Goal: Task Accomplishment & Management: Manage account settings

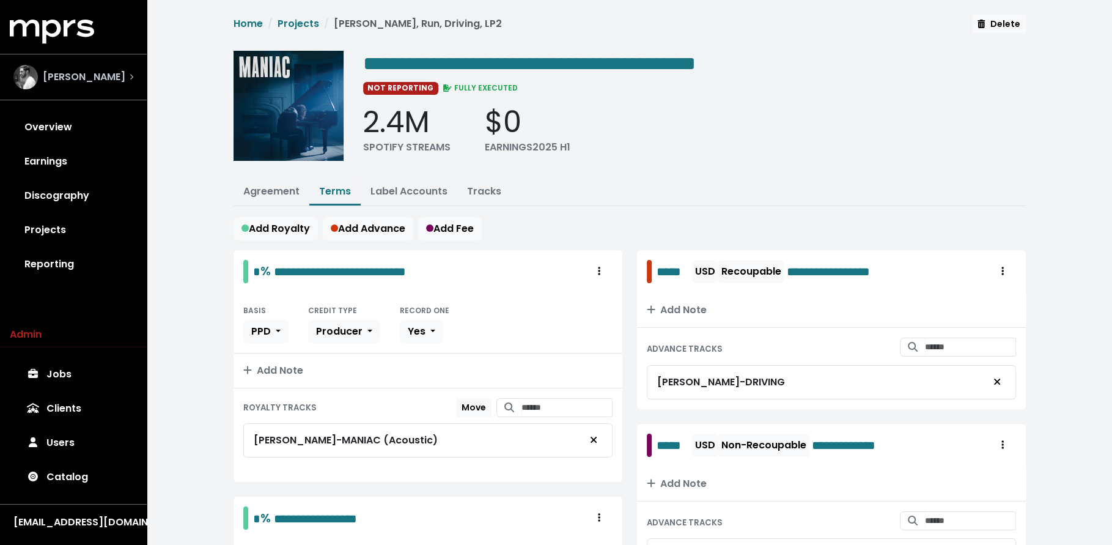
click at [104, 90] on div "[PERSON_NAME]" at bounding box center [73, 77] width 139 height 44
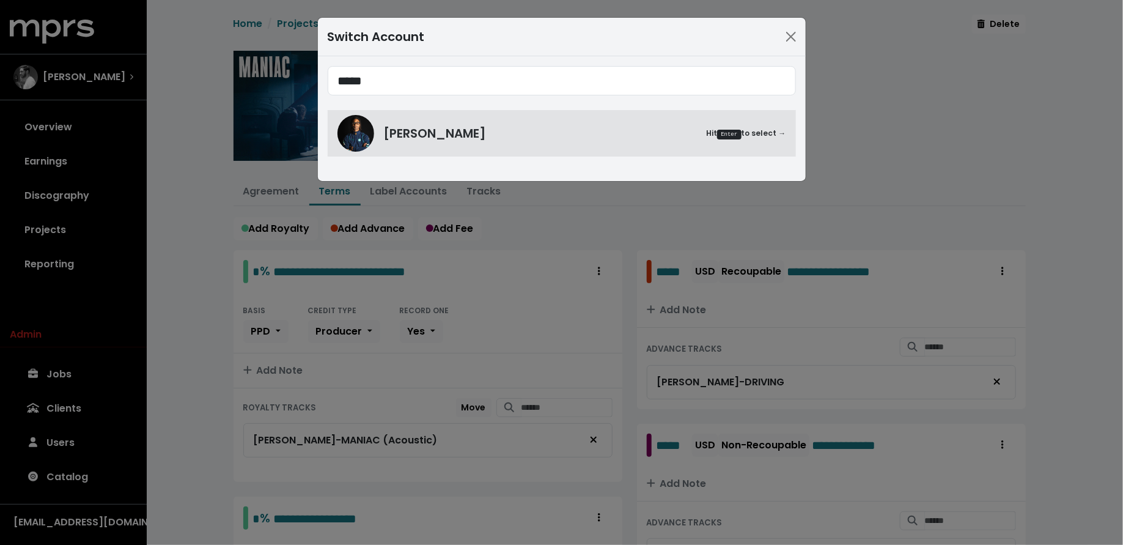
type input "*****"
click at [428, 168] on div "***** [PERSON_NAME] Hit Enter to select →" at bounding box center [562, 118] width 488 height 125
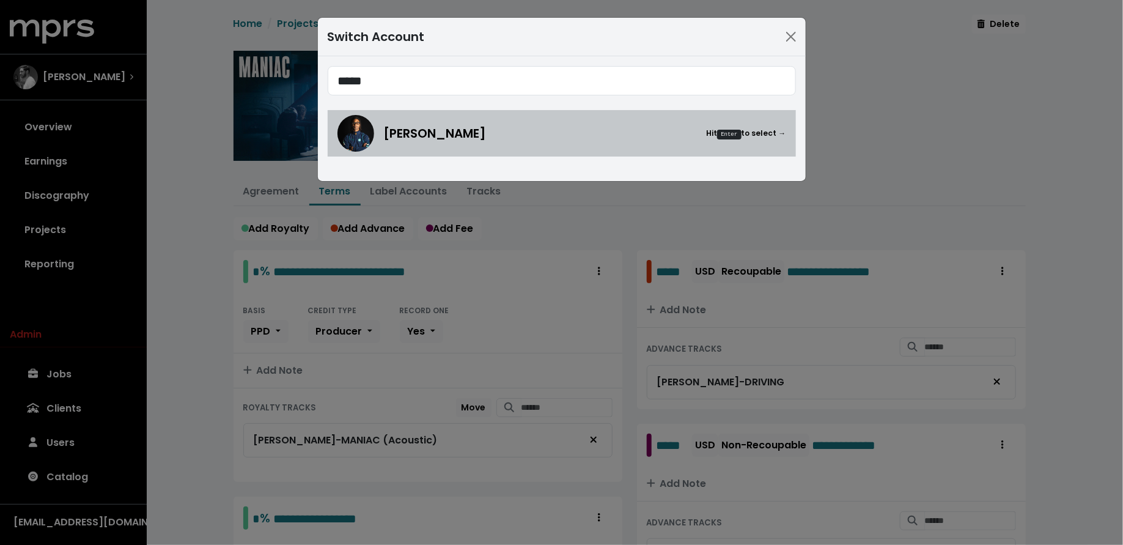
click at [420, 140] on span "[PERSON_NAME]" at bounding box center [435, 133] width 103 height 18
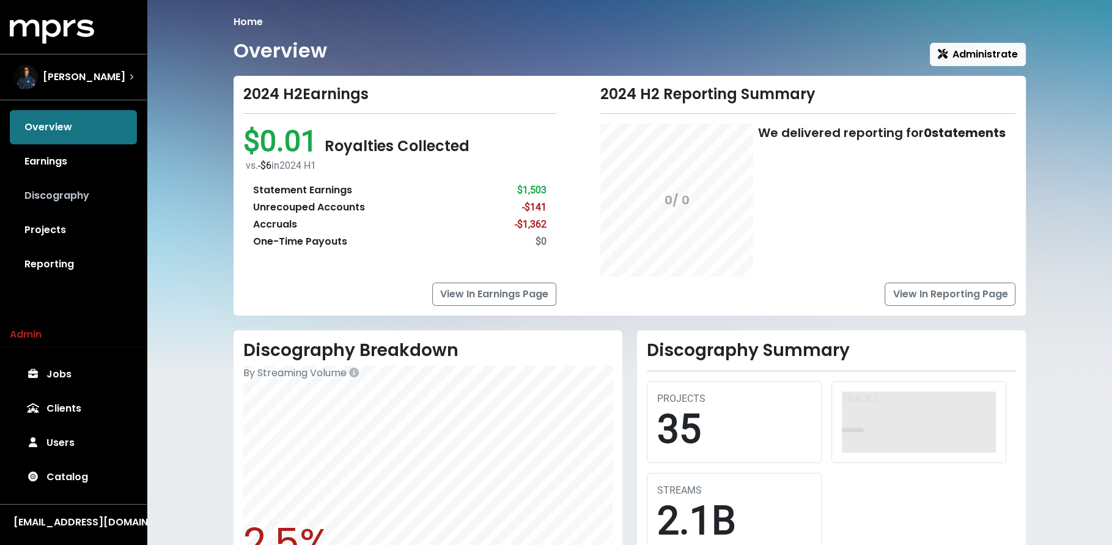
click at [80, 198] on link "Discography" at bounding box center [73, 196] width 127 height 34
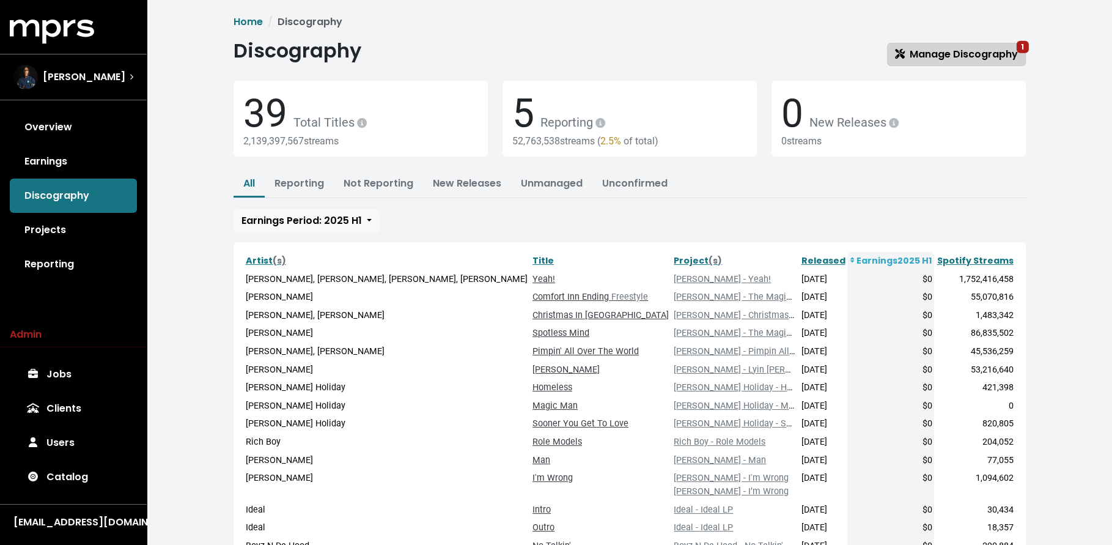
click at [948, 53] on span "Manage Discography 1" at bounding box center [956, 54] width 123 height 14
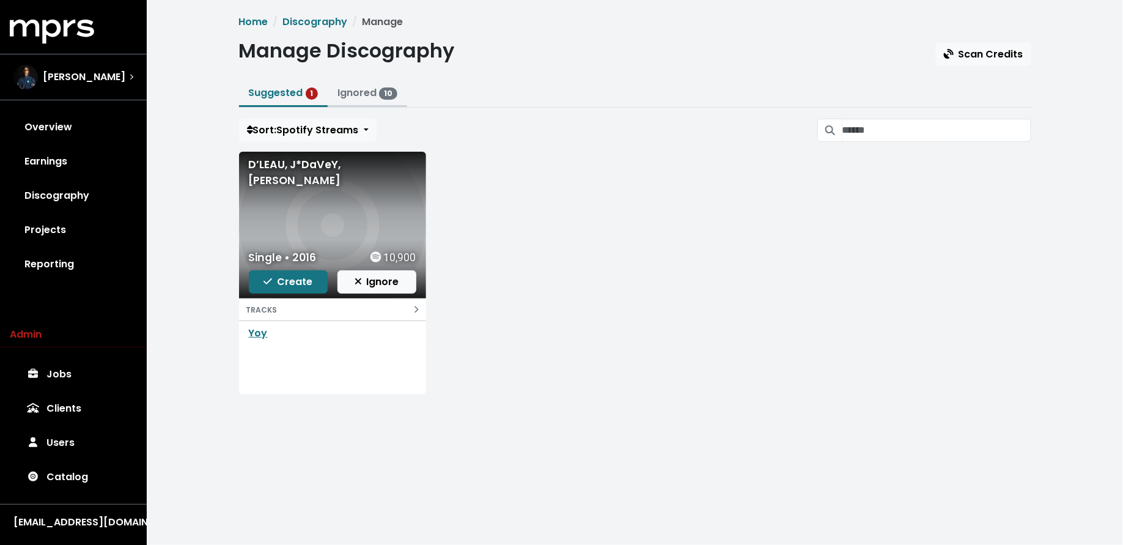
click at [331, 92] on button "Ignored 10" at bounding box center [367, 94] width 79 height 26
click at [353, 92] on link "Ignored 10" at bounding box center [367, 93] width 60 height 14
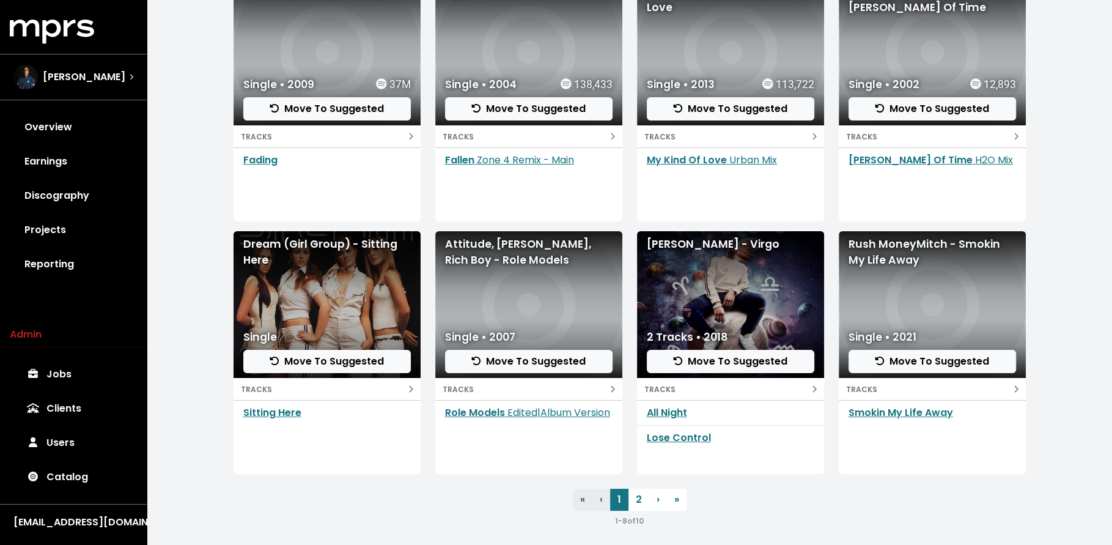
scroll to position [178, 0]
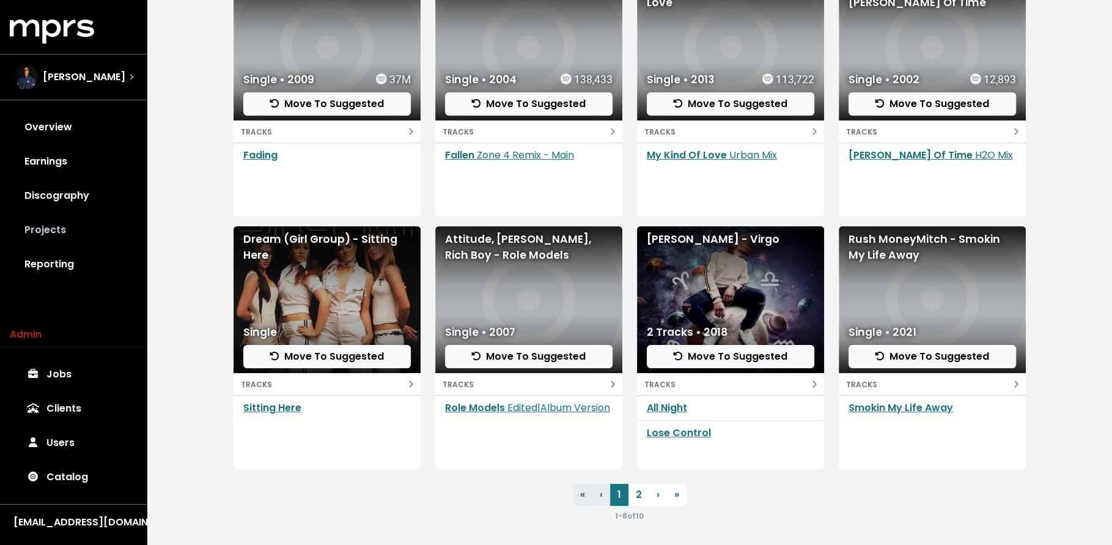
click at [92, 237] on link "Projects" at bounding box center [73, 230] width 127 height 34
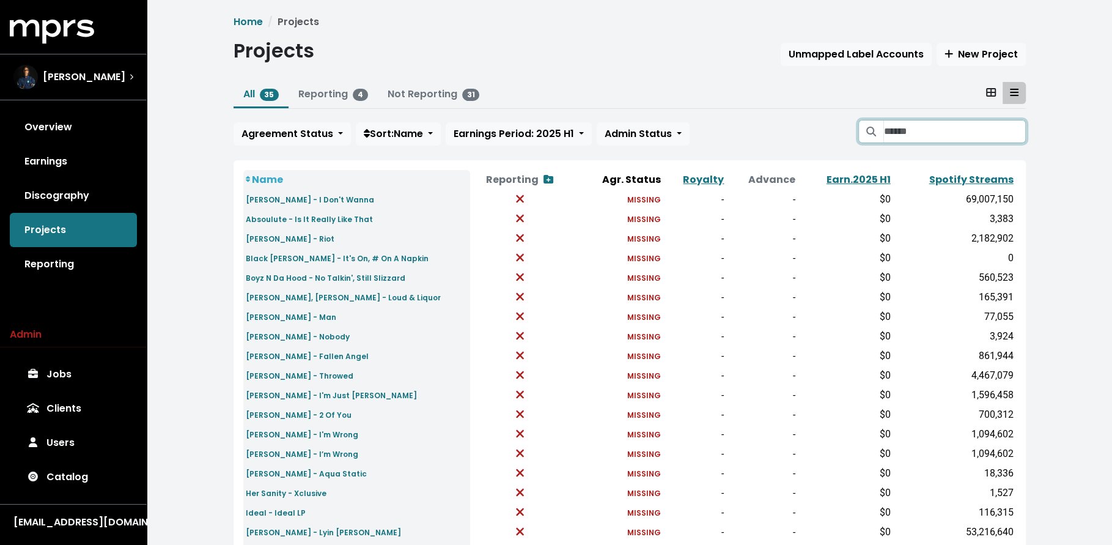
click at [921, 133] on input "Search projects" at bounding box center [954, 131] width 142 height 23
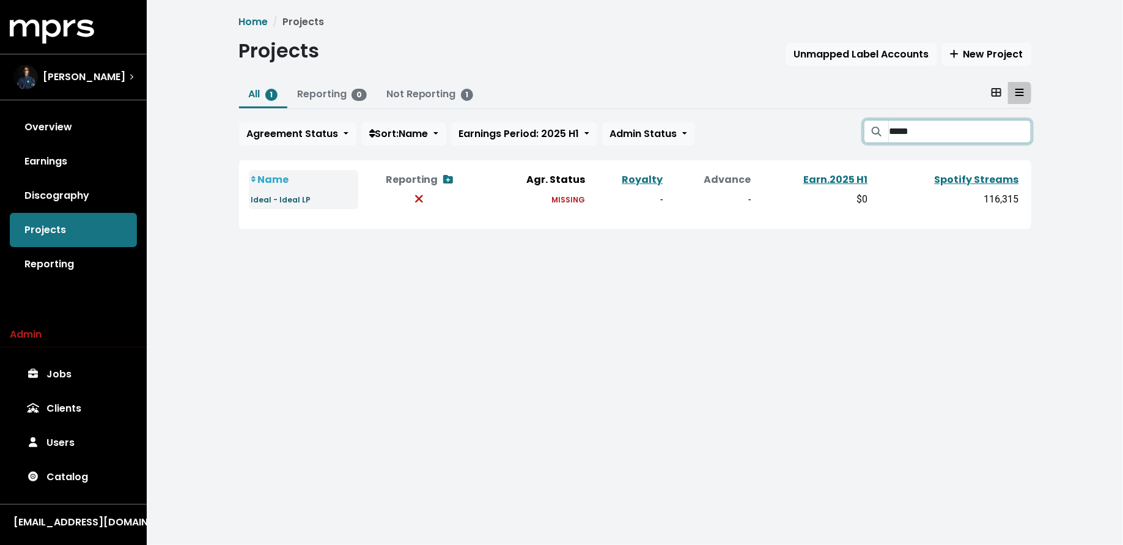
type input "*****"
click at [284, 202] on small "Ideal - Ideal LP" at bounding box center [281, 199] width 60 height 10
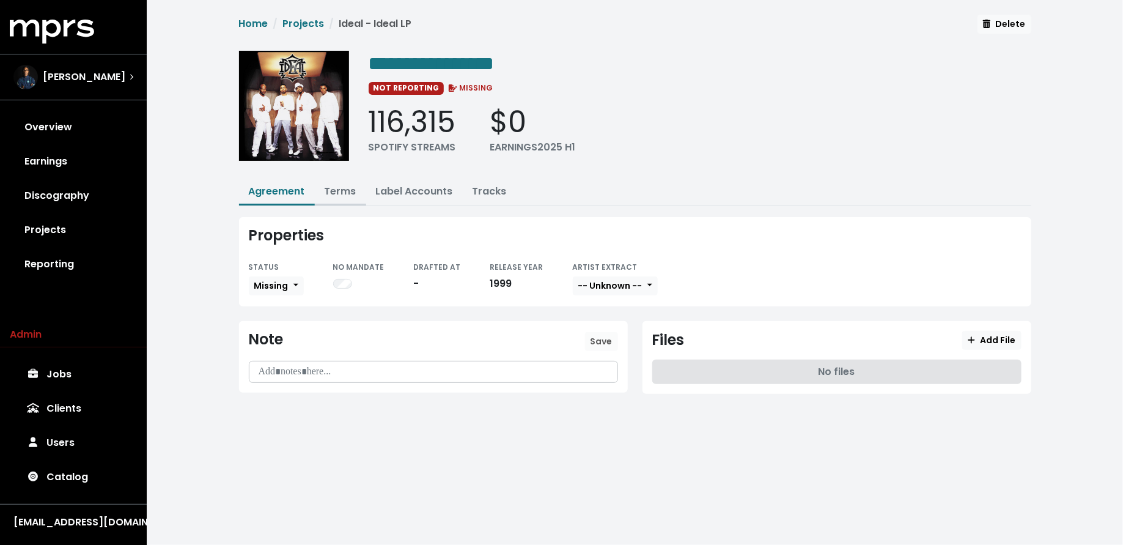
click at [336, 186] on link "Terms" at bounding box center [341, 191] width 32 height 14
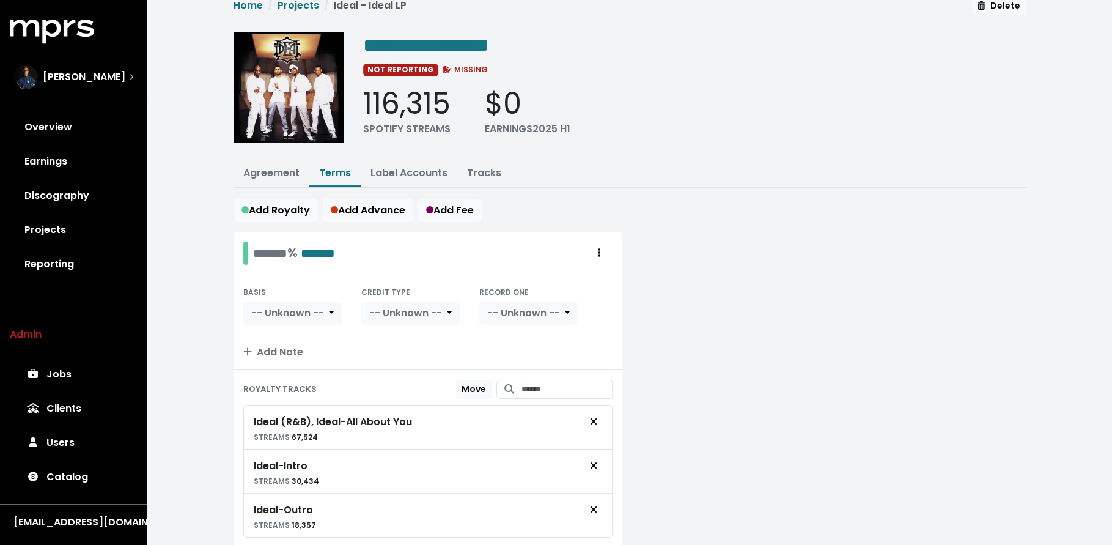
scroll to position [21, 0]
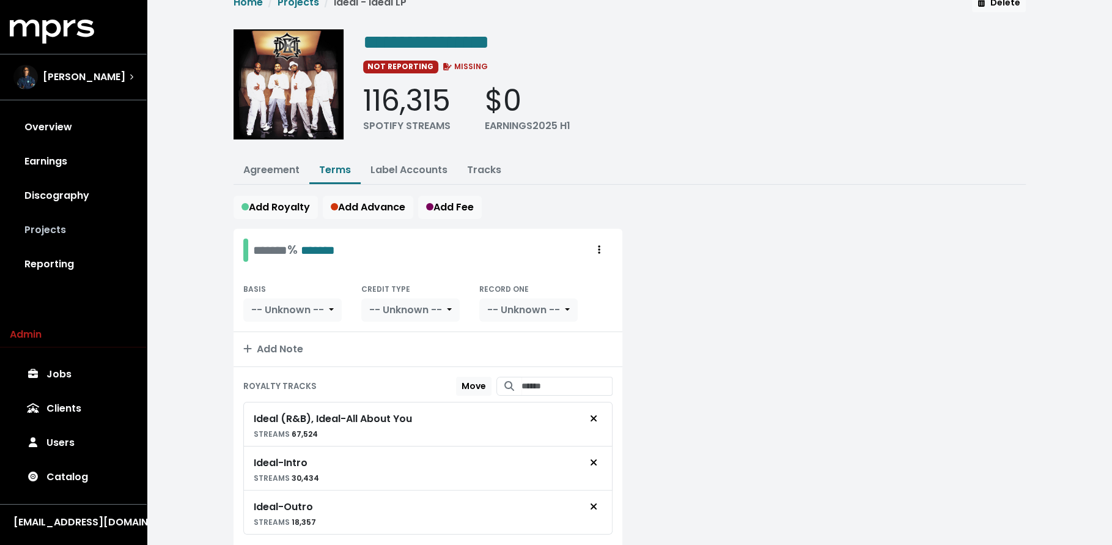
click at [87, 227] on link "Projects" at bounding box center [73, 230] width 127 height 34
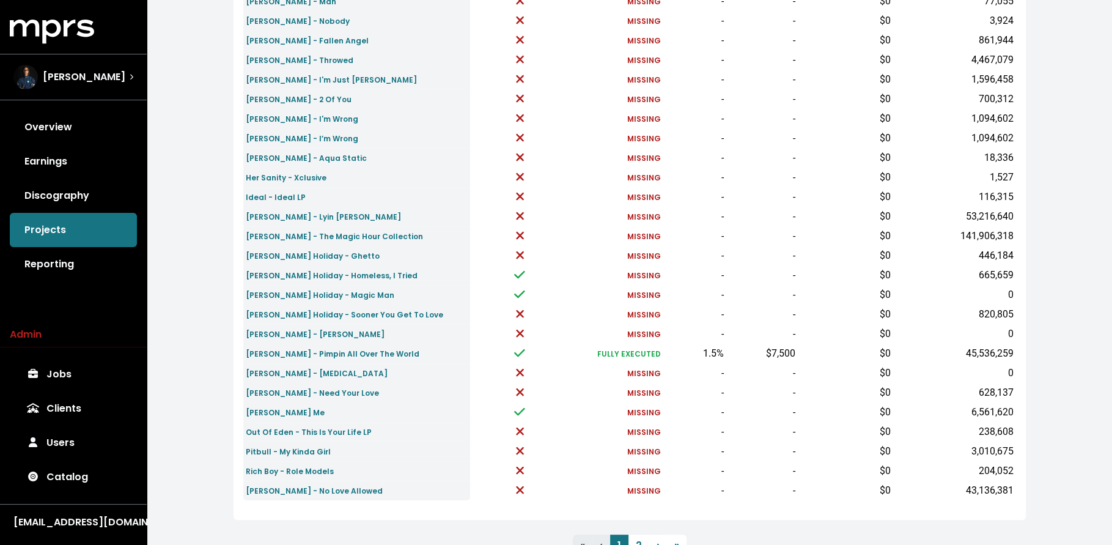
scroll to position [367, 0]
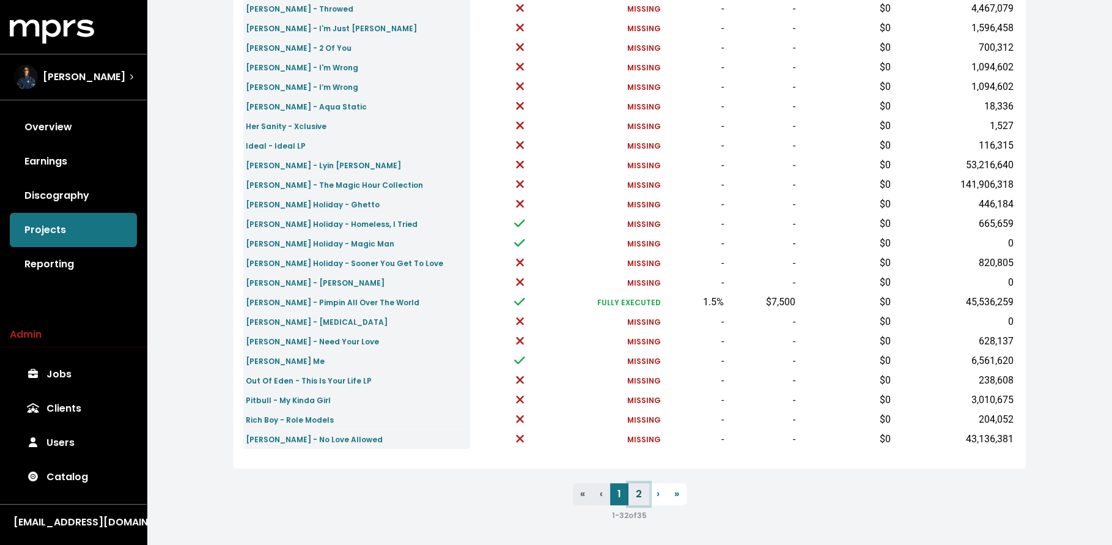
click at [633, 496] on link "2" at bounding box center [639, 494] width 21 height 22
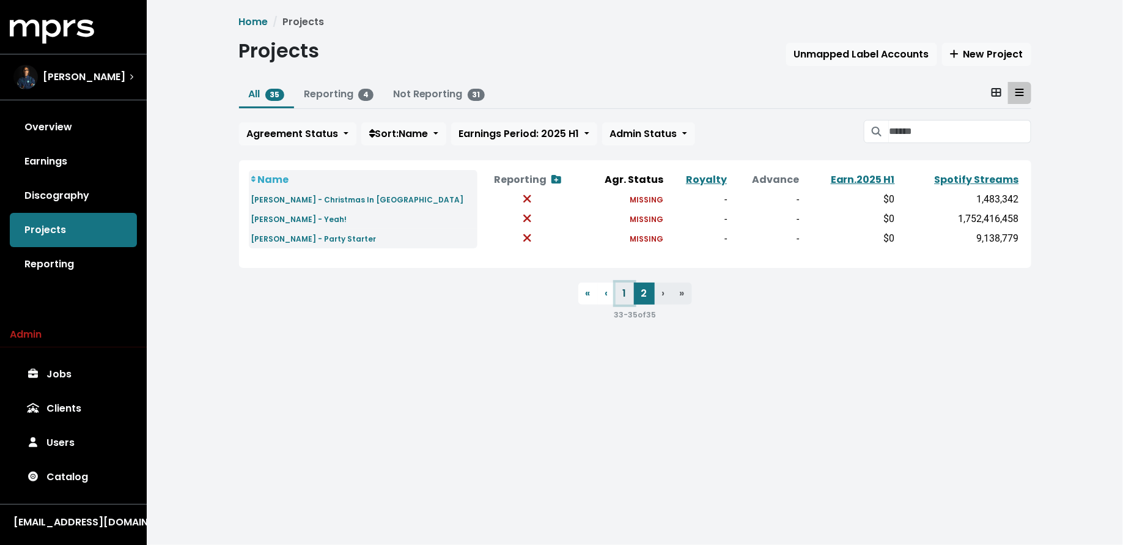
click at [627, 301] on link "1" at bounding box center [625, 293] width 18 height 22
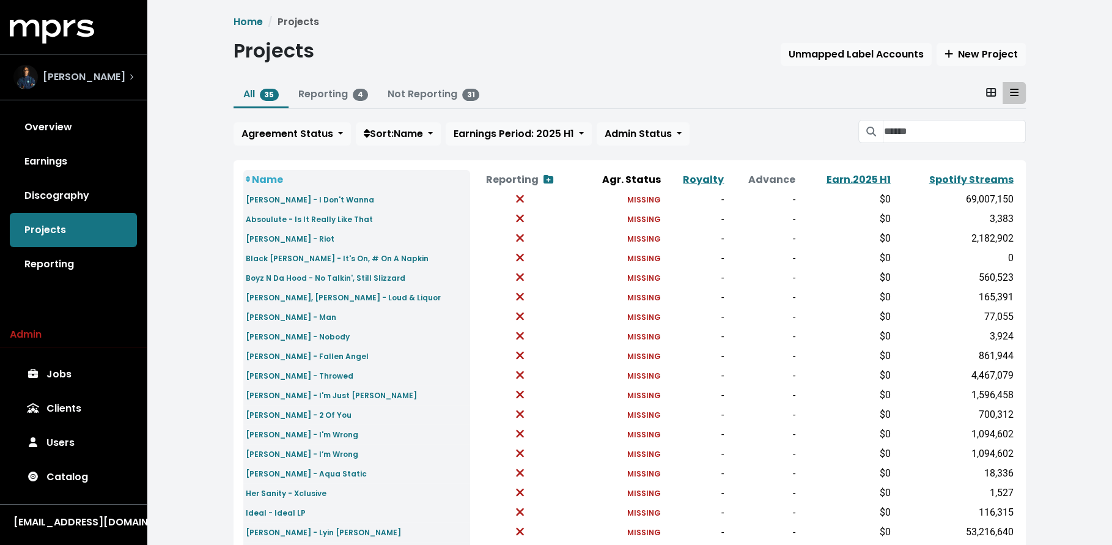
click at [79, 70] on span "Donnie Scantz" at bounding box center [84, 77] width 83 height 15
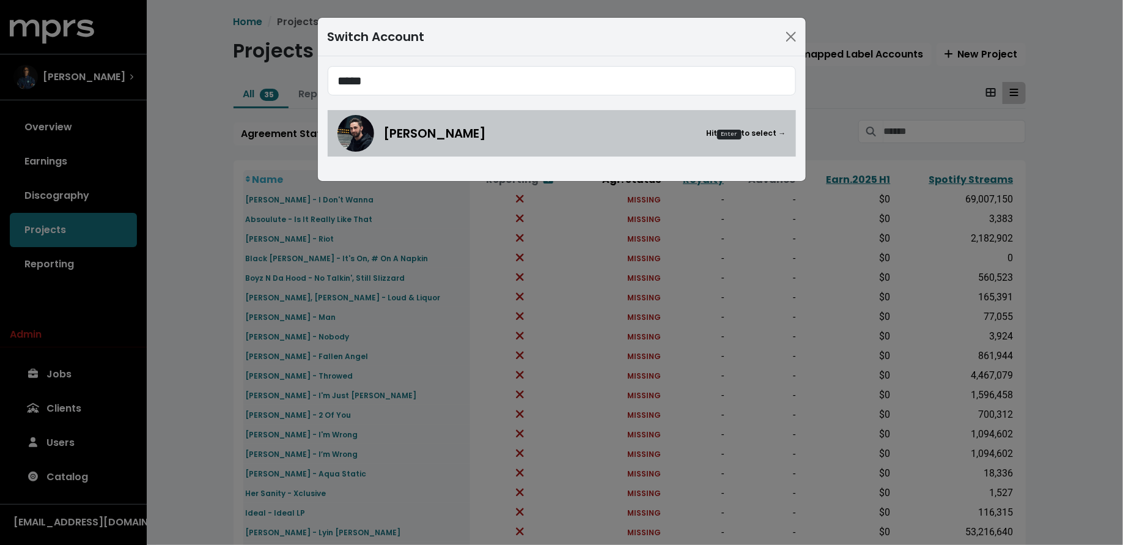
type input "*****"
click at [454, 149] on div "Jason Strong Hit Enter to select →" at bounding box center [561, 133] width 449 height 37
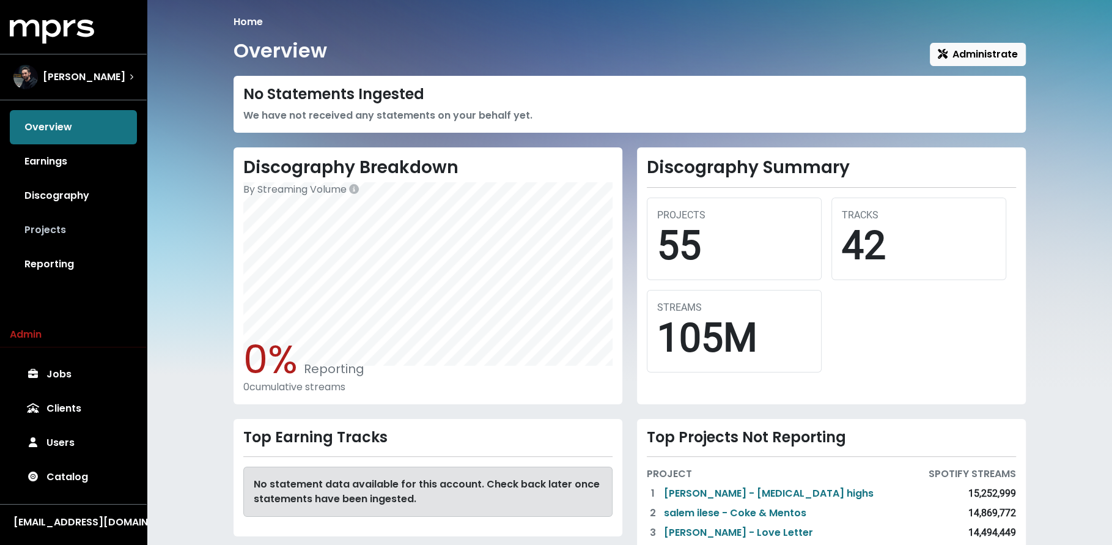
click at [96, 230] on link "Projects" at bounding box center [73, 230] width 127 height 34
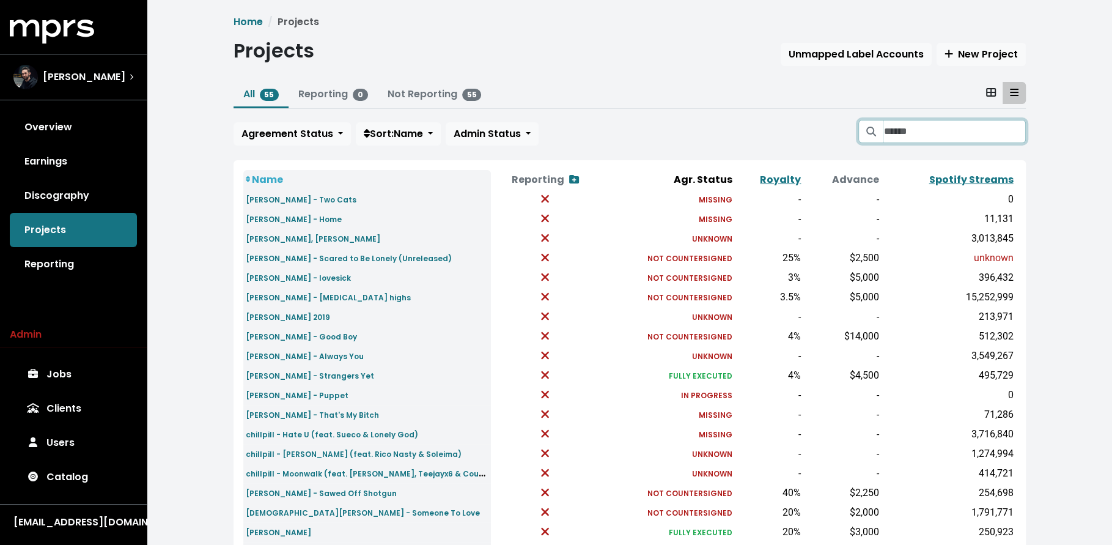
click at [907, 141] on input "Search projects" at bounding box center [954, 131] width 142 height 23
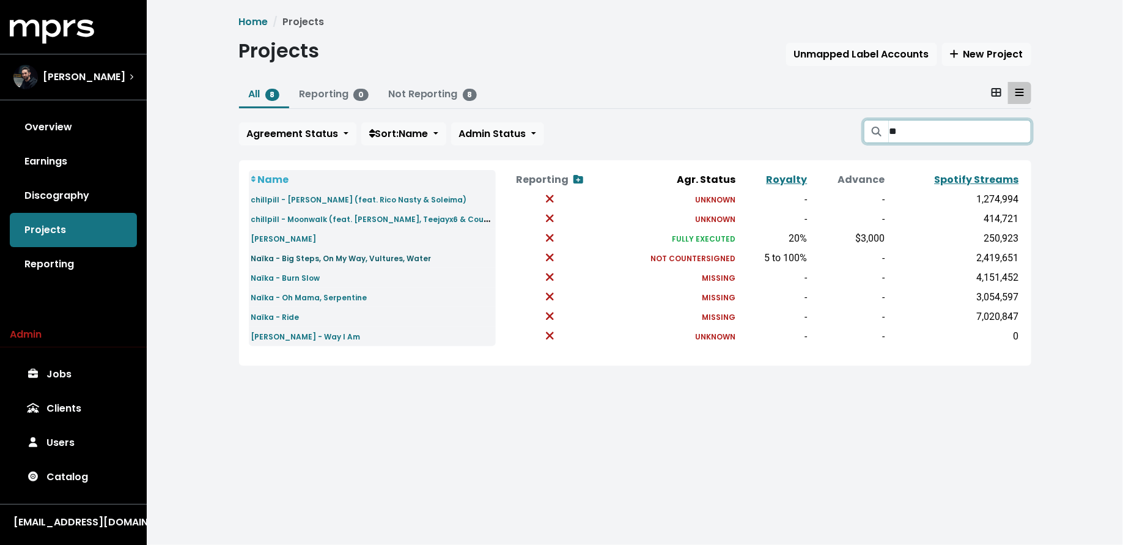
type input "**"
click at [323, 259] on small "Naïka - Big Steps, On My Way, Vultures, Water" at bounding box center [341, 258] width 180 height 10
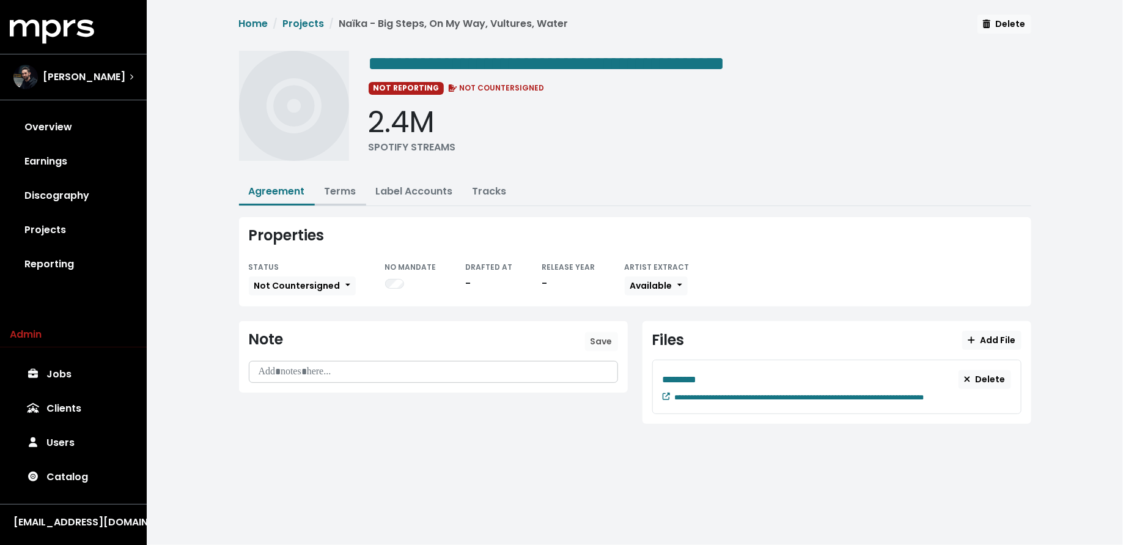
click at [326, 189] on link "Terms" at bounding box center [341, 191] width 32 height 14
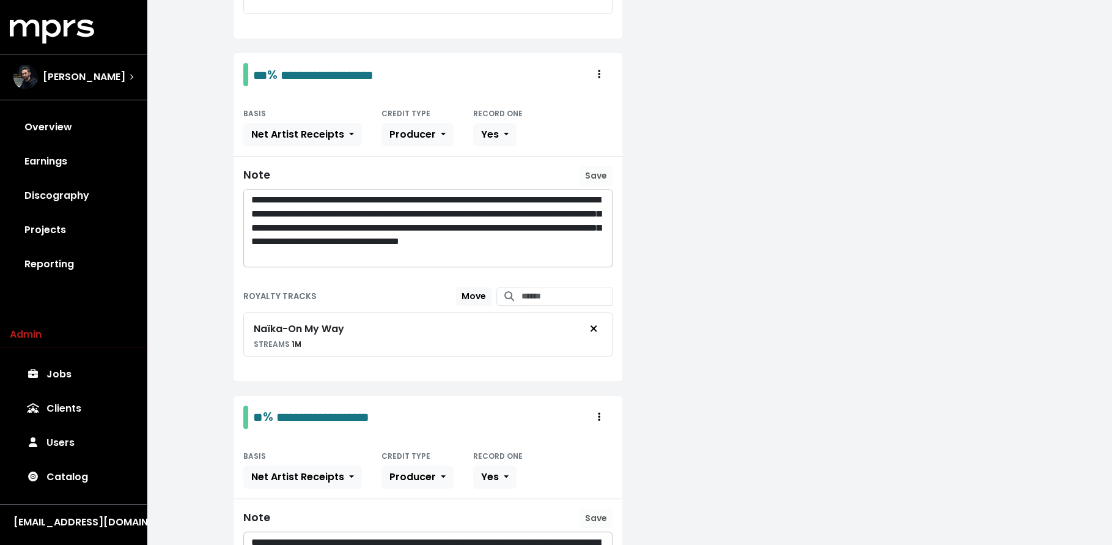
scroll to position [443, 0]
click at [267, 72] on span "***" at bounding box center [260, 76] width 14 height 12
click at [266, 70] on span "***" at bounding box center [260, 76] width 14 height 12
click at [444, 252] on p "**********" at bounding box center [428, 229] width 354 height 70
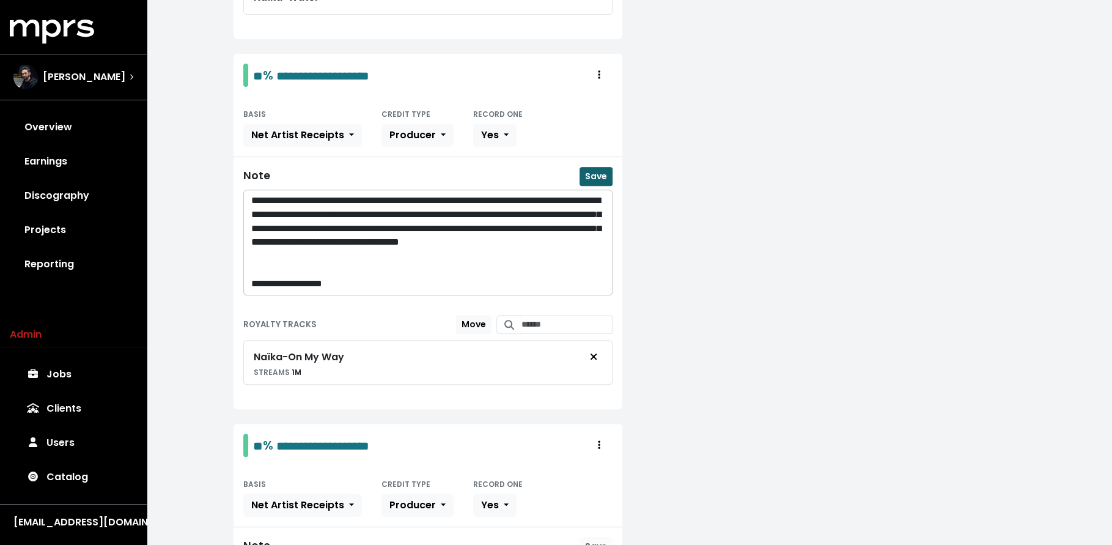
click at [595, 170] on span "Save" at bounding box center [596, 176] width 22 height 12
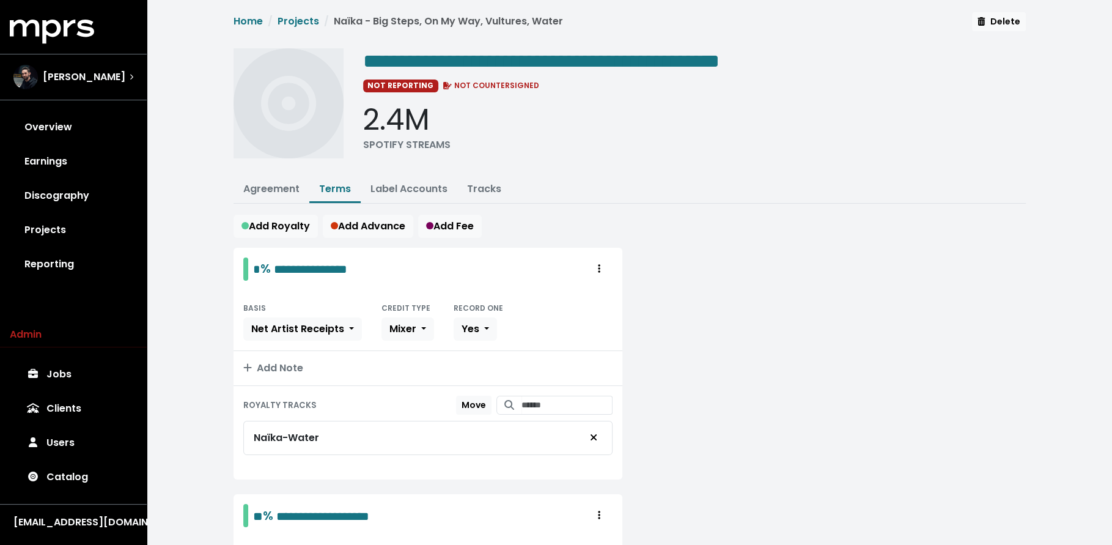
scroll to position [0, 0]
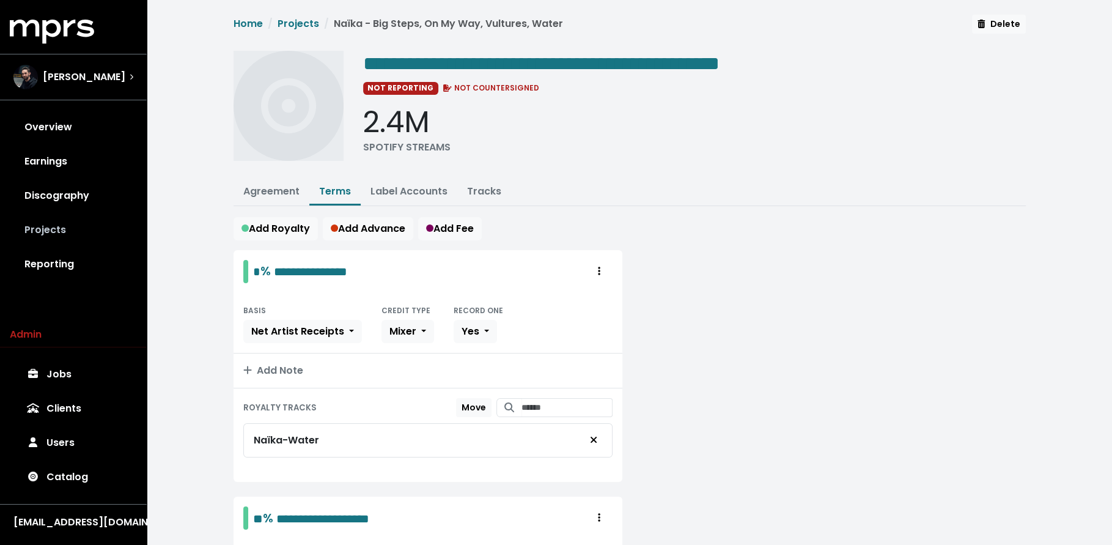
click at [33, 222] on link "Projects" at bounding box center [73, 230] width 127 height 34
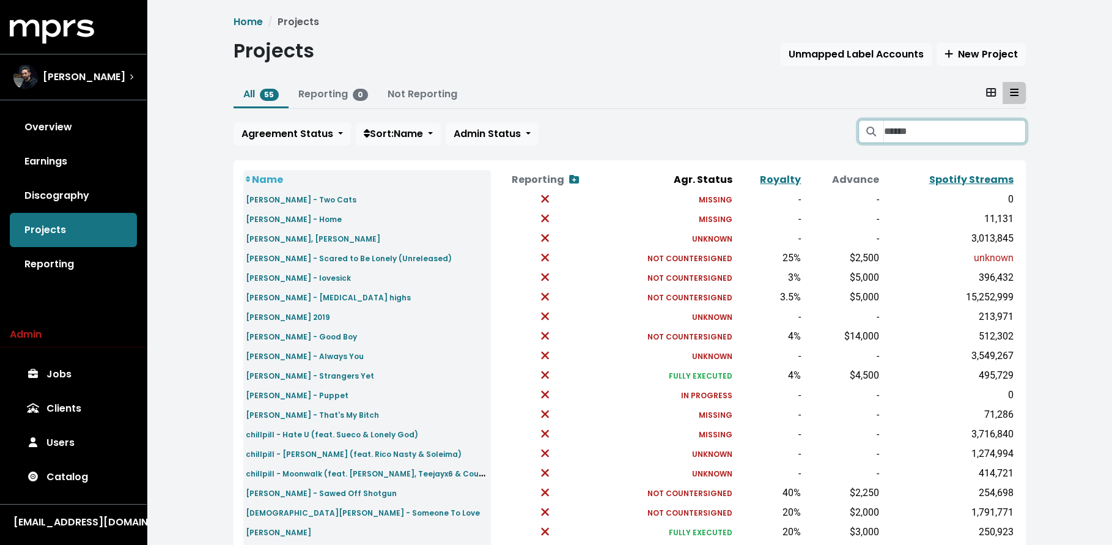
click at [959, 133] on input "Search projects" at bounding box center [954, 131] width 142 height 23
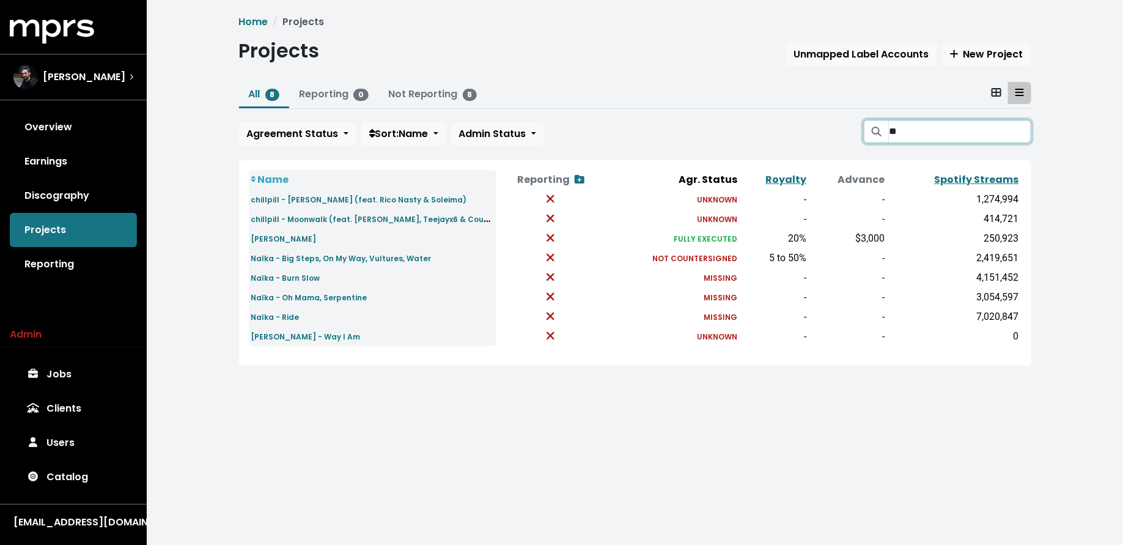
type input "**"
click at [306, 300] on small "Naïka - Oh Mama, Serpentine" at bounding box center [309, 297] width 116 height 10
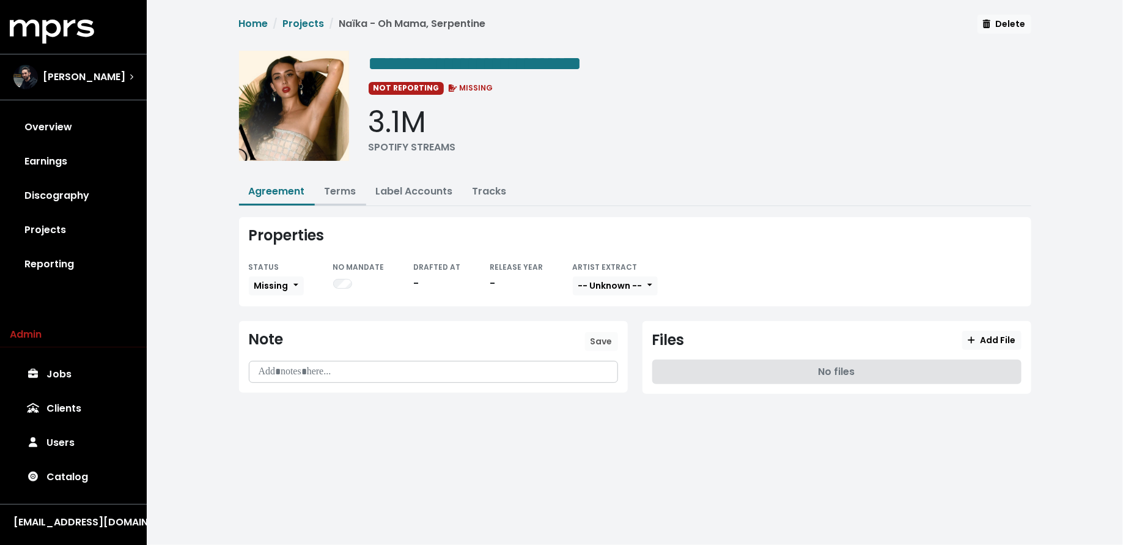
click at [335, 184] on link "Terms" at bounding box center [341, 191] width 32 height 14
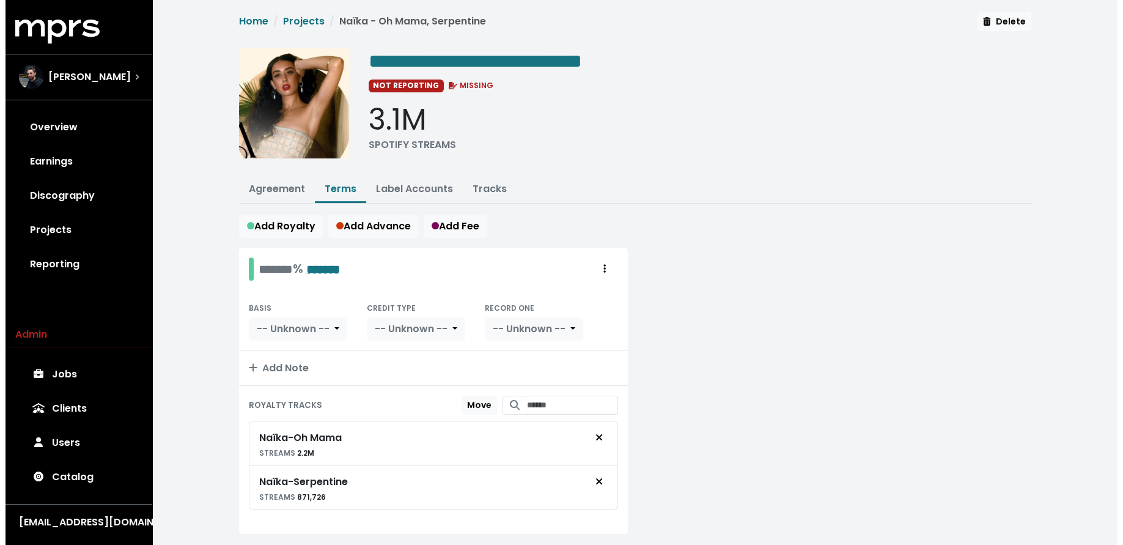
scroll to position [3, 0]
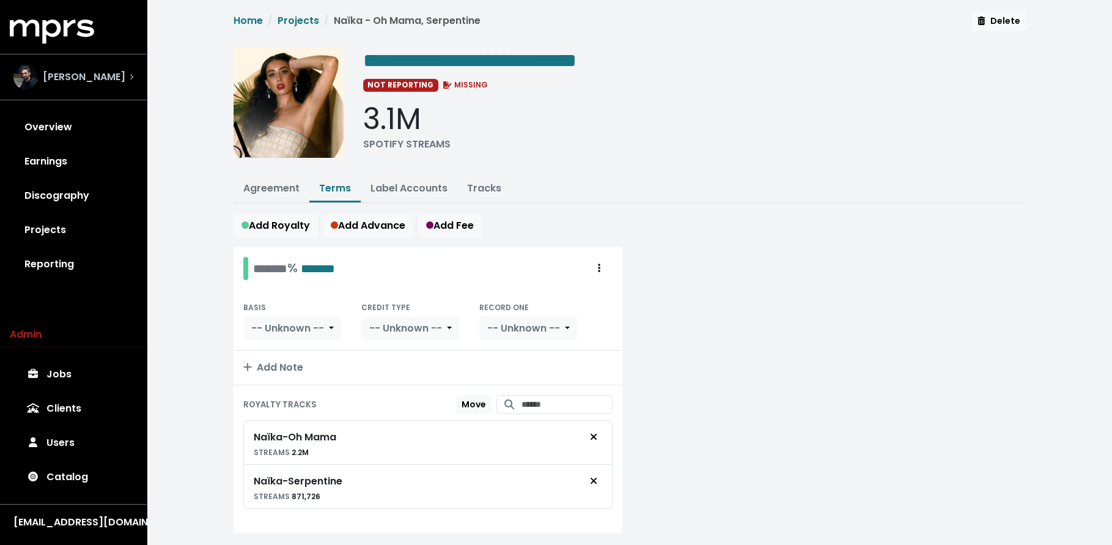
click at [86, 79] on span "[PERSON_NAME]" at bounding box center [84, 77] width 83 height 15
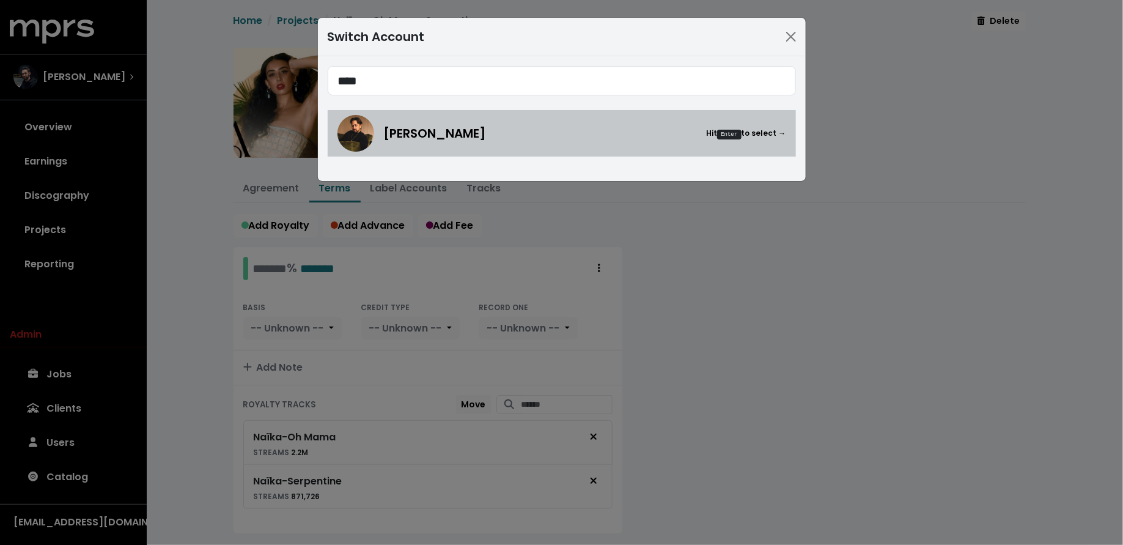
type input "****"
click at [328, 125] on link "Nate Fox Hit Enter to select →" at bounding box center [562, 133] width 468 height 46
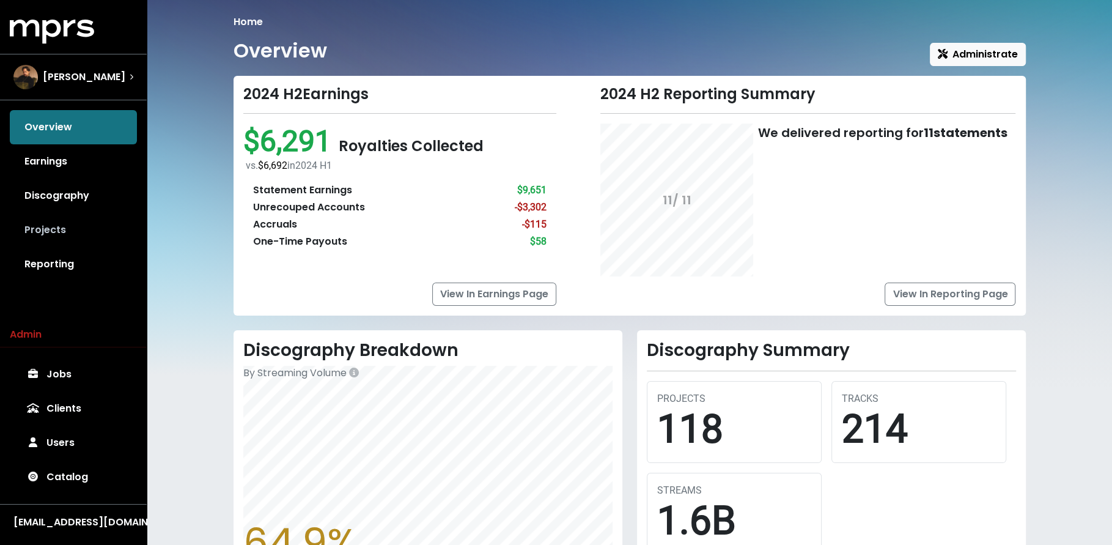
click at [80, 222] on link "Projects" at bounding box center [73, 230] width 127 height 34
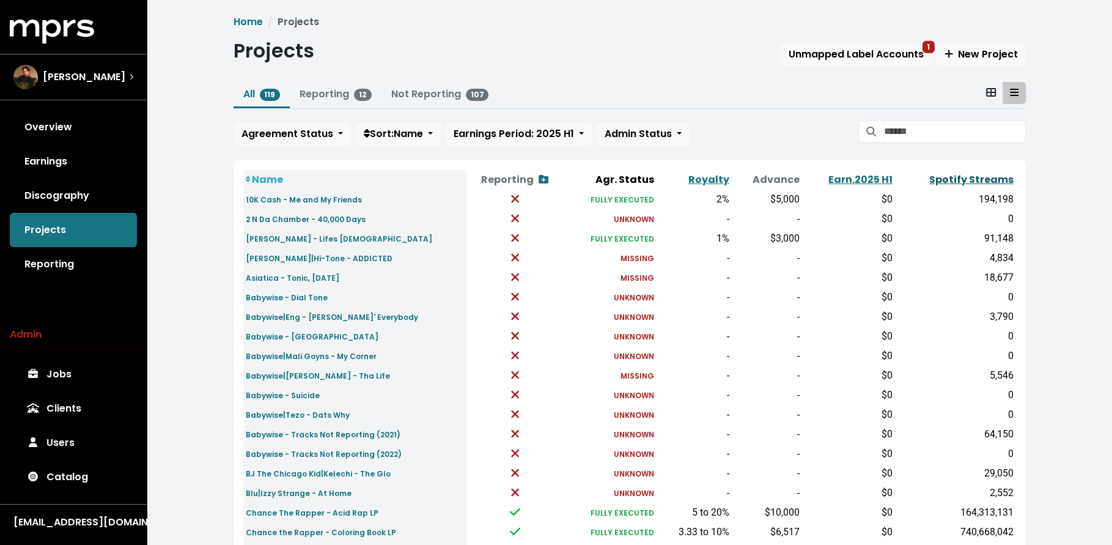
click at [978, 182] on link "Spotify Streams" at bounding box center [971, 179] width 84 height 14
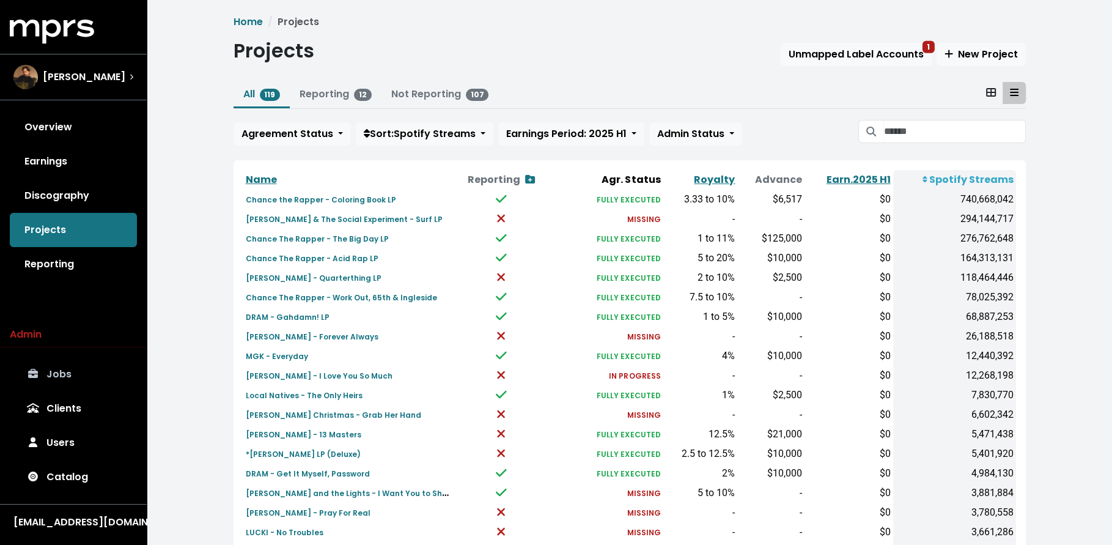
click at [81, 380] on link "Jobs" at bounding box center [73, 374] width 127 height 34
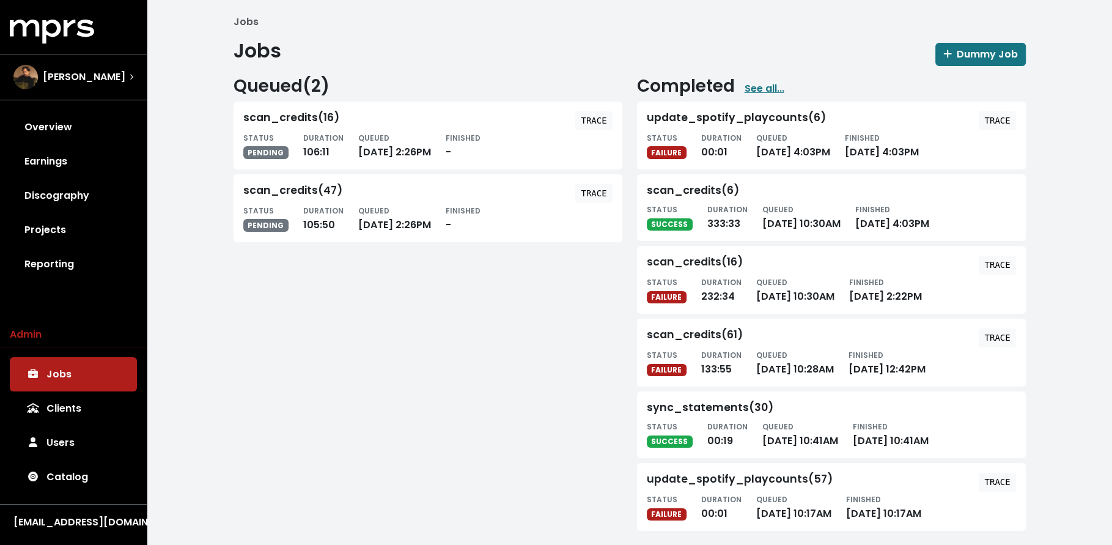
click at [997, 254] on div "scan_credits(16) TRACE STATUS FAILURE DURATION 232:34 QUEUED Sep 3rd, 2025 10:3…" at bounding box center [831, 280] width 389 height 68
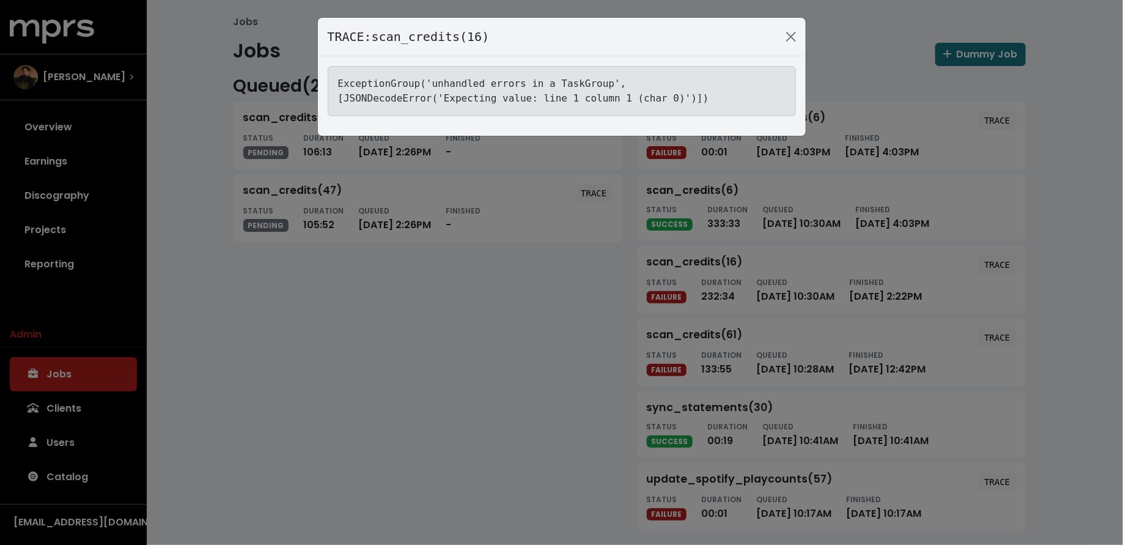
click at [341, 395] on div "TRACE: scan_credits(16) ExceptionGroup('unhandled errors in a TaskGroup', [JSON…" at bounding box center [561, 272] width 1123 height 545
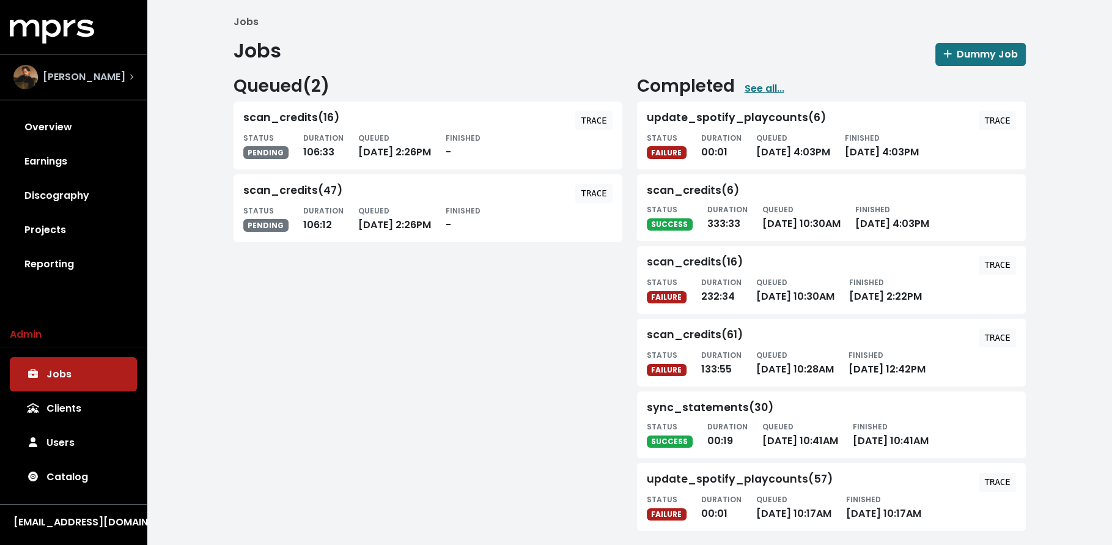
click at [77, 94] on div "Nate Fox" at bounding box center [73, 77] width 139 height 44
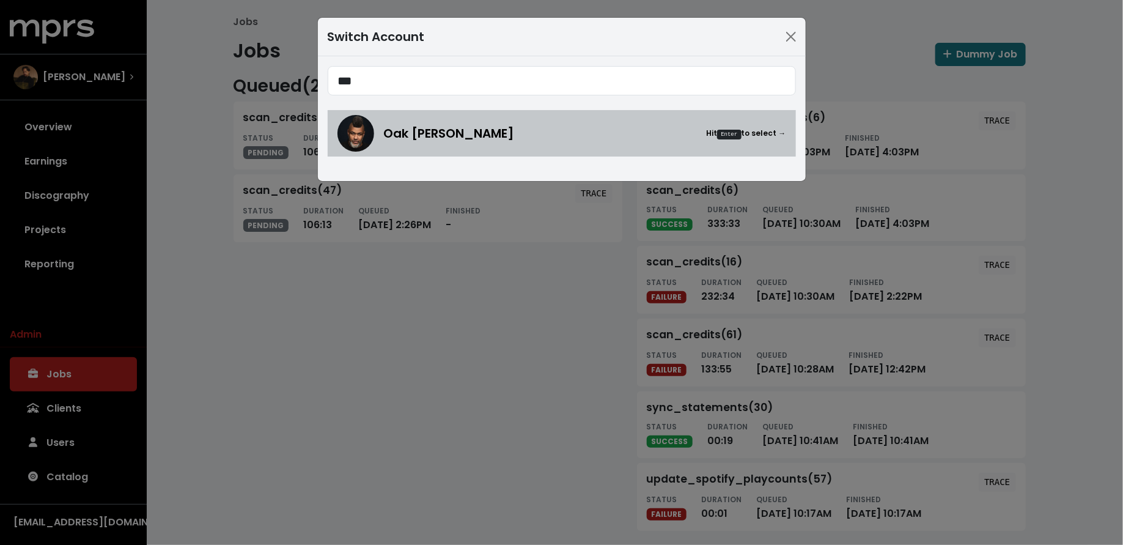
type input "***"
click at [376, 150] on div "Oak Felder Hit Enter to select →" at bounding box center [561, 133] width 449 height 37
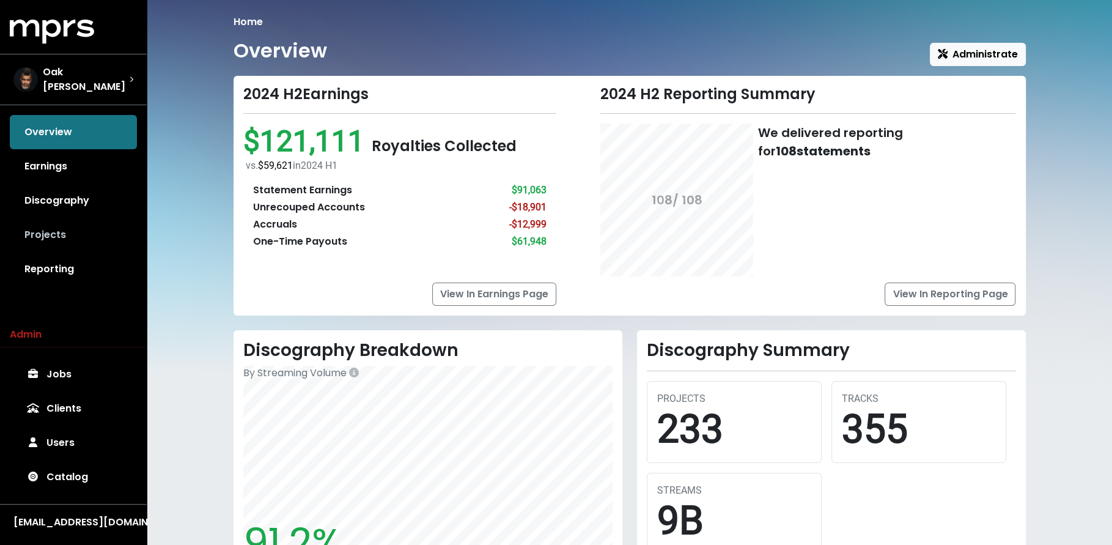
click at [56, 225] on link "Projects" at bounding box center [73, 235] width 127 height 34
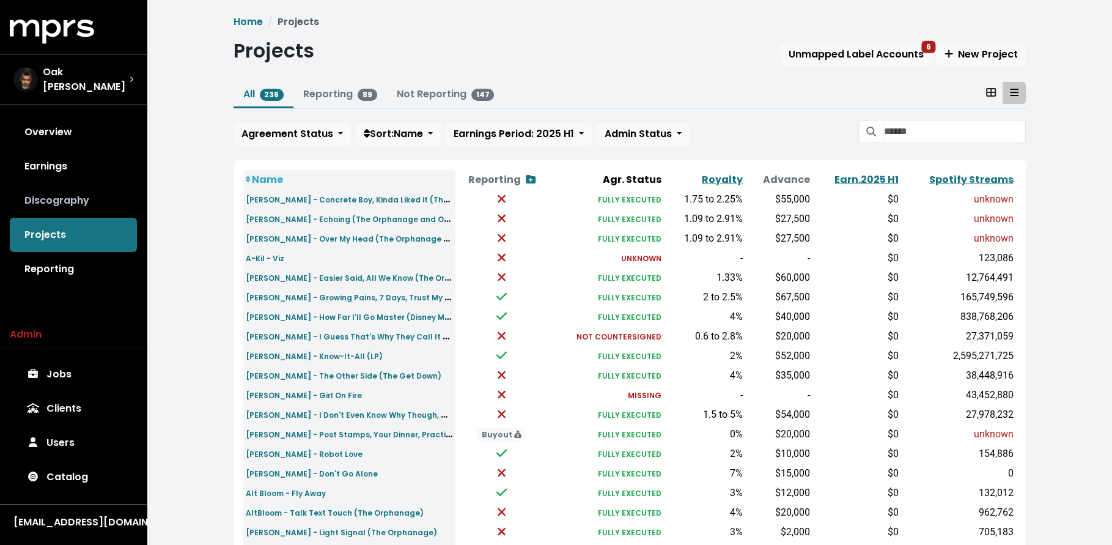
click at [78, 196] on link "Discography" at bounding box center [73, 200] width 127 height 34
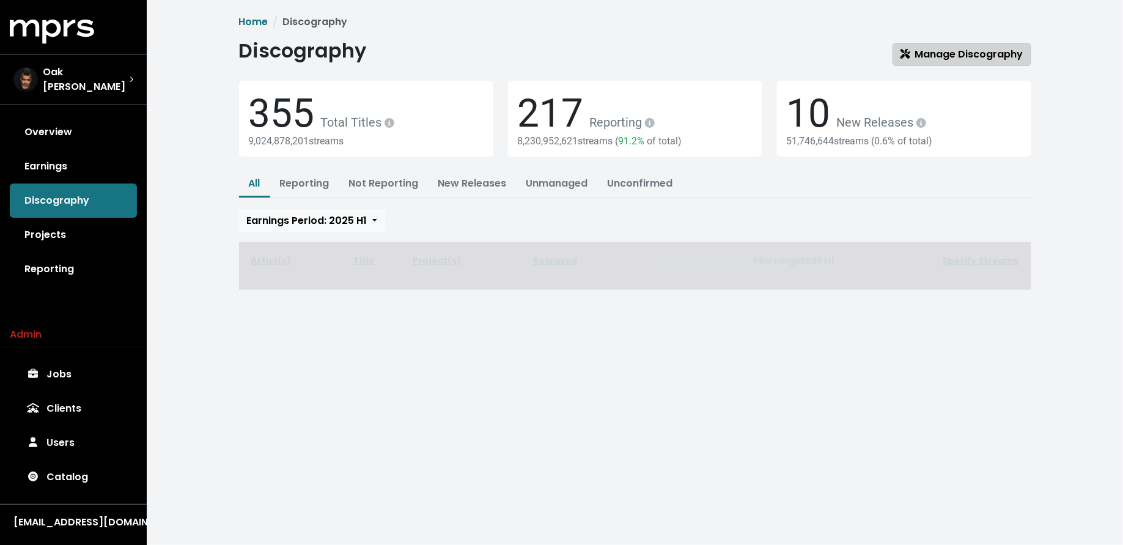
click at [929, 57] on span "Manage Discography" at bounding box center [962, 54] width 123 height 14
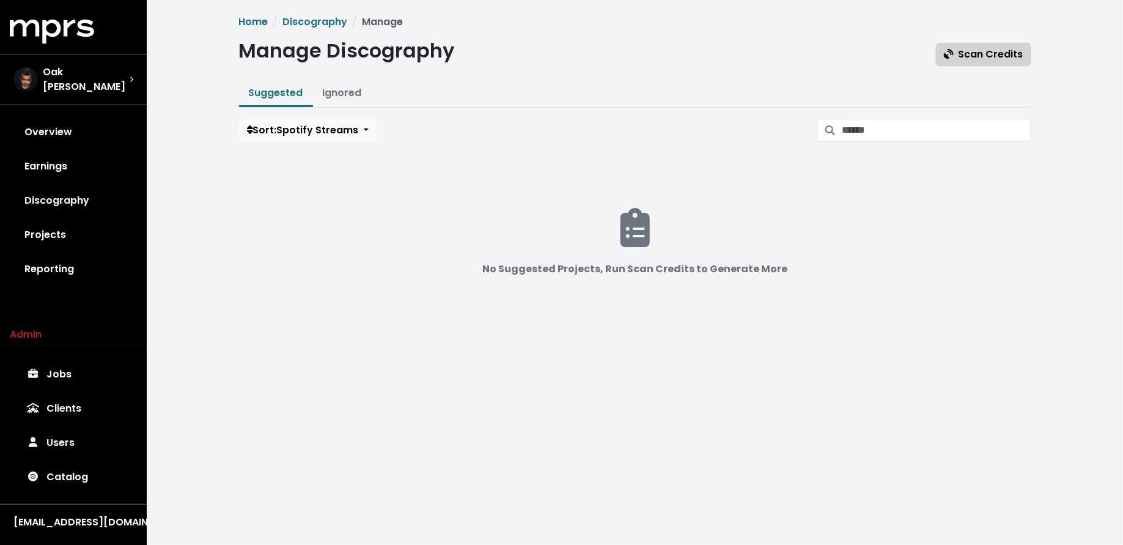
click at [957, 54] on span "Scan Credits" at bounding box center [983, 54] width 79 height 14
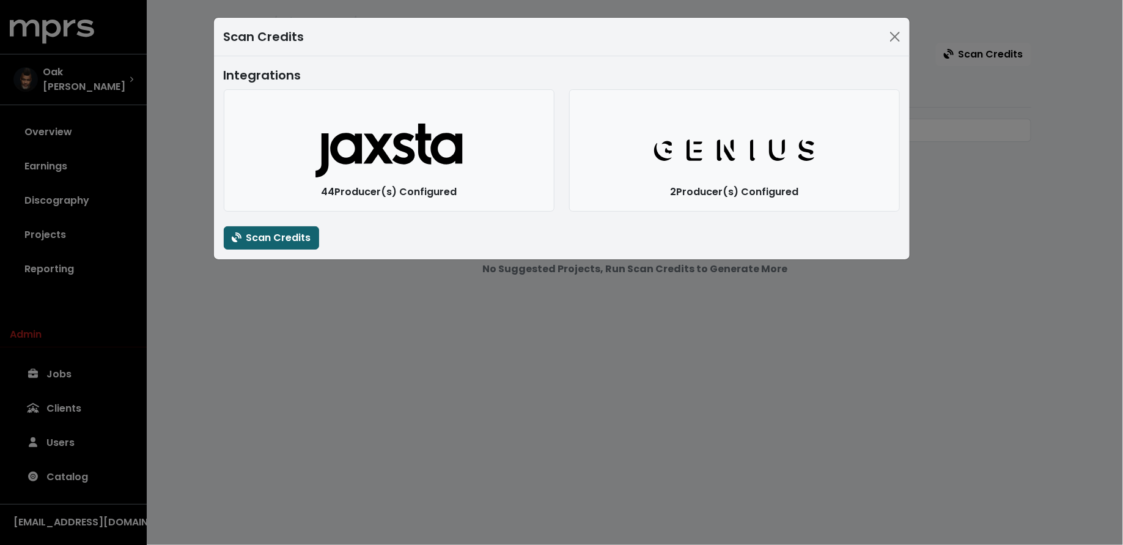
click at [306, 241] on span "Scan Credits" at bounding box center [271, 237] width 79 height 14
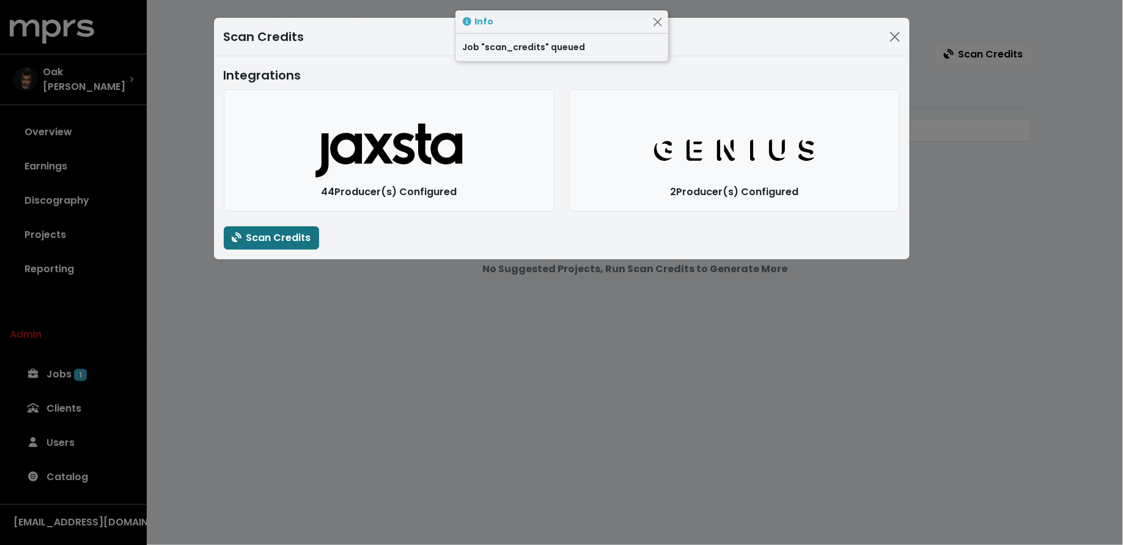
click at [298, 311] on div "Scan Credits Integrations Jaxsta Logo 44 Producer(s) Configured Genius Logo 2 P…" at bounding box center [561, 272] width 1123 height 545
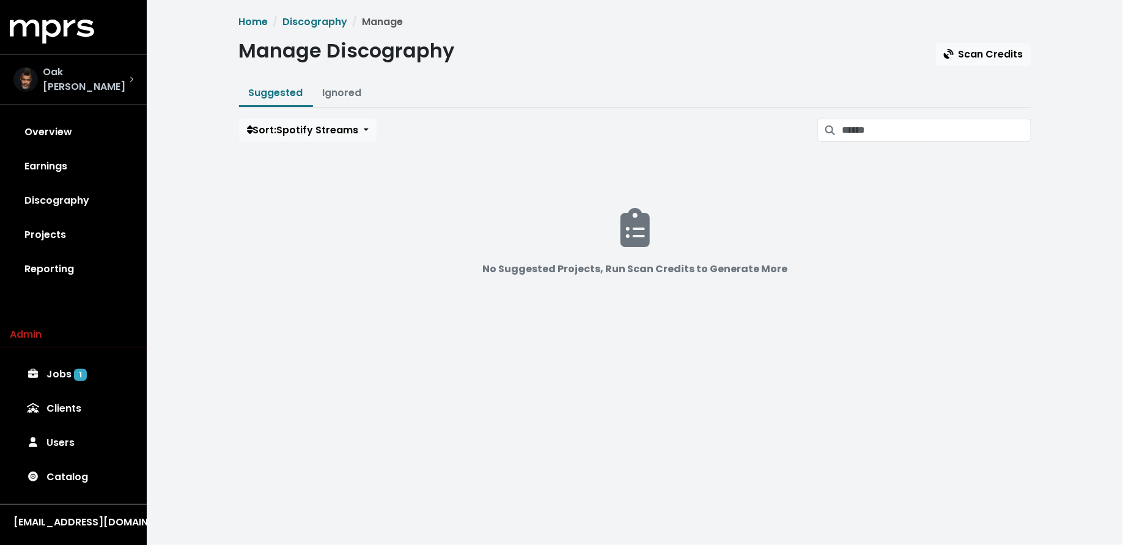
click at [94, 72] on span "Oak [PERSON_NAME]" at bounding box center [86, 79] width 87 height 29
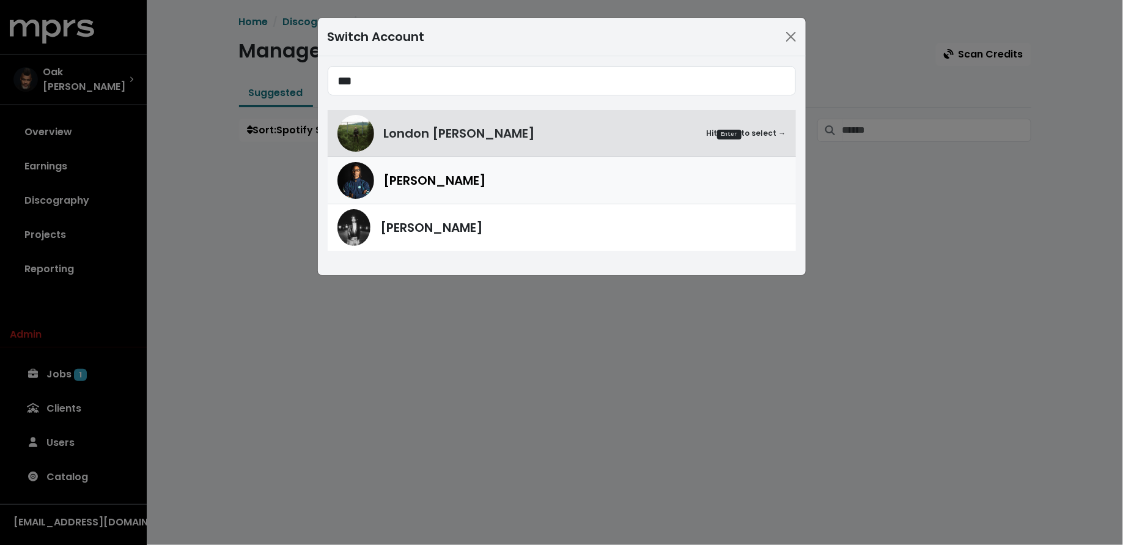
type input "***"
click at [388, 194] on div "Donnie Scantz" at bounding box center [561, 180] width 449 height 37
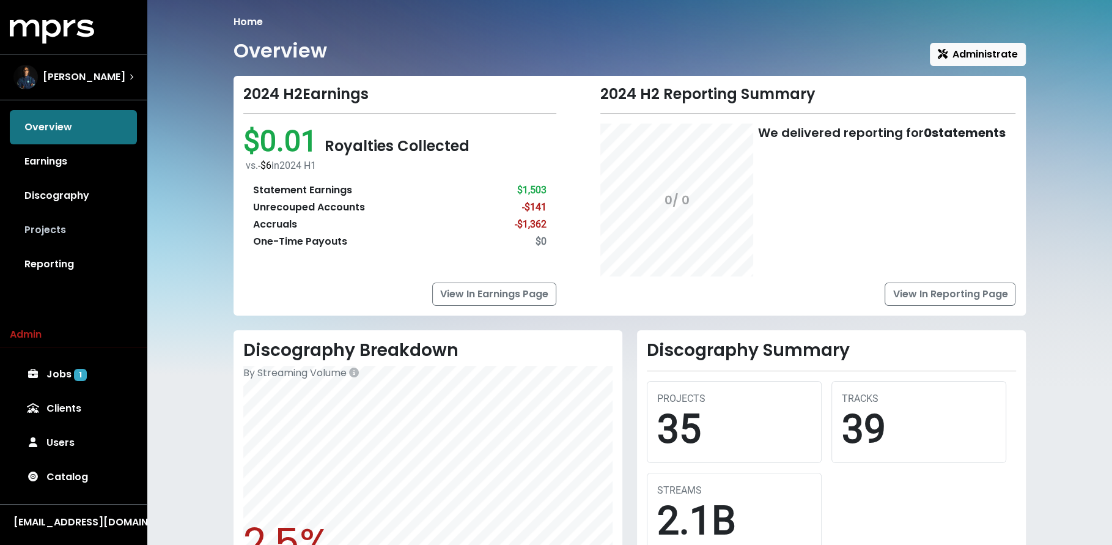
click at [69, 223] on link "Projects" at bounding box center [73, 230] width 127 height 34
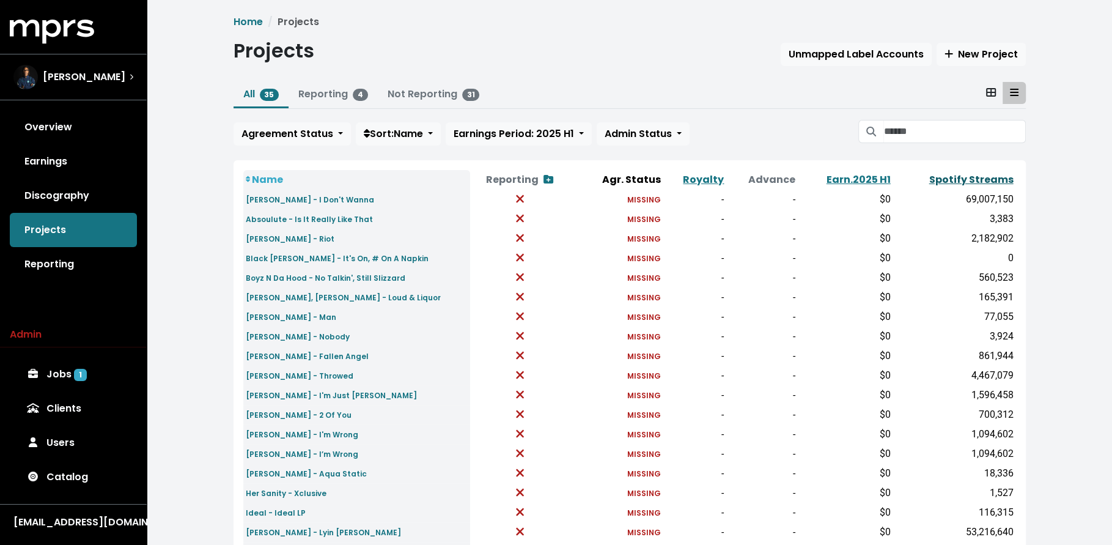
click at [944, 182] on link "Spotify Streams" at bounding box center [971, 179] width 84 height 14
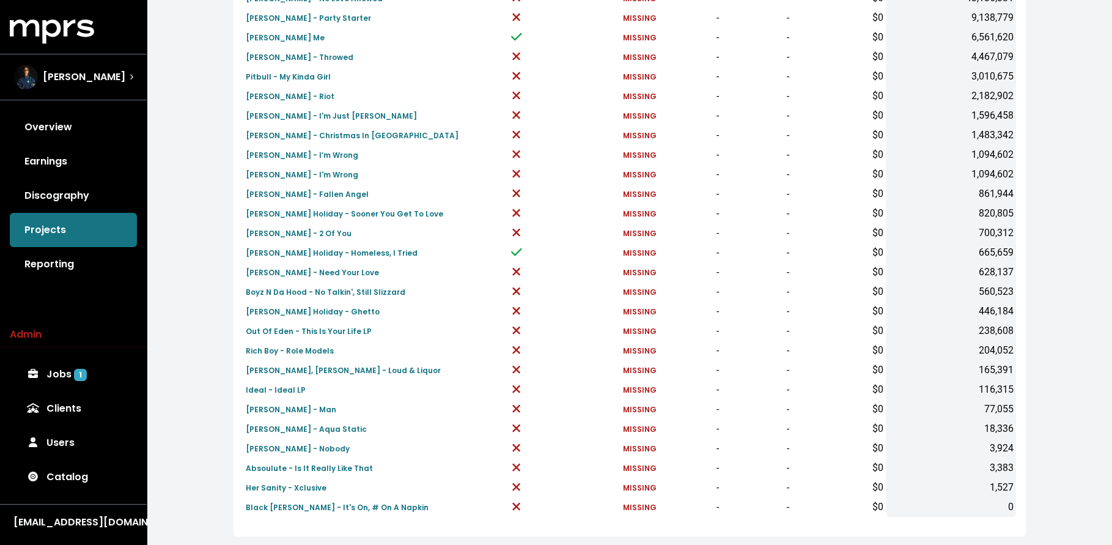
scroll to position [338, 0]
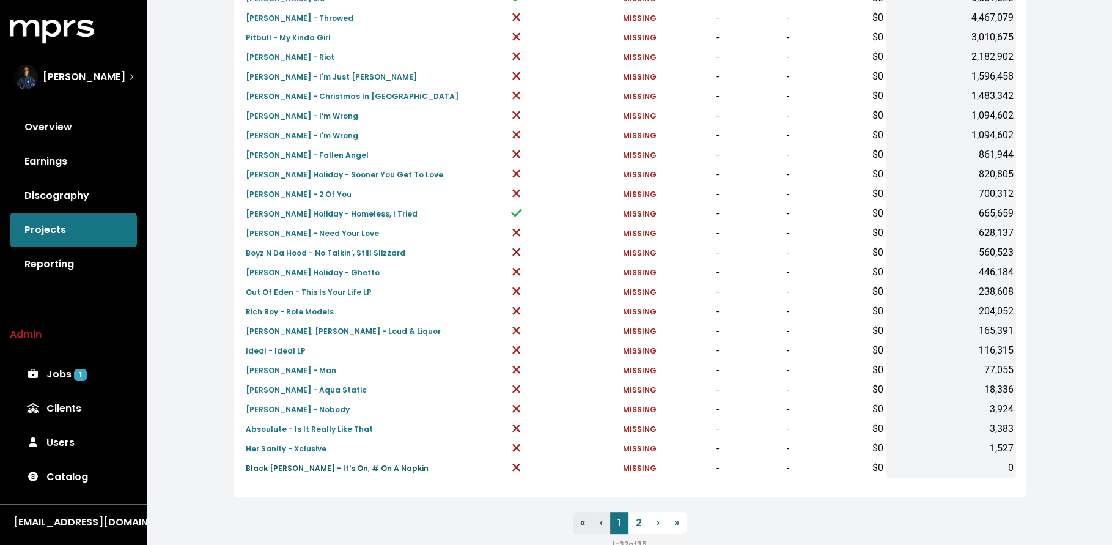
click at [298, 468] on small "Black Coffey - It's On, # On A Napkin" at bounding box center [337, 468] width 183 height 10
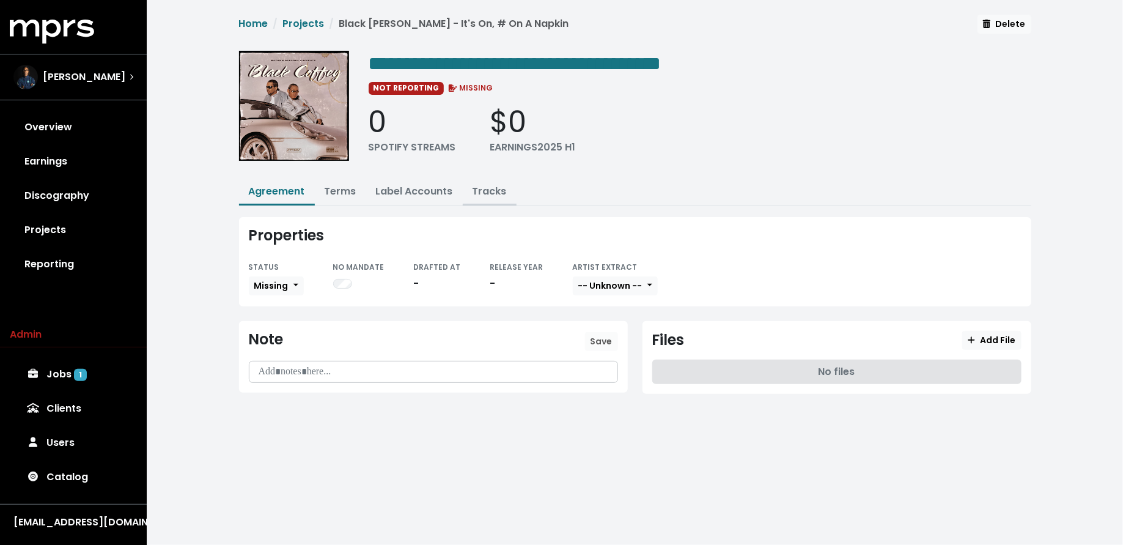
click at [491, 191] on link "Tracks" at bounding box center [490, 191] width 34 height 14
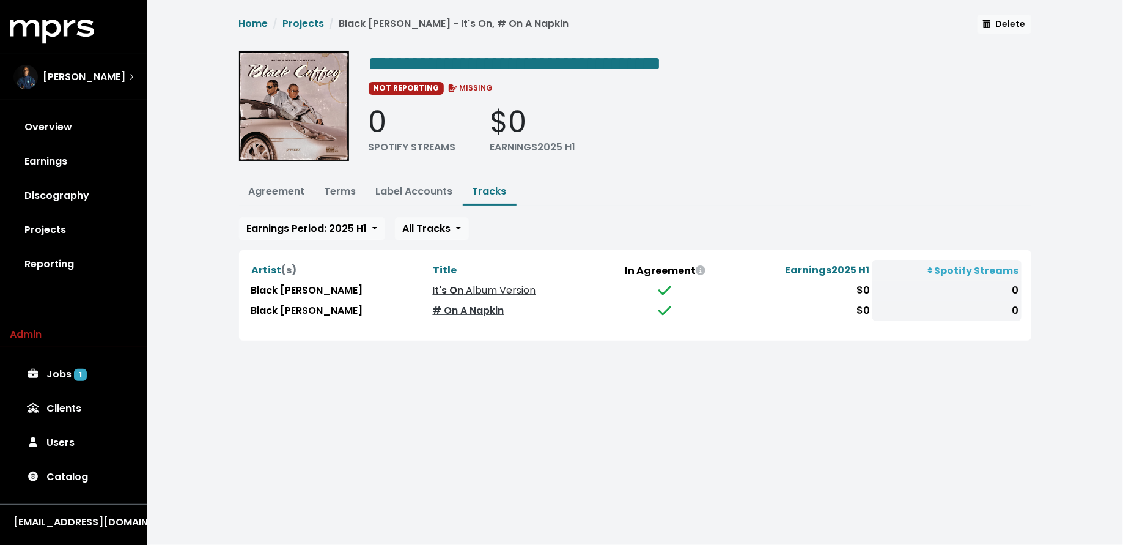
click at [464, 287] on span "Album Version" at bounding box center [500, 290] width 72 height 14
click at [433, 304] on link "# On A Napkin" at bounding box center [469, 310] width 72 height 14
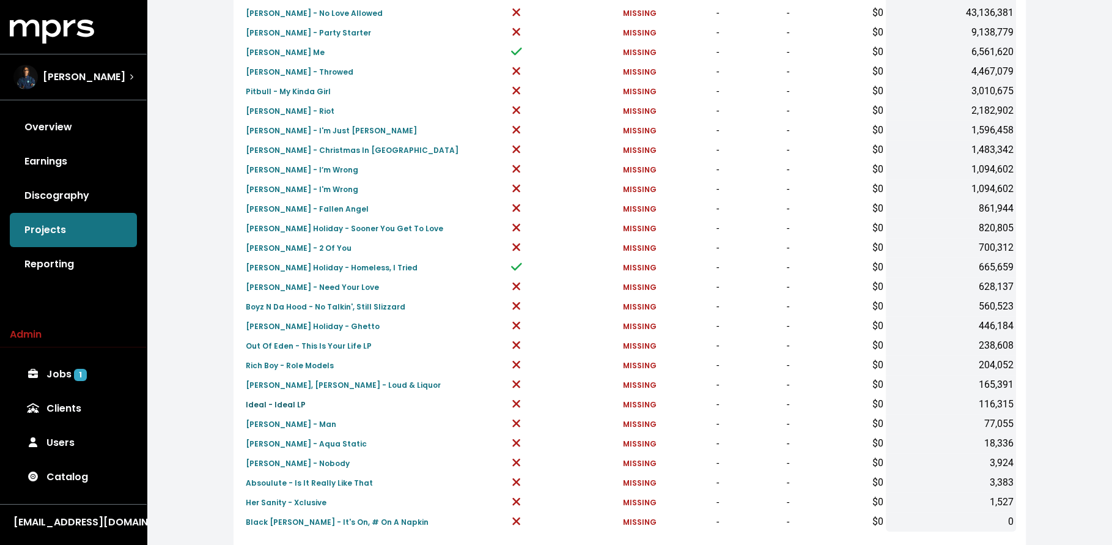
scroll to position [367, 0]
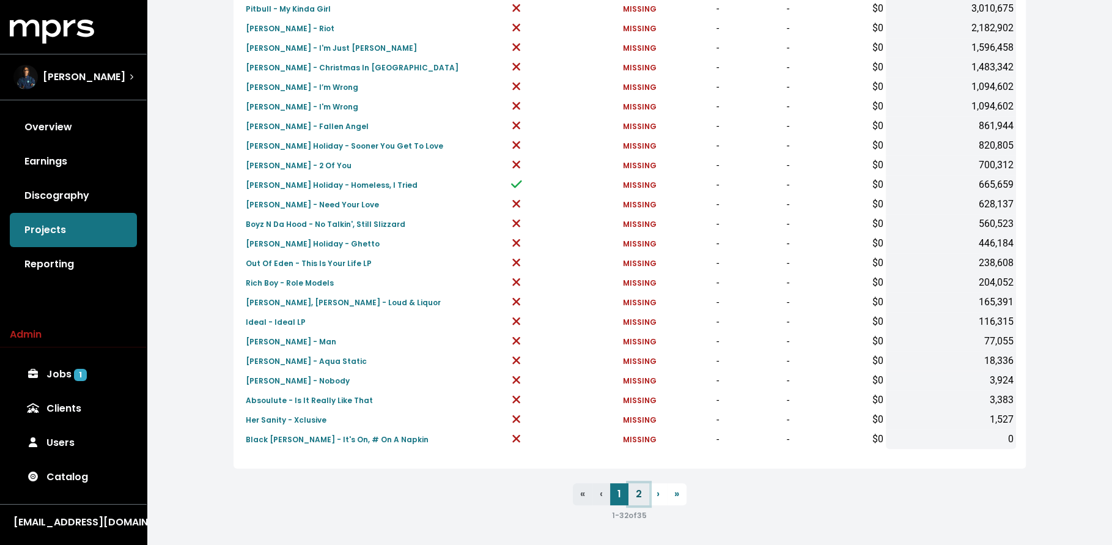
click at [633, 496] on link "2" at bounding box center [639, 494] width 21 height 22
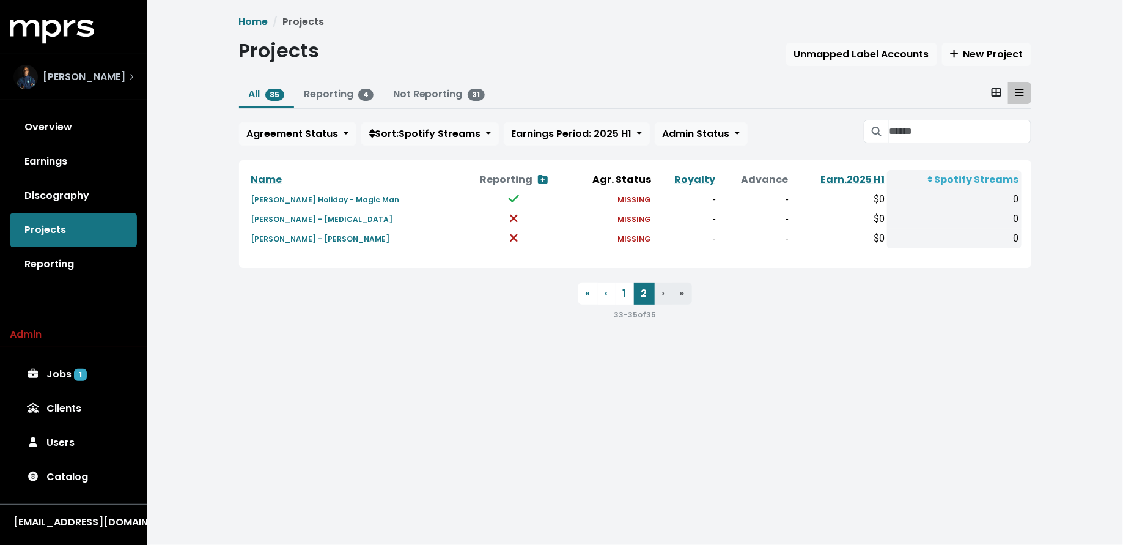
click at [122, 79] on div "Donnie Scantz" at bounding box center [73, 77] width 120 height 24
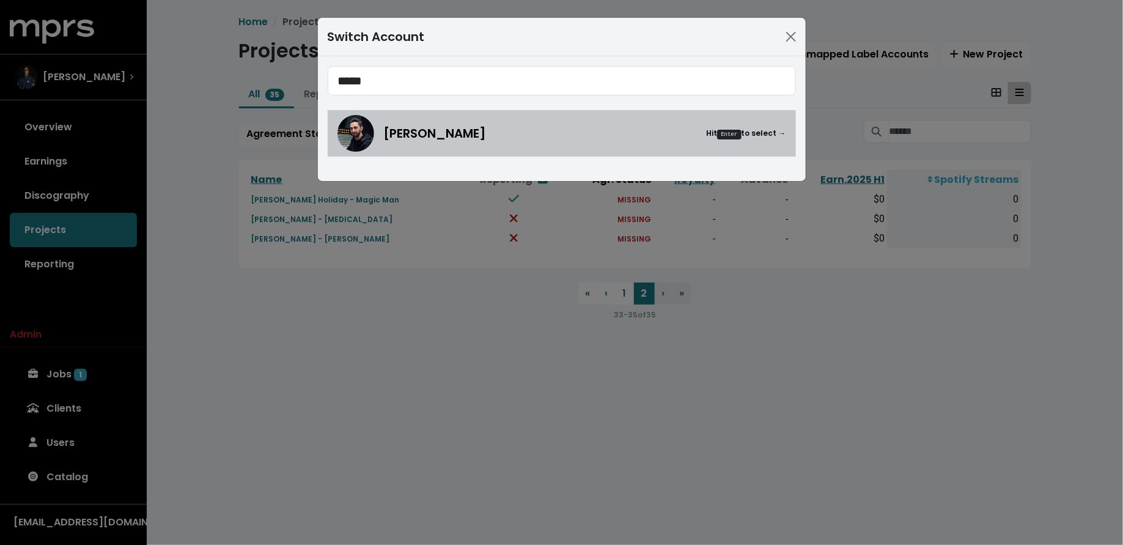
type input "*****"
click at [466, 134] on div "Jason Strong Hit Enter to select →" at bounding box center [585, 133] width 402 height 18
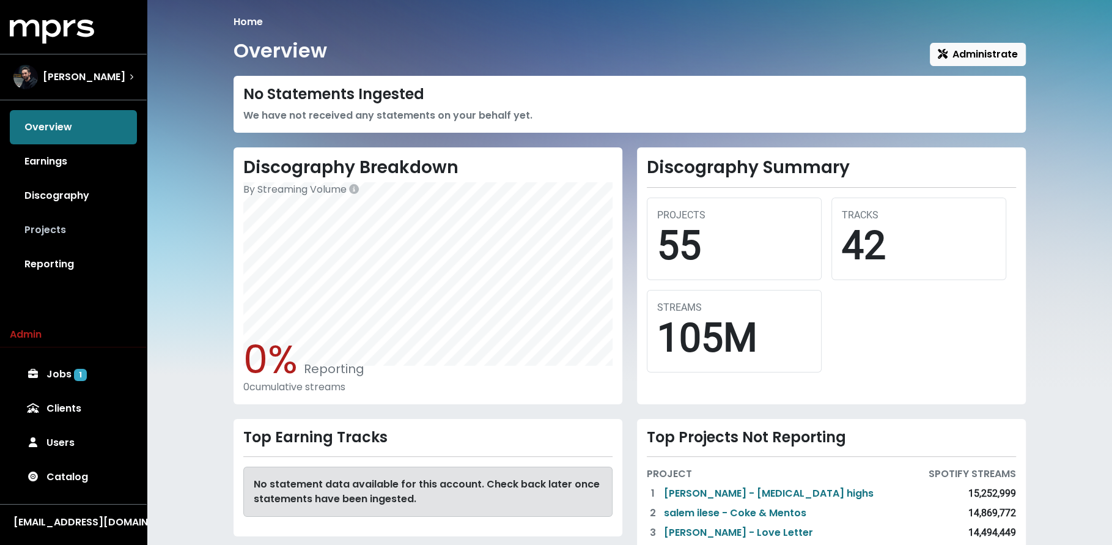
click at [58, 230] on link "Projects" at bounding box center [73, 230] width 127 height 34
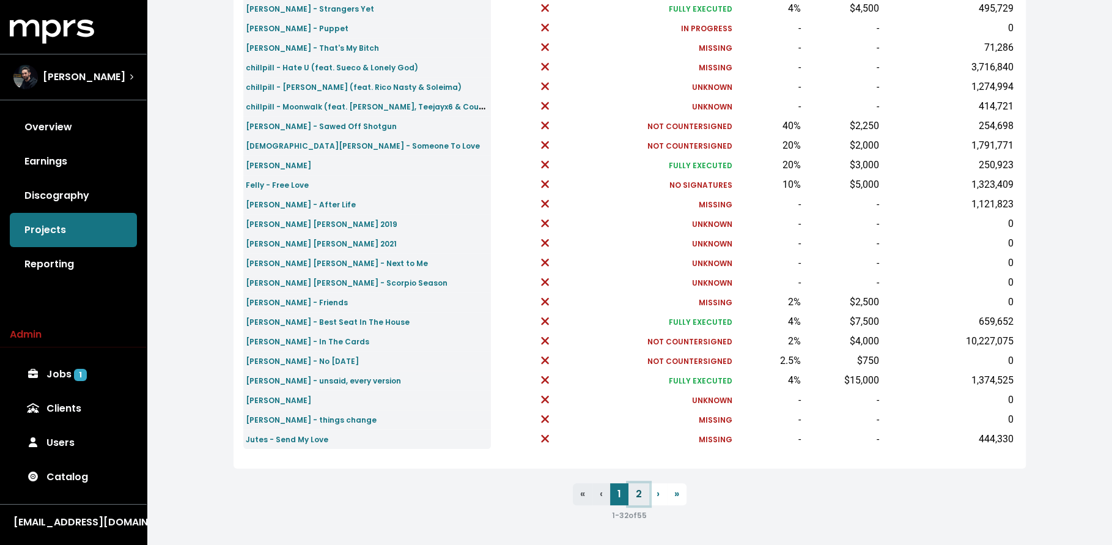
click at [631, 494] on link "2" at bounding box center [639, 494] width 21 height 22
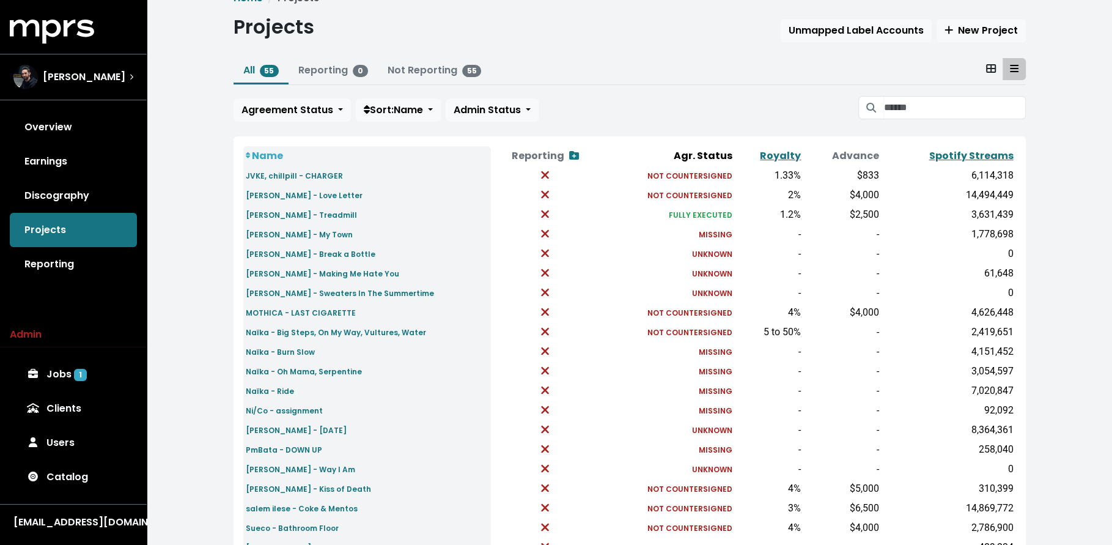
scroll to position [35, 0]
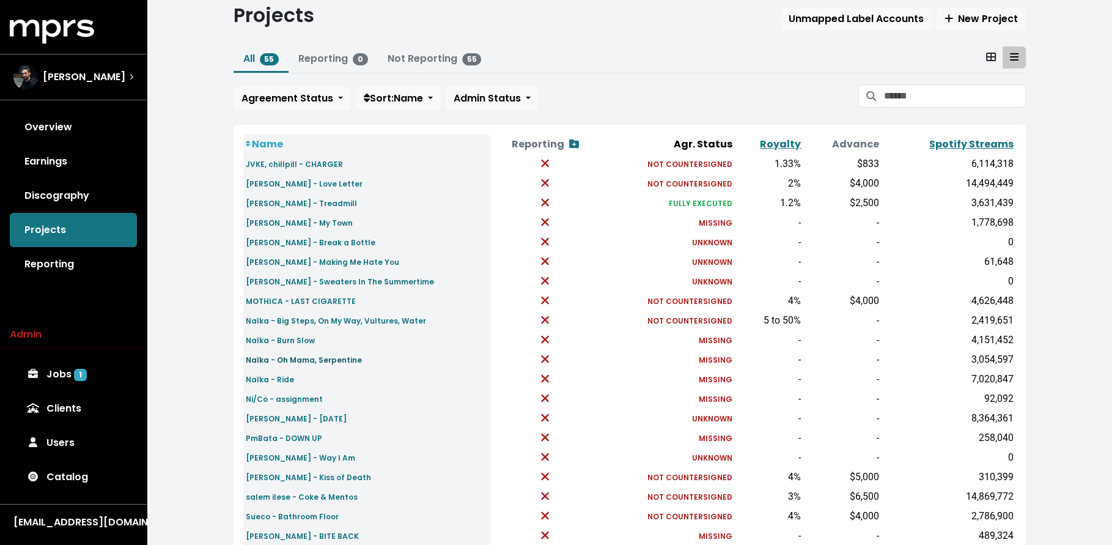
click at [322, 362] on small "Naïka - Oh Mama, Serpentine" at bounding box center [304, 360] width 116 height 10
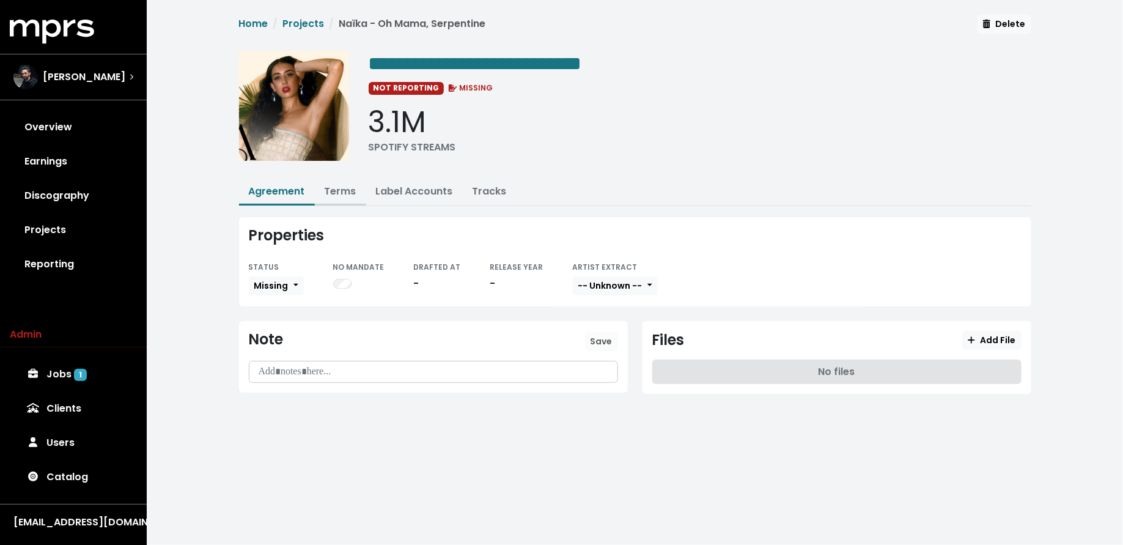
click at [334, 184] on link "Terms" at bounding box center [341, 191] width 32 height 14
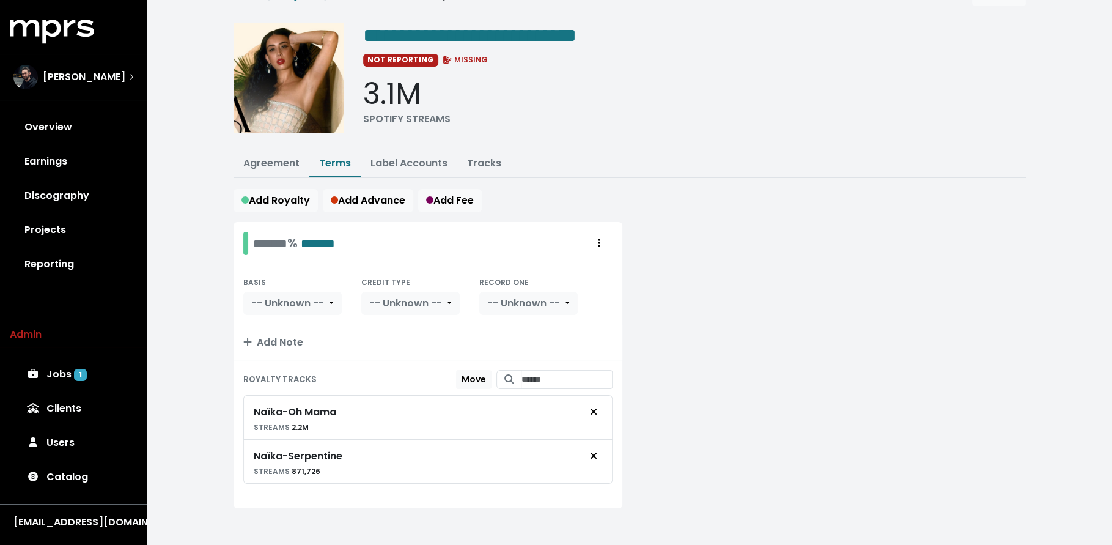
scroll to position [29, 0]
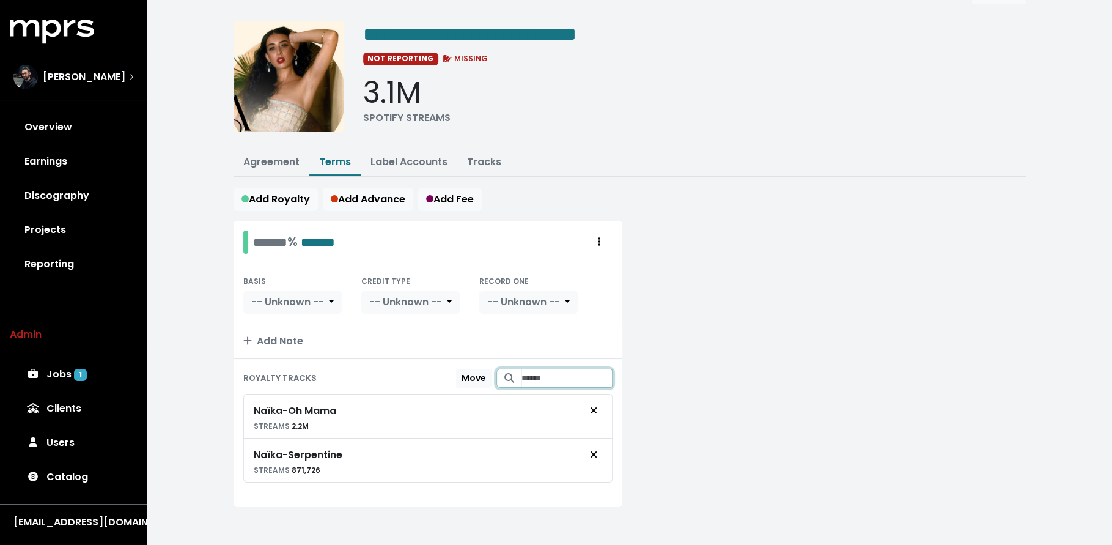
click at [556, 378] on input "Search for tracks by title and link them to this royalty" at bounding box center [567, 378] width 91 height 19
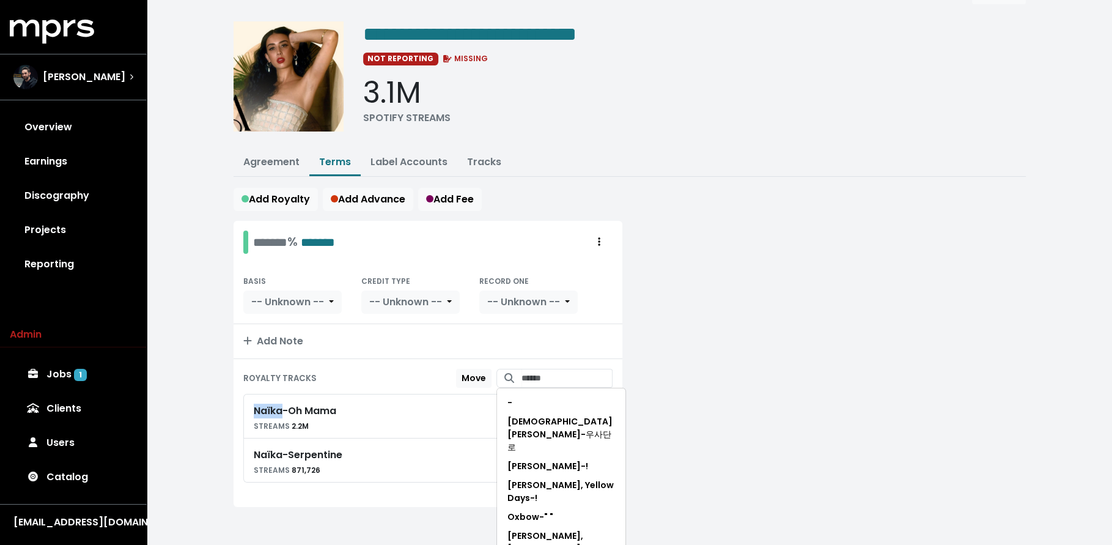
drag, startPoint x: 273, startPoint y: 404, endPoint x: 248, endPoint y: 404, distance: 25.7
click at [254, 404] on div "Naïka - Oh Mama" at bounding box center [295, 411] width 83 height 15
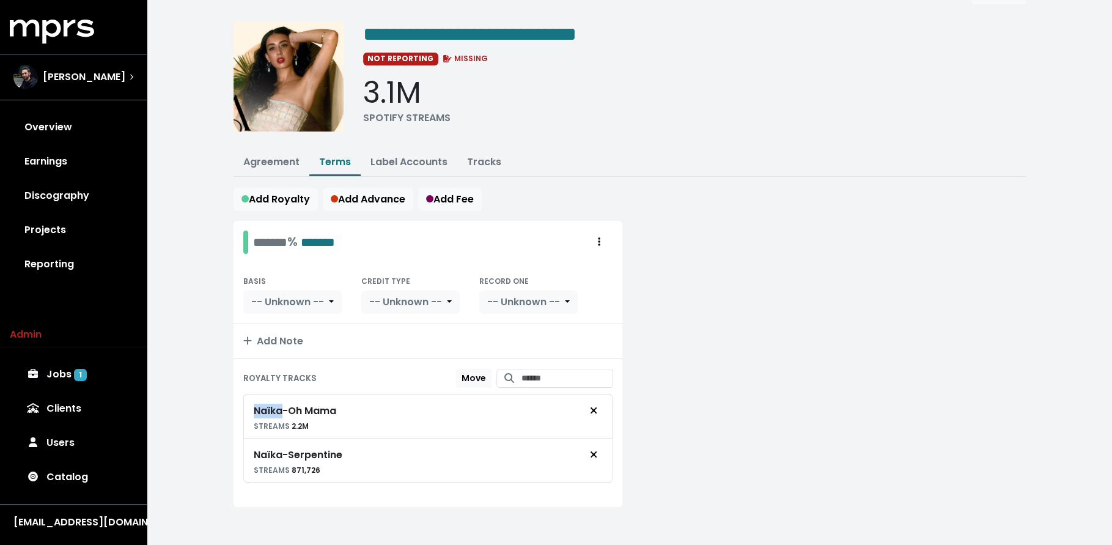
copy div "Naïka"
click at [556, 369] on input "Search for tracks by title and link them to this royalty" at bounding box center [567, 378] width 91 height 19
paste input "*****"
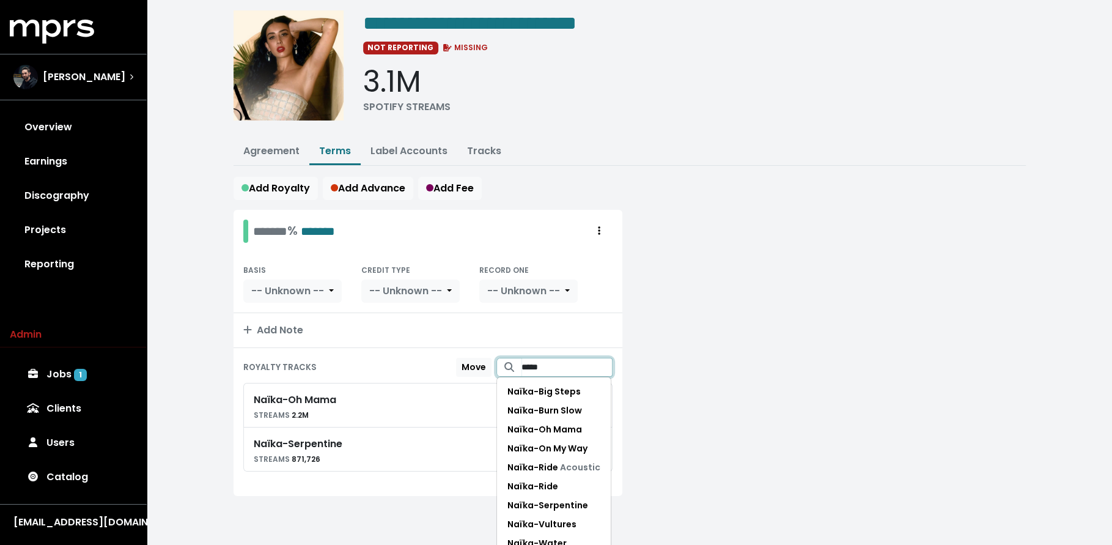
scroll to position [20, 0]
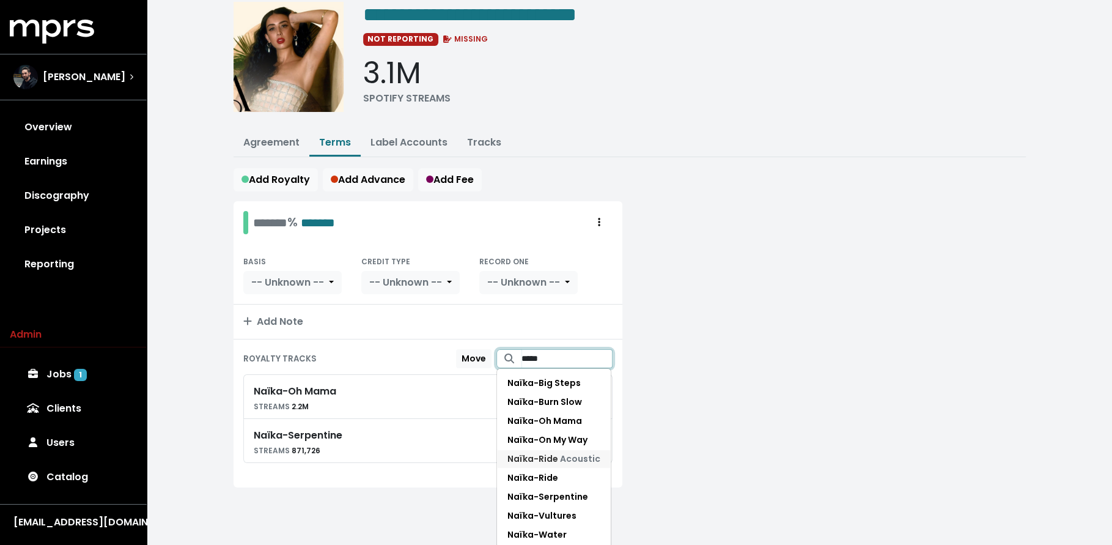
type input "*****"
click at [568, 453] on span "Acoustic" at bounding box center [580, 458] width 40 height 12
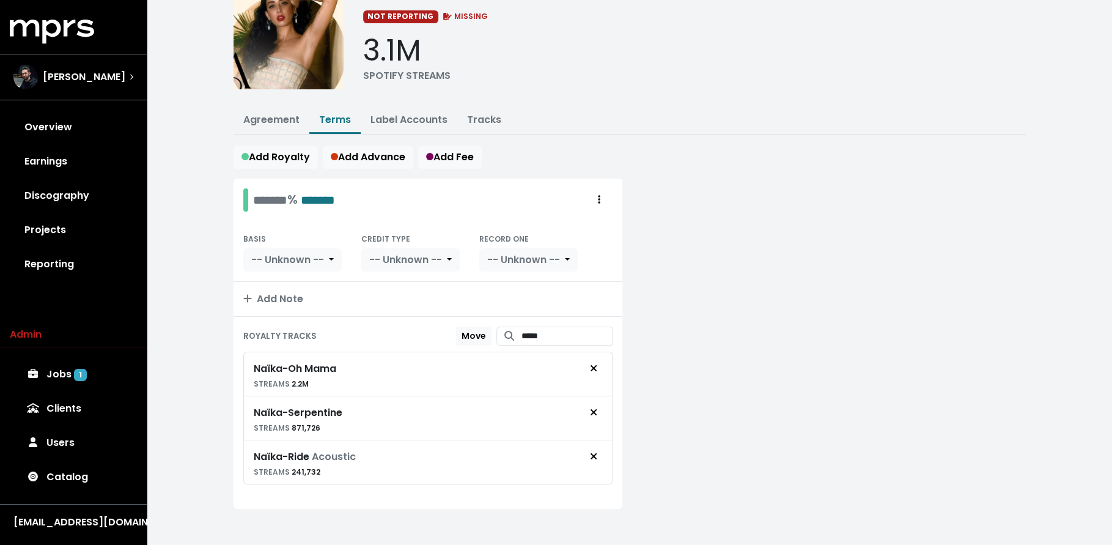
scroll to position [73, 0]
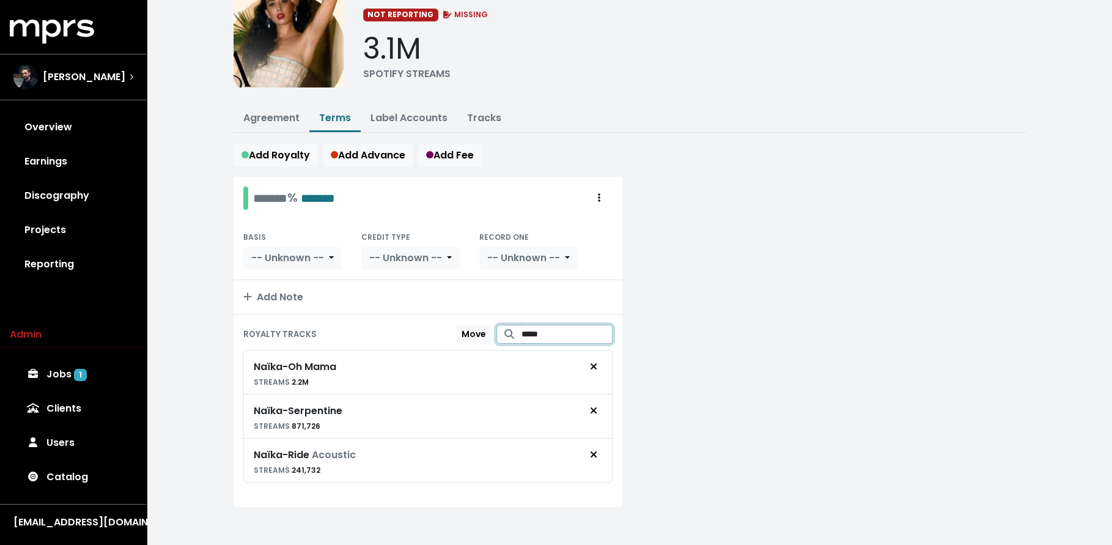
click at [544, 326] on input "*****" at bounding box center [567, 334] width 91 height 19
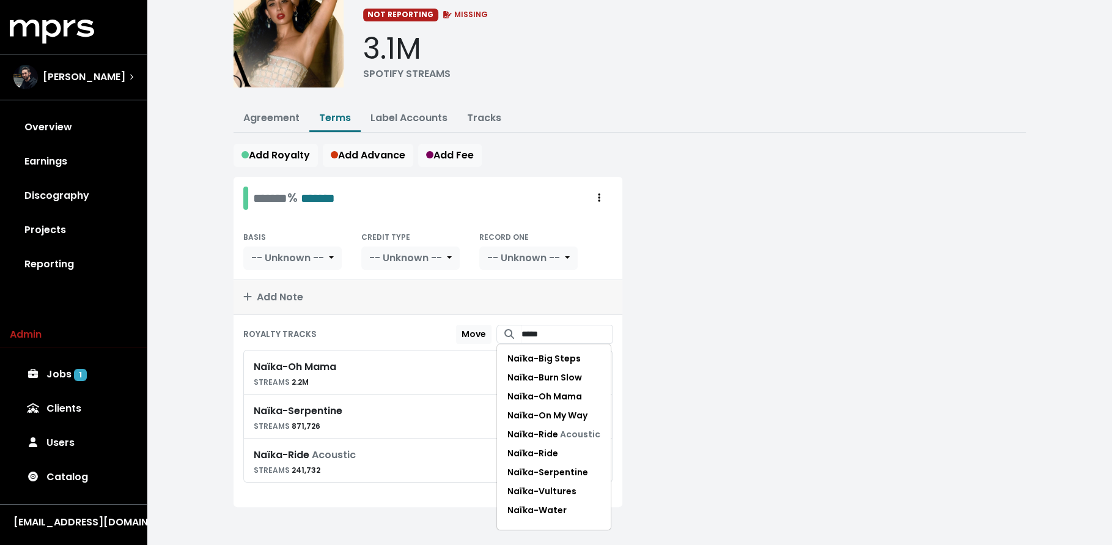
click at [270, 300] on span "Add Note" at bounding box center [273, 297] width 60 height 14
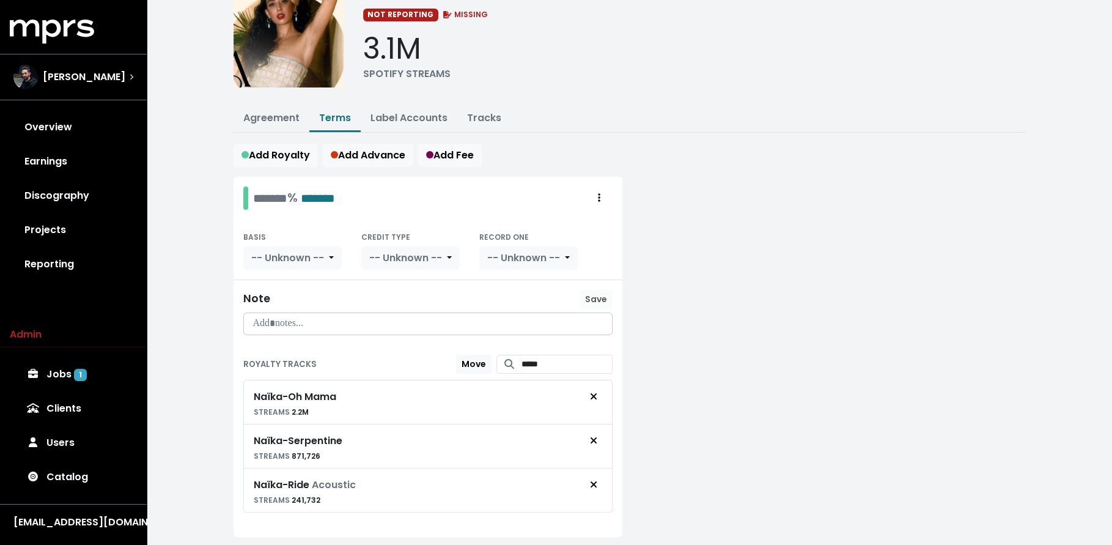
click at [298, 330] on div "Note Save" at bounding box center [428, 312] width 389 height 65
click at [304, 322] on p at bounding box center [427, 324] width 353 height 14
click at [594, 293] on span "Save" at bounding box center [596, 299] width 22 height 12
click at [460, 148] on span "Add Fee" at bounding box center [450, 155] width 48 height 14
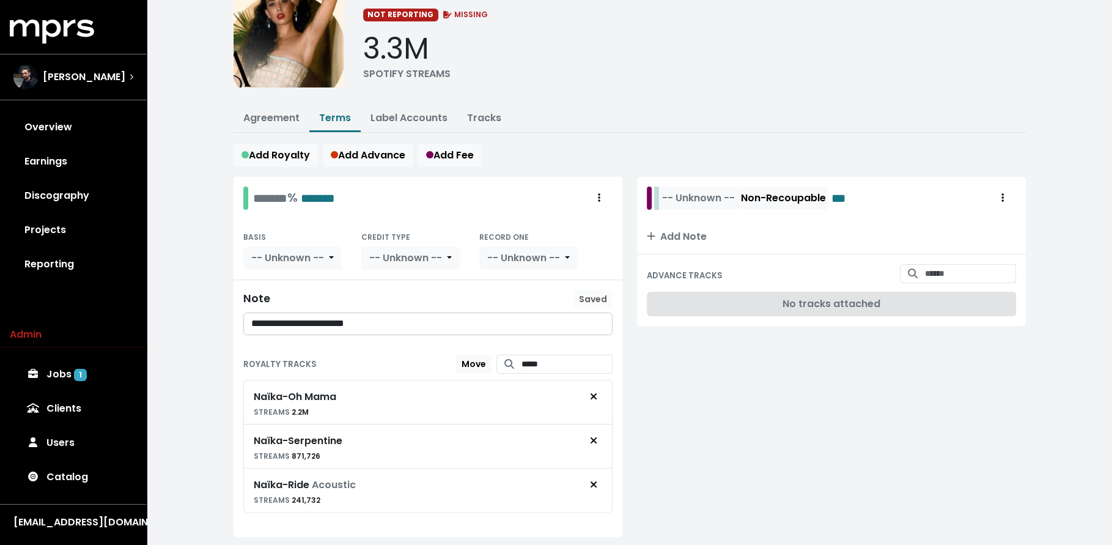
click at [660, 191] on div "-- Unknown -- Non-Recoupable ***" at bounding box center [755, 197] width 196 height 23
click at [723, 193] on span "-- Unknown --" at bounding box center [733, 198] width 73 height 14
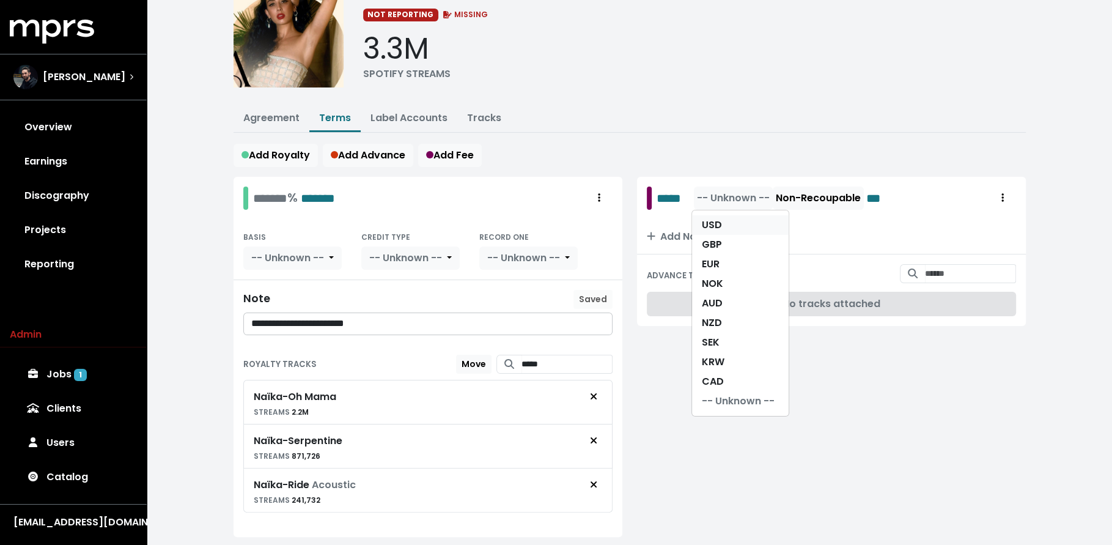
click at [722, 216] on link "USD" at bounding box center [740, 225] width 97 height 20
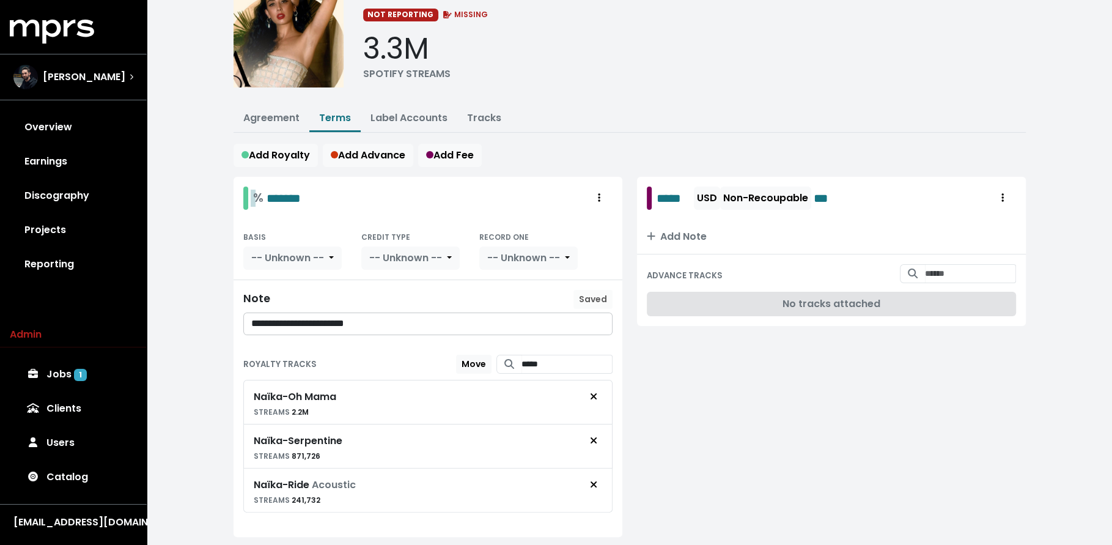
click at [258, 196] on div "% *******" at bounding box center [277, 197] width 48 height 19
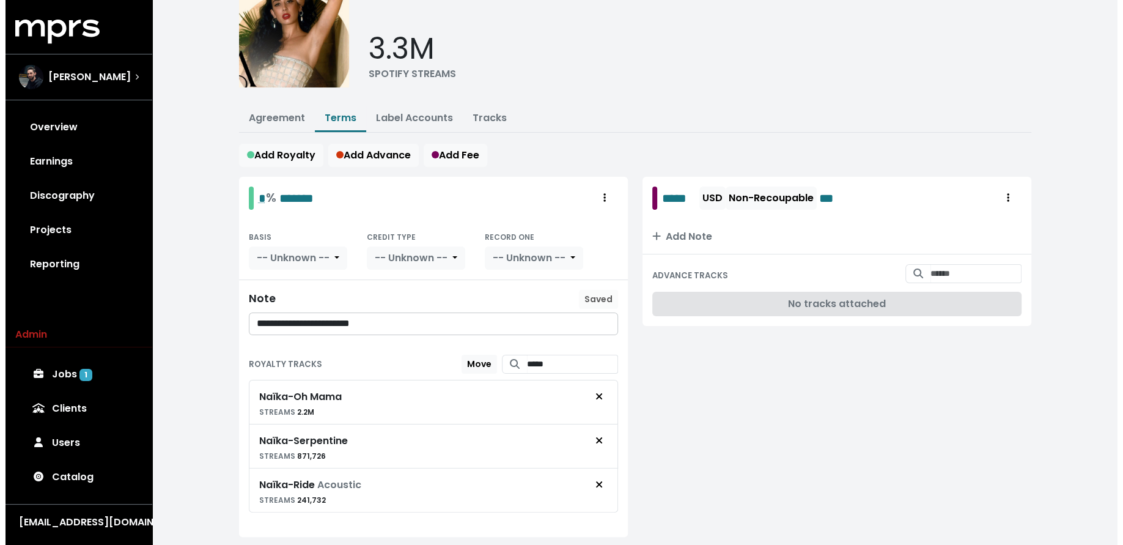
scroll to position [0, 0]
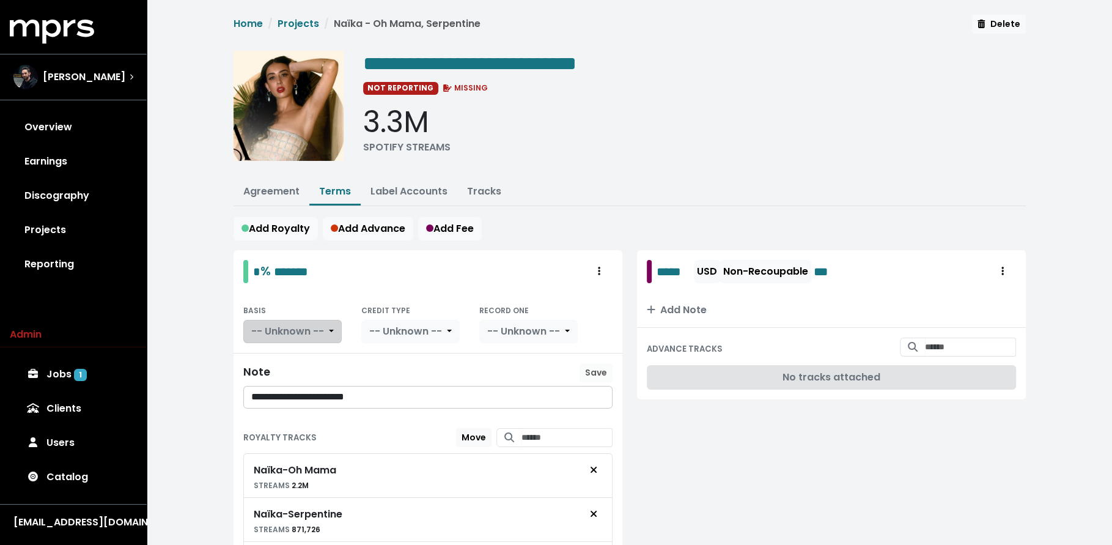
click at [297, 325] on span "-- Unknown --" at bounding box center [287, 331] width 73 height 14
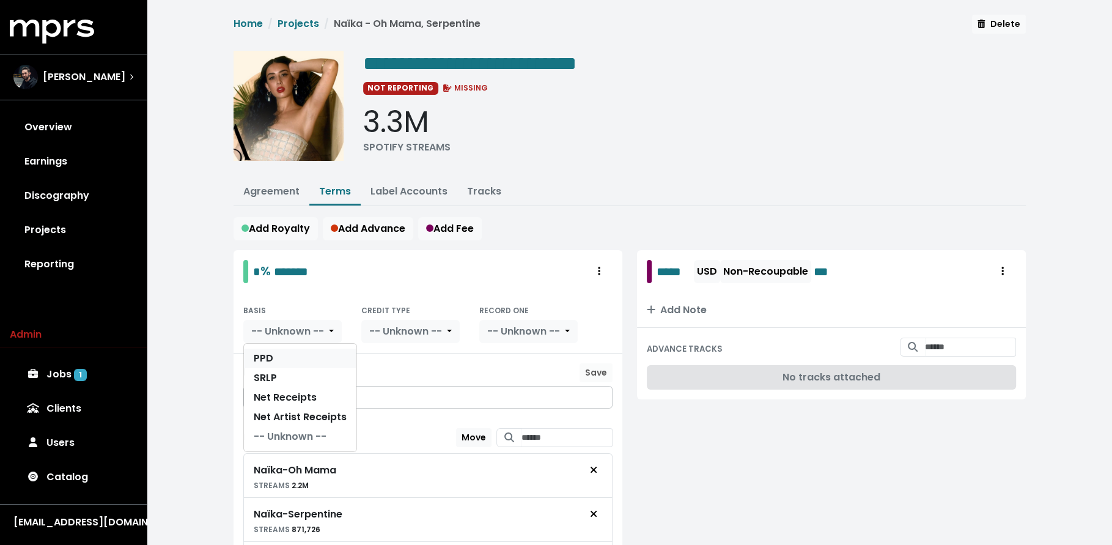
click at [303, 356] on link "PPD" at bounding box center [300, 358] width 112 height 20
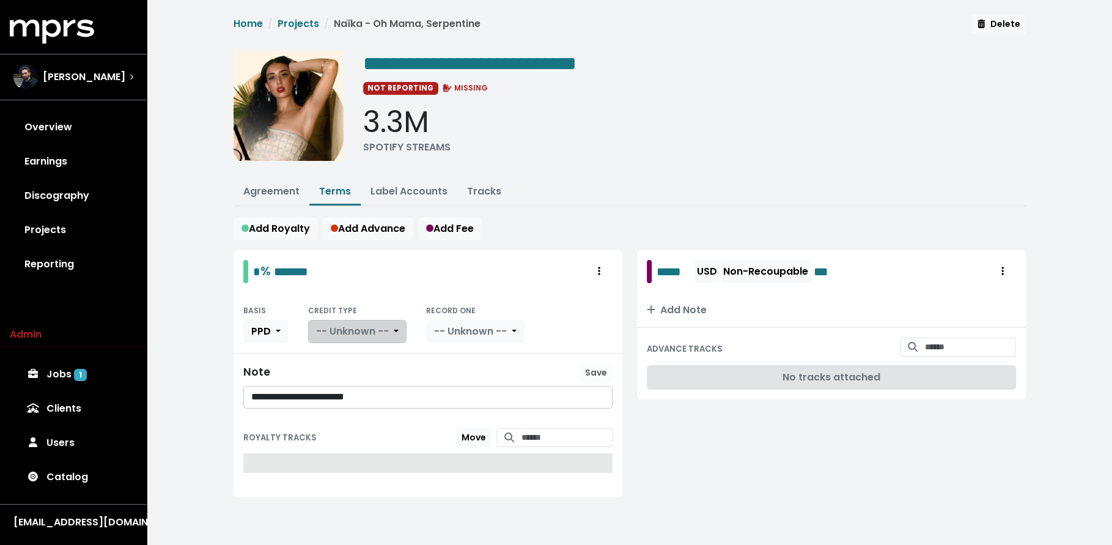
click at [383, 327] on span "-- Unknown --" at bounding box center [352, 331] width 73 height 14
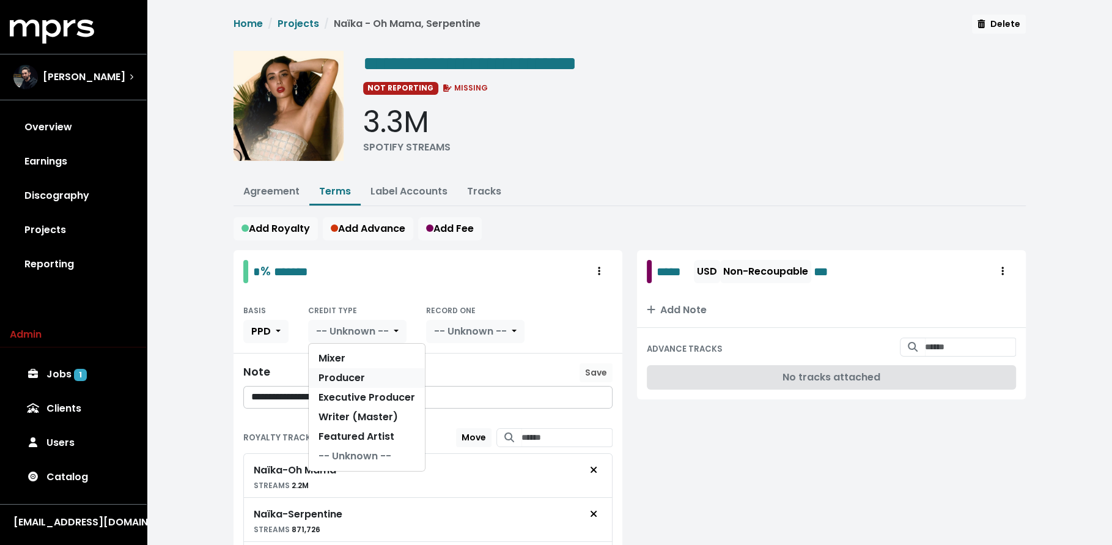
click at [388, 371] on link "Producer" at bounding box center [367, 378] width 116 height 20
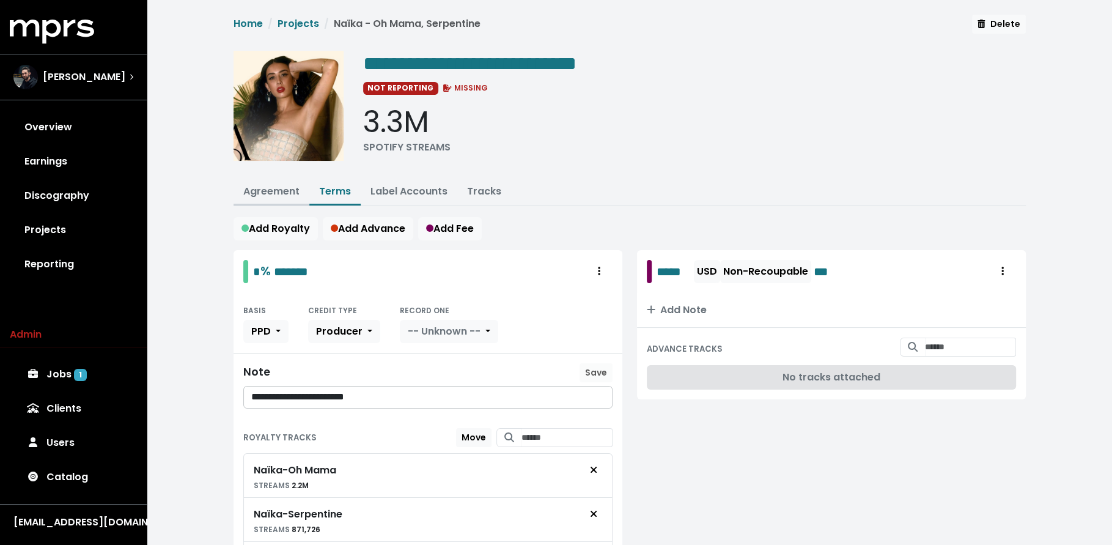
click at [270, 184] on link "Agreement" at bounding box center [271, 191] width 56 height 14
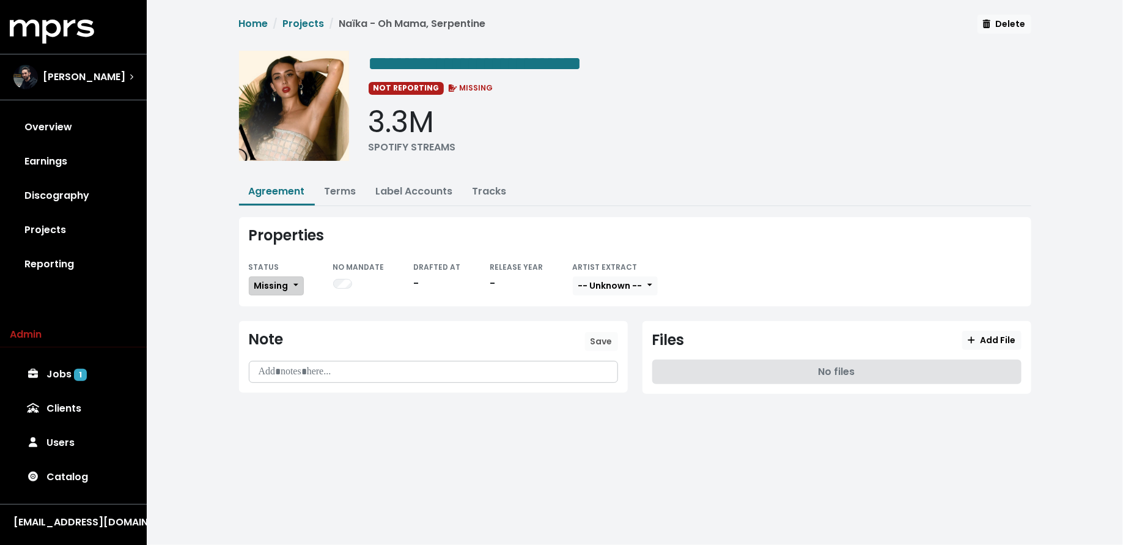
click at [279, 289] on span "Missing" at bounding box center [271, 285] width 34 height 12
click at [297, 402] on link "Fully Executed" at bounding box center [306, 409] width 115 height 20
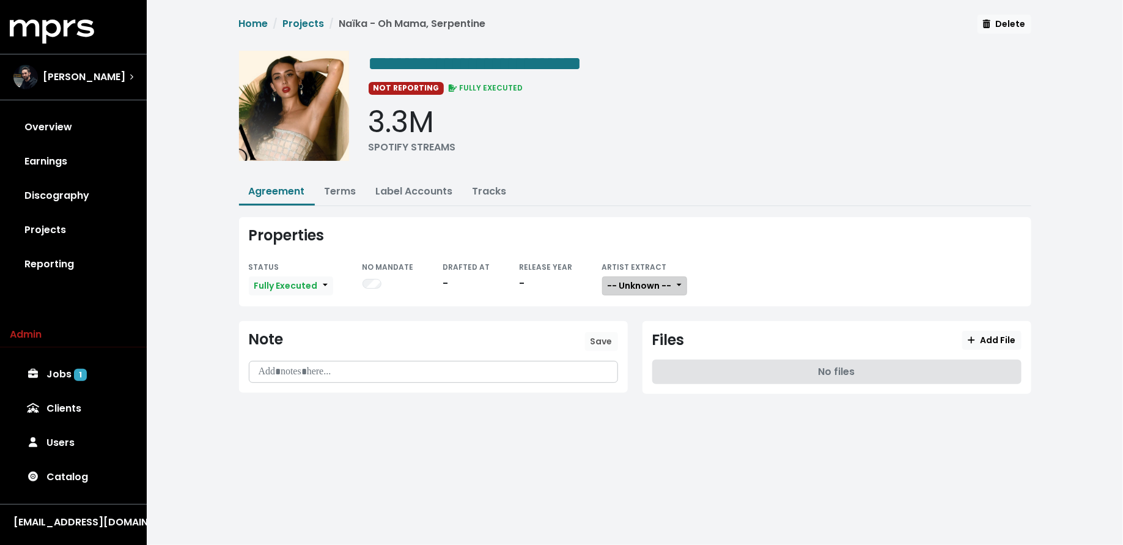
click at [625, 279] on span "-- Unknown --" at bounding box center [640, 285] width 64 height 12
click at [630, 347] on link "Not Available" at bounding box center [651, 350] width 97 height 20
click at [984, 338] on span "Add File" at bounding box center [992, 340] width 48 height 12
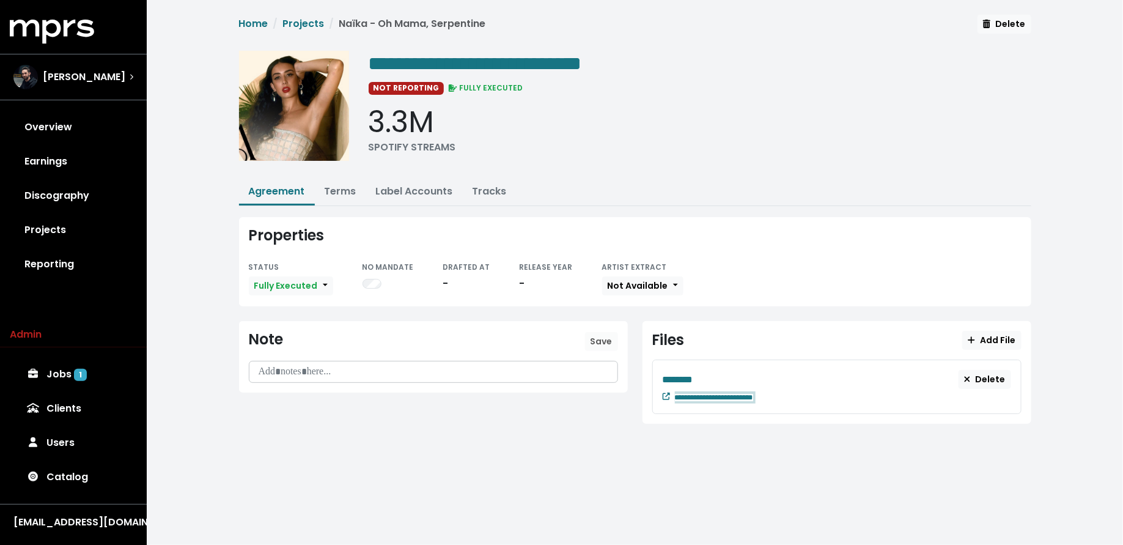
click at [753, 398] on small "**********" at bounding box center [714, 396] width 78 height 10
paste span "Edit value"
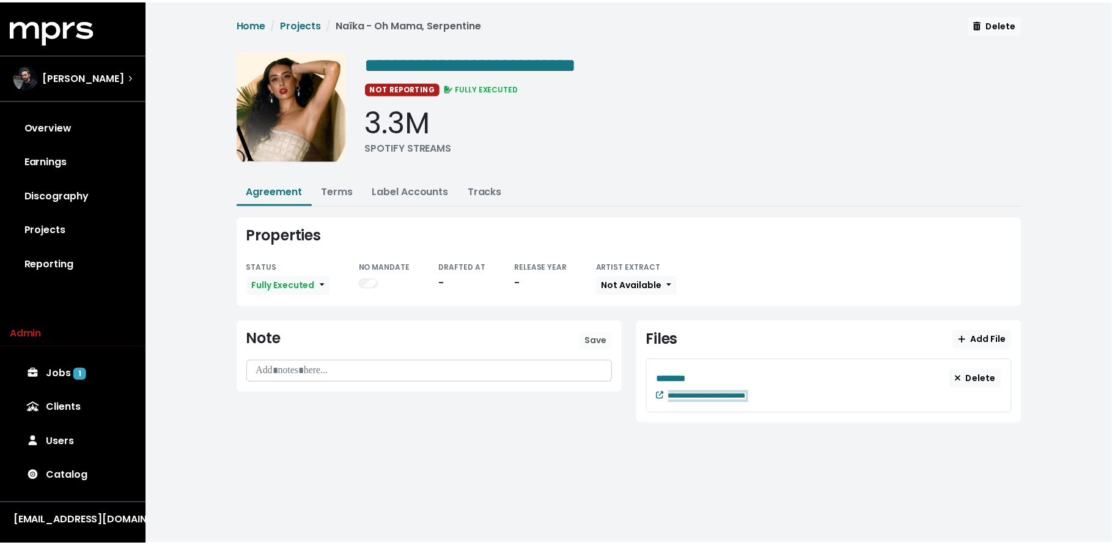
scroll to position [0, 7]
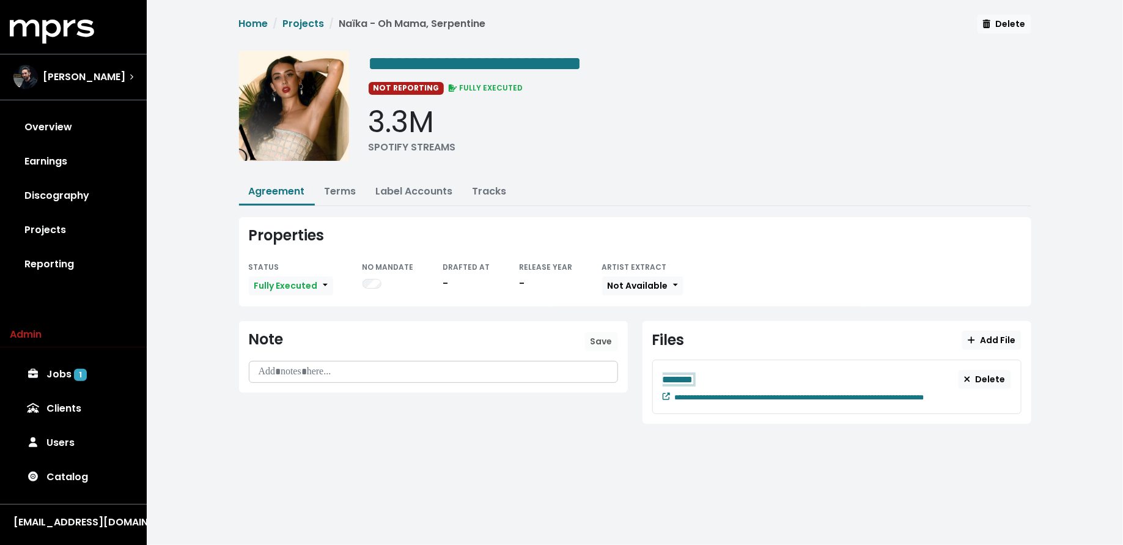
click at [710, 378] on div "********" at bounding box center [811, 379] width 297 height 15
click at [326, 196] on button "Terms" at bounding box center [340, 192] width 51 height 26
click at [331, 194] on link "Terms" at bounding box center [341, 191] width 32 height 14
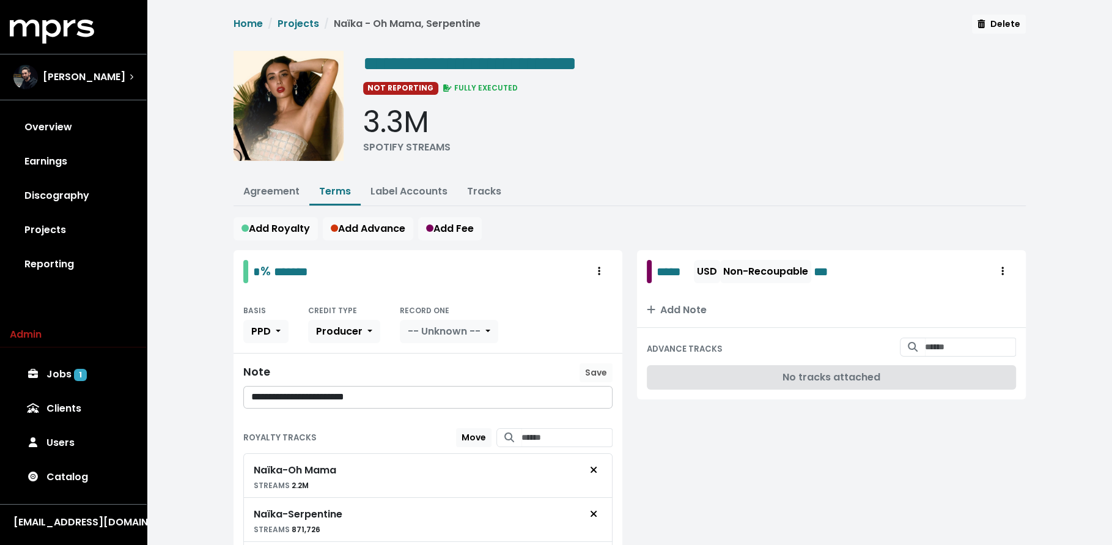
click at [329, 192] on link "Terms" at bounding box center [335, 191] width 32 height 14
click at [666, 65] on div "**********" at bounding box center [694, 63] width 663 height 24
click at [72, 65] on div "[PERSON_NAME]" at bounding box center [69, 77] width 112 height 24
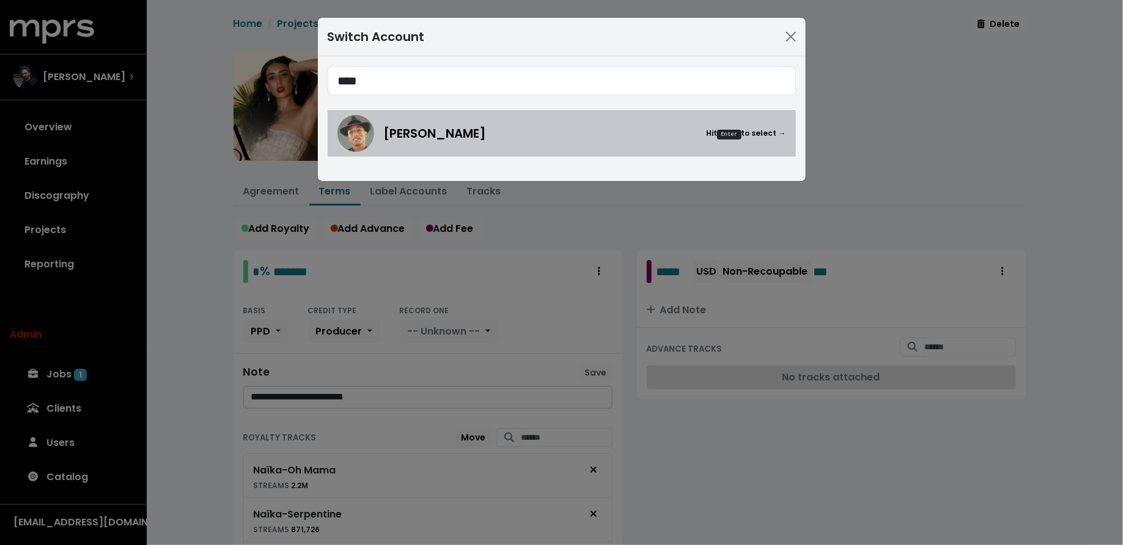
type input "****"
click at [330, 125] on link "Pharrell Williams Hit Enter to select →" at bounding box center [562, 133] width 468 height 46
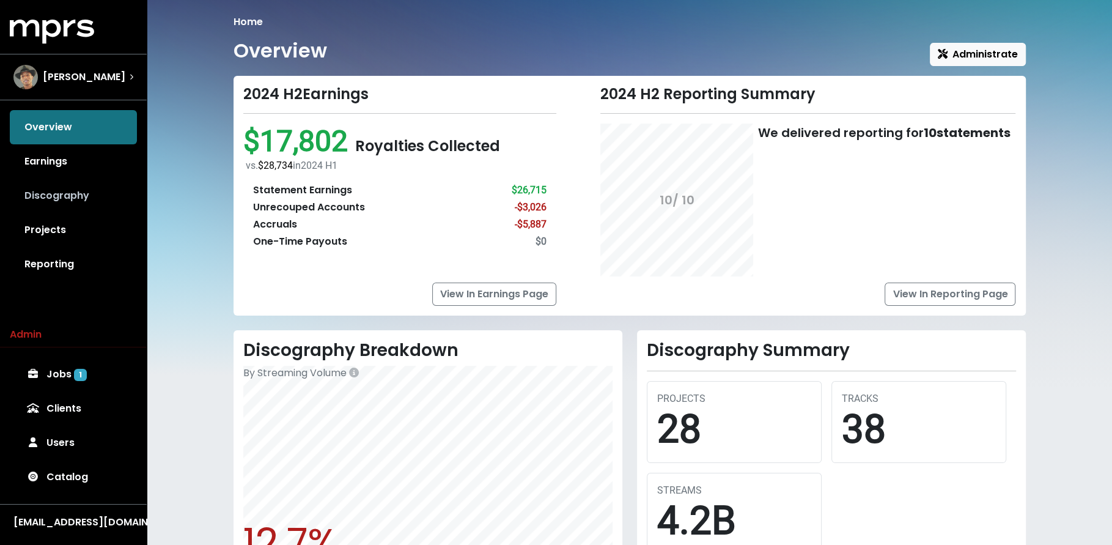
click at [89, 194] on link "Discography" at bounding box center [73, 196] width 127 height 34
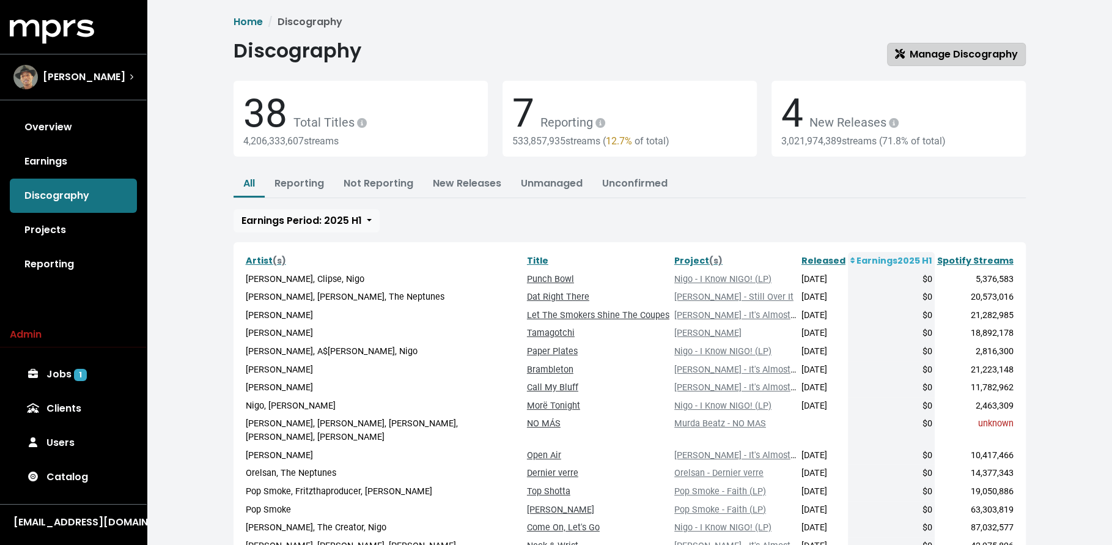
click at [903, 57] on icon at bounding box center [899, 54] width 10 height 10
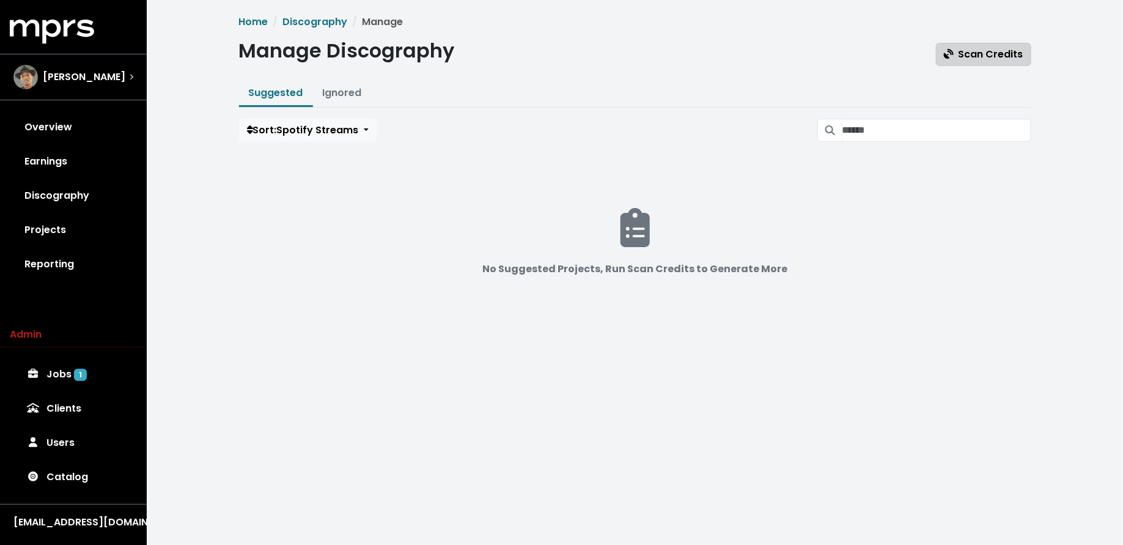
click at [946, 52] on icon "button" at bounding box center [949, 54] width 10 height 10
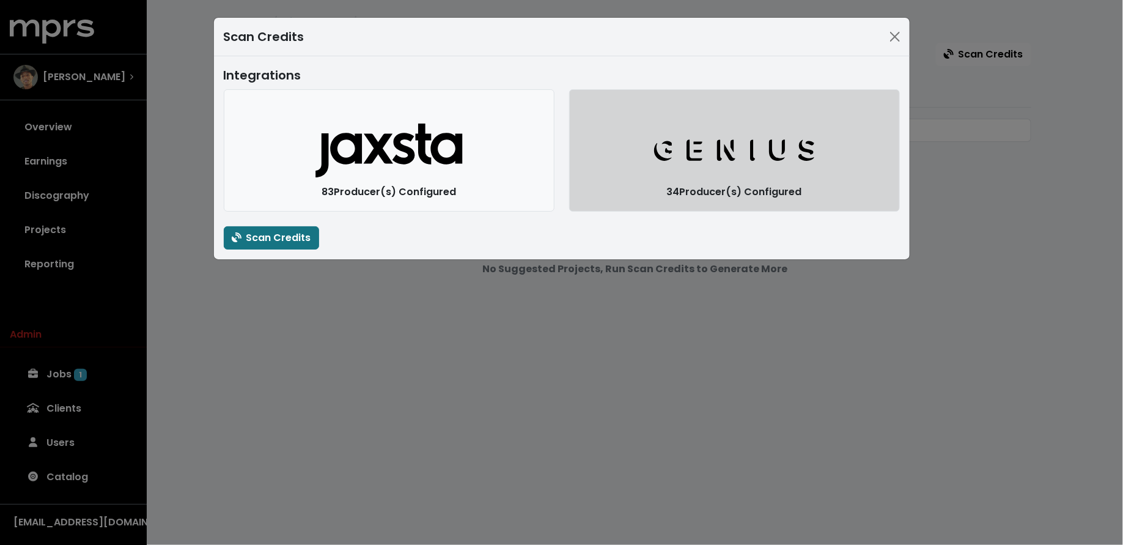
click at [718, 155] on icon "button" at bounding box center [736, 149] width 98 height 21
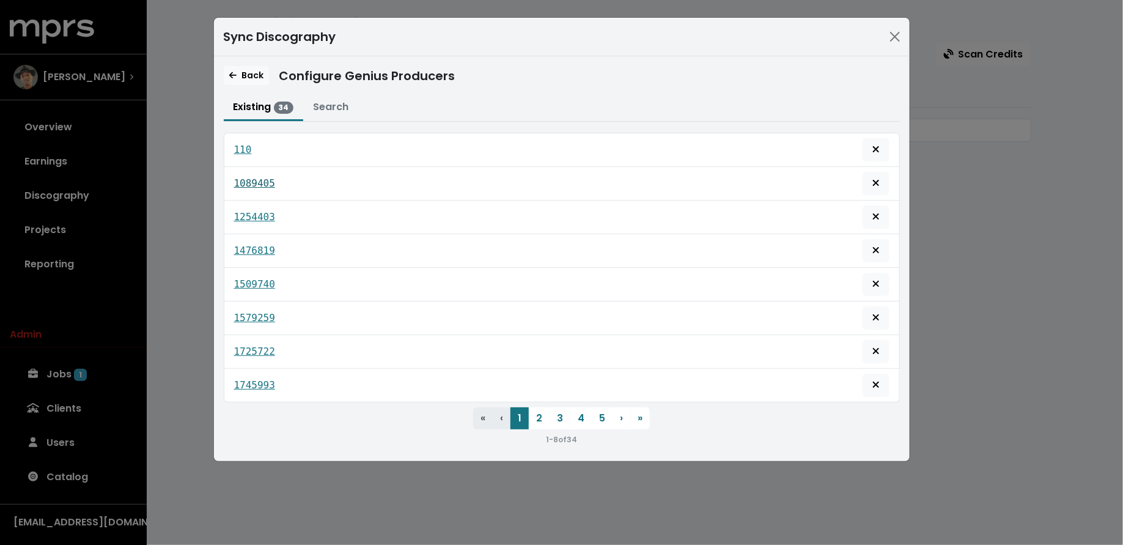
click at [250, 177] on tt "1089405" at bounding box center [254, 183] width 41 height 12
click at [249, 211] on tt "1254403" at bounding box center [254, 217] width 41 height 12
click at [249, 245] on tt "1476819" at bounding box center [254, 251] width 41 height 12
click at [255, 279] on tt "1509740" at bounding box center [254, 284] width 41 height 12
click at [261, 312] on tt "1579259" at bounding box center [254, 318] width 41 height 12
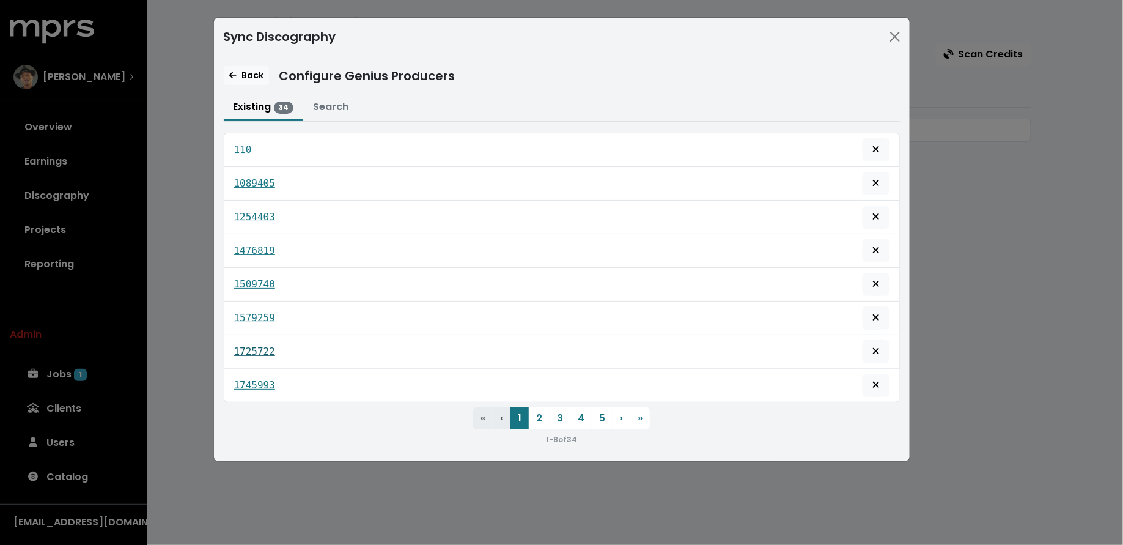
click at [270, 351] on link "1725722" at bounding box center [254, 351] width 41 height 15
click at [263, 379] on tt "1745993" at bounding box center [254, 385] width 41 height 12
click at [540, 416] on button "2" at bounding box center [539, 418] width 21 height 22
click at [250, 144] on tt "2505284" at bounding box center [254, 150] width 41 height 12
click at [251, 182] on tt "3084277" at bounding box center [254, 183] width 41 height 12
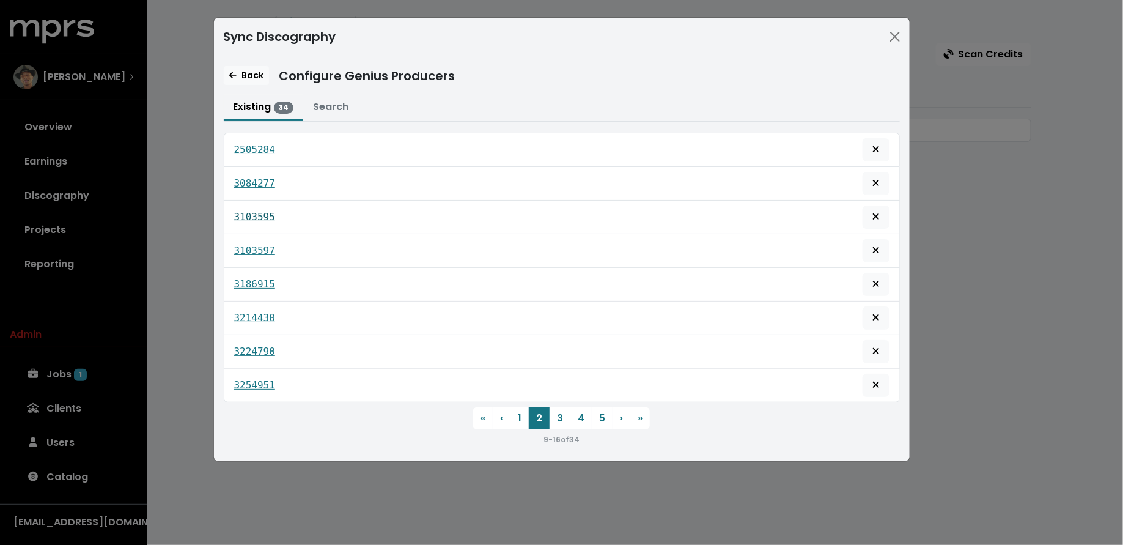
click at [254, 215] on tt "3103595" at bounding box center [254, 217] width 41 height 12
click at [260, 254] on div "3103597" at bounding box center [561, 250] width 655 height 23
click at [260, 247] on tt "3103597" at bounding box center [254, 251] width 41 height 12
click at [263, 278] on tt "3186915" at bounding box center [254, 284] width 41 height 12
click at [267, 312] on tt "3214430" at bounding box center [254, 318] width 41 height 12
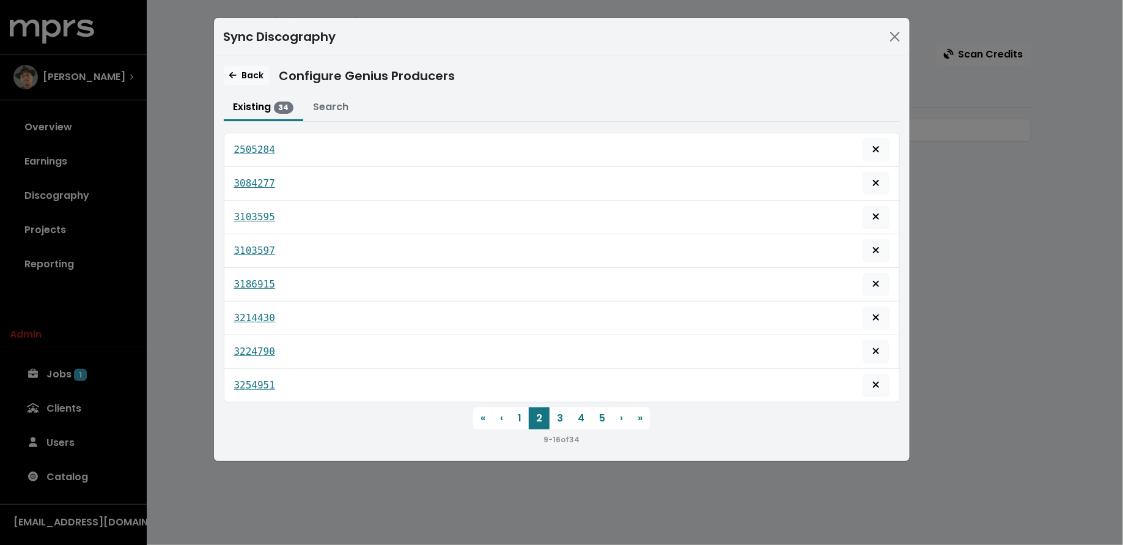
click at [265, 340] on div "3224790" at bounding box center [561, 351] width 655 height 23
click at [266, 347] on tt "3224790" at bounding box center [254, 351] width 41 height 12
click at [249, 379] on tt "3254951" at bounding box center [254, 385] width 41 height 12
click at [566, 413] on button "3" at bounding box center [560, 418] width 21 height 22
click at [249, 152] on tt "3311297" at bounding box center [254, 150] width 41 height 12
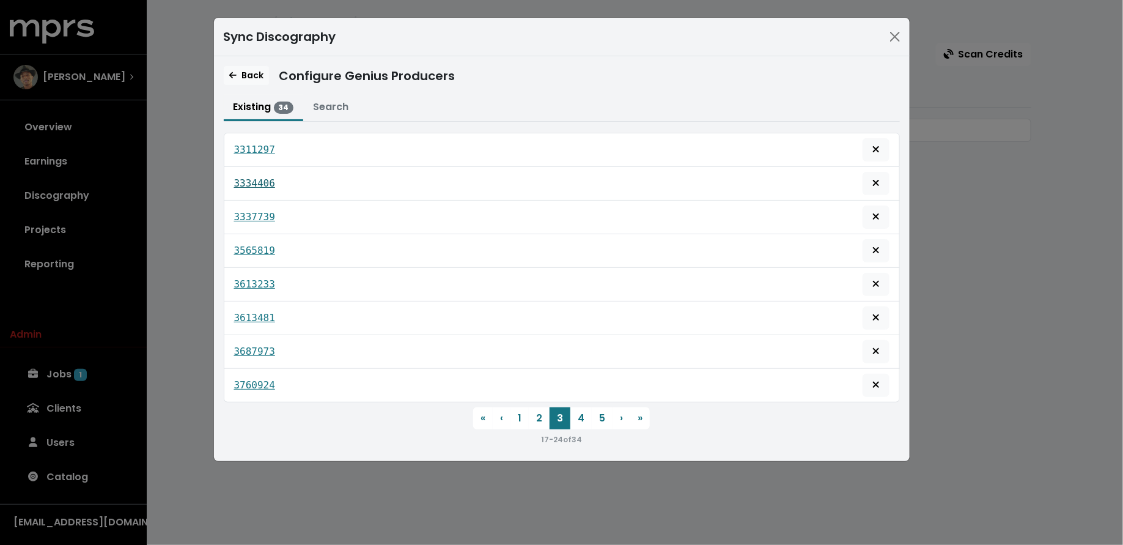
click at [260, 183] on tt "3334406" at bounding box center [254, 183] width 41 height 12
click at [264, 211] on tt "3337739" at bounding box center [254, 217] width 41 height 12
click at [243, 215] on tt "3337739" at bounding box center [254, 217] width 41 height 12
click at [257, 248] on tt "3565819" at bounding box center [254, 251] width 41 height 12
click at [258, 278] on tt "3613233" at bounding box center [254, 284] width 41 height 12
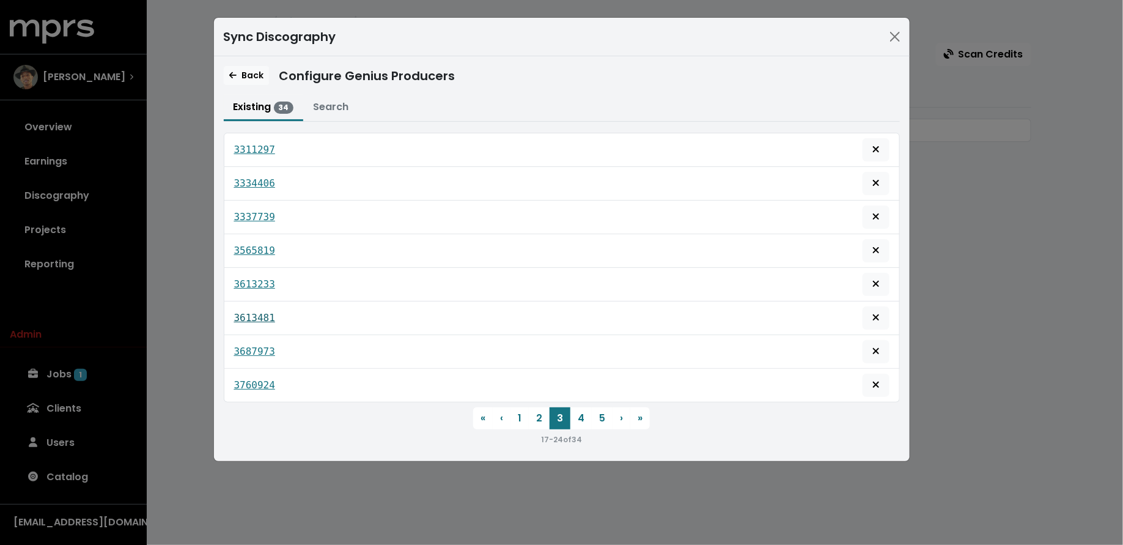
click at [258, 312] on tt "3613481" at bounding box center [254, 318] width 41 height 12
click at [263, 345] on tt "3687973" at bounding box center [254, 351] width 41 height 12
click at [263, 379] on tt "3760924" at bounding box center [254, 385] width 41 height 12
click at [581, 415] on button "4" at bounding box center [580, 418] width 21 height 22
click at [255, 147] on tt "3805176" at bounding box center [254, 150] width 41 height 12
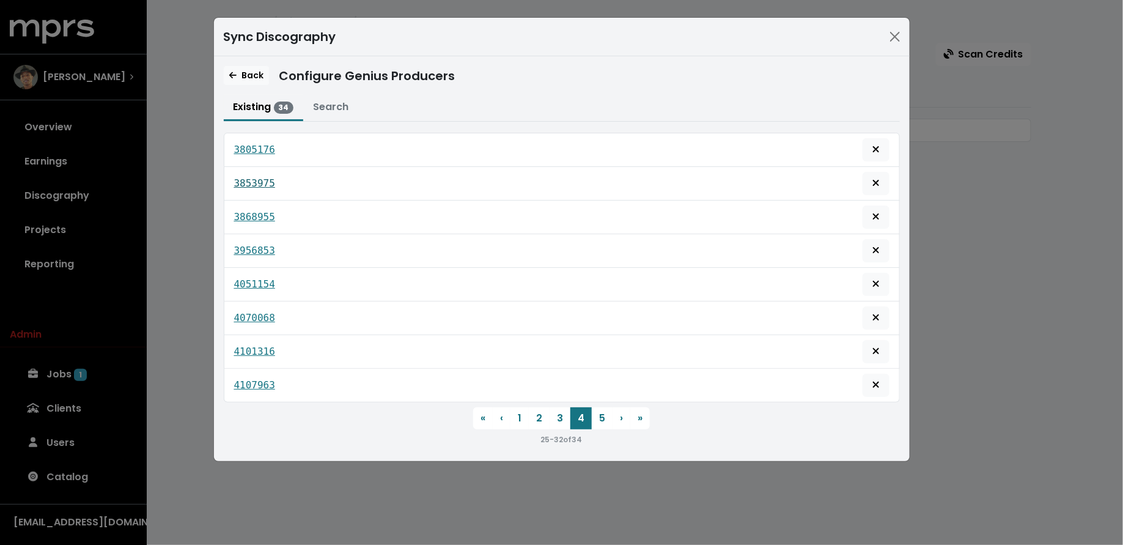
click at [270, 184] on tt "3853975" at bounding box center [254, 183] width 41 height 12
click at [262, 215] on tt "3868955" at bounding box center [254, 217] width 41 height 12
click at [257, 251] on tt "3956853" at bounding box center [254, 251] width 41 height 12
click at [262, 288] on div "4051154" at bounding box center [561, 284] width 655 height 23
click at [262, 278] on tt "4051154" at bounding box center [254, 284] width 41 height 12
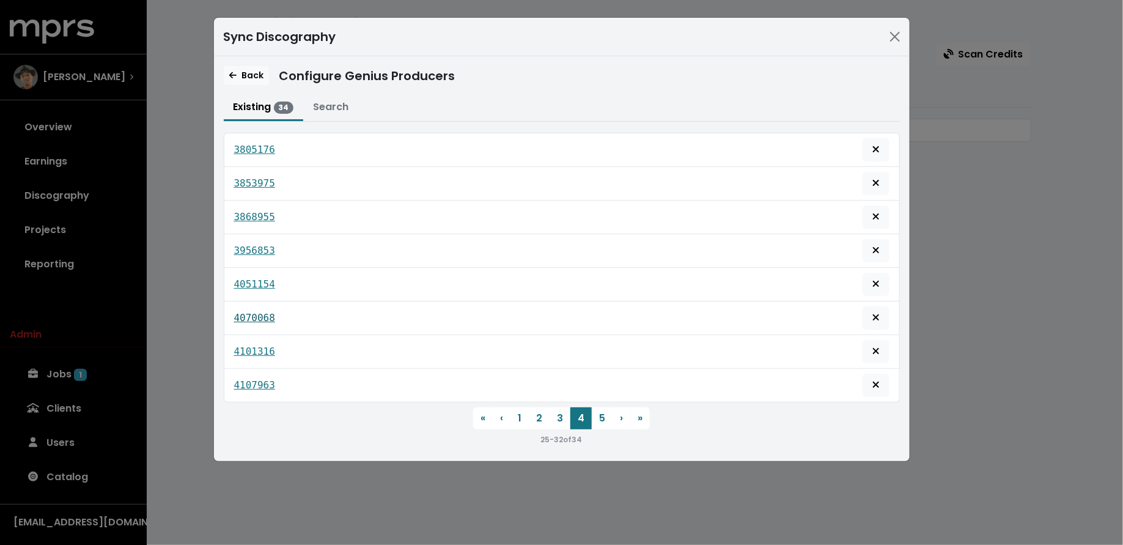
click at [265, 314] on tt "4070068" at bounding box center [254, 318] width 41 height 12
click at [270, 345] on tt "4101316" at bounding box center [254, 351] width 41 height 12
click at [265, 379] on tt "4107963" at bounding box center [254, 385] width 41 height 12
click at [600, 415] on button "5" at bounding box center [602, 418] width 21 height 22
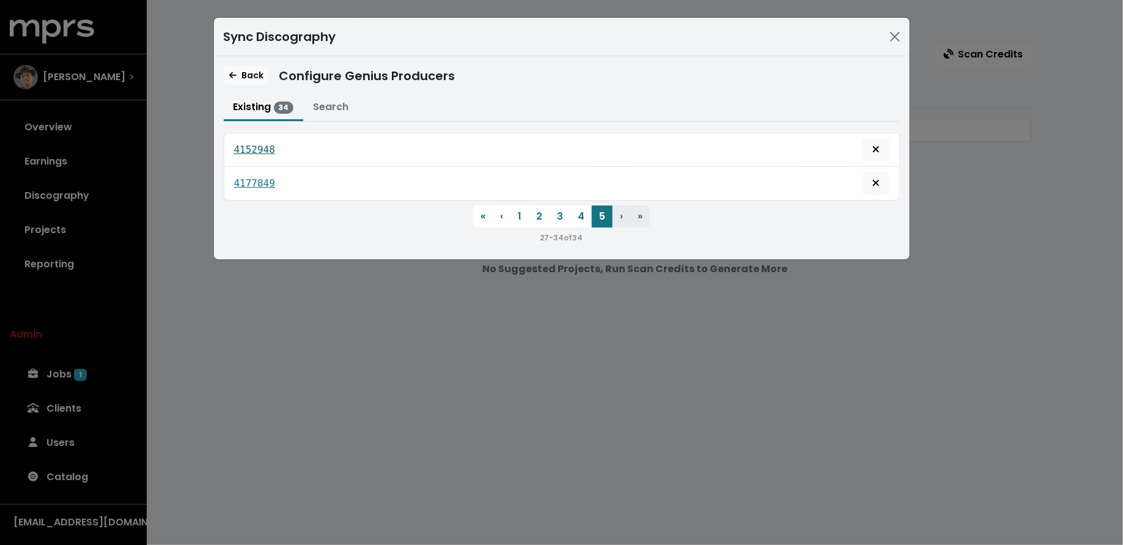
click at [256, 149] on tt "4152948" at bounding box center [254, 150] width 41 height 12
click at [240, 178] on tt "4177849" at bounding box center [254, 183] width 41 height 12
click at [515, 212] on button "1" at bounding box center [520, 216] width 18 height 22
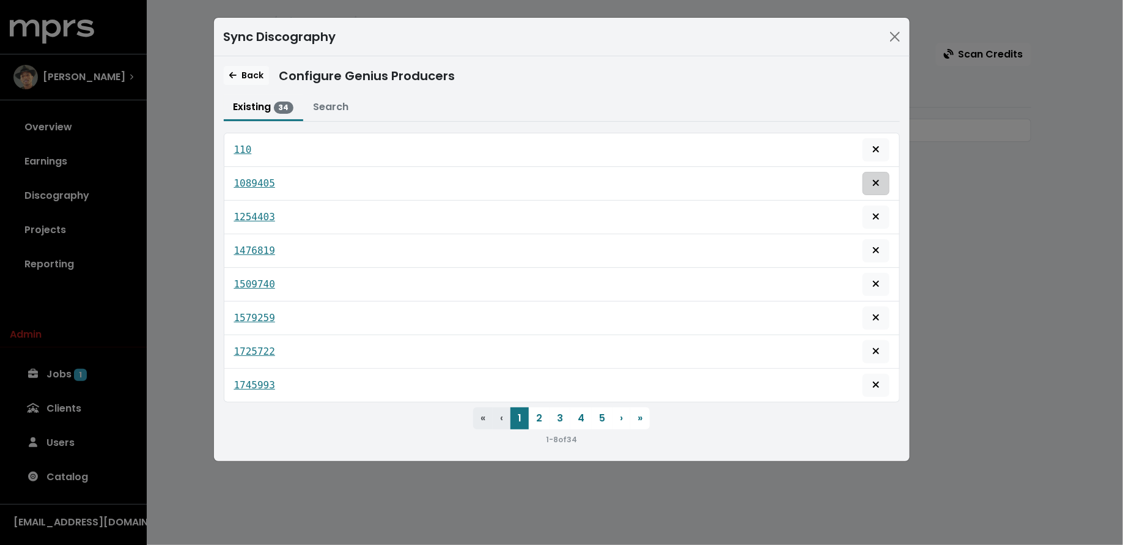
click at [873, 182] on icon "Remove this genius producer identification" at bounding box center [875, 183] width 7 height 10
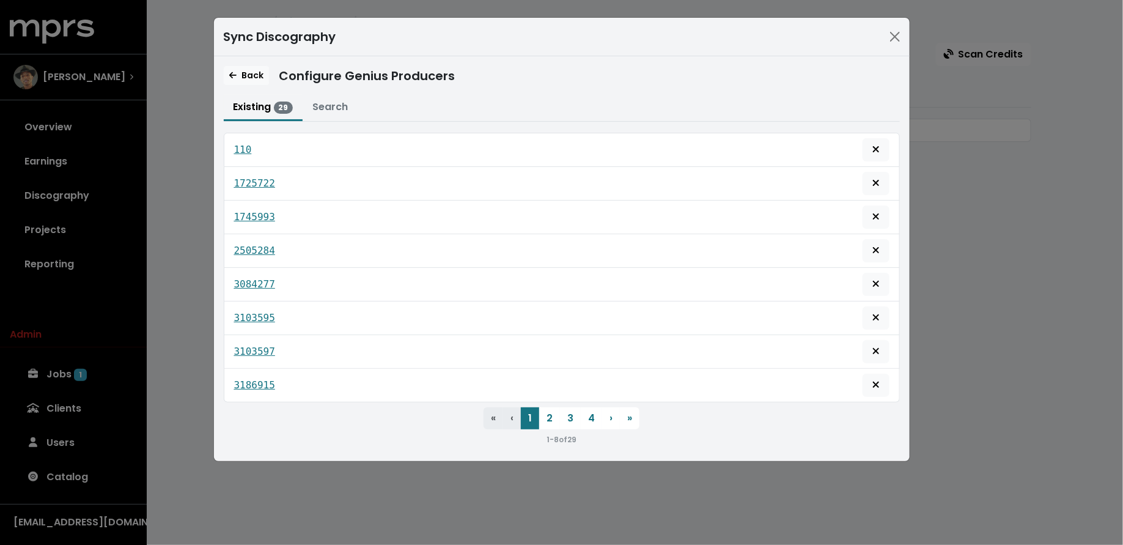
click at [873, 182] on icon "Remove this genius producer identification" at bounding box center [875, 183] width 7 height 10
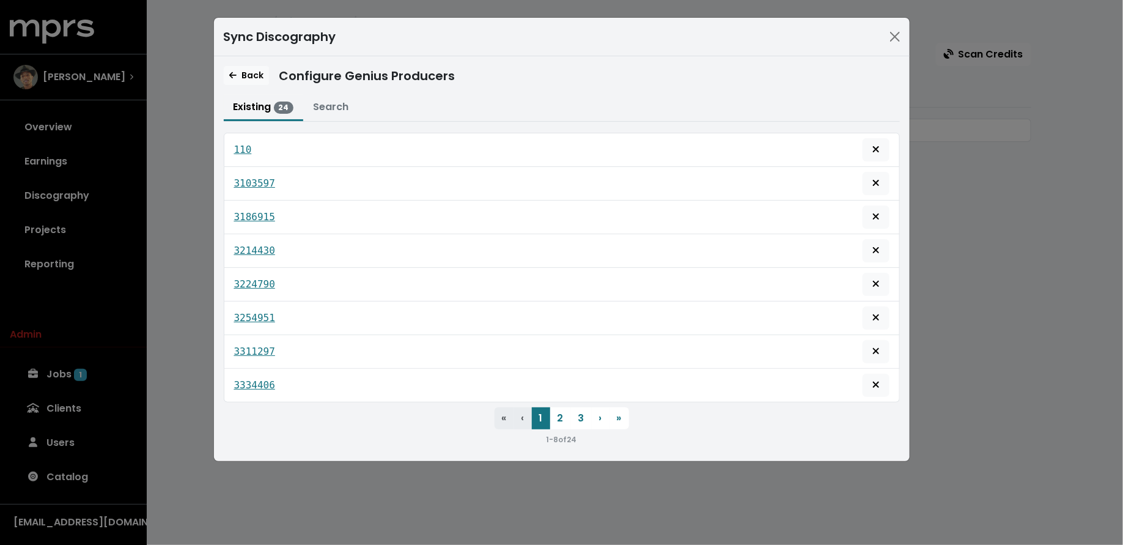
click at [873, 182] on icon "Remove this genius producer identification" at bounding box center [875, 183] width 7 height 10
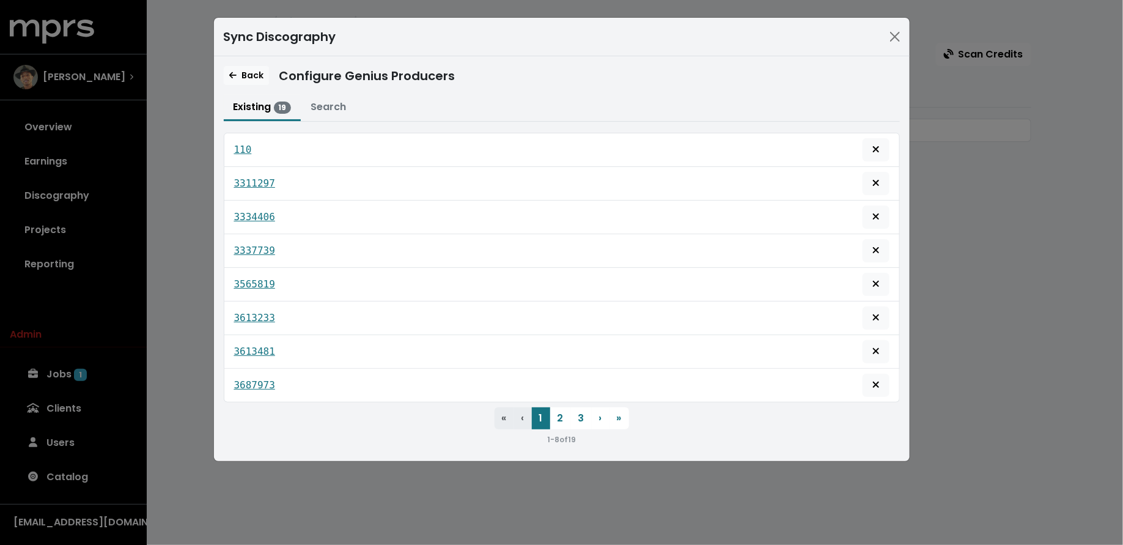
click at [873, 182] on icon "Remove this genius producer identification" at bounding box center [875, 183] width 7 height 10
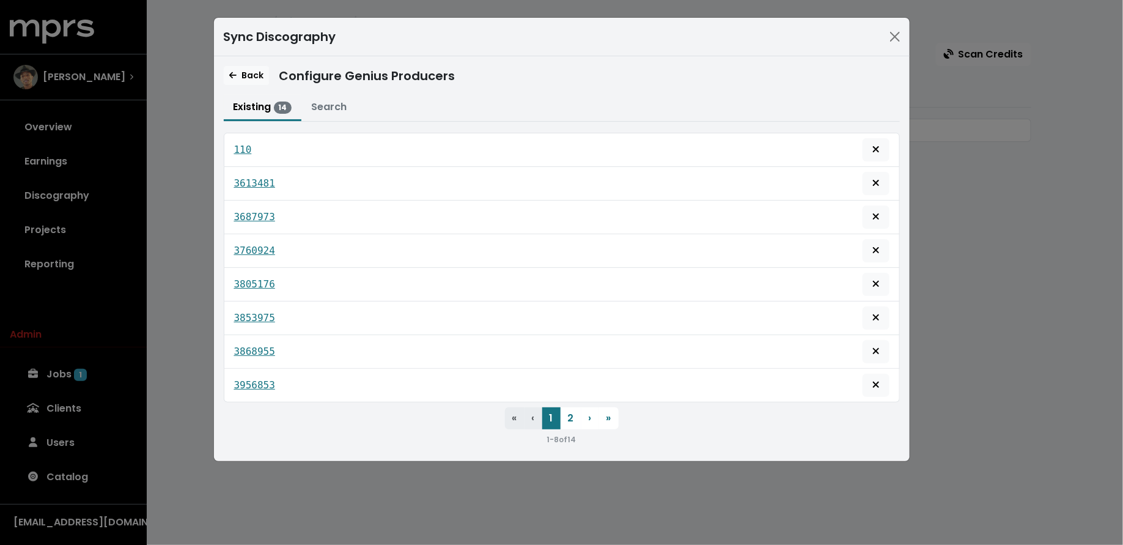
click at [873, 182] on icon "Remove this genius producer identification" at bounding box center [875, 183] width 7 height 10
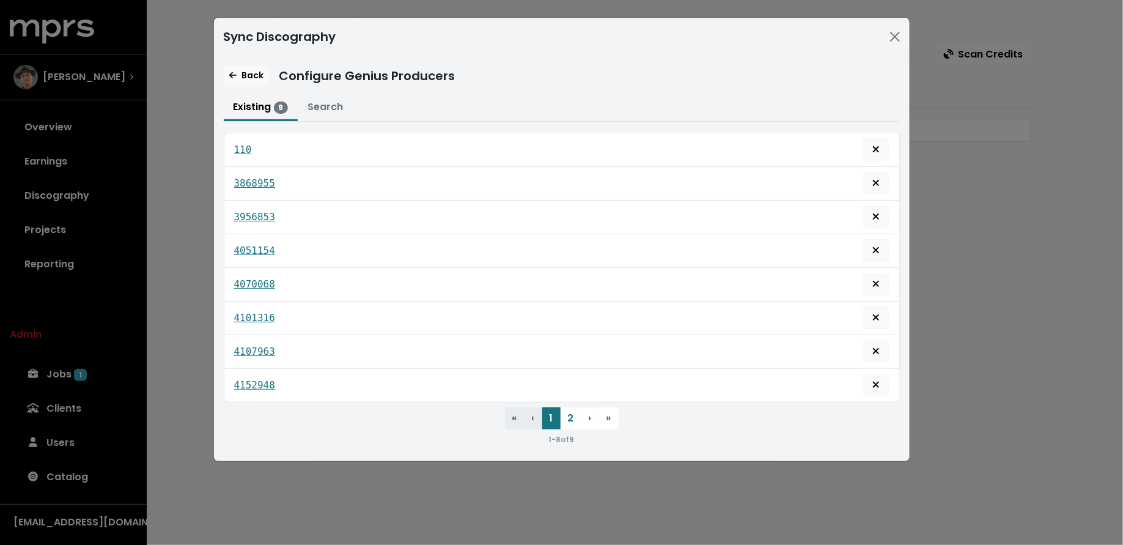
click at [873, 182] on icon "Remove this genius producer identification" at bounding box center [875, 183] width 7 height 10
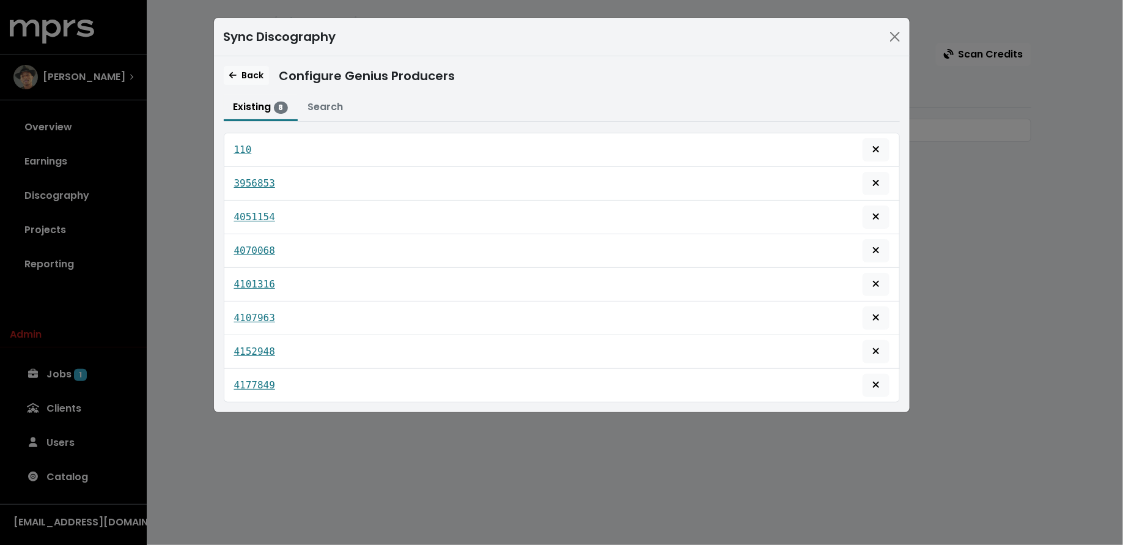
click at [873, 182] on icon "Remove this genius producer identification" at bounding box center [875, 183] width 7 height 10
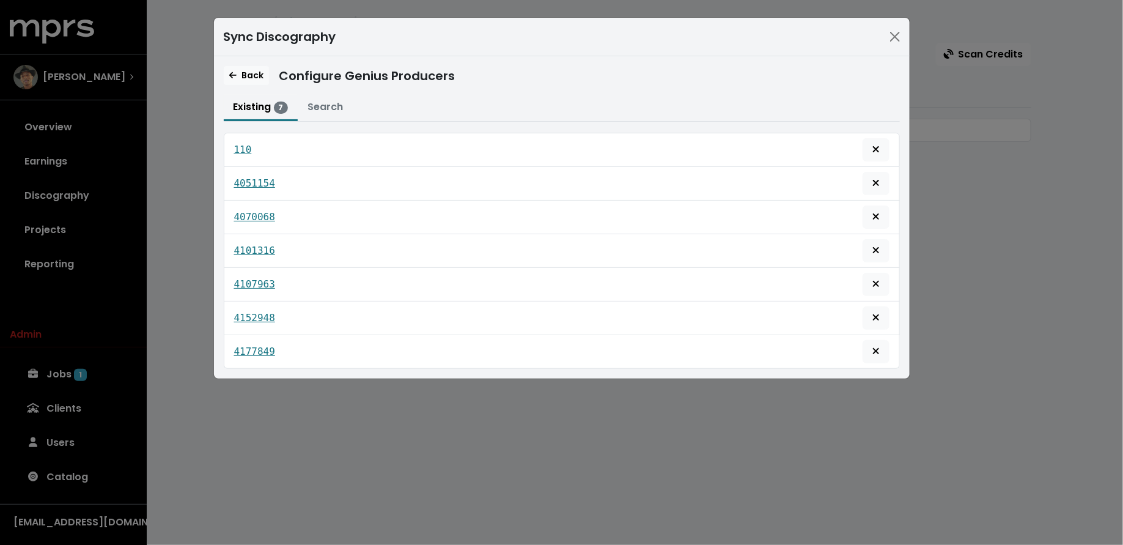
click at [873, 182] on icon "Remove this genius producer identification" at bounding box center [875, 183] width 7 height 10
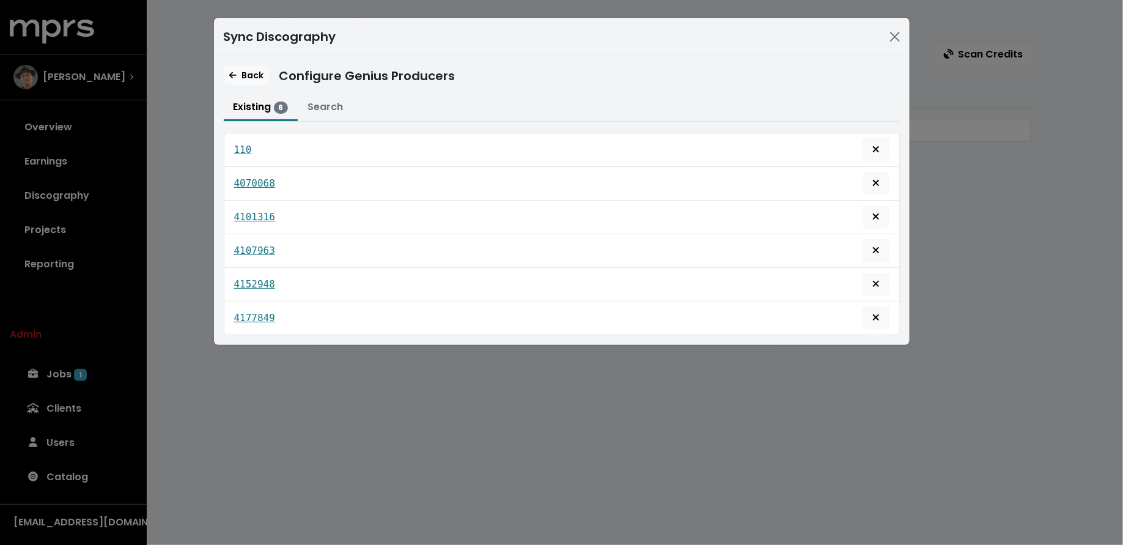
click at [873, 182] on icon "Remove this genius producer identification" at bounding box center [875, 183] width 7 height 10
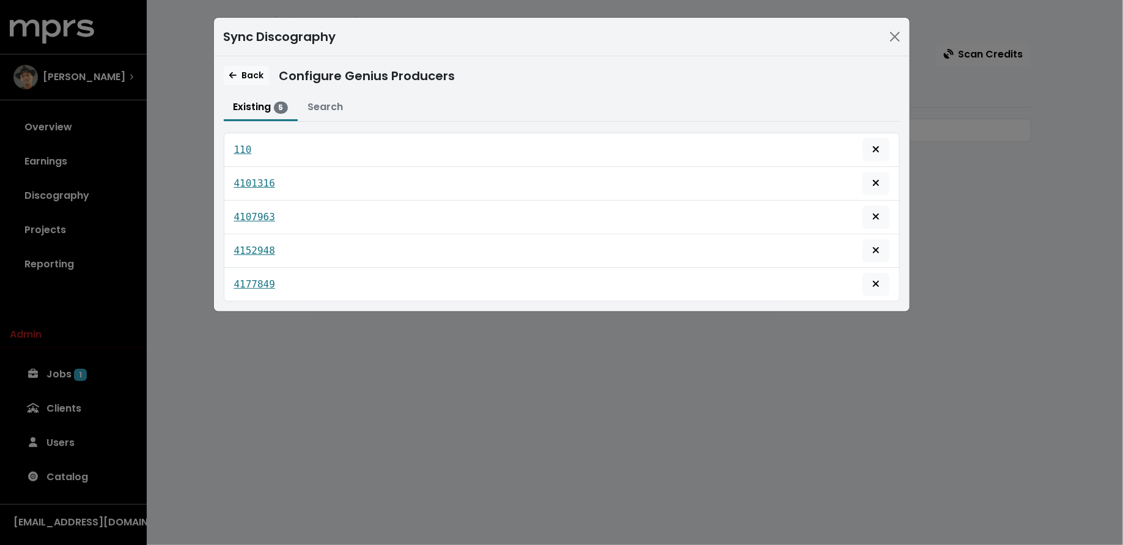
click at [873, 182] on icon "Remove this genius producer identification" at bounding box center [875, 183] width 7 height 10
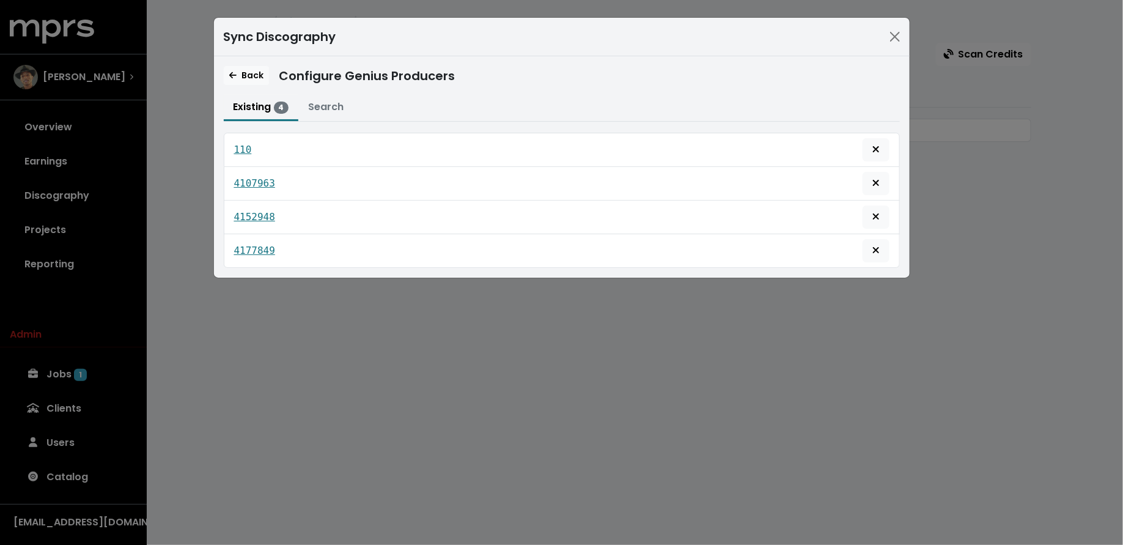
click at [873, 182] on icon "Remove this genius producer identification" at bounding box center [875, 183] width 7 height 10
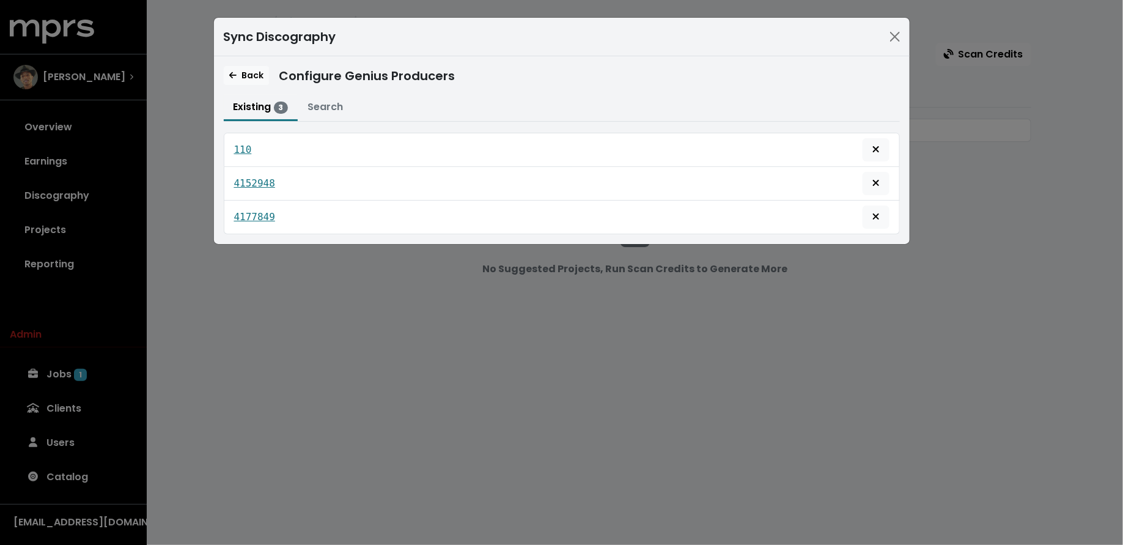
click at [873, 182] on icon "Remove this genius producer identification" at bounding box center [875, 183] width 7 height 10
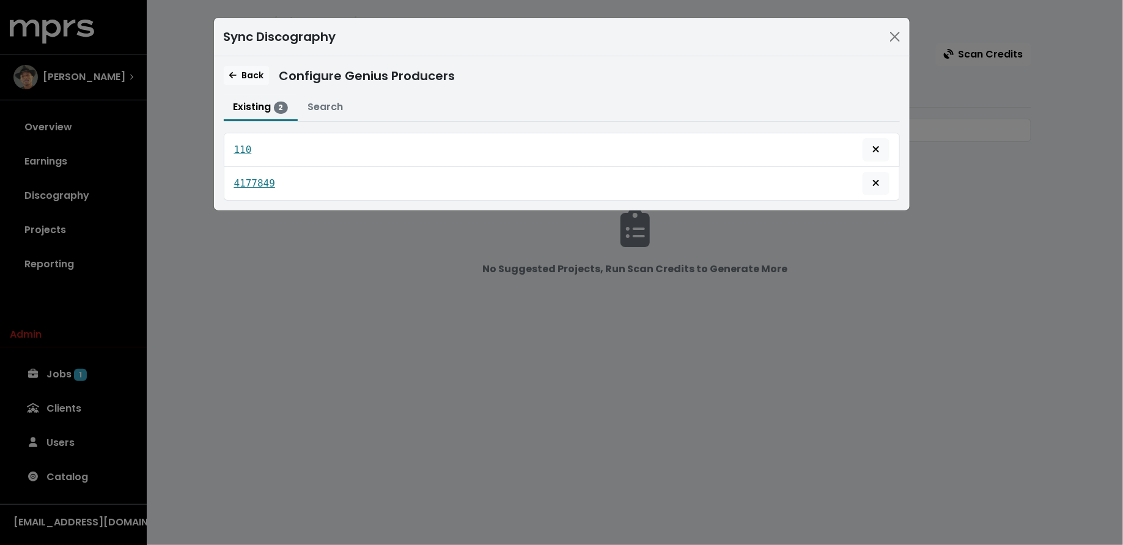
click at [873, 182] on icon "Remove this genius producer identification" at bounding box center [875, 183] width 7 height 10
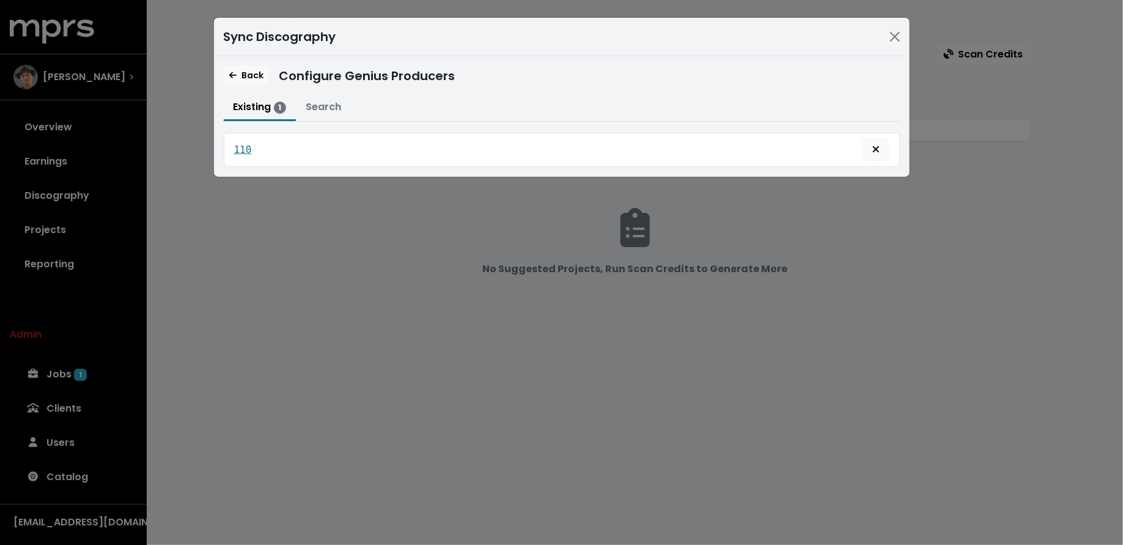
click at [255, 63] on div "Back Configure Genius Producers Existing 1 Search 110 Search Search Genius for …" at bounding box center [562, 116] width 696 height 120
click at [254, 67] on button "Back" at bounding box center [246, 75] width 45 height 19
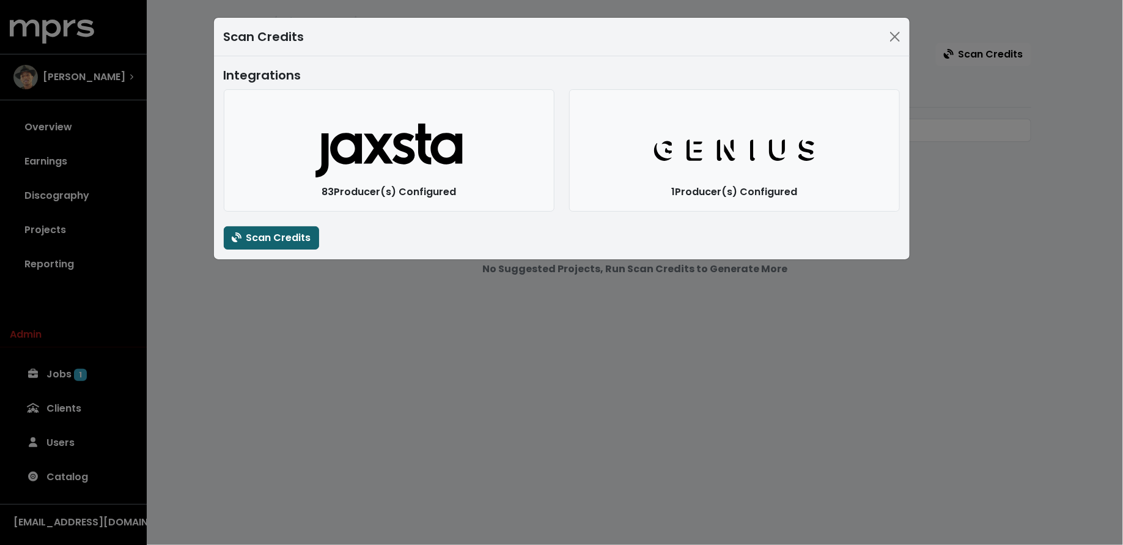
click at [289, 229] on button "Scan Credits" at bounding box center [271, 237] width 95 height 23
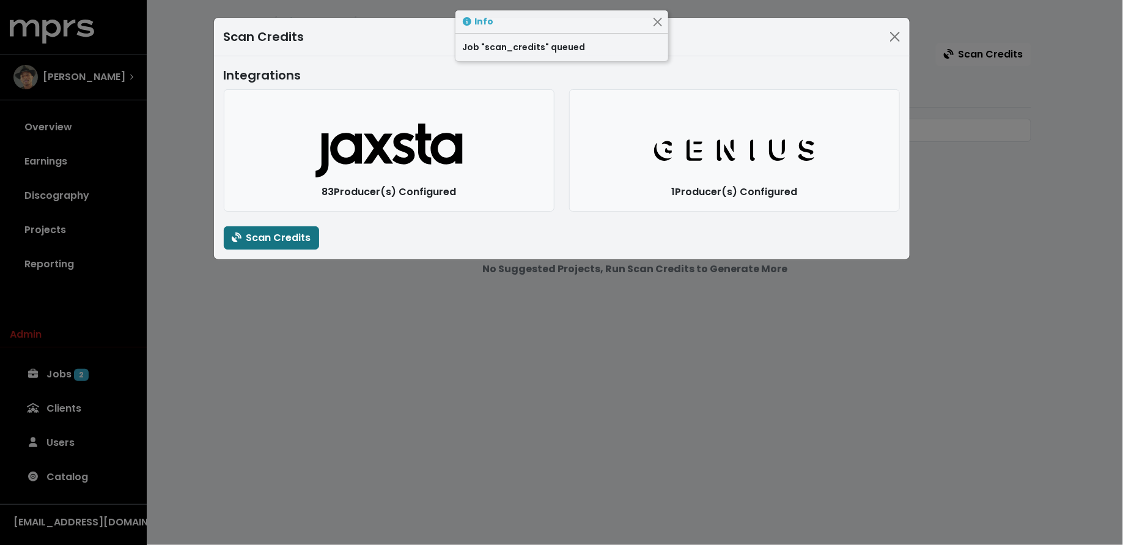
click at [284, 319] on div "Scan Credits Integrations Jaxsta Logo 83 Producer(s) Configured Genius Logo 1 P…" at bounding box center [561, 272] width 1123 height 545
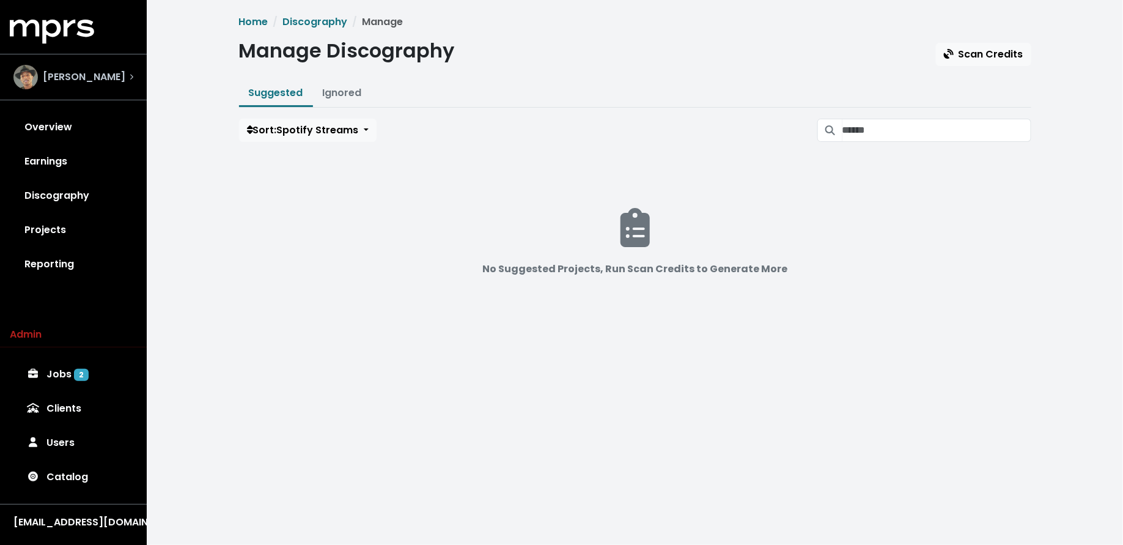
click at [112, 87] on div "[PERSON_NAME]" at bounding box center [69, 77] width 112 height 24
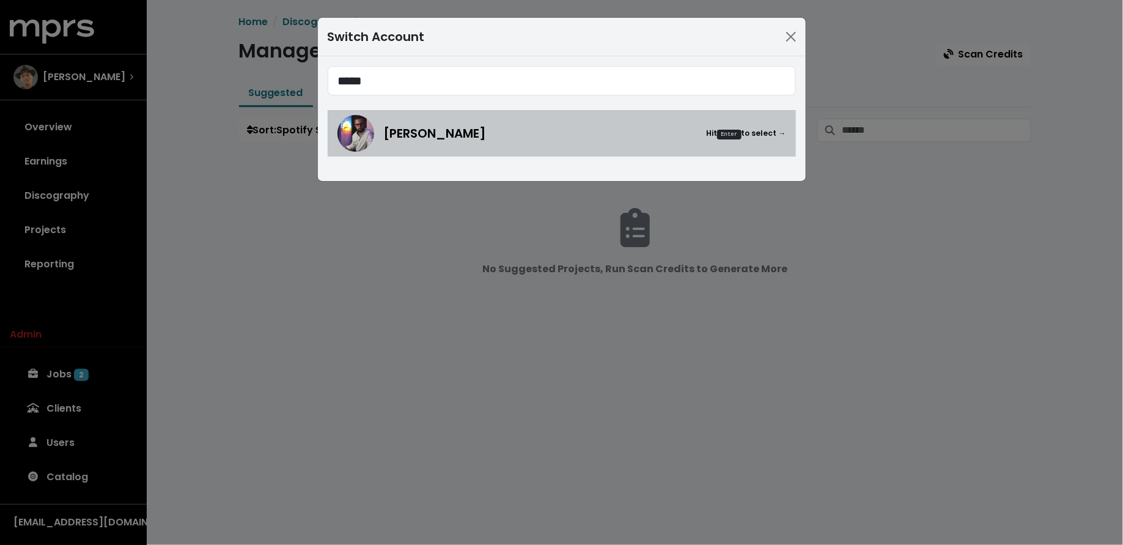
type input "*****"
click at [342, 136] on img at bounding box center [355, 133] width 37 height 37
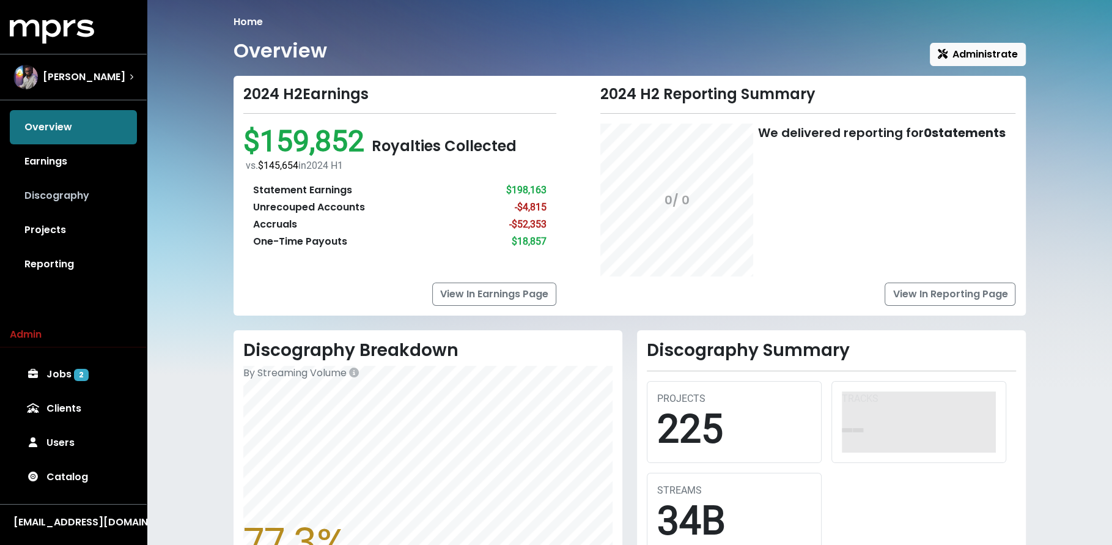
click at [81, 196] on link "Discography" at bounding box center [73, 196] width 127 height 34
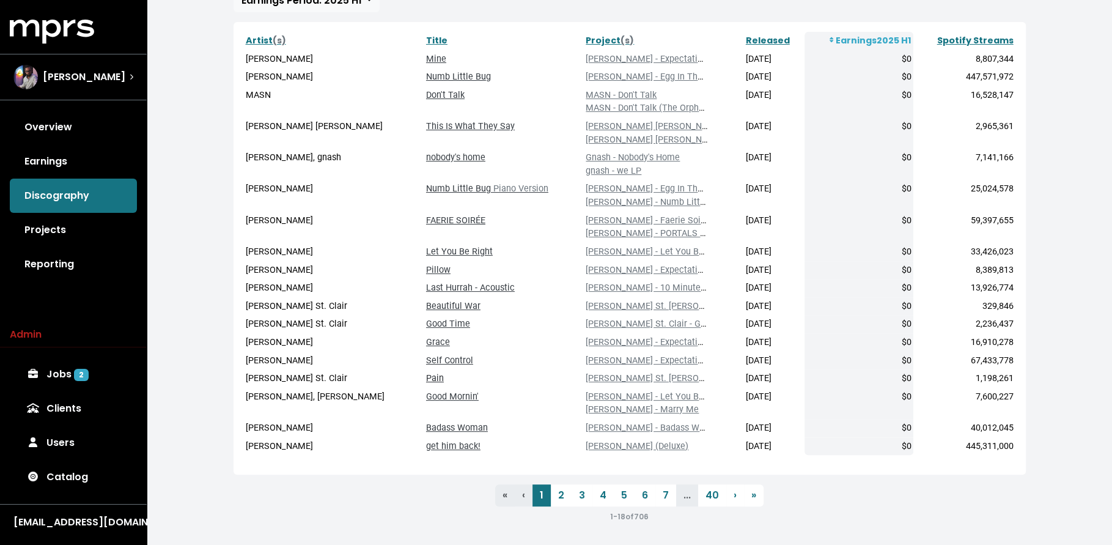
scroll to position [221, 0]
click at [566, 499] on link "2" at bounding box center [561, 495] width 21 height 22
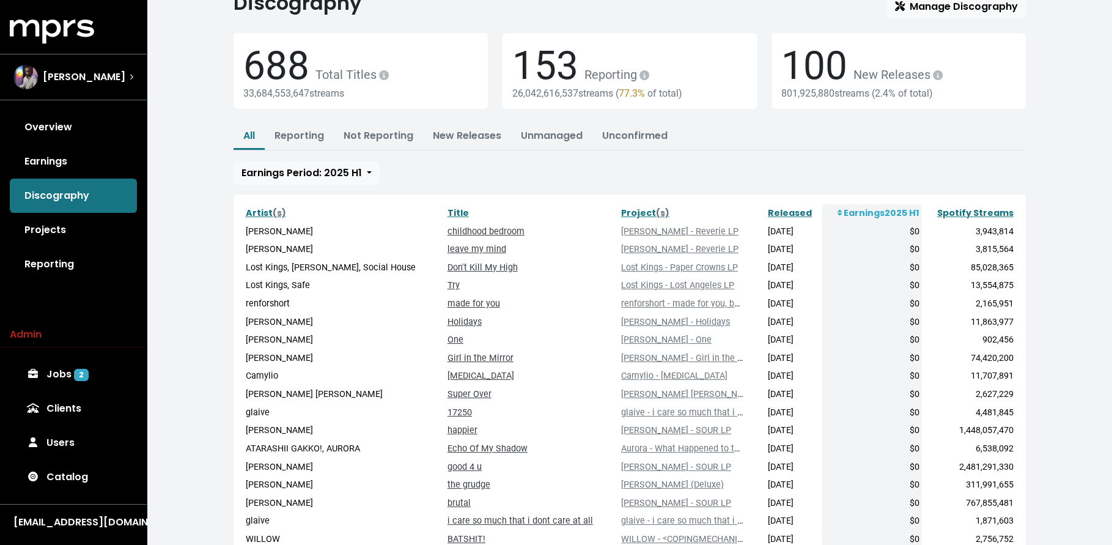
scroll to position [142, 0]
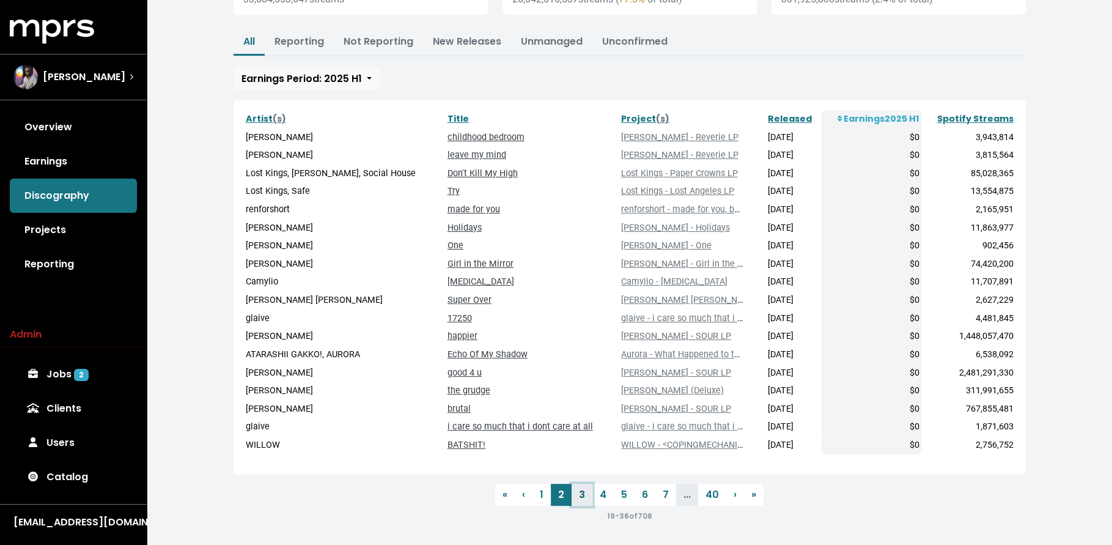
click at [575, 493] on link "3" at bounding box center [582, 495] width 21 height 22
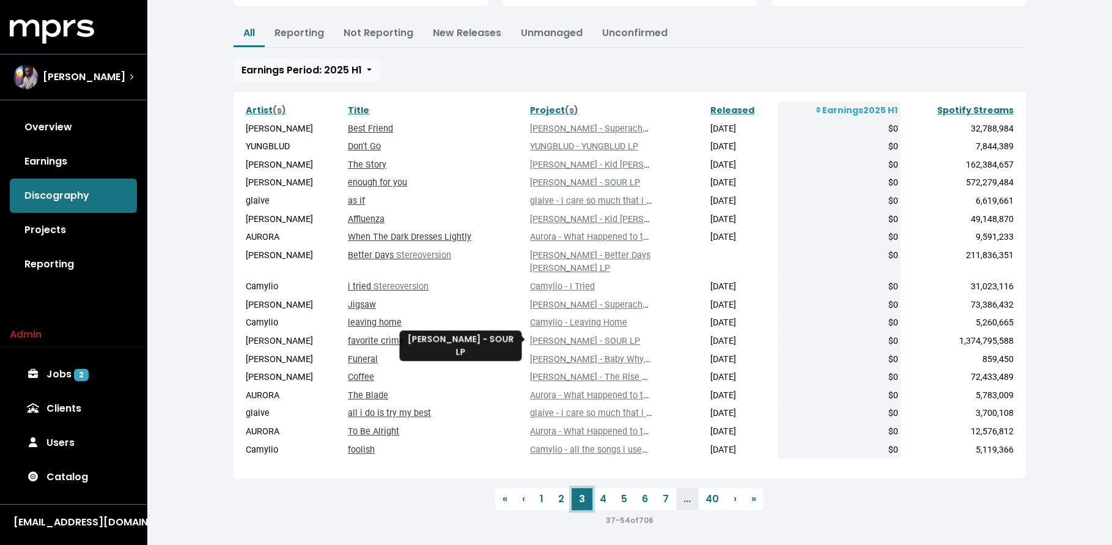
scroll to position [155, 0]
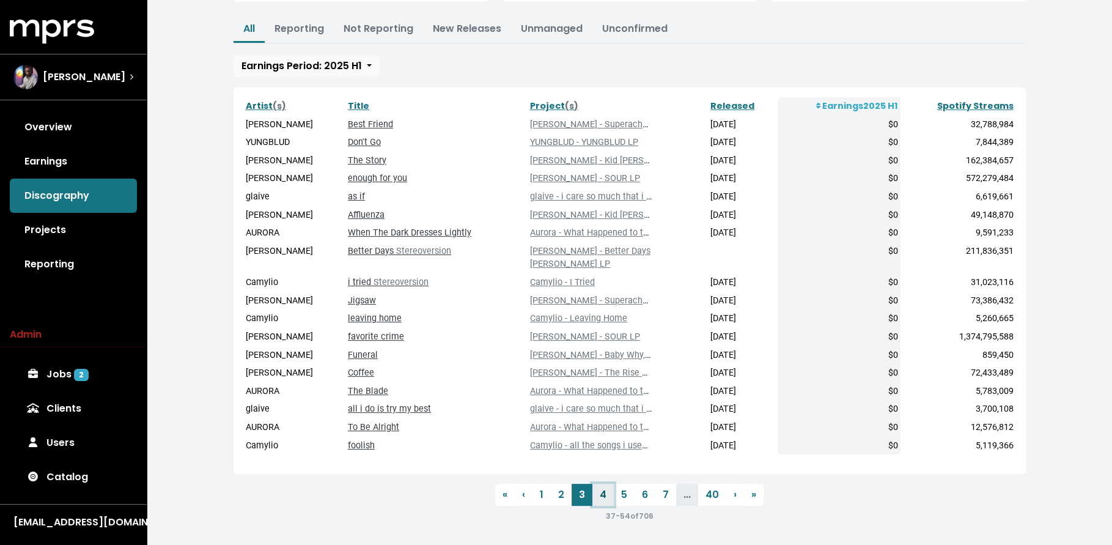
click at [598, 493] on link "4" at bounding box center [602, 495] width 21 height 22
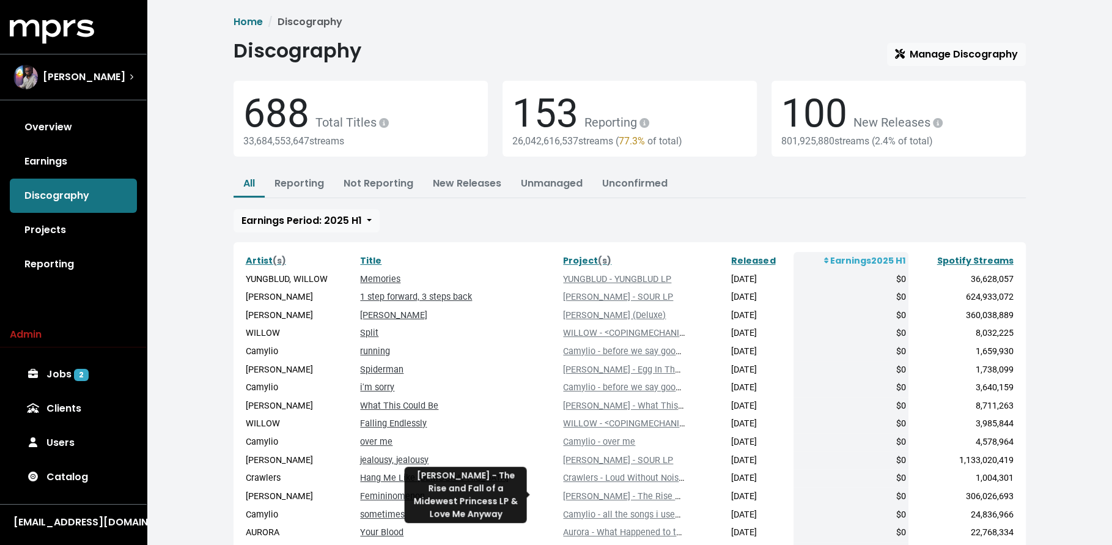
scroll to position [142, 0]
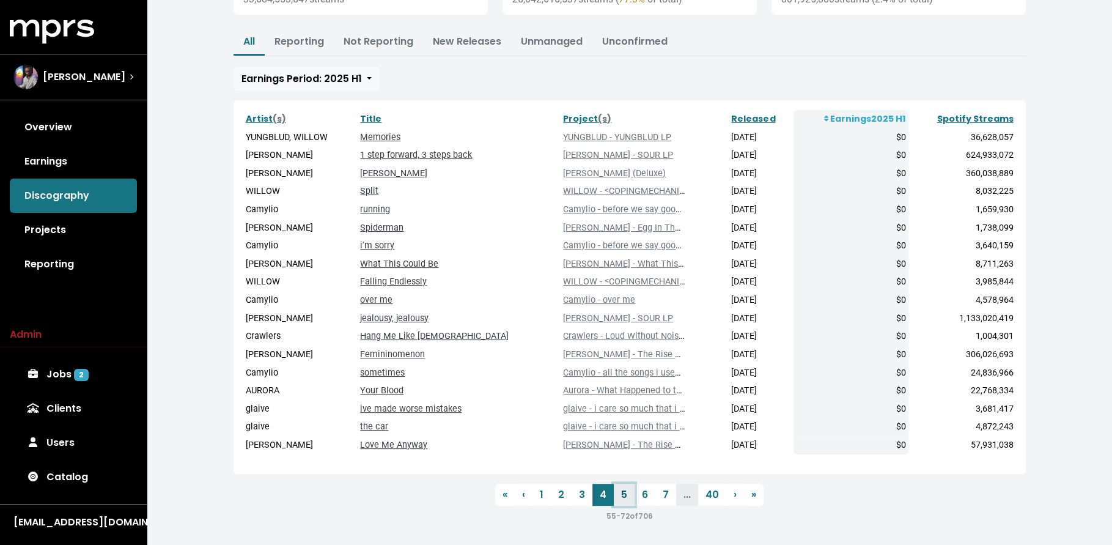
click at [619, 493] on link "5" at bounding box center [624, 495] width 21 height 22
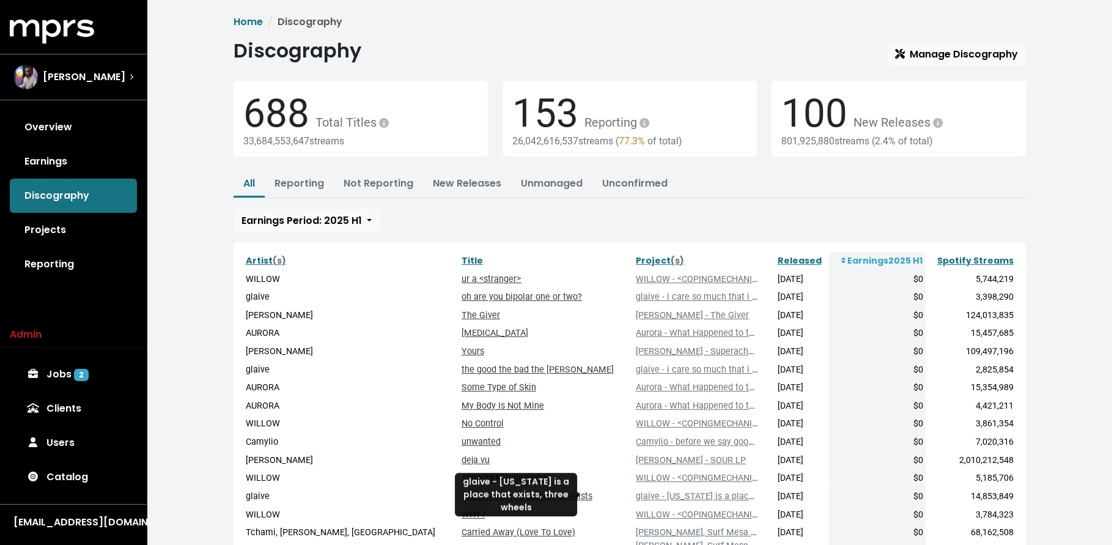
scroll to position [155, 0]
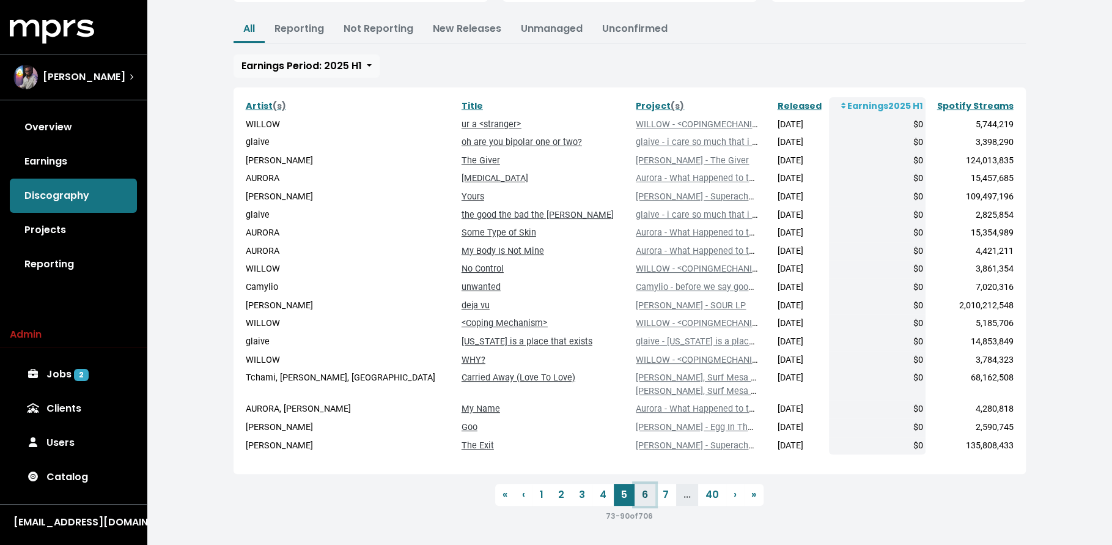
click at [650, 492] on link "6" at bounding box center [645, 495] width 21 height 22
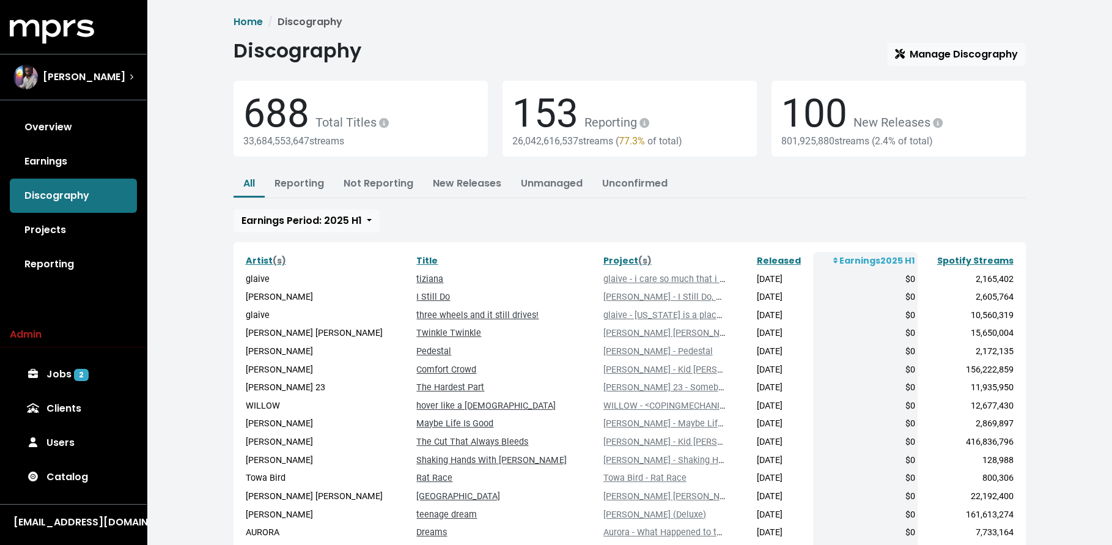
scroll to position [155, 0]
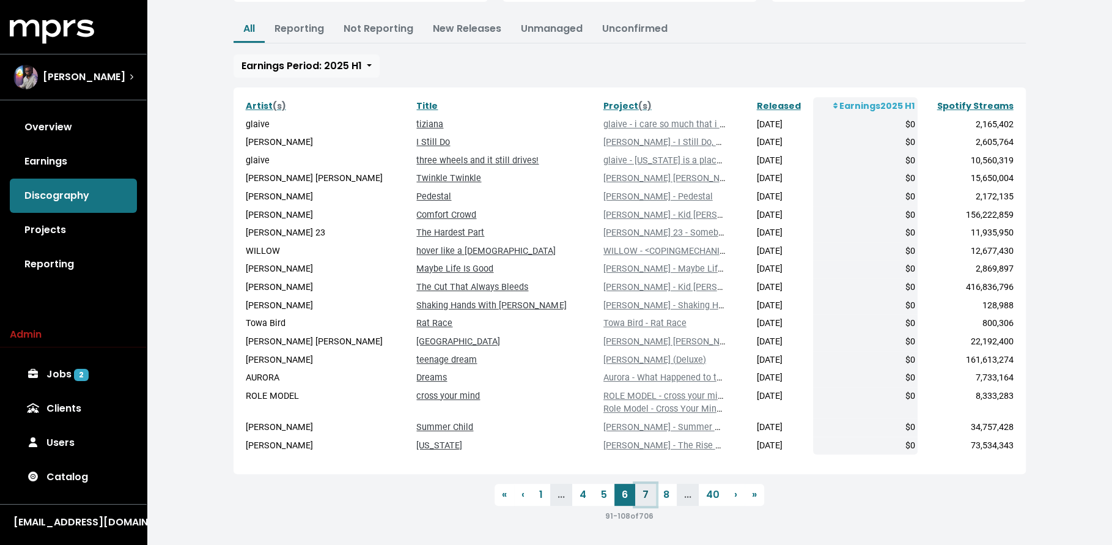
click at [649, 492] on link "7" at bounding box center [645, 495] width 21 height 22
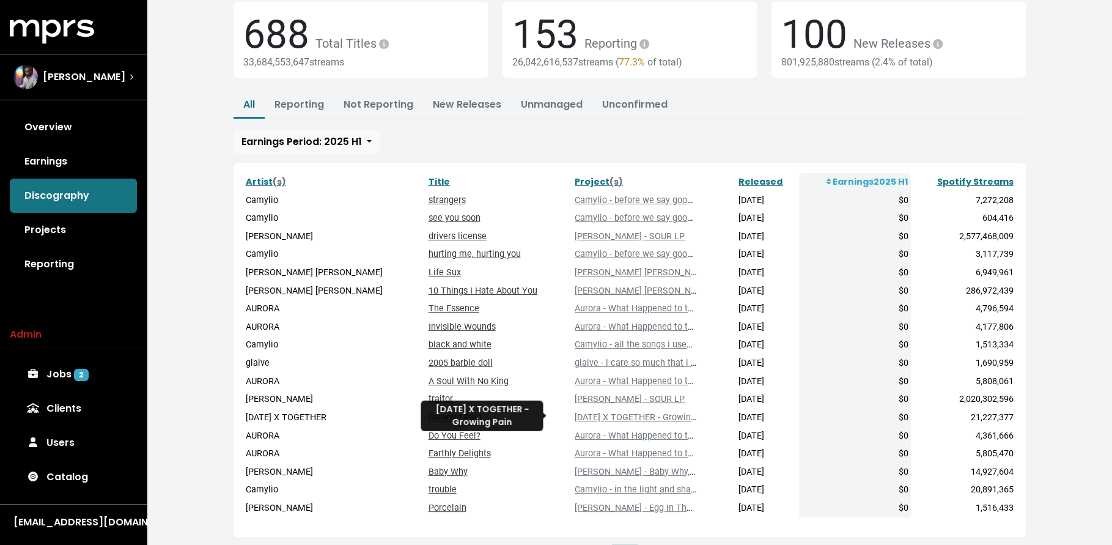
scroll to position [142, 0]
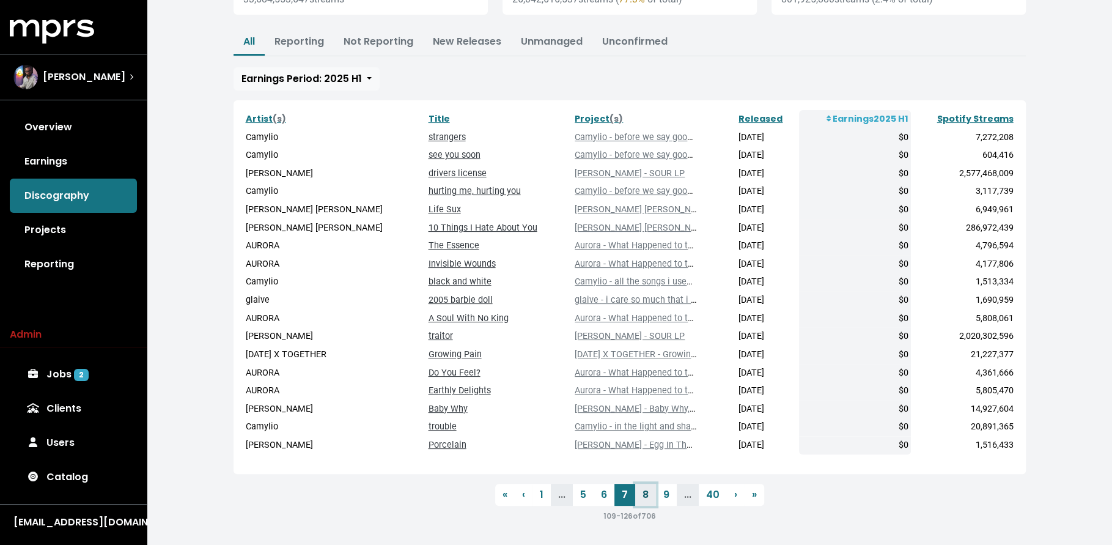
click at [650, 492] on link "8" at bounding box center [645, 495] width 21 height 22
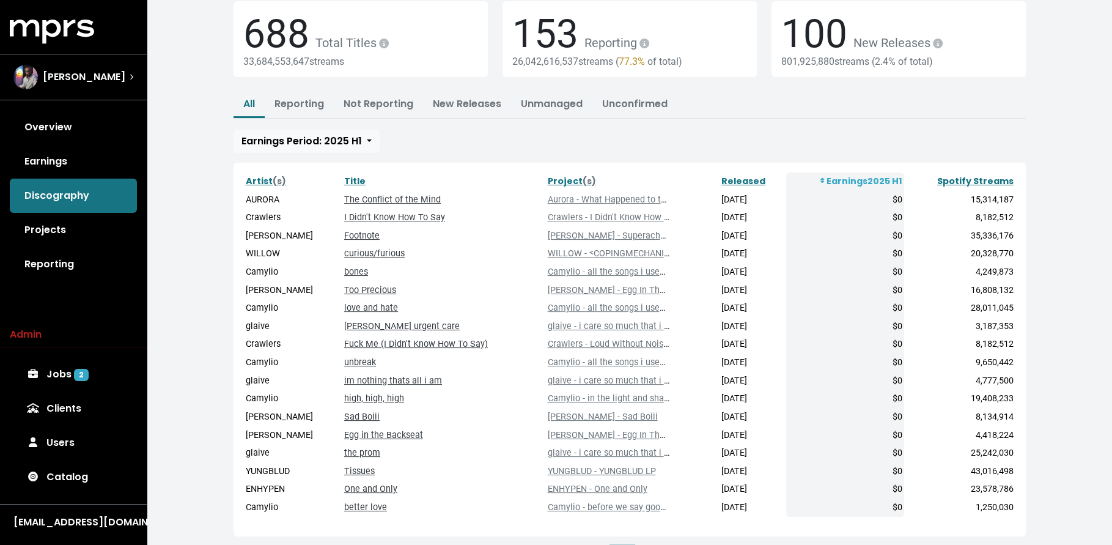
scroll to position [142, 0]
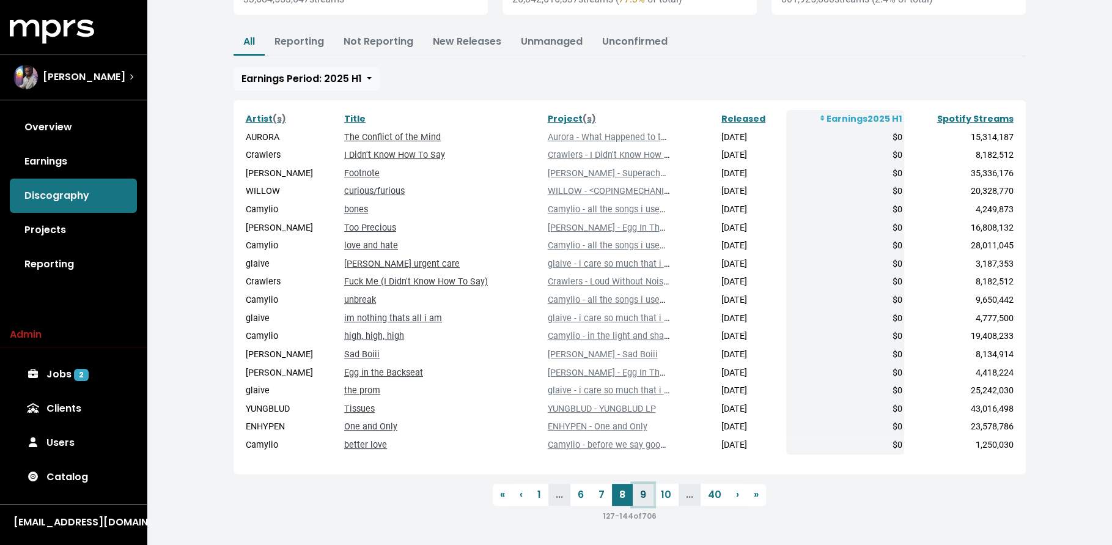
click at [648, 492] on link "9" at bounding box center [643, 495] width 21 height 22
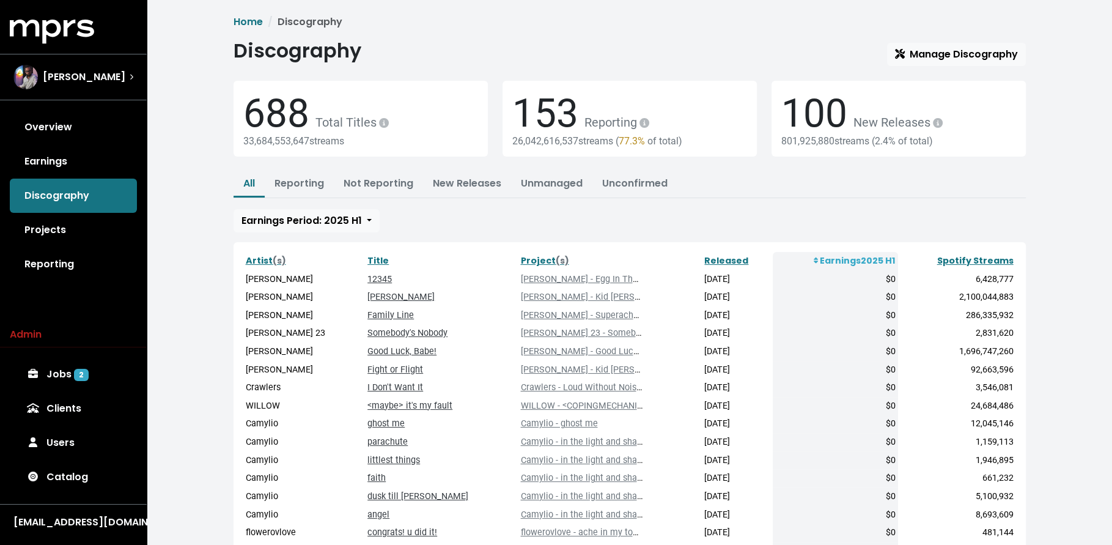
scroll to position [142, 0]
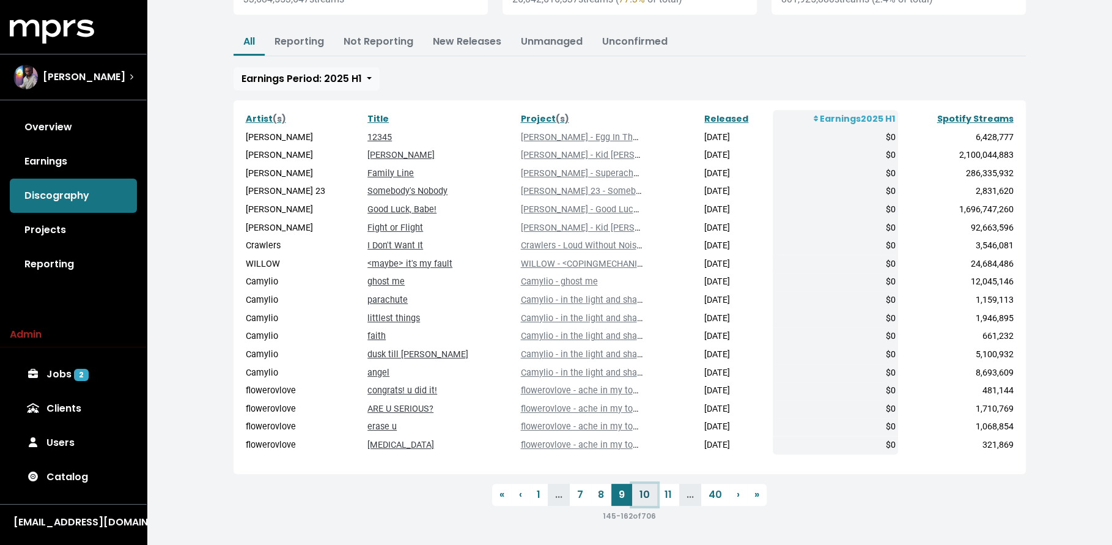
click at [641, 495] on link "10" at bounding box center [644, 495] width 25 height 22
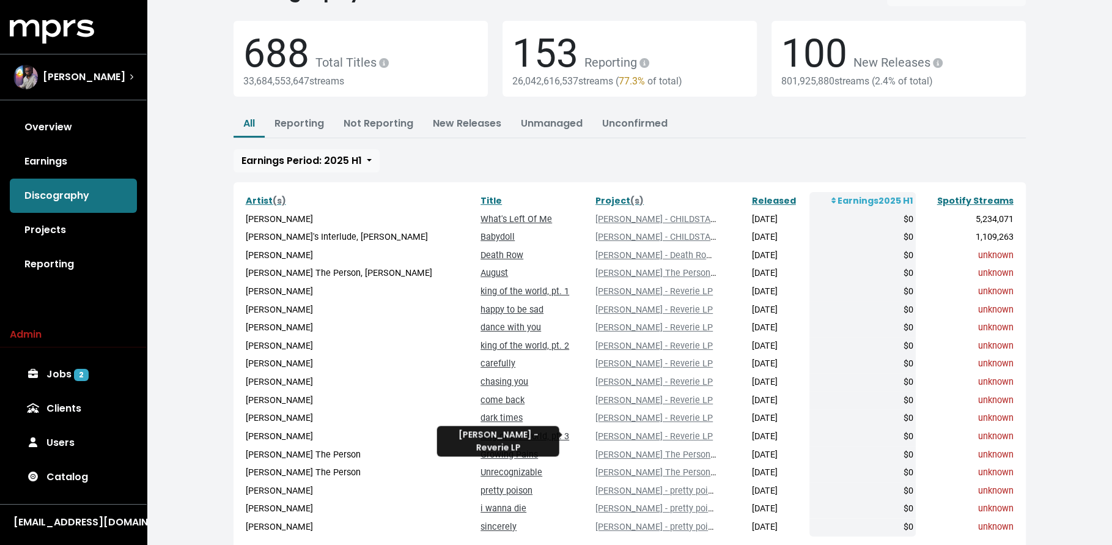
scroll to position [142, 0]
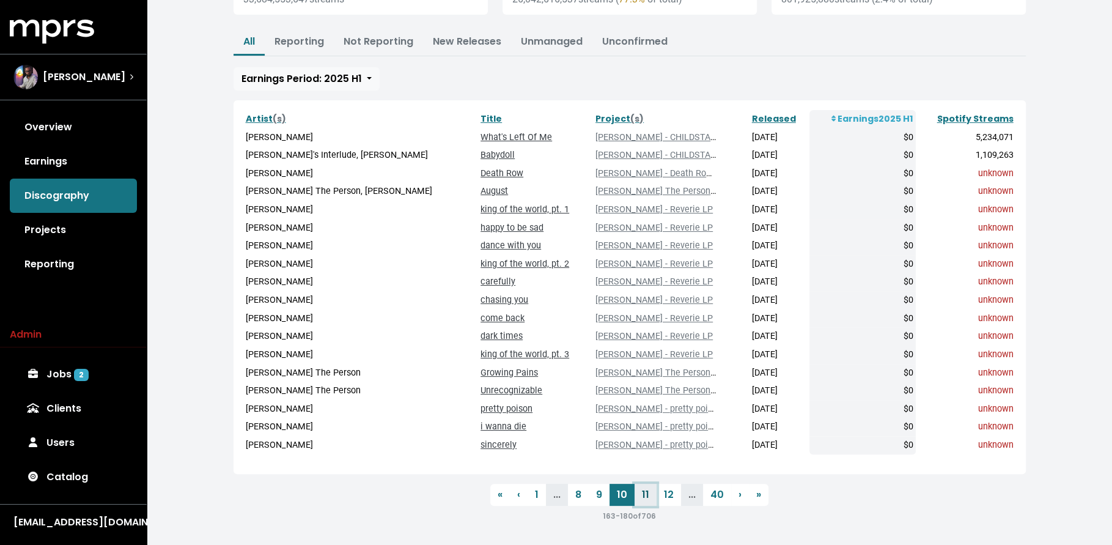
click at [649, 491] on link "11" at bounding box center [646, 495] width 22 height 22
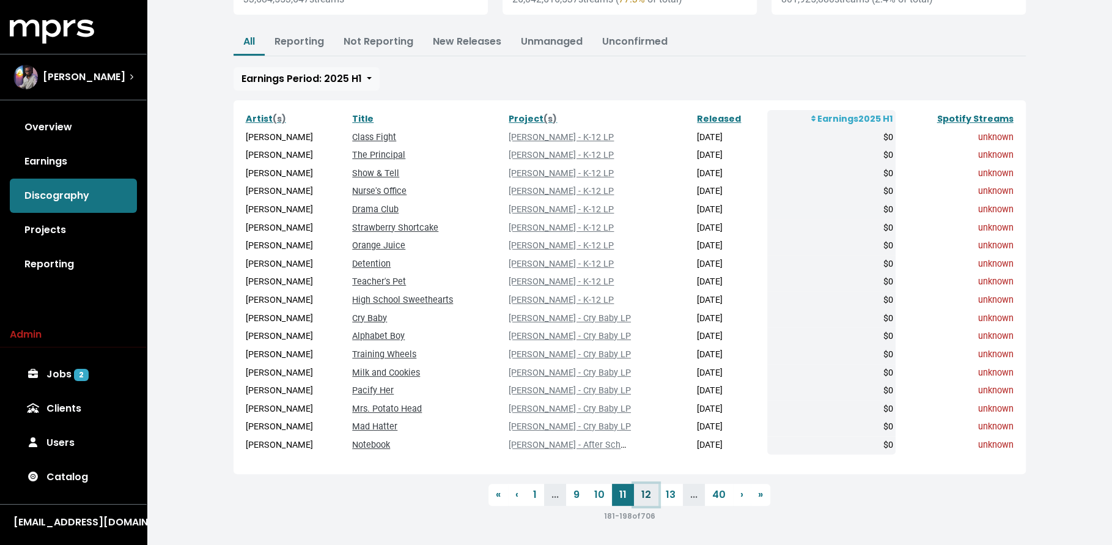
click at [649, 496] on link "12" at bounding box center [646, 495] width 24 height 22
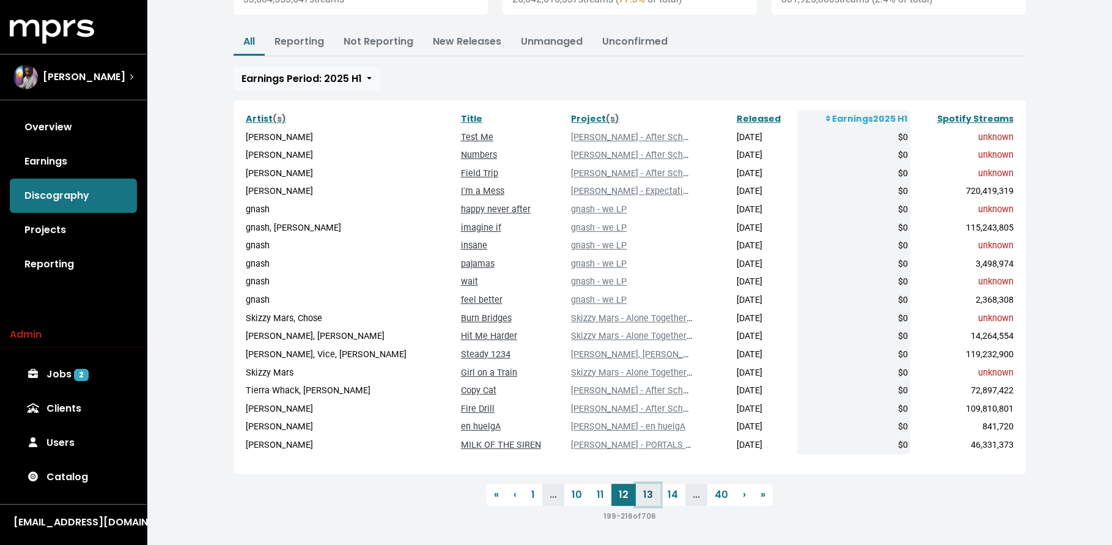
click at [649, 496] on link "13" at bounding box center [648, 495] width 24 height 22
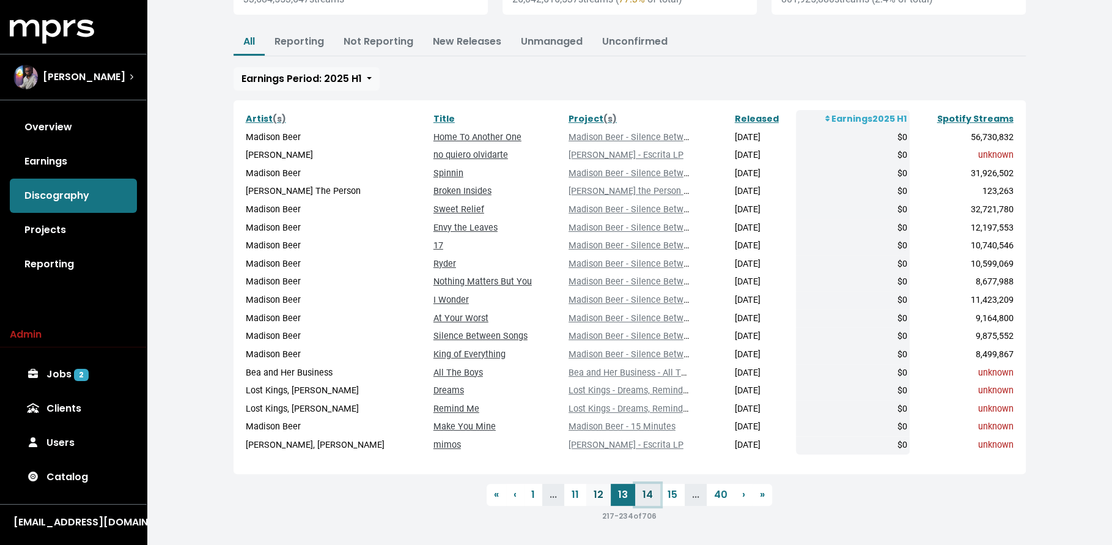
click at [649, 496] on link "14" at bounding box center [647, 495] width 25 height 22
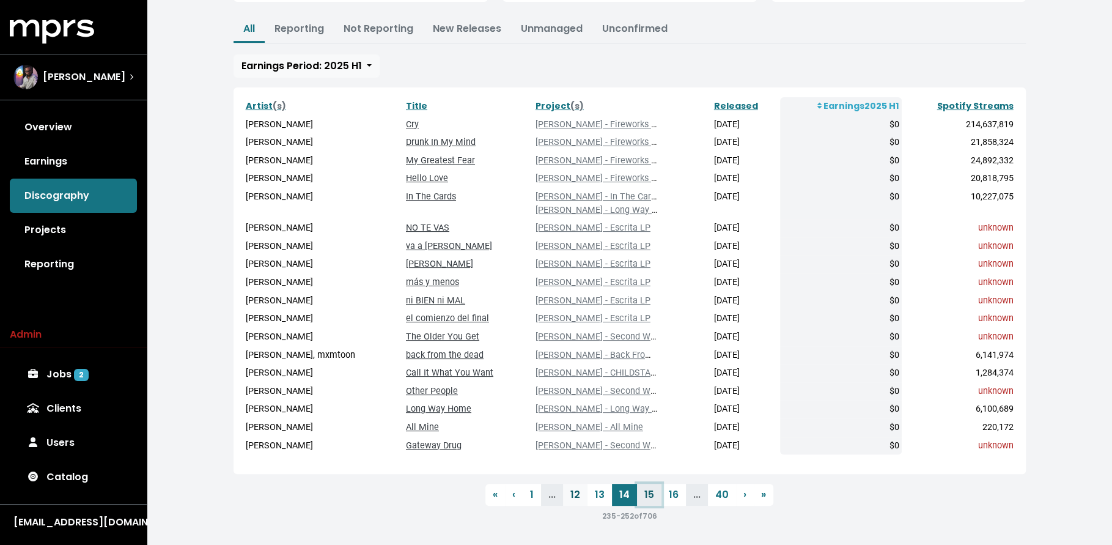
click at [649, 496] on link "15" at bounding box center [649, 495] width 24 height 22
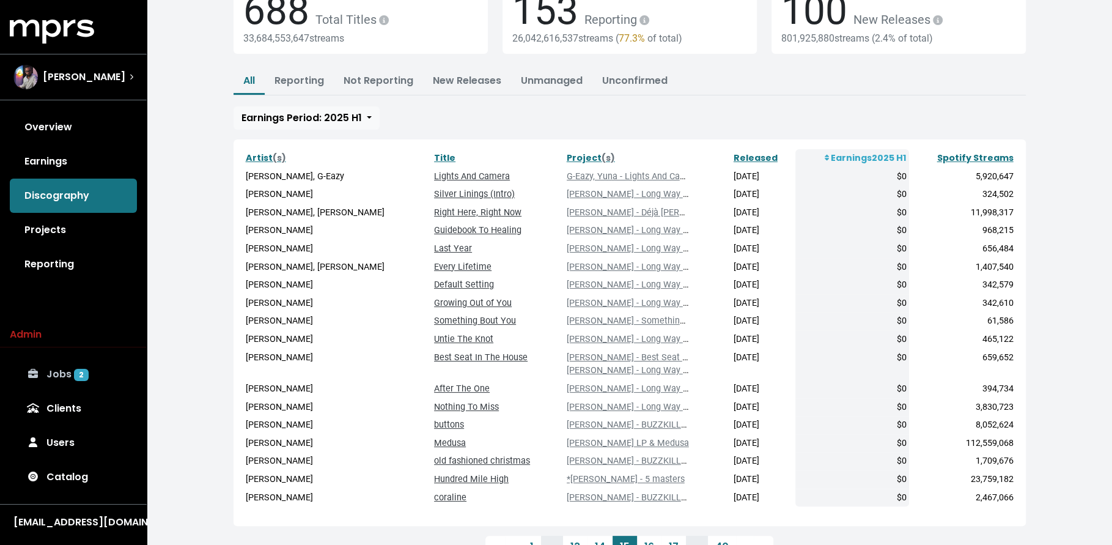
click at [66, 361] on link "Jobs 2" at bounding box center [73, 374] width 127 height 34
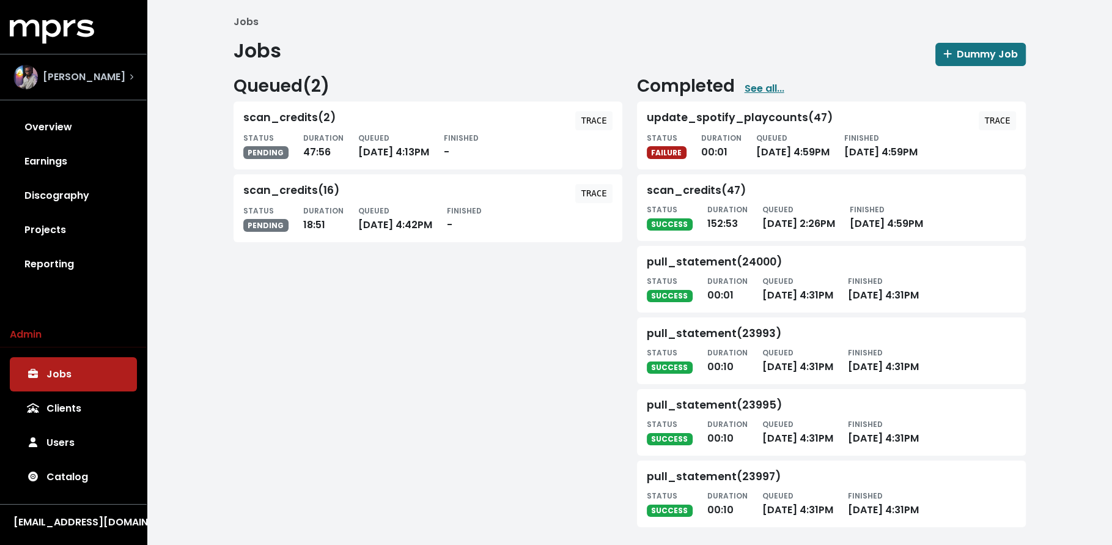
click at [102, 71] on span "[PERSON_NAME]" at bounding box center [84, 77] width 83 height 15
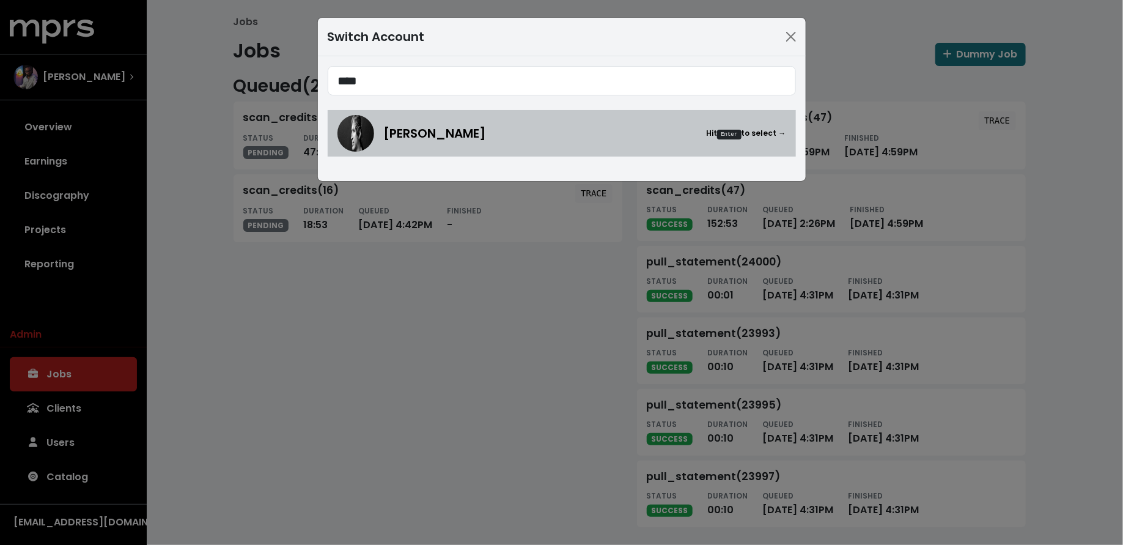
type input "****"
click at [389, 133] on span "Paul Harris" at bounding box center [435, 133] width 103 height 18
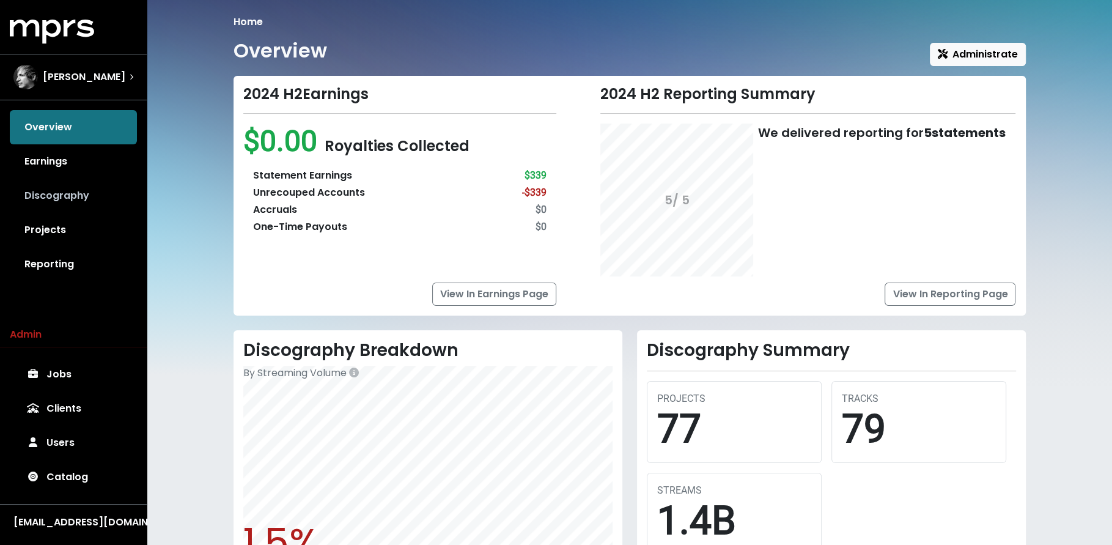
click at [121, 194] on link "Discography" at bounding box center [73, 196] width 127 height 34
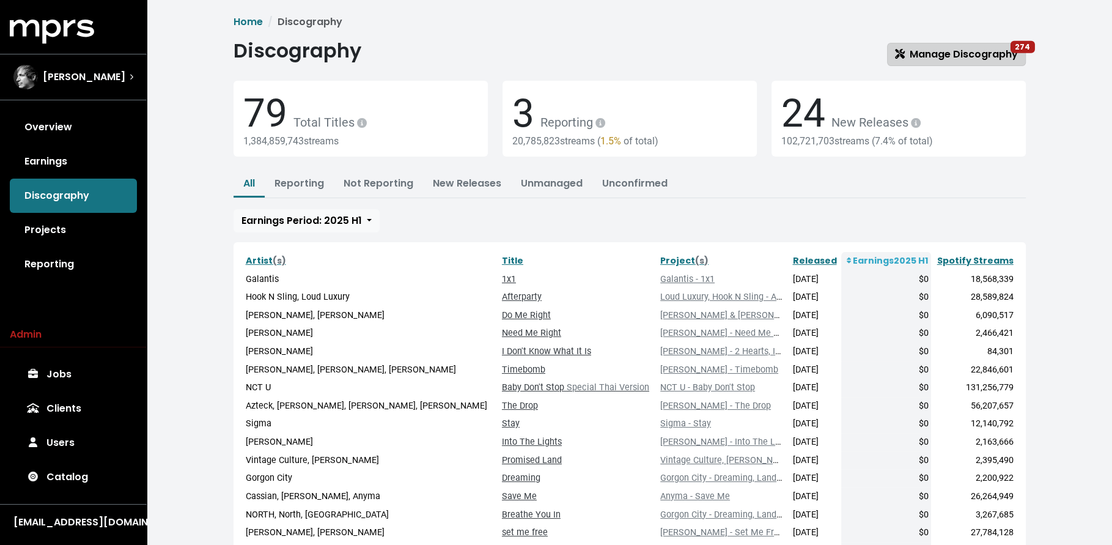
click at [920, 51] on span "Manage Discography 274" at bounding box center [956, 54] width 123 height 14
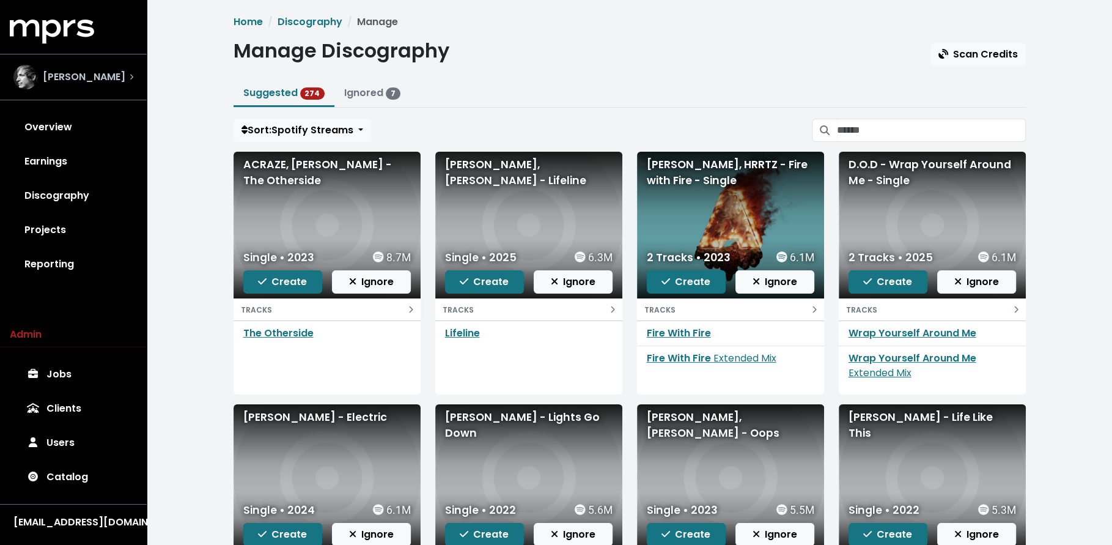
click at [76, 79] on span "Paul Harris" at bounding box center [84, 77] width 83 height 15
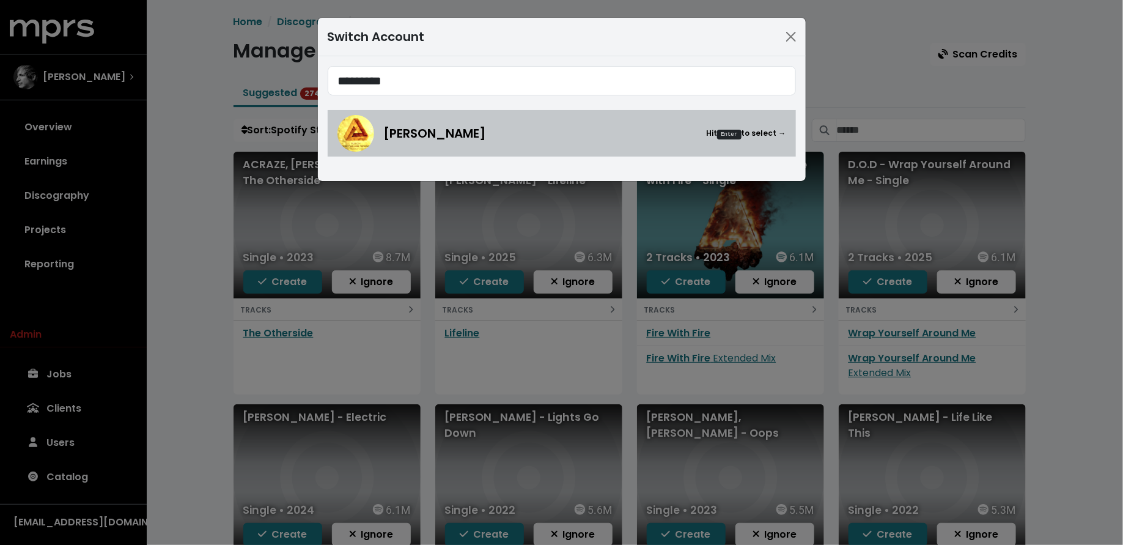
type input "*********"
click at [369, 115] on div "John Ryan Hit Enter to select →" at bounding box center [561, 133] width 449 height 37
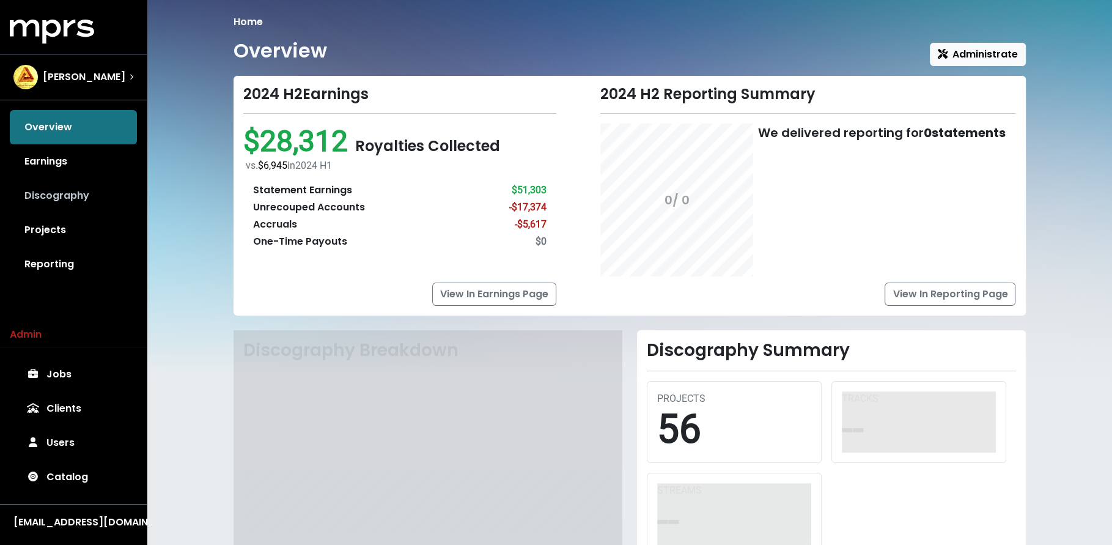
click at [128, 203] on link "Discography" at bounding box center [73, 196] width 127 height 34
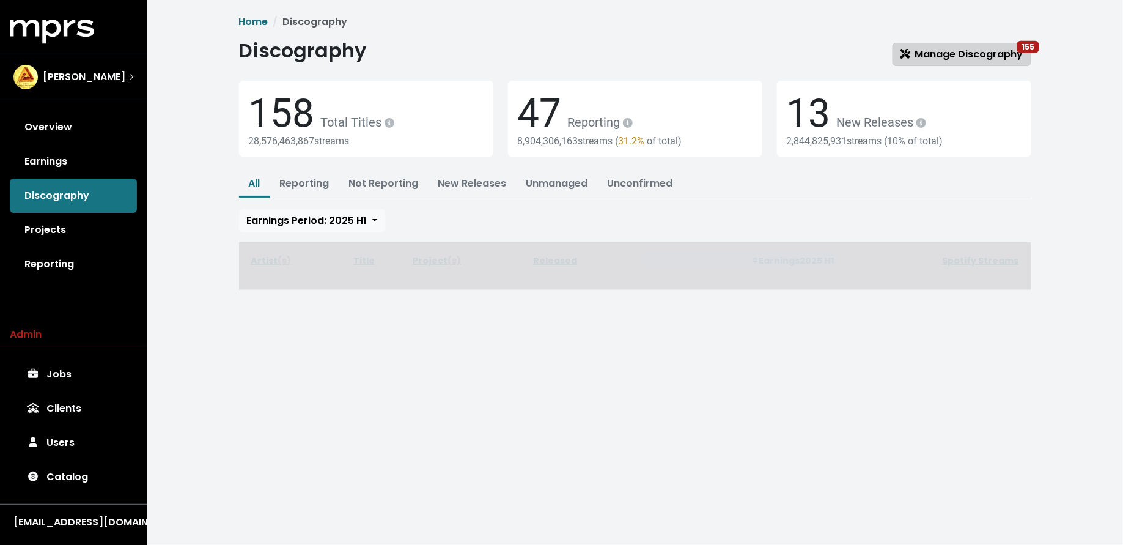
click at [996, 50] on span "Manage Discography 155" at bounding box center [962, 54] width 123 height 14
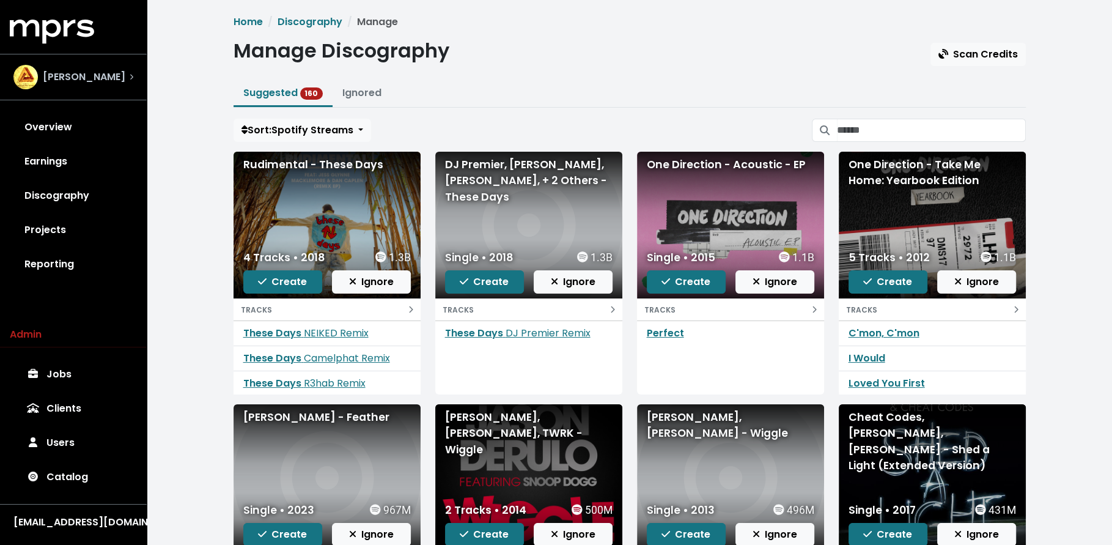
click at [119, 81] on div "John Ryan" at bounding box center [73, 77] width 120 height 24
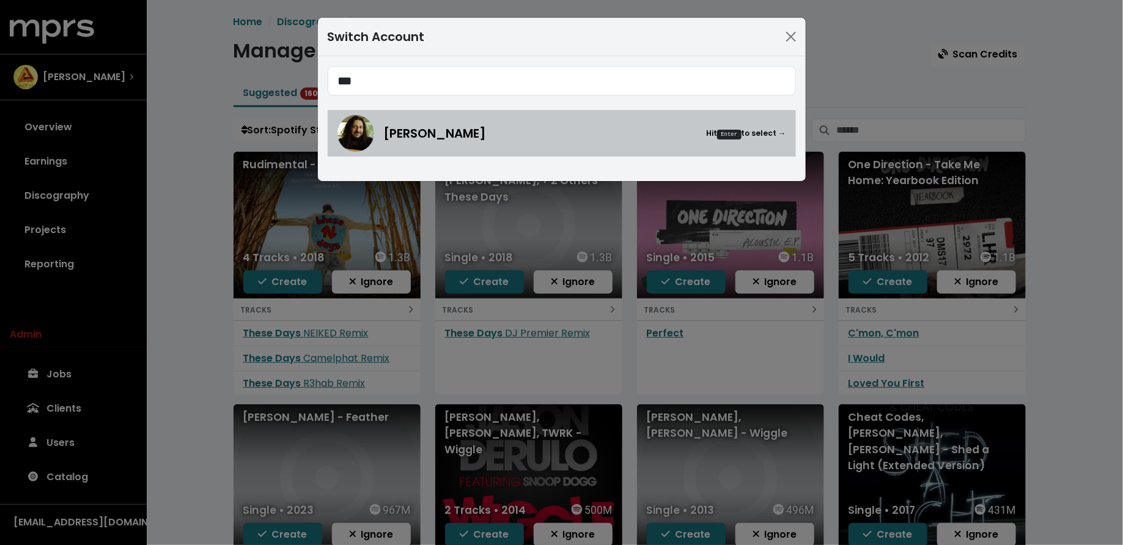
type input "***"
click at [513, 134] on div "Julian Bunetta Hit Enter to select →" at bounding box center [585, 133] width 402 height 18
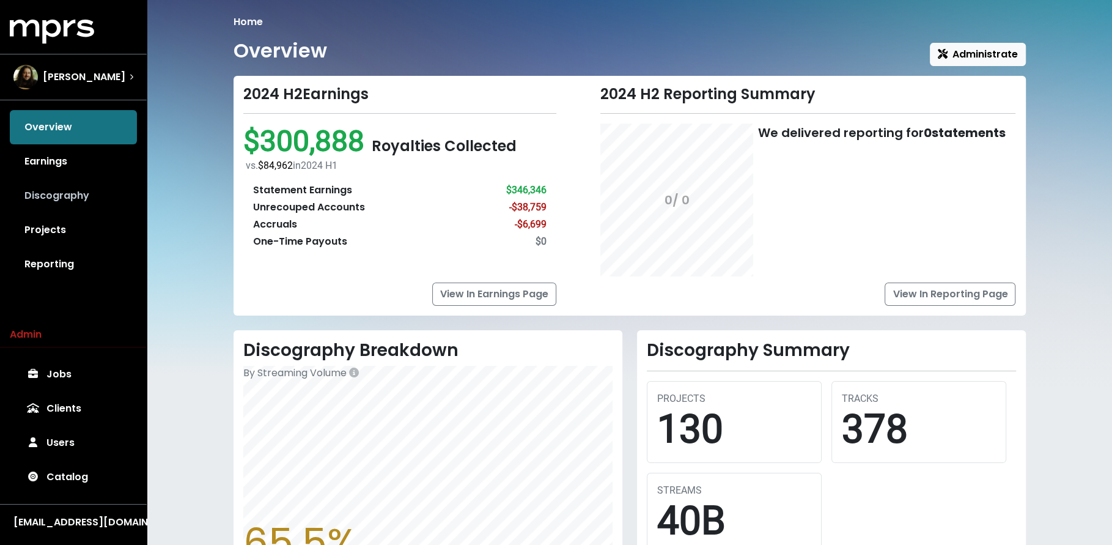
click at [94, 190] on link "Discography" at bounding box center [73, 196] width 127 height 34
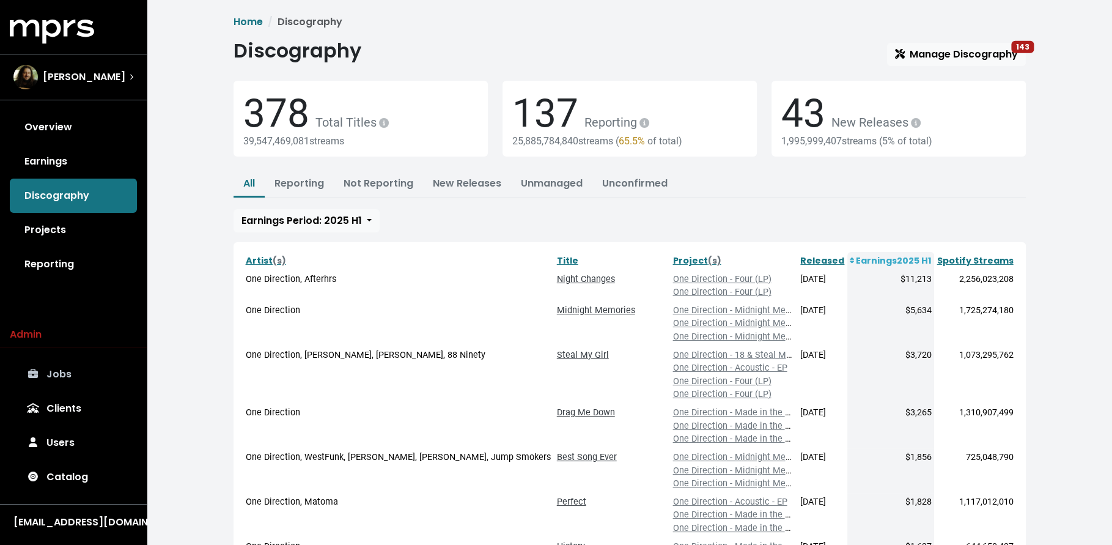
click at [54, 382] on link "Jobs" at bounding box center [73, 374] width 127 height 34
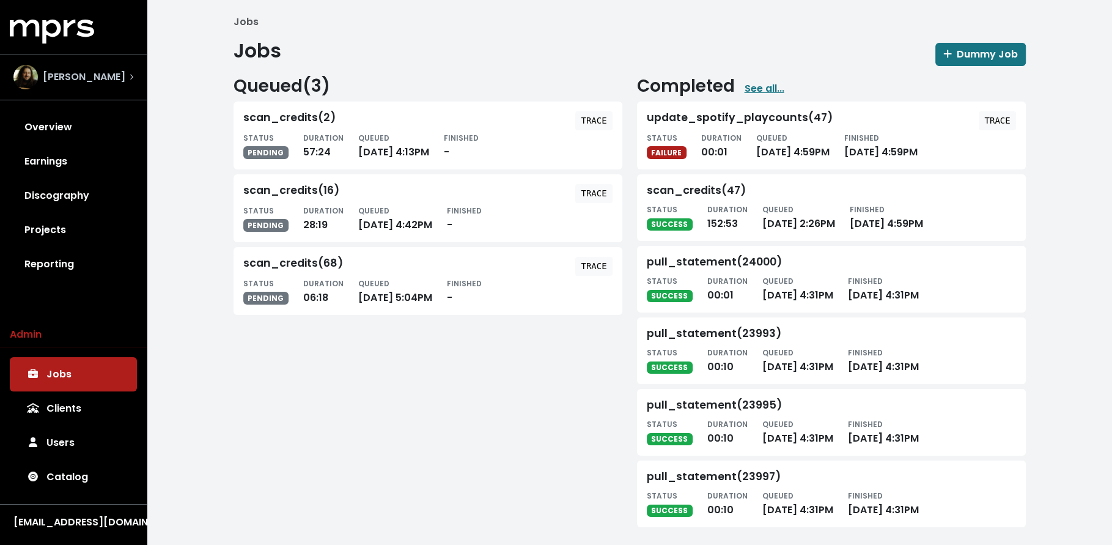
click at [61, 70] on span "Julian Bunetta" at bounding box center [84, 77] width 83 height 15
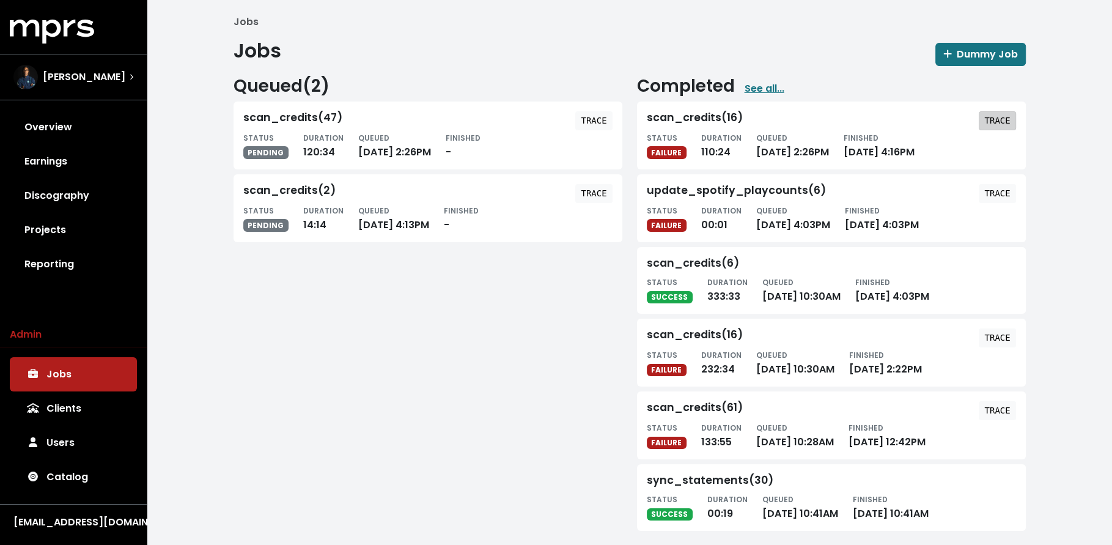
click at [1011, 117] on button "TRACE" at bounding box center [997, 120] width 37 height 19
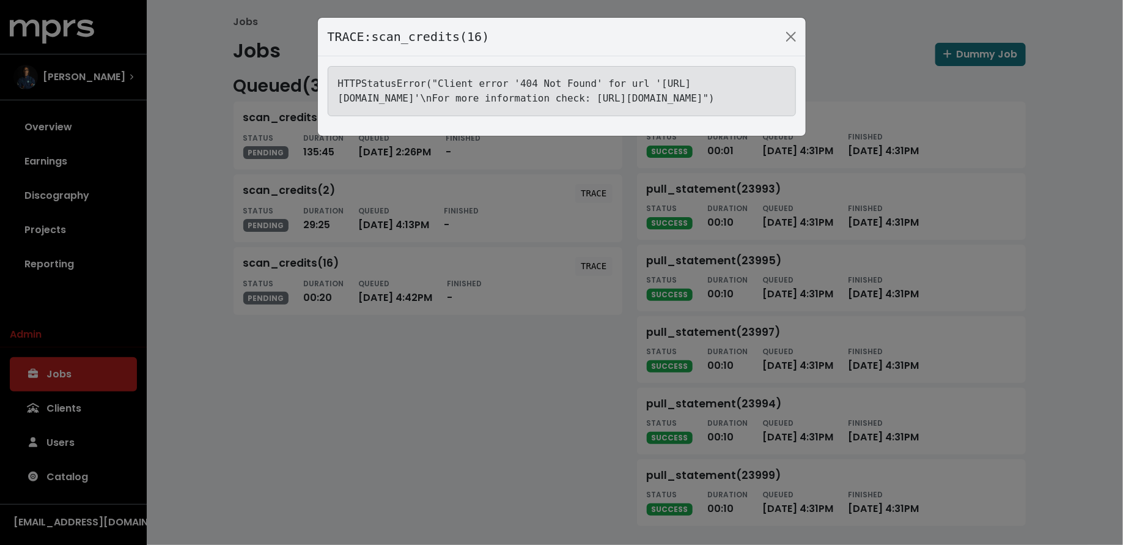
click at [166, 217] on div "TRACE: scan_credits(16) HTTPStatusError("Client error '404 Not Found' for url '…" at bounding box center [561, 272] width 1123 height 545
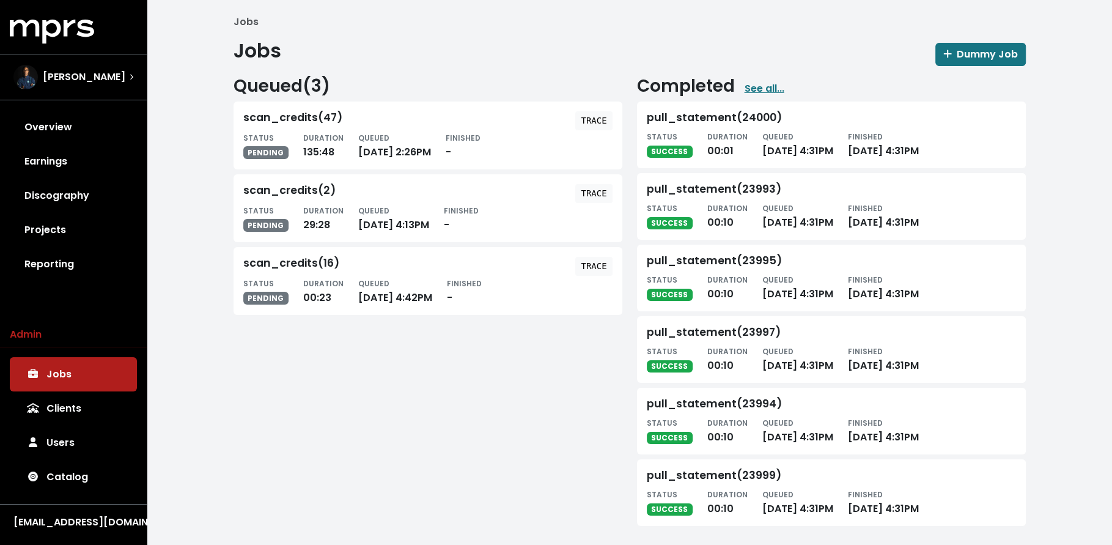
scroll to position [5, 0]
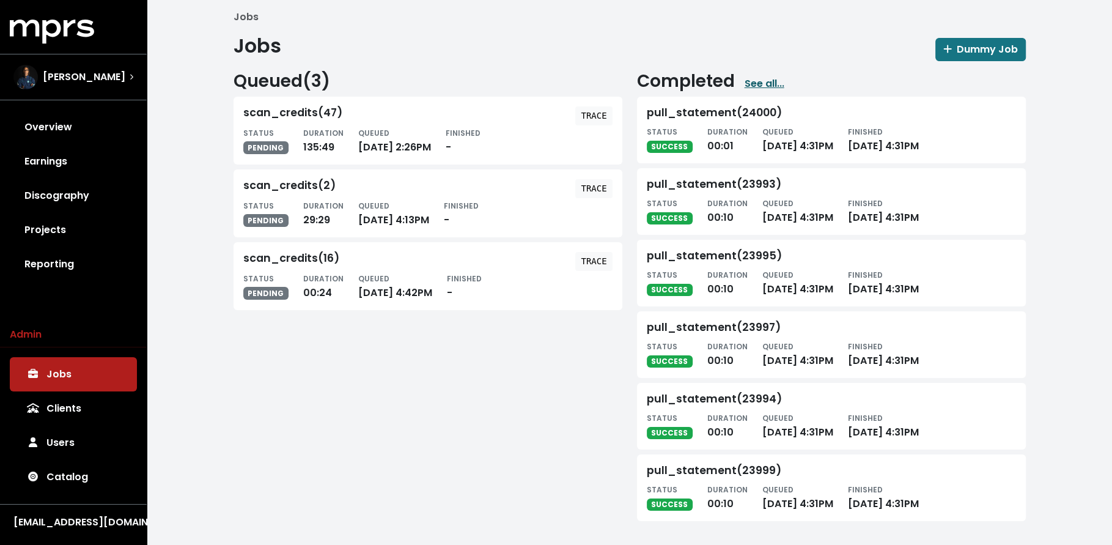
click at [755, 77] on link "See all..." at bounding box center [765, 83] width 40 height 15
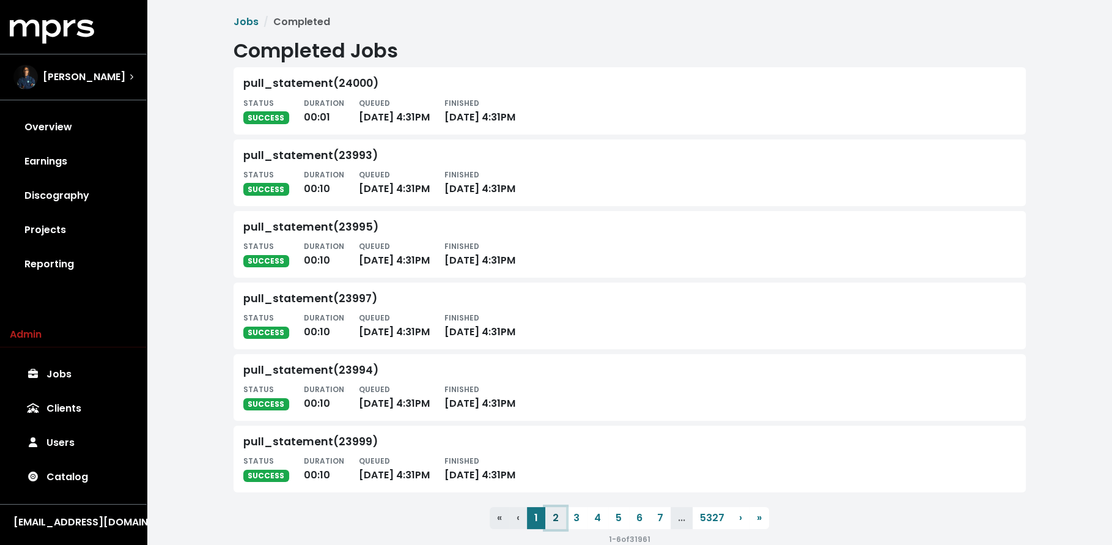
click at [551, 512] on button "2" at bounding box center [555, 518] width 21 height 22
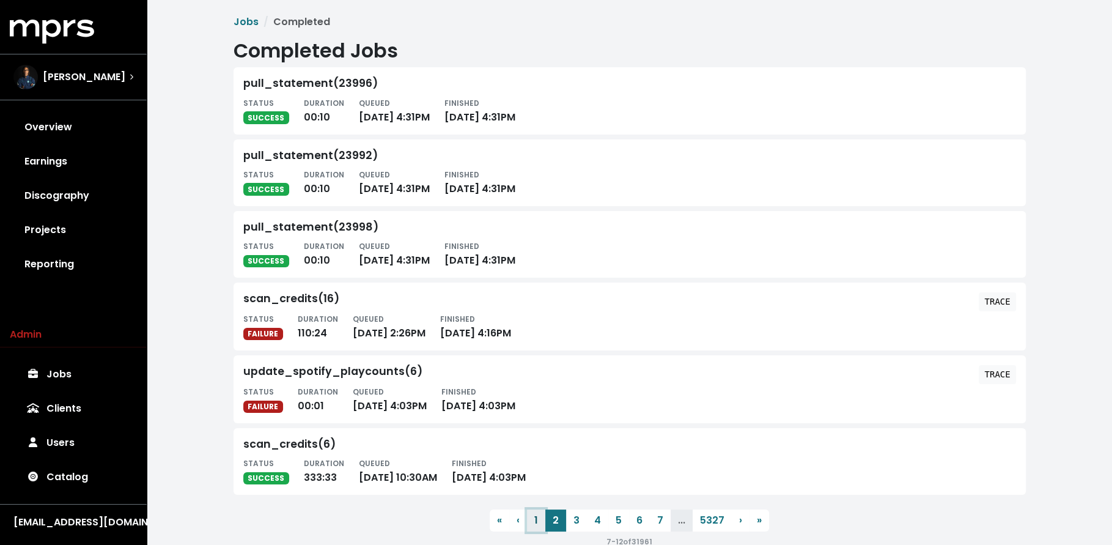
click at [536, 519] on button "1" at bounding box center [536, 520] width 18 height 22
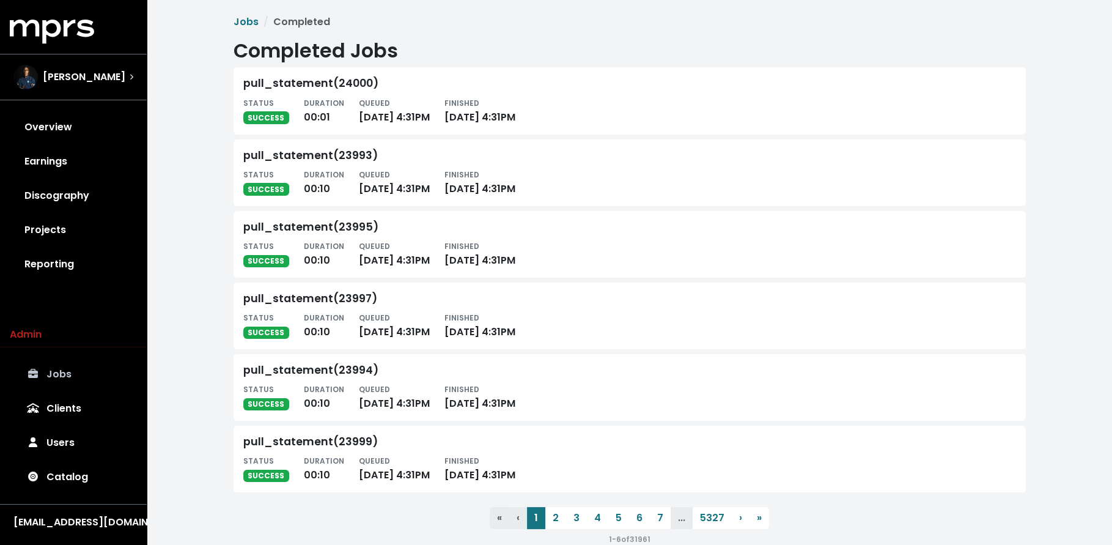
click at [61, 368] on link "Jobs" at bounding box center [73, 374] width 127 height 34
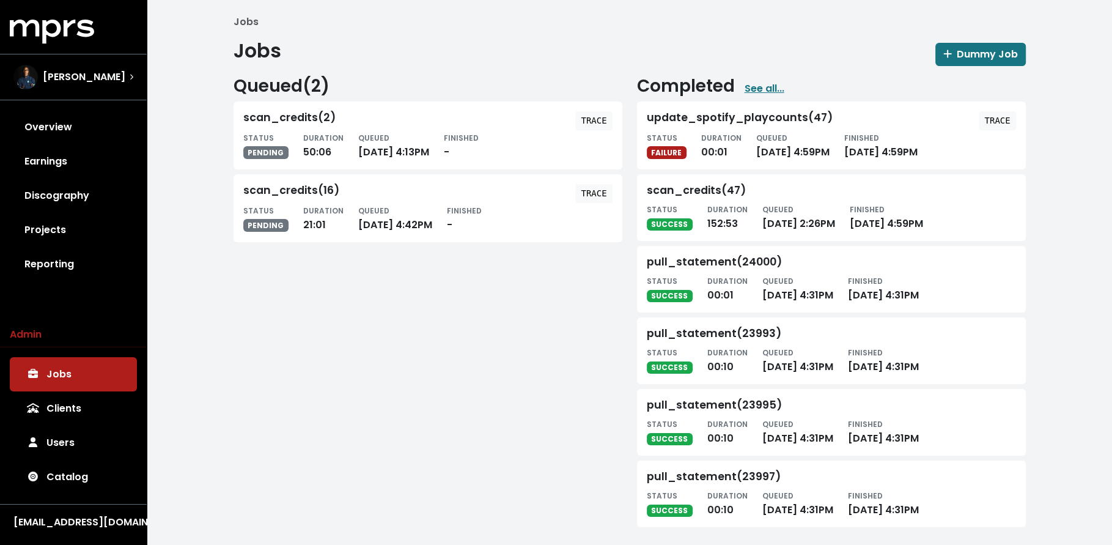
click at [1000, 107] on div "update_spotify_playcounts(47) TRACE STATUS FAILURE DURATION 00:01 QUEUED Sep 3r…" at bounding box center [831, 135] width 389 height 68
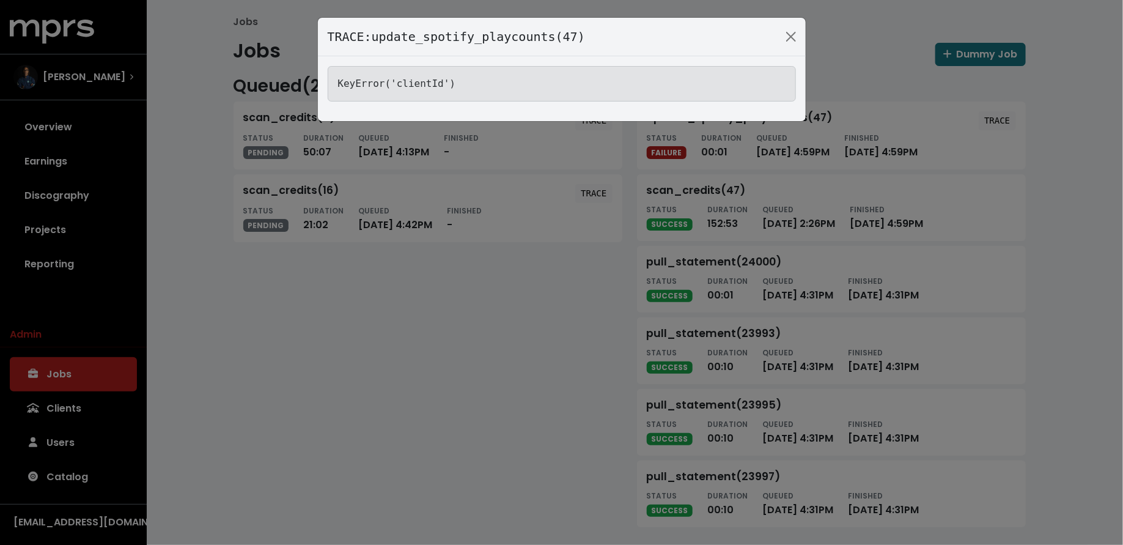
click at [545, 311] on div "TRACE: update_spotify_playcounts(47) KeyError('clientId')" at bounding box center [561, 272] width 1123 height 545
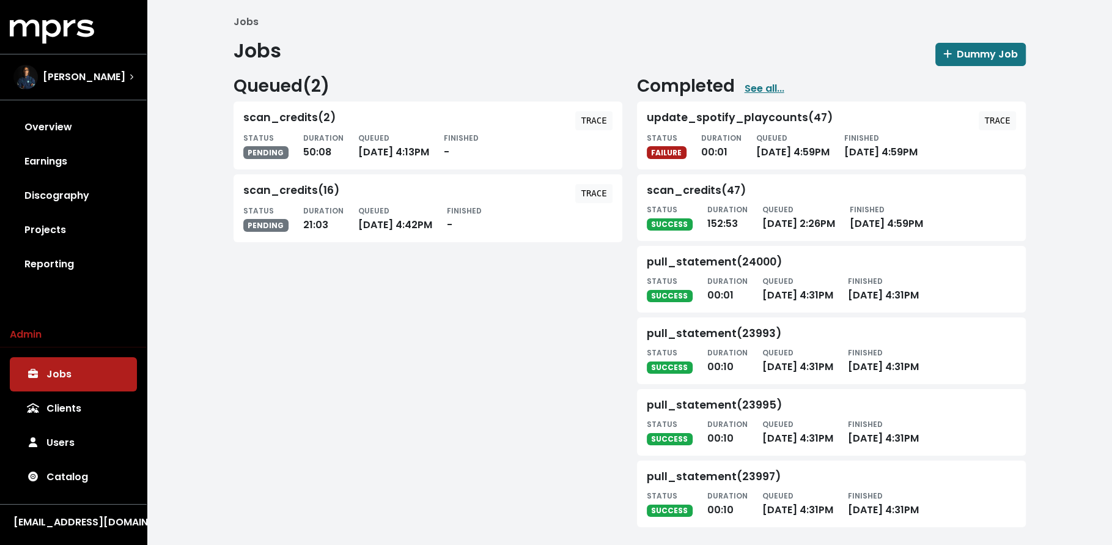
scroll to position [6, 0]
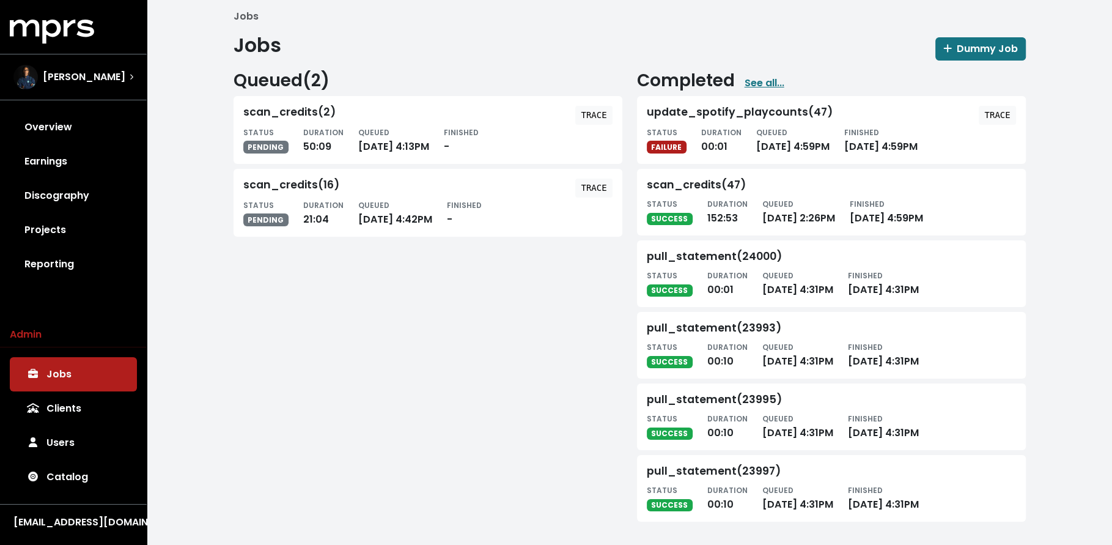
click at [484, 445] on div "Queued ( 2 ) scan_credits(2) TRACE STATUS PENDING DURATION 50:09 QUEUED Sep 3rd…" at bounding box center [428, 293] width 404 height 446
click at [748, 84] on link "See all..." at bounding box center [765, 83] width 40 height 15
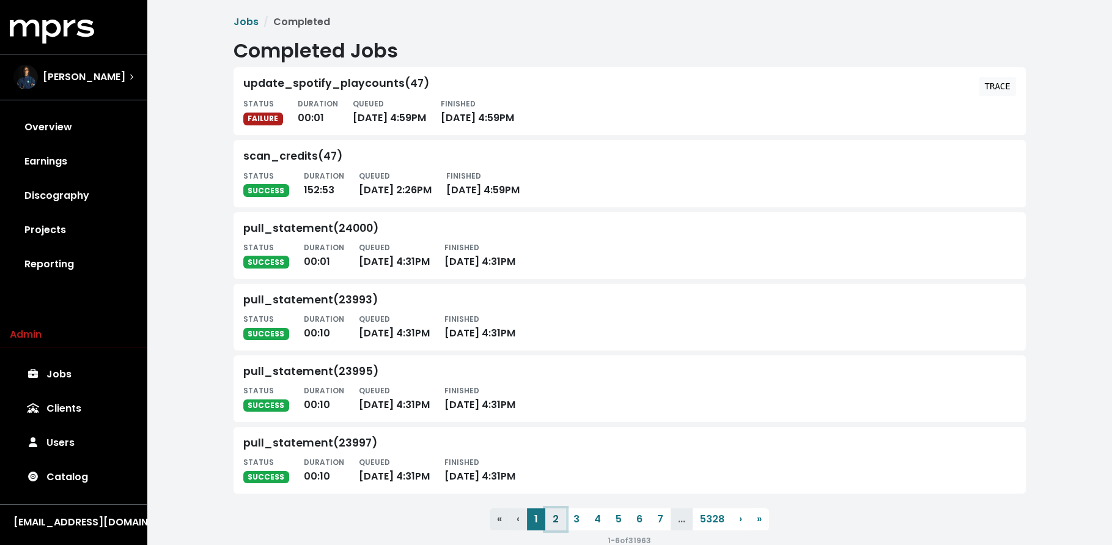
click at [555, 528] on button "2" at bounding box center [555, 519] width 21 height 22
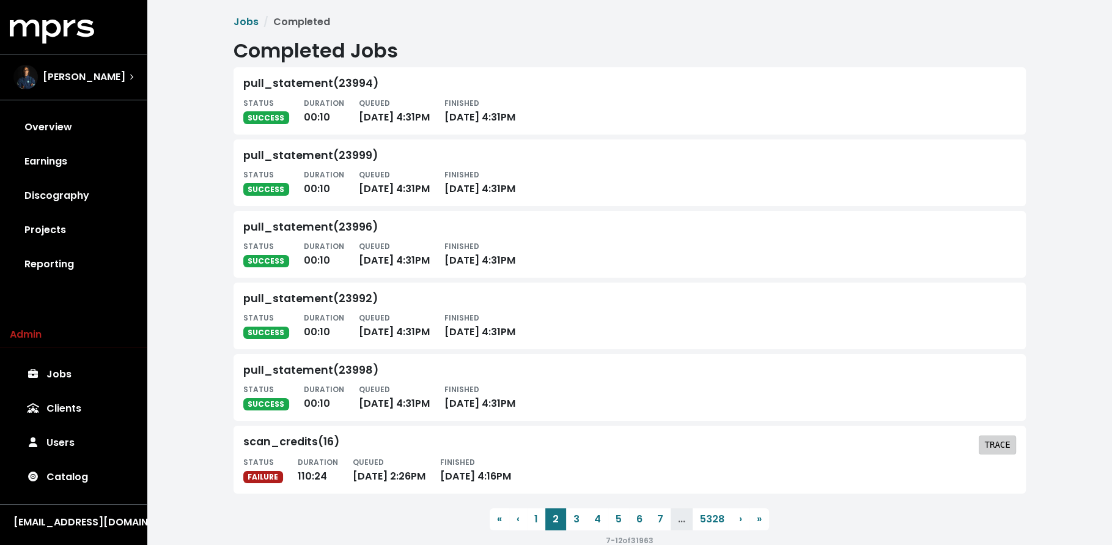
click at [1009, 445] on tt "TRACE" at bounding box center [997, 445] width 26 height 10
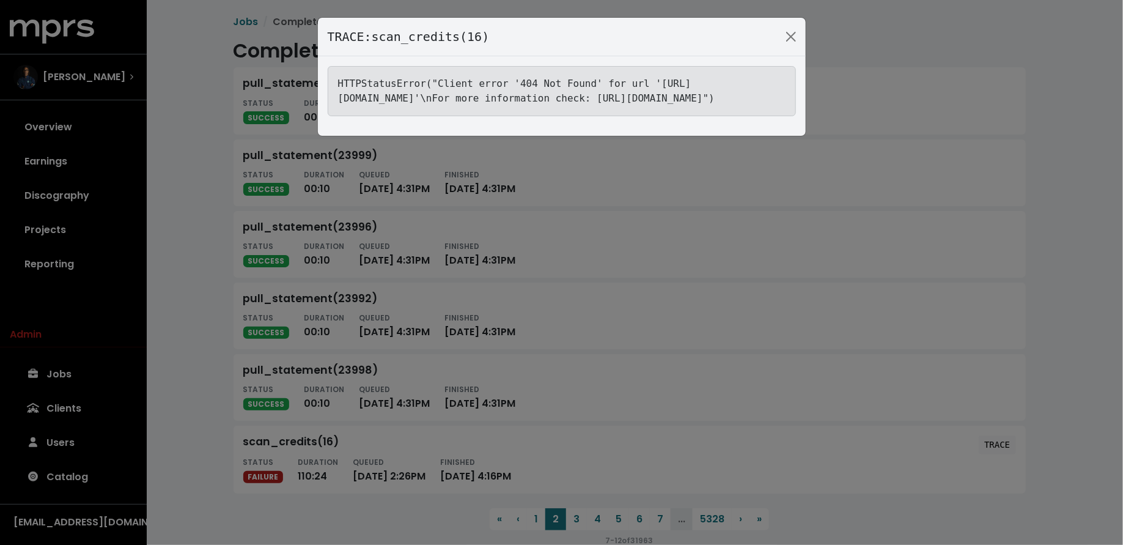
click at [624, 466] on div "TRACE: scan_credits(16) HTTPStatusError("Client error '404 Not Found' for url '…" at bounding box center [561, 272] width 1123 height 545
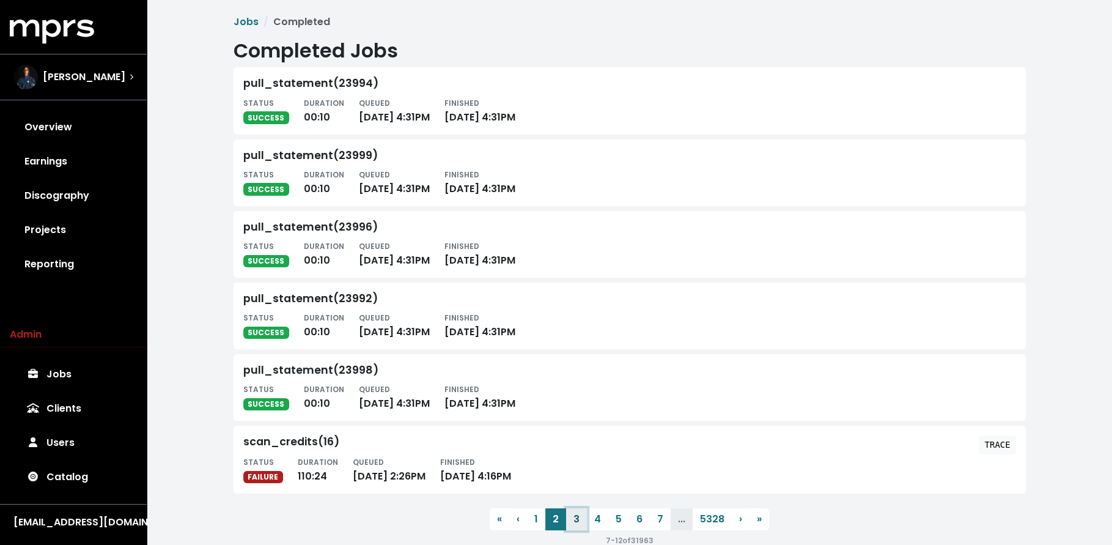
click at [580, 526] on button "3" at bounding box center [576, 519] width 21 height 22
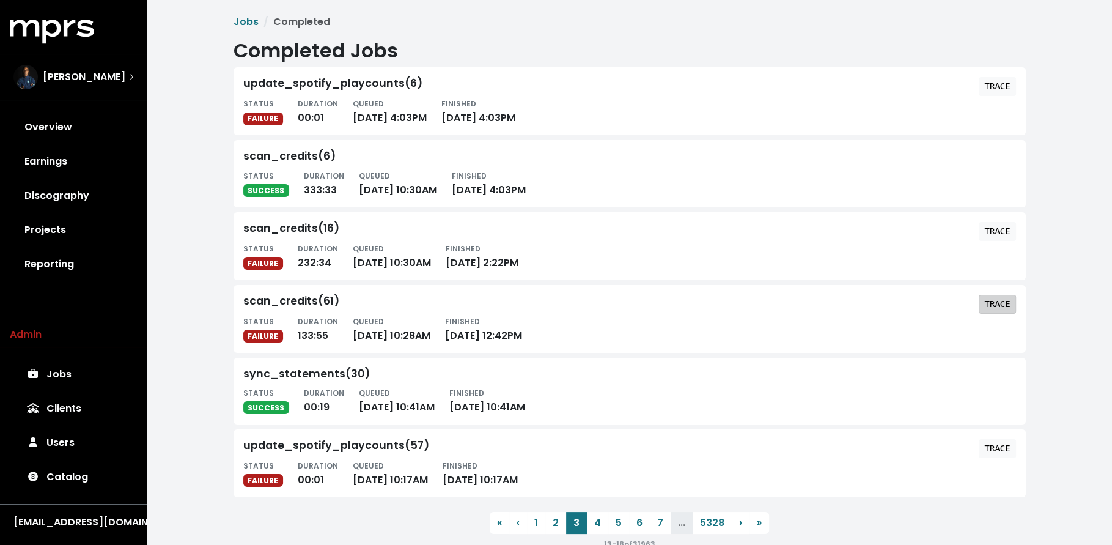
click at [1000, 301] on tt "TRACE" at bounding box center [997, 304] width 26 height 10
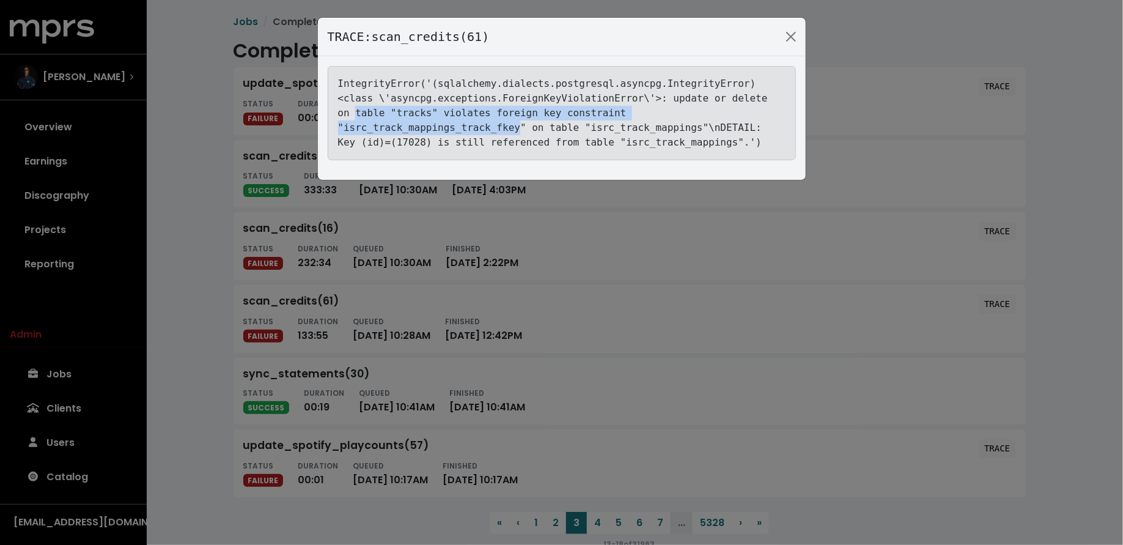
drag, startPoint x: 518, startPoint y: 129, endPoint x: 337, endPoint y: 119, distance: 181.2
click at [337, 119] on div "IntegrityError('(sqlalchemy.dialects.postgresql.asyncpg.IntegrityError) <class …" at bounding box center [562, 113] width 468 height 94
click at [374, 131] on tt "IntegrityError('(sqlalchemy.dialects.postgresql.asyncpg.IntegrityError) <class …" at bounding box center [553, 113] width 430 height 70
click at [207, 163] on div "TRACE: scan_credits(61) IntegrityError('(sqlalchemy.dialects.postgresql.asyncpg…" at bounding box center [561, 272] width 1123 height 545
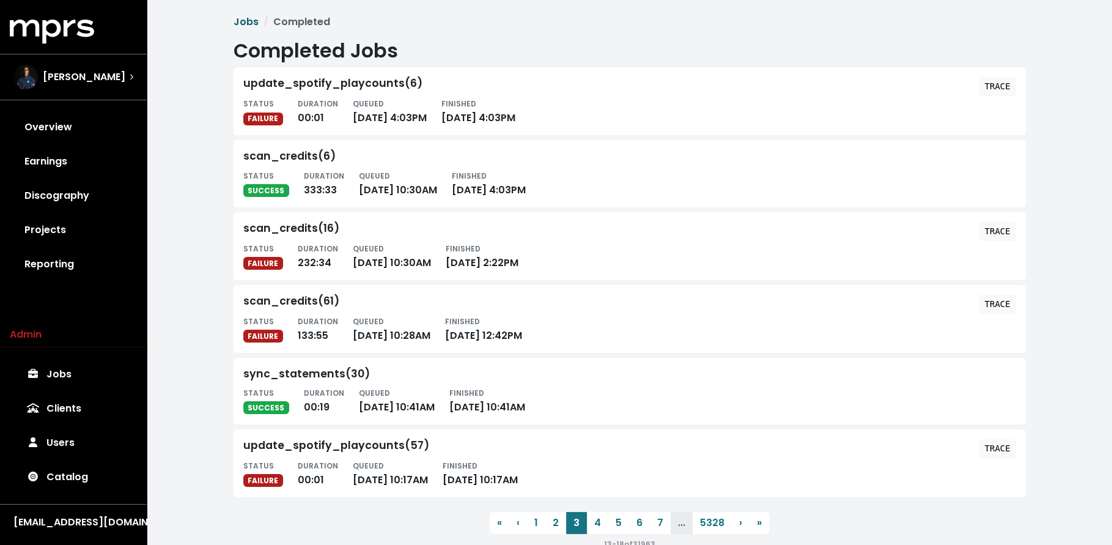
click at [245, 15] on link "Jobs" at bounding box center [246, 22] width 25 height 14
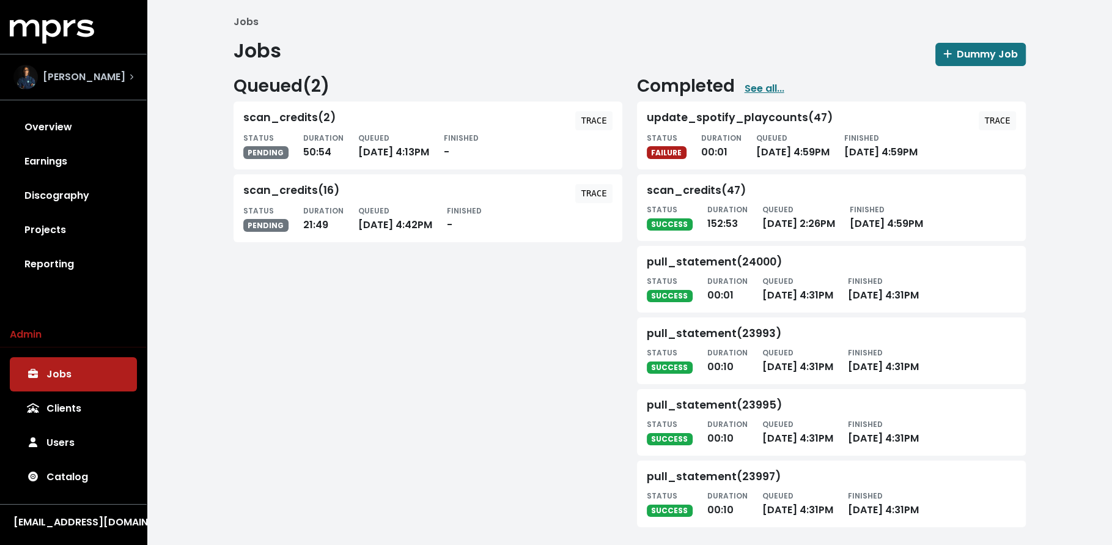
click at [81, 76] on span "Donnie Scantz" at bounding box center [84, 77] width 83 height 15
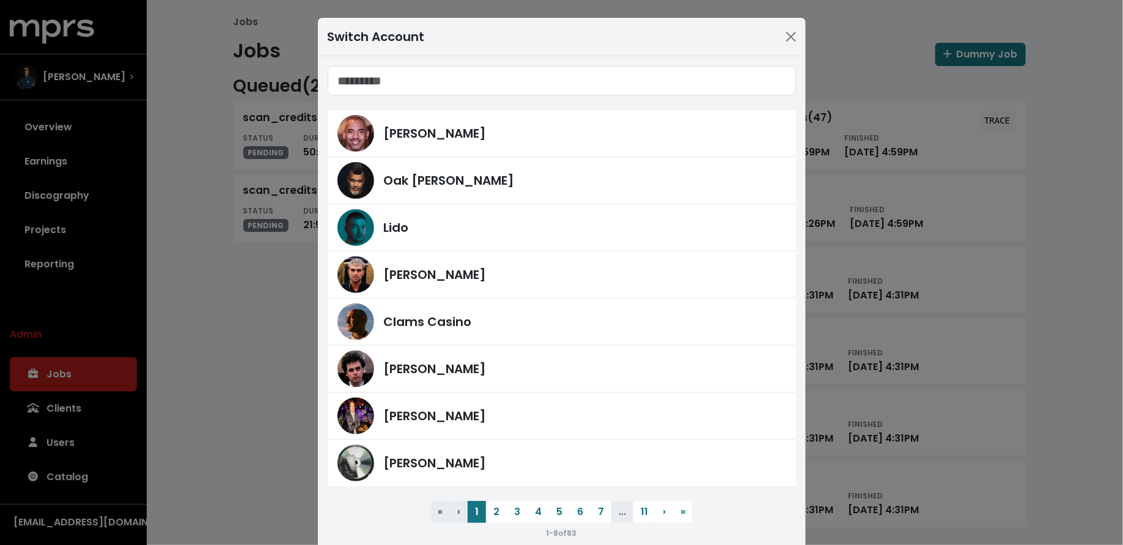
click at [460, 86] on input "Search accounts" at bounding box center [562, 80] width 468 height 29
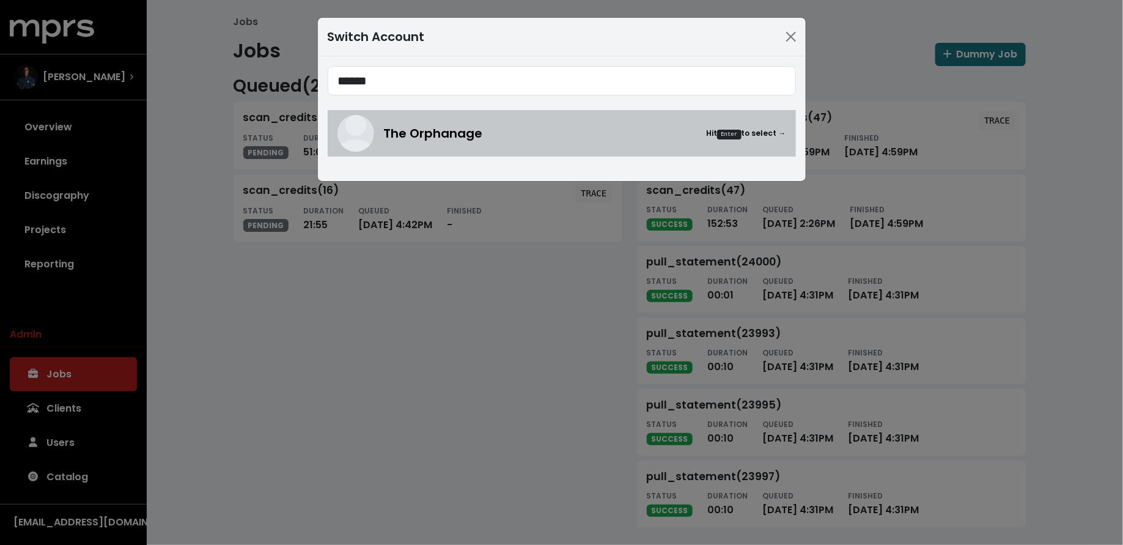
type input "******"
click at [576, 147] on div "The Orphanage Hit Enter to select →" at bounding box center [561, 133] width 449 height 37
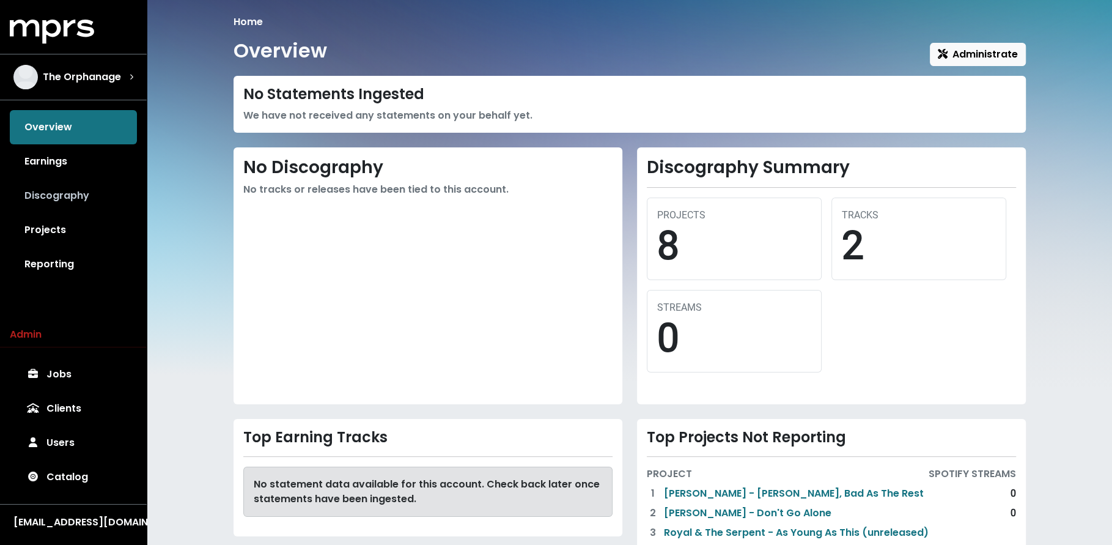
click at [103, 204] on link "Discography" at bounding box center [73, 196] width 127 height 34
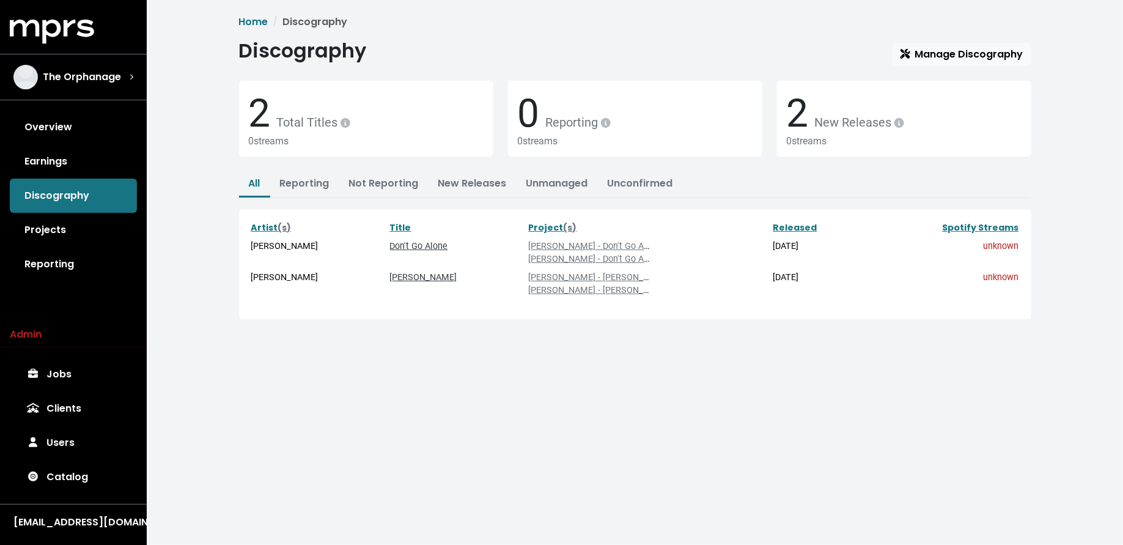
click at [1022, 40] on div "Discography Manage Discography" at bounding box center [635, 52] width 792 height 27
click at [1011, 48] on span "Manage Discography" at bounding box center [962, 54] width 123 height 14
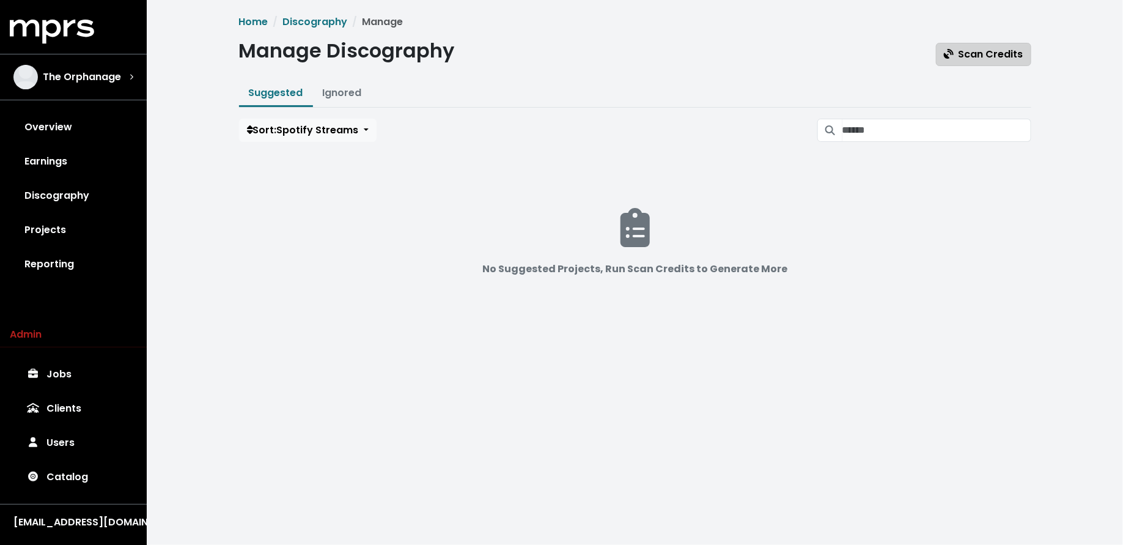
click at [986, 54] on span "Scan Credits" at bounding box center [983, 54] width 79 height 14
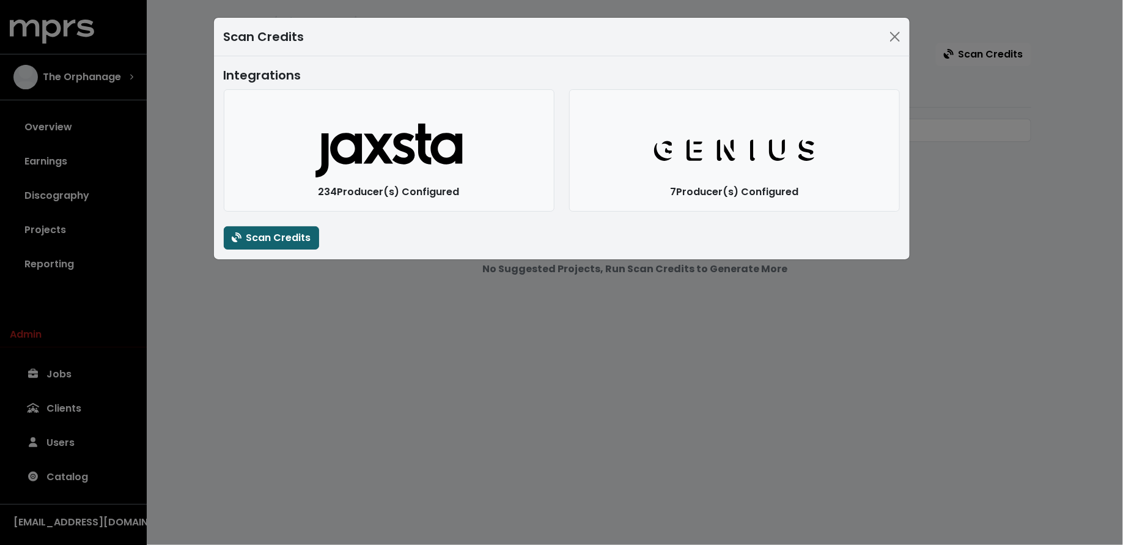
click at [305, 241] on span "Scan Credits" at bounding box center [271, 237] width 79 height 14
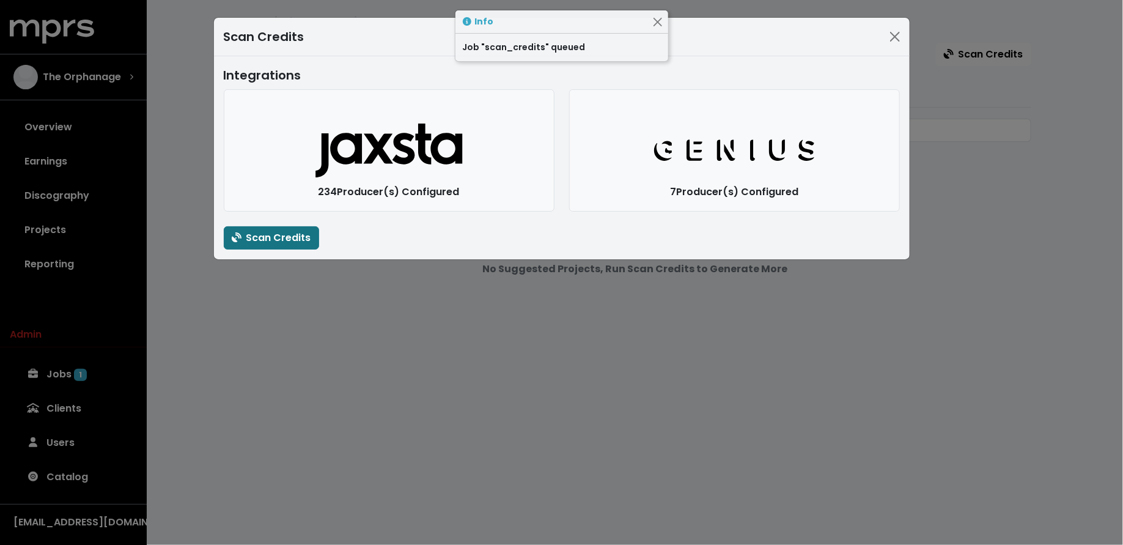
click at [311, 375] on div "Scan Credits Integrations Jaxsta Logo 234 Producer(s) Configured Genius Logo 7 …" at bounding box center [561, 272] width 1123 height 545
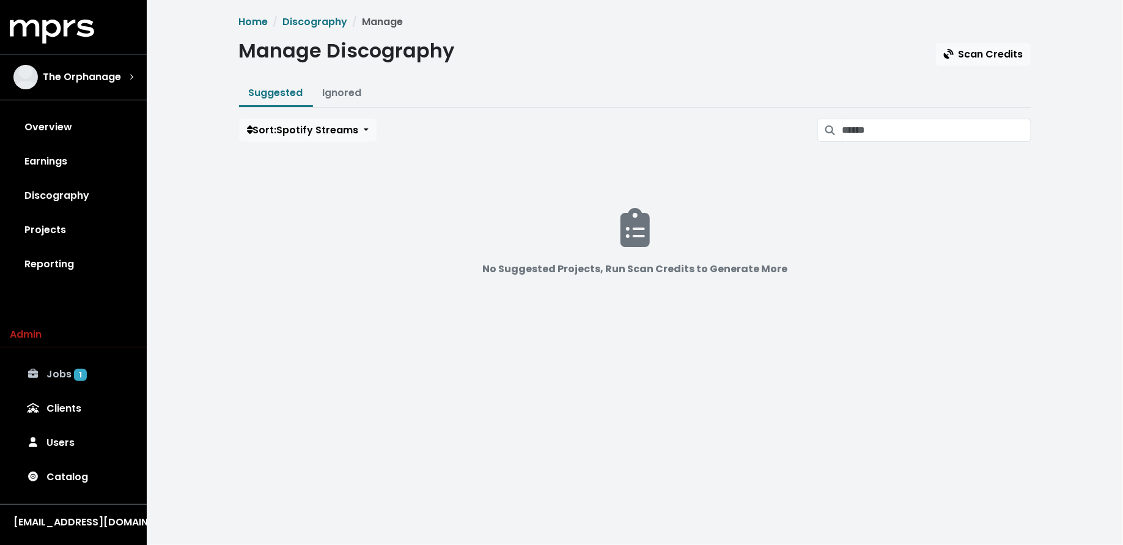
click at [76, 388] on link "Jobs 1" at bounding box center [73, 374] width 127 height 34
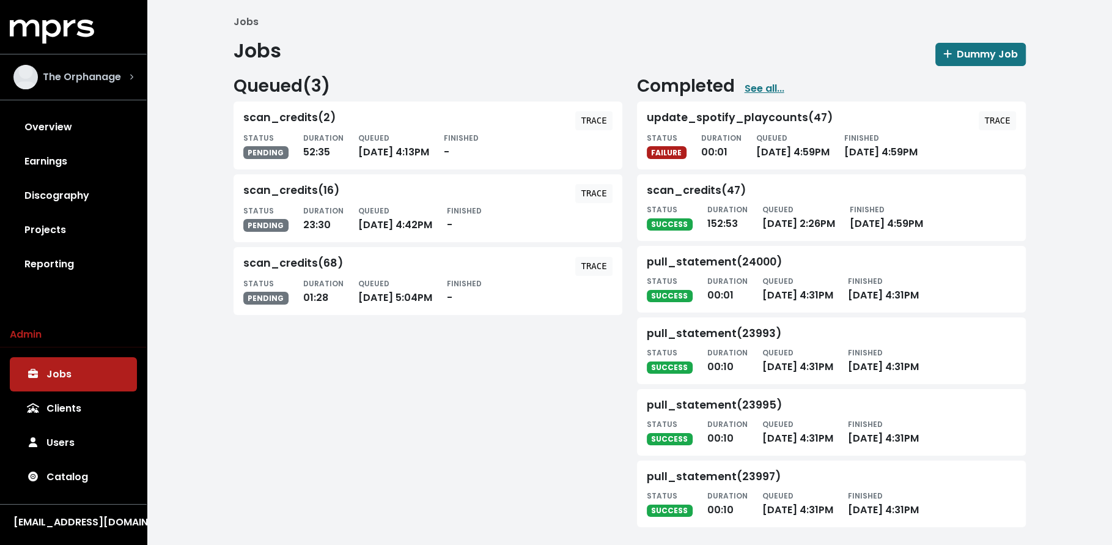
click at [67, 75] on span "The Orphanage" at bounding box center [82, 77] width 78 height 15
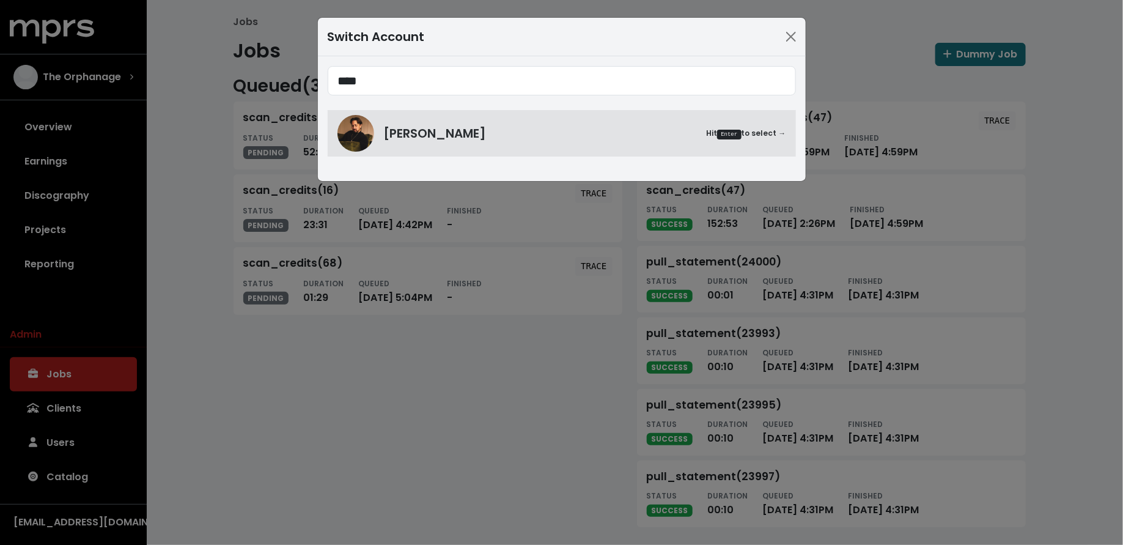
type input "****"
click at [382, 108] on span "**** Nate Fox Hit Enter to select →" at bounding box center [562, 111] width 468 height 90
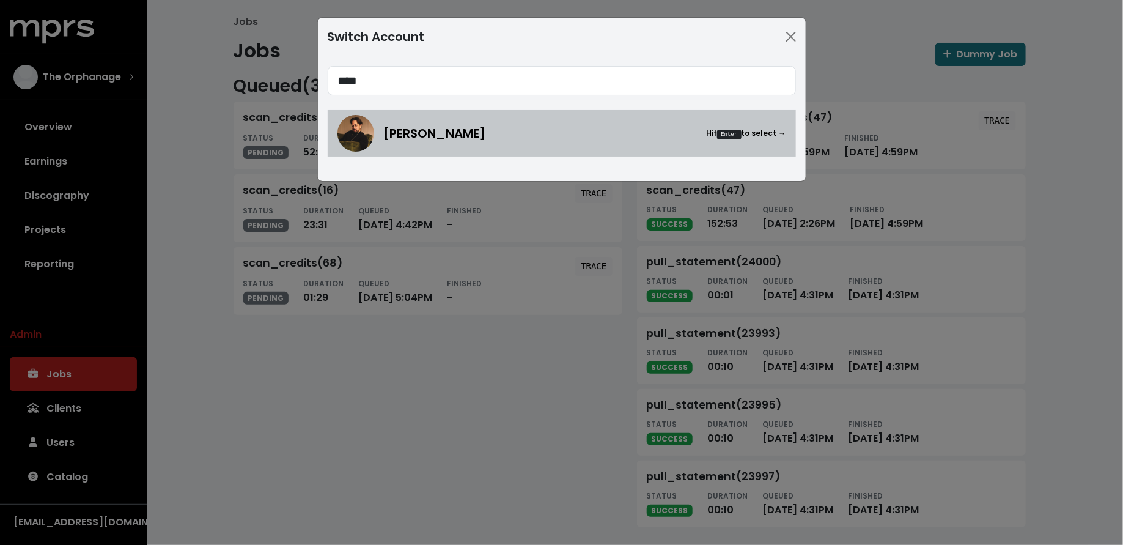
click at [340, 138] on img at bounding box center [355, 133] width 37 height 37
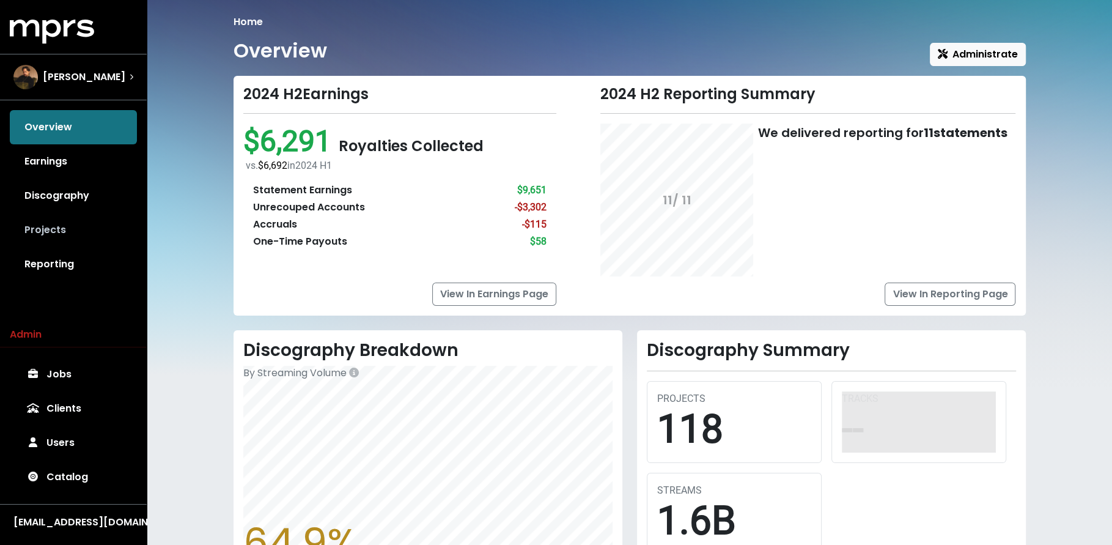
click at [86, 219] on link "Projects" at bounding box center [73, 230] width 127 height 34
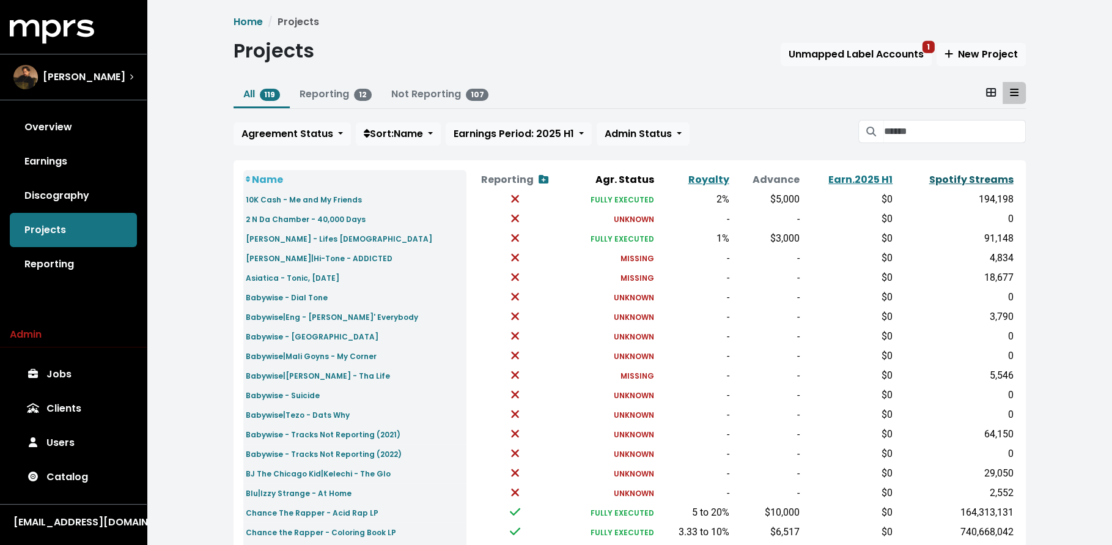
click at [962, 175] on link "Spotify Streams" at bounding box center [971, 179] width 84 height 14
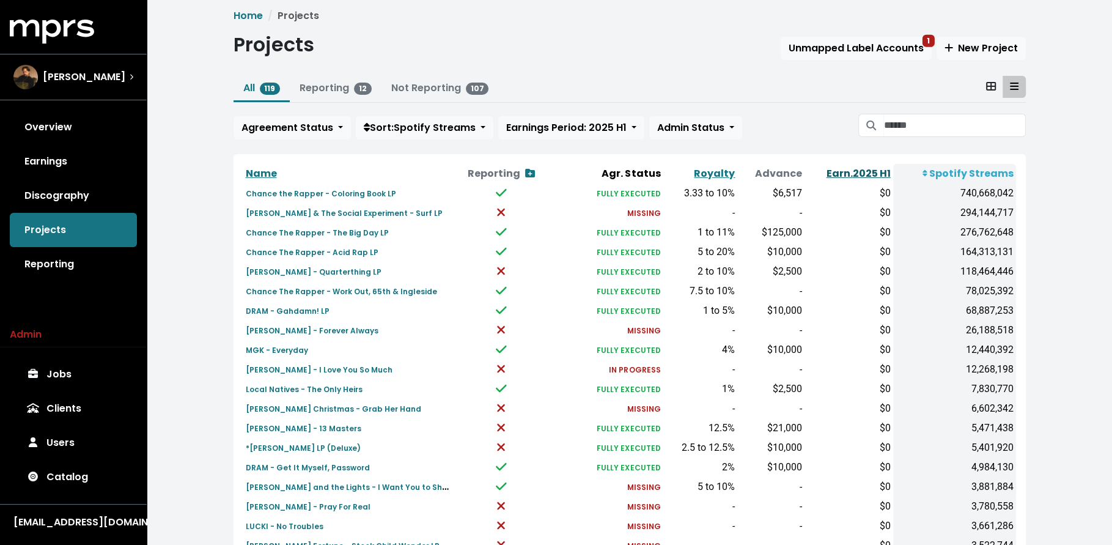
scroll to position [7, 0]
click at [919, 110] on div "All 119 Reporting 12 Not Reporting 107 Agreement Status Sort: Spotify Streams E…" at bounding box center [630, 109] width 792 height 68
click at [924, 118] on input "Search projects" at bounding box center [954, 124] width 142 height 23
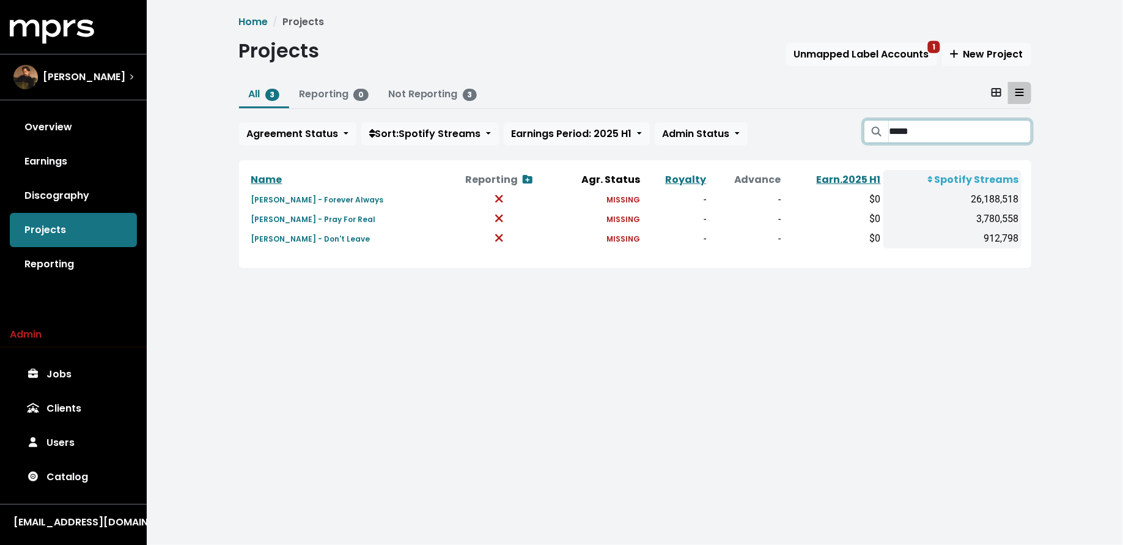
type input "*****"
click at [1020, 129] on input "*****" at bounding box center [960, 131] width 142 height 23
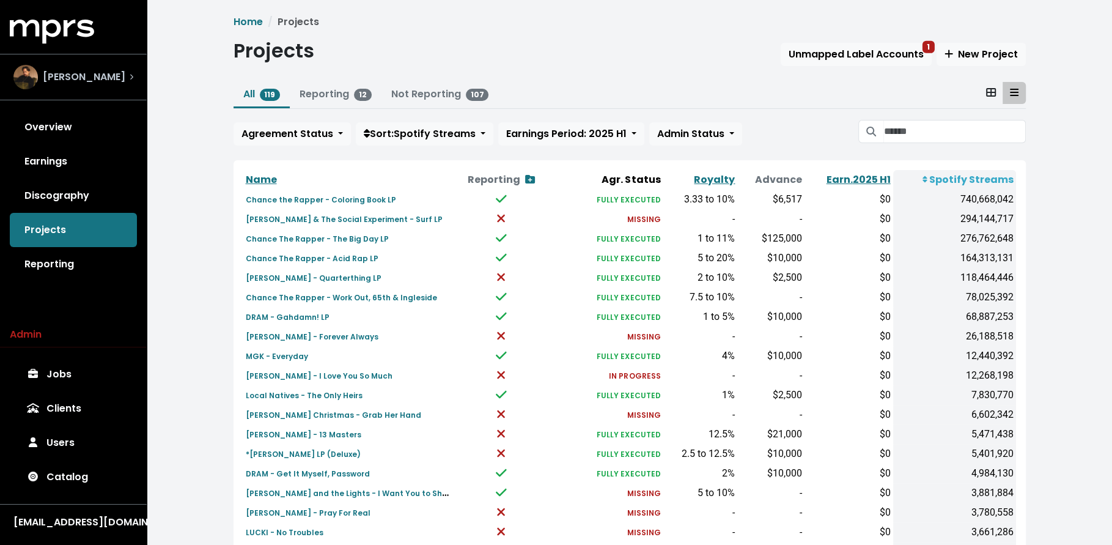
click at [79, 85] on div "Nate Fox" at bounding box center [69, 77] width 112 height 24
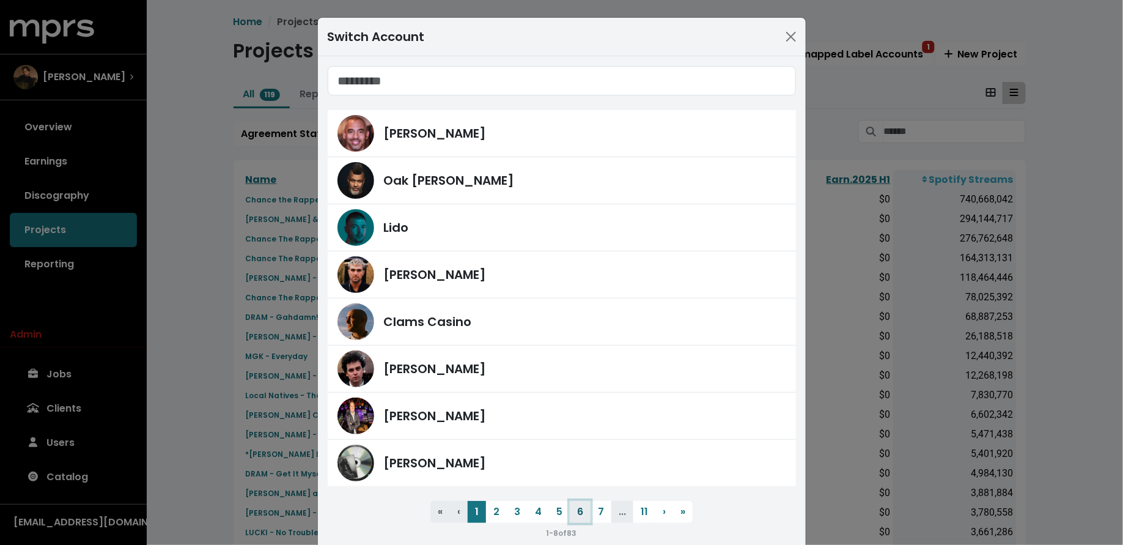
click at [583, 512] on button "6" at bounding box center [580, 512] width 21 height 22
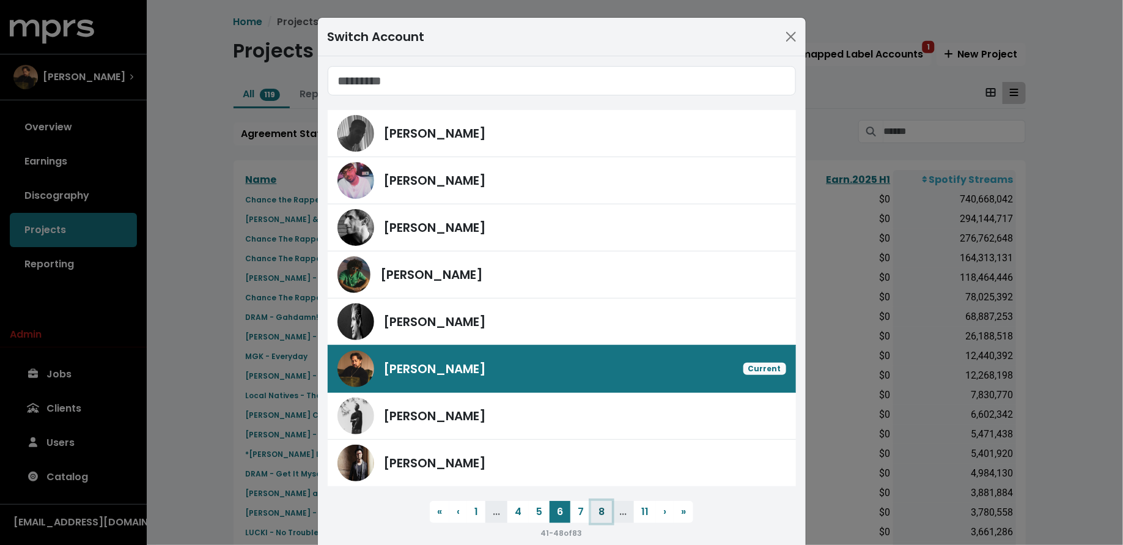
click at [598, 510] on button "8" at bounding box center [601, 512] width 21 height 22
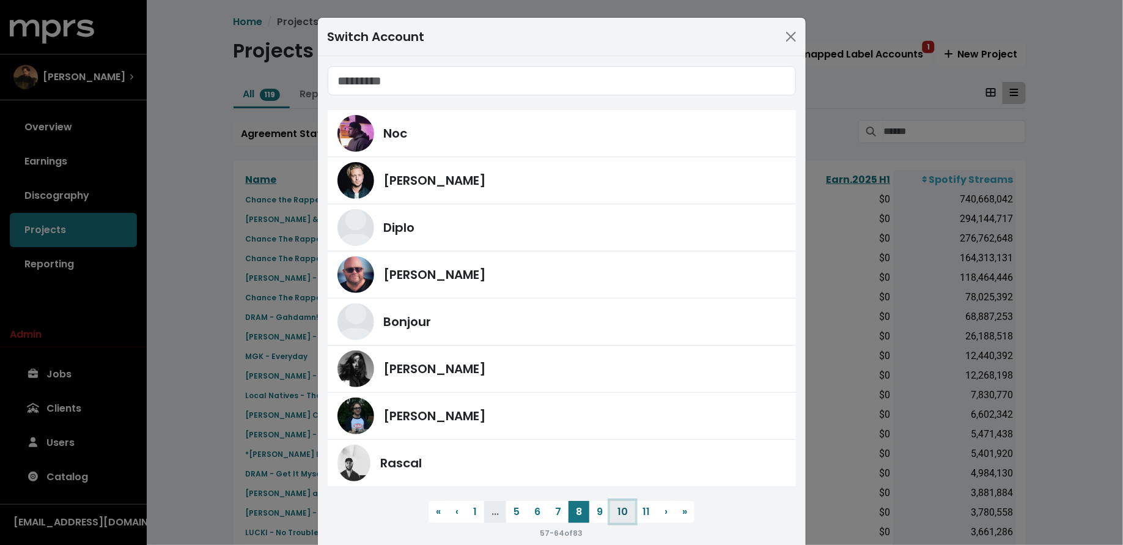
click at [611, 515] on button "10" at bounding box center [622, 512] width 25 height 22
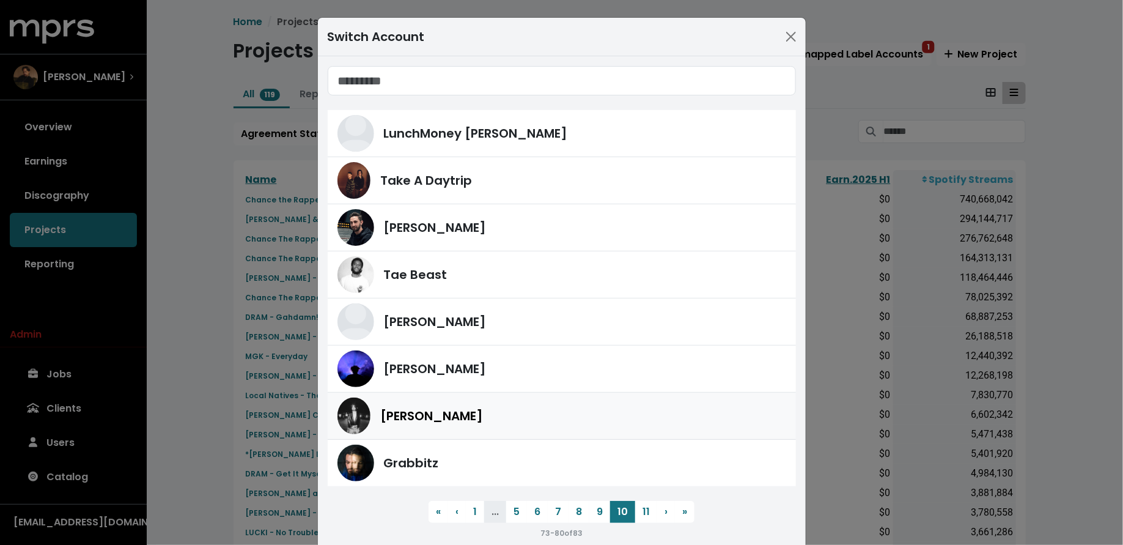
click at [494, 411] on div "[PERSON_NAME]" at bounding box center [583, 416] width 406 height 18
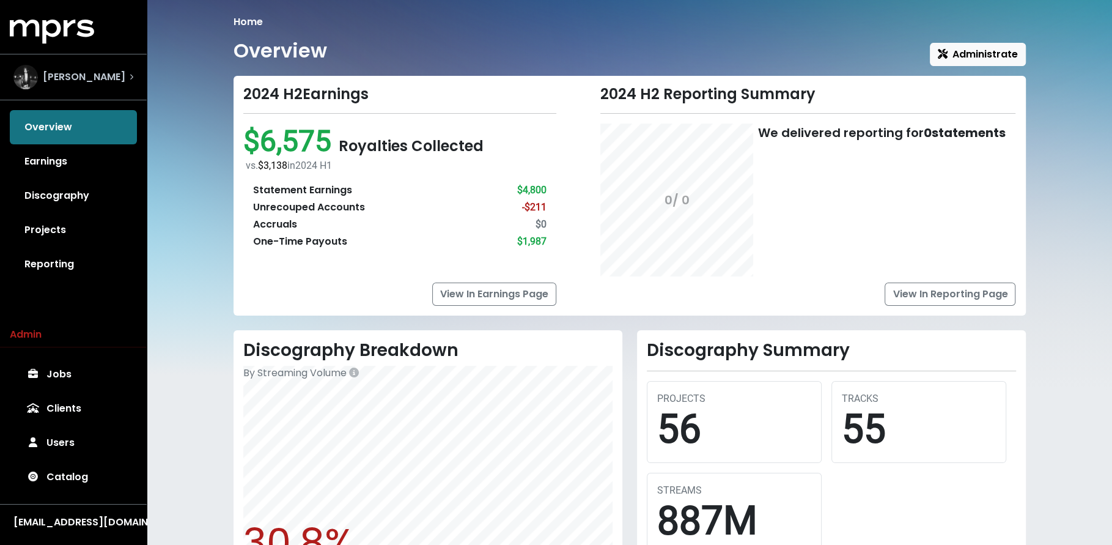
click at [118, 64] on div "[PERSON_NAME]" at bounding box center [73, 77] width 139 height 44
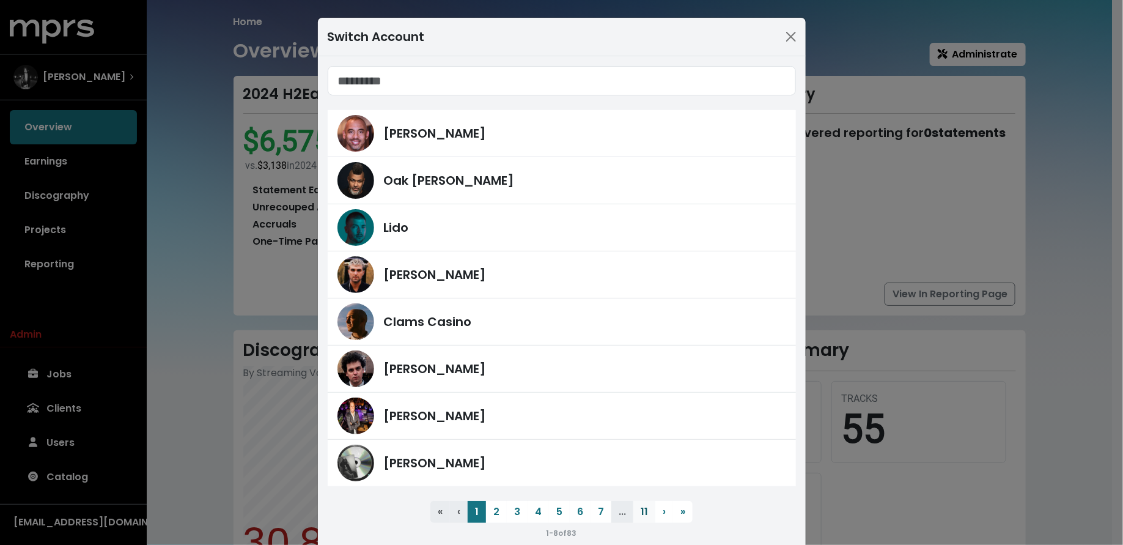
click at [627, 507] on ul "« First ‹ Previous 1 2 3 4 5 6 7 ... 11 › Next » Last" at bounding box center [562, 512] width 468 height 22
click at [633, 508] on button "11" at bounding box center [644, 512] width 22 height 22
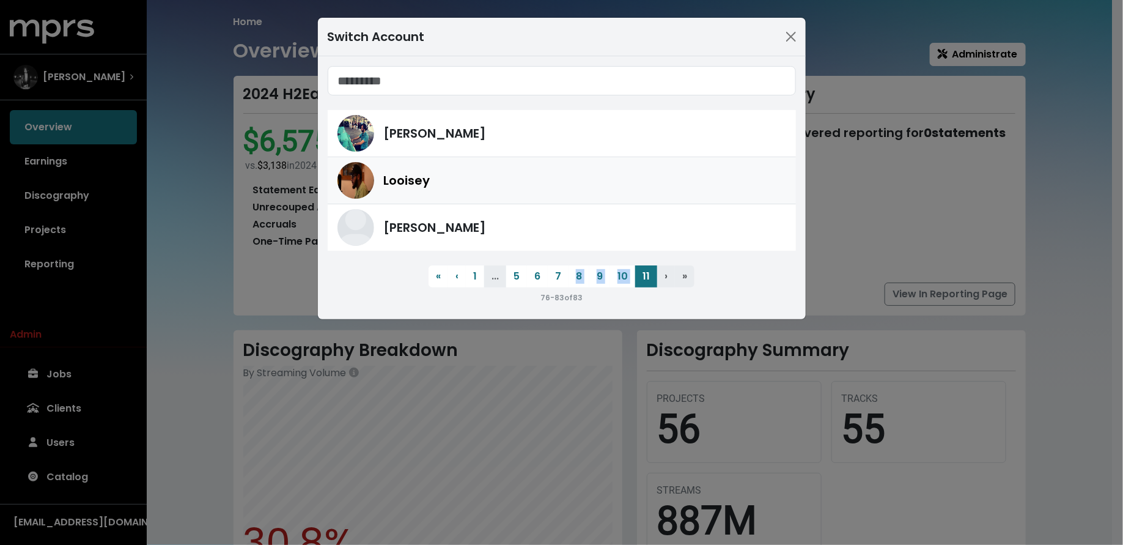
click at [488, 162] on div "Looisey" at bounding box center [561, 180] width 449 height 37
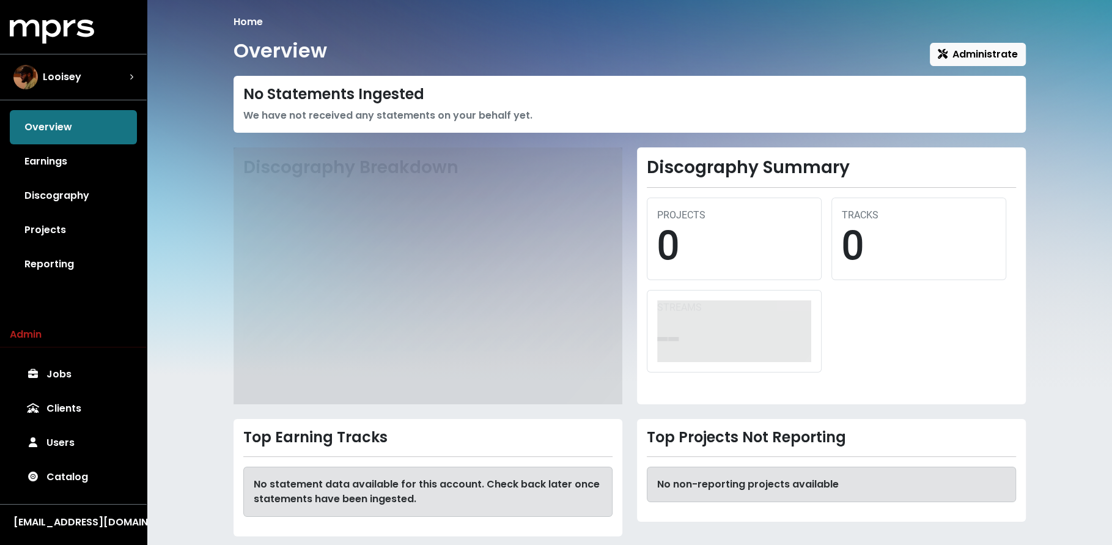
click at [42, 224] on link "Projects" at bounding box center [73, 230] width 127 height 34
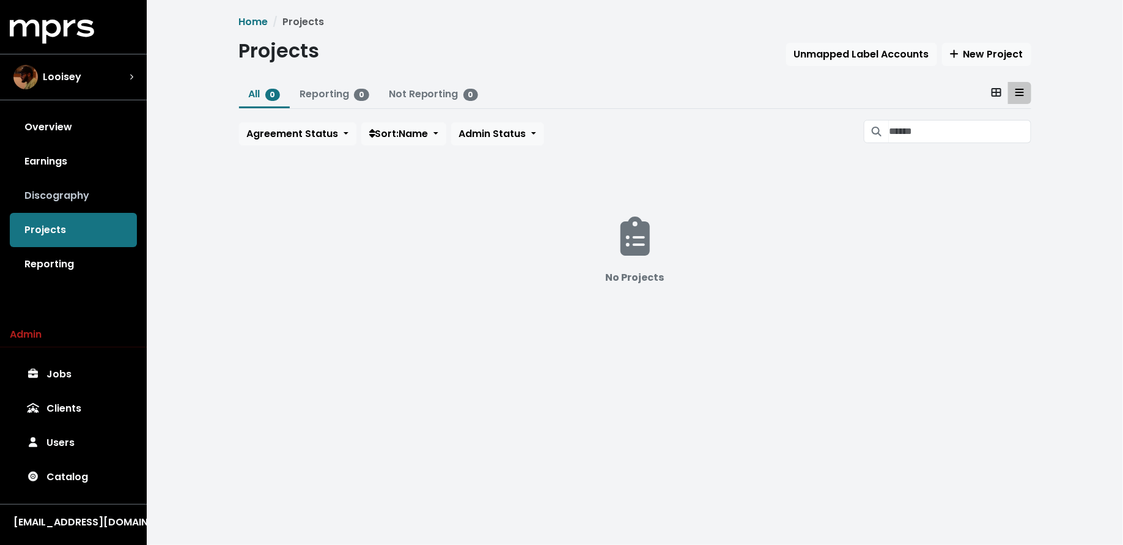
click at [56, 197] on link "Discography" at bounding box center [73, 196] width 127 height 34
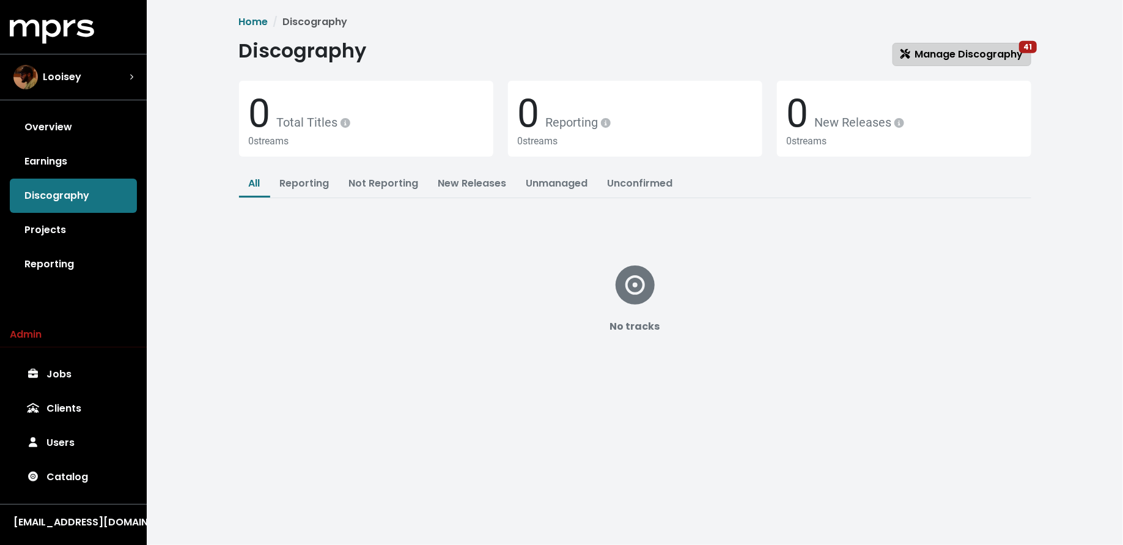
click at [1000, 59] on span "Manage Discography 41" at bounding box center [962, 54] width 123 height 14
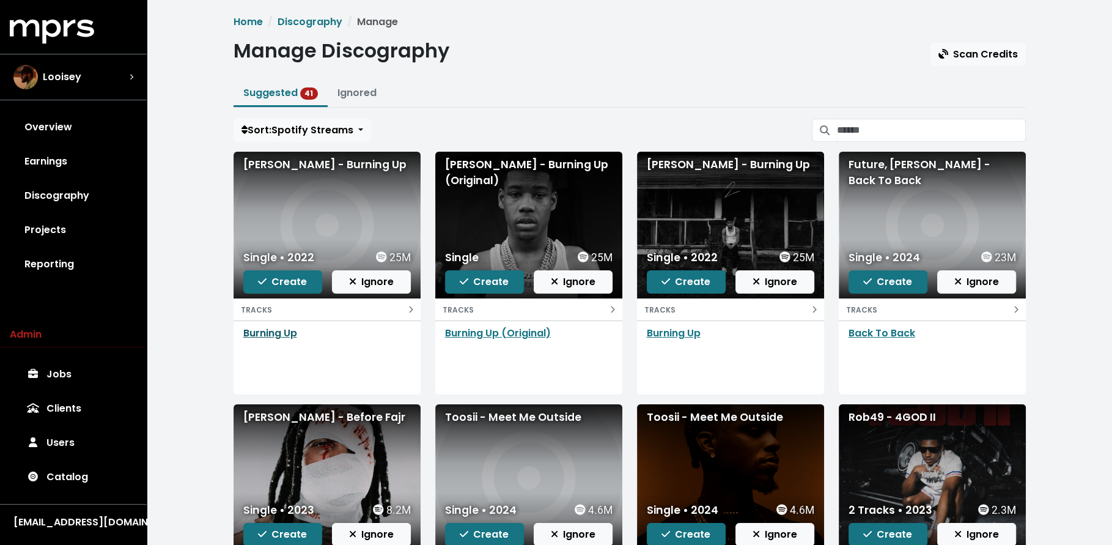
click at [274, 336] on link "Burning Up" at bounding box center [270, 333] width 54 height 14
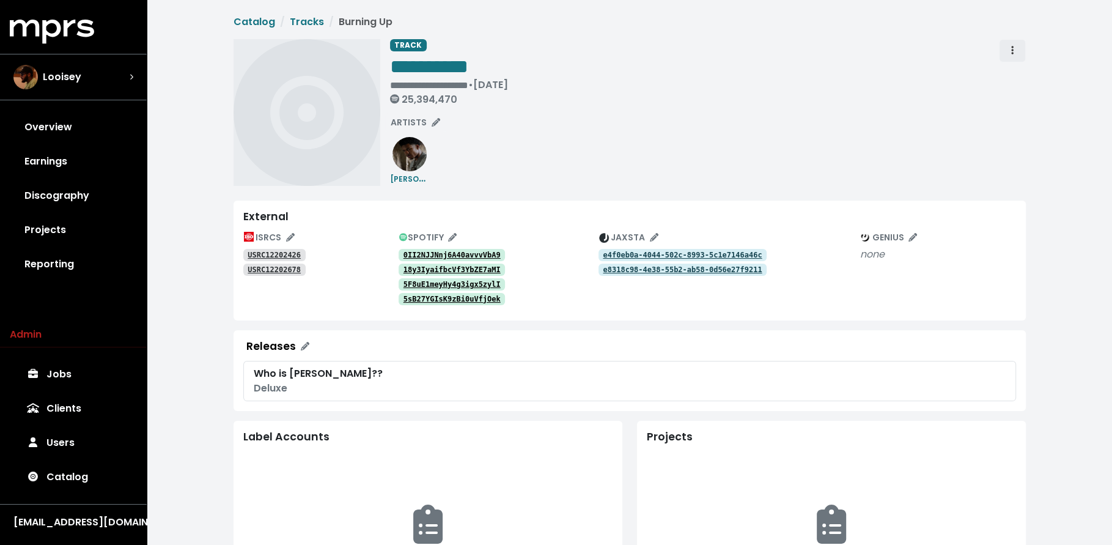
click at [1013, 50] on icon "Track actions" at bounding box center [1012, 50] width 2 height 9
click at [1014, 68] on link "Merge" at bounding box center [1048, 78] width 97 height 20
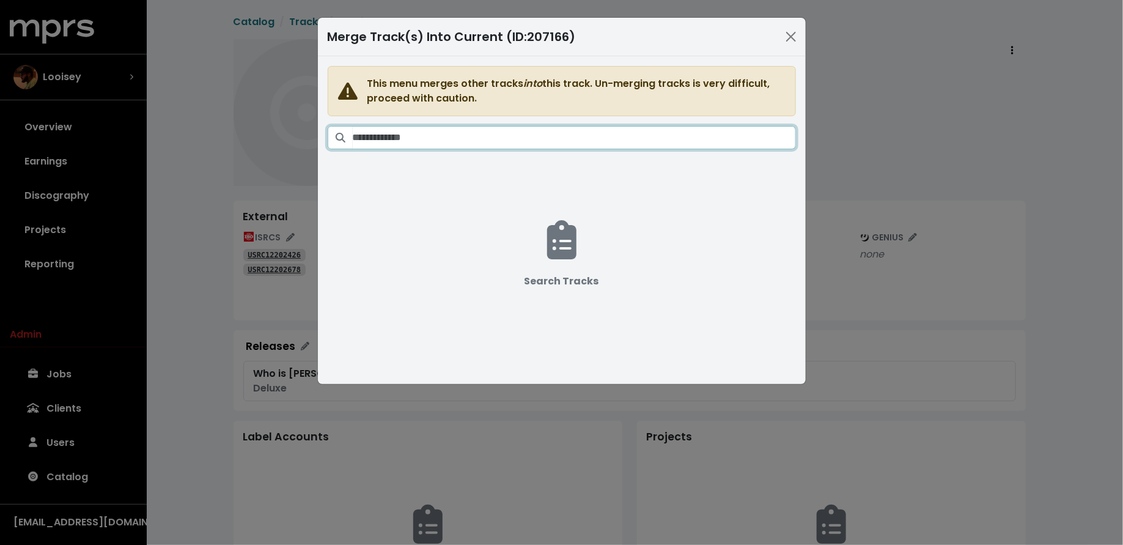
click at [750, 127] on input "Search tracks" at bounding box center [574, 137] width 443 height 23
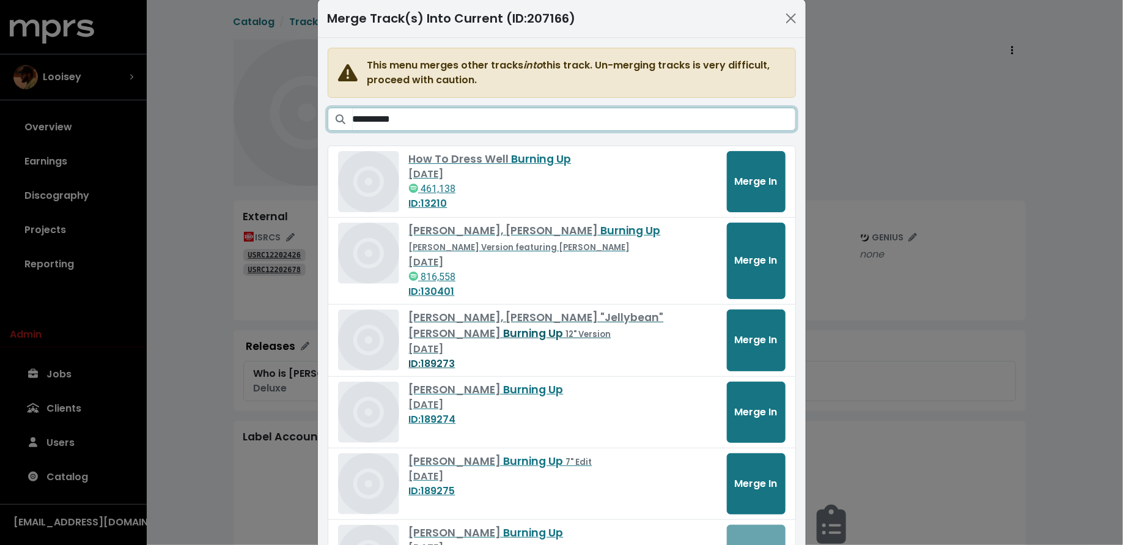
scroll to position [147, 0]
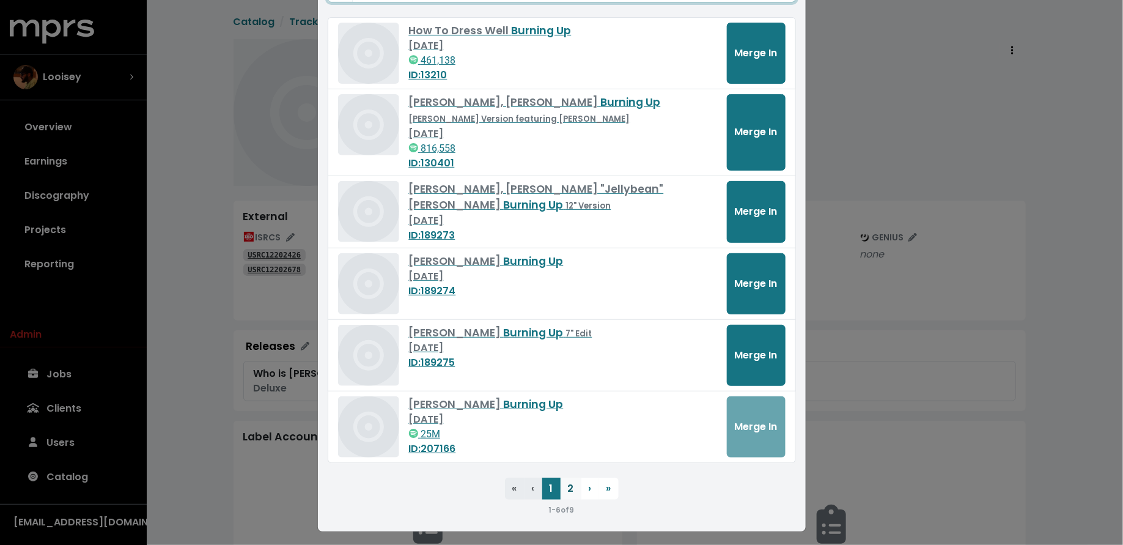
type input "**********"
click at [570, 487] on button "2" at bounding box center [571, 488] width 21 height 22
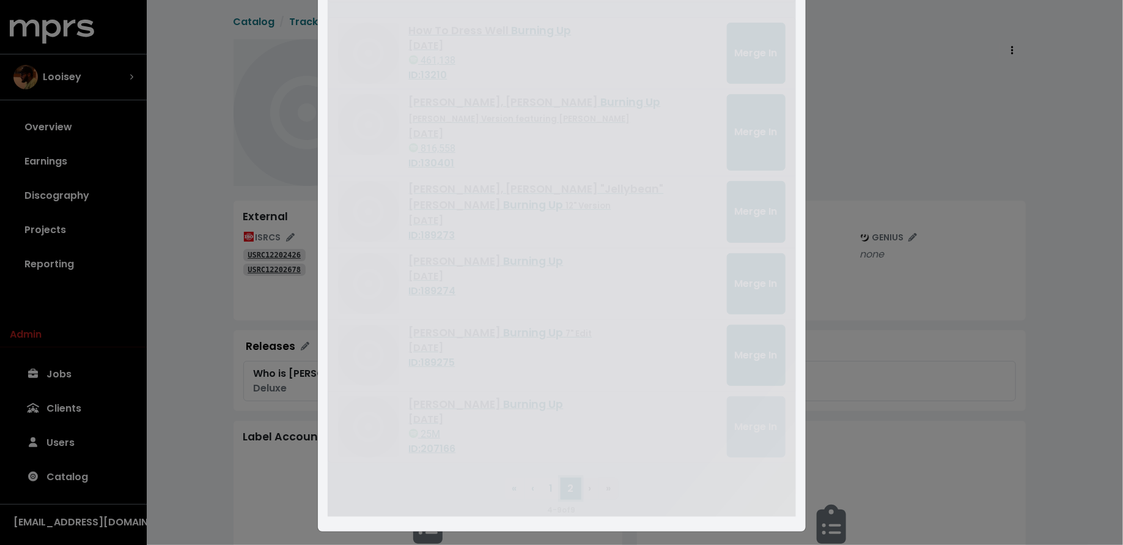
scroll to position [0, 0]
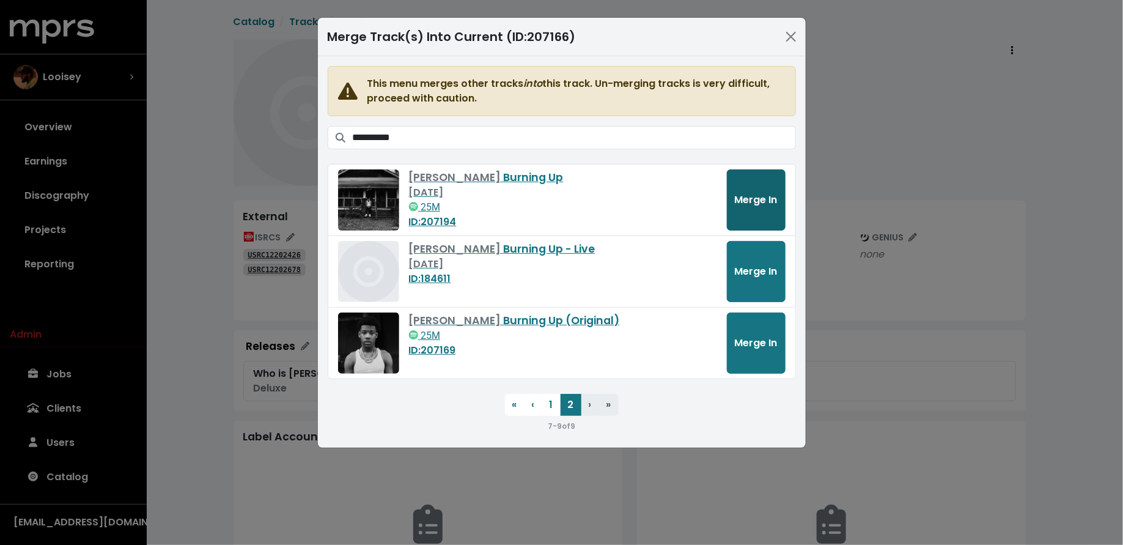
click at [751, 188] on button "Merge In" at bounding box center [756, 199] width 59 height 61
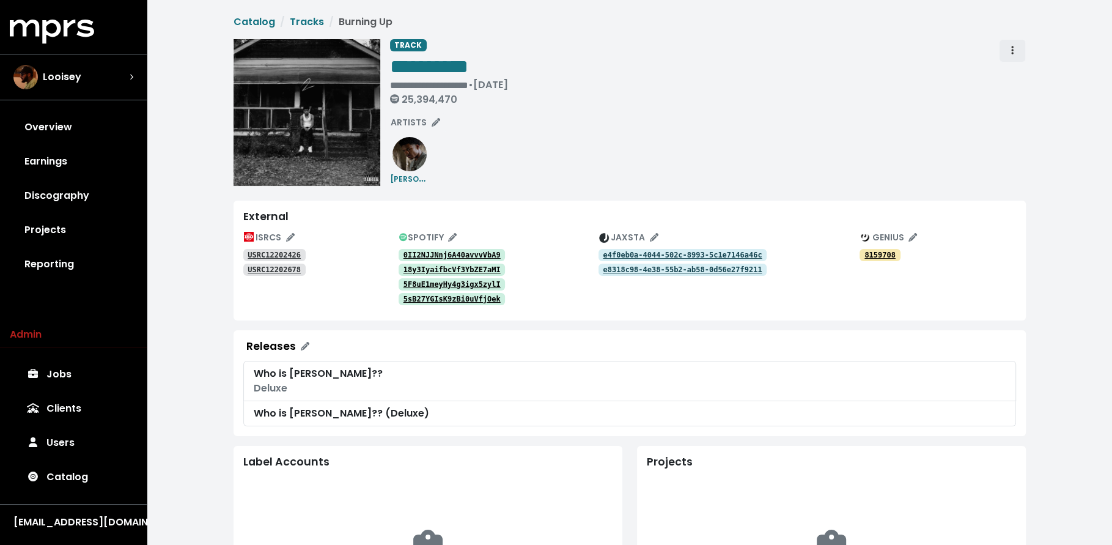
click at [1016, 45] on span "Track actions" at bounding box center [1012, 50] width 11 height 15
click at [1014, 76] on link "Merge" at bounding box center [1048, 78] width 97 height 20
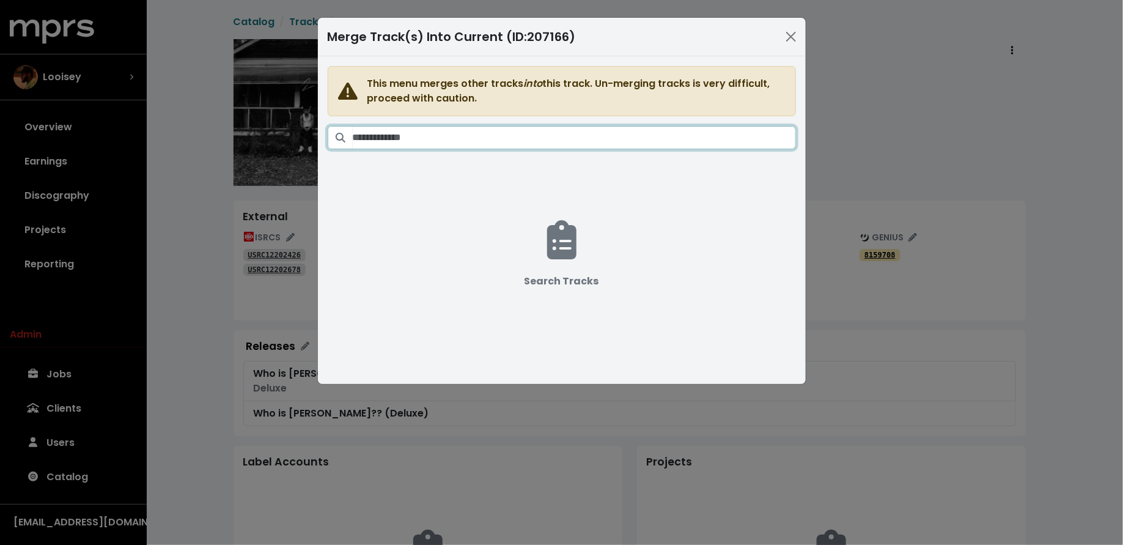
click at [564, 141] on input "Search tracks" at bounding box center [574, 137] width 443 height 23
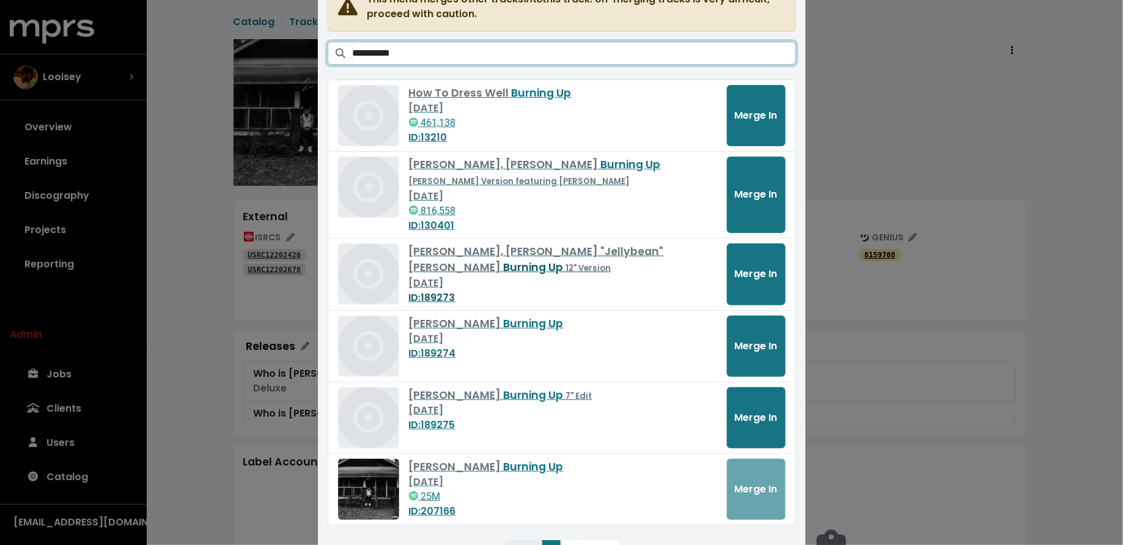
scroll to position [147, 0]
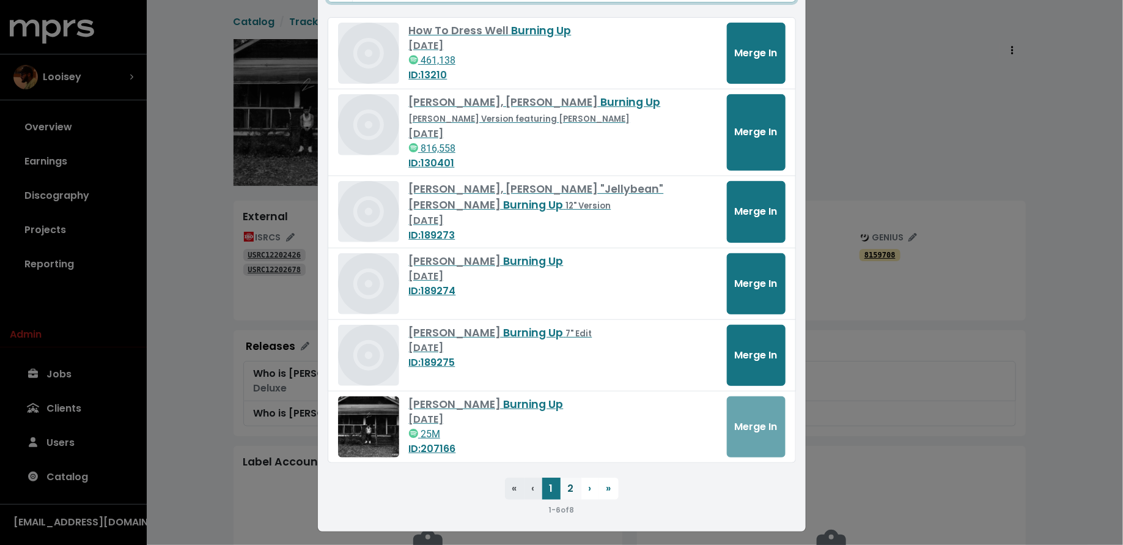
type input "**********"
click at [561, 489] on button "2" at bounding box center [571, 488] width 21 height 22
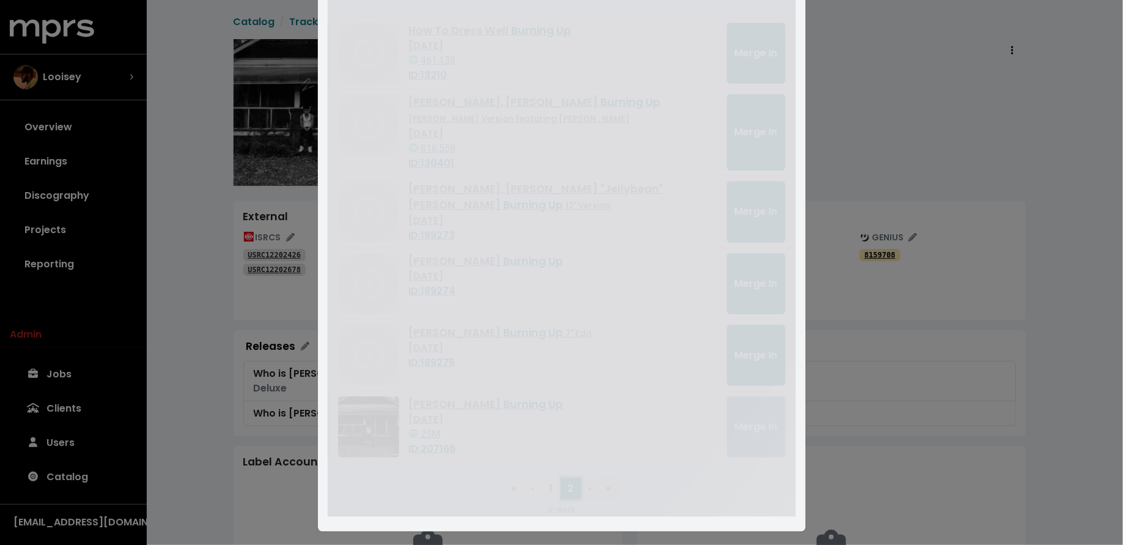
scroll to position [0, 0]
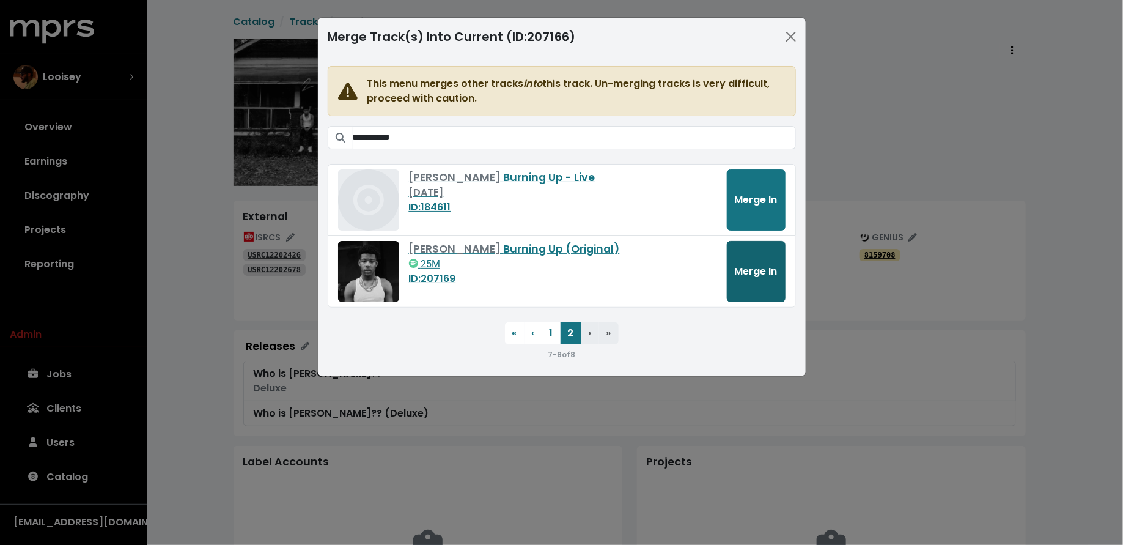
click at [753, 278] on button "Merge In" at bounding box center [756, 271] width 59 height 61
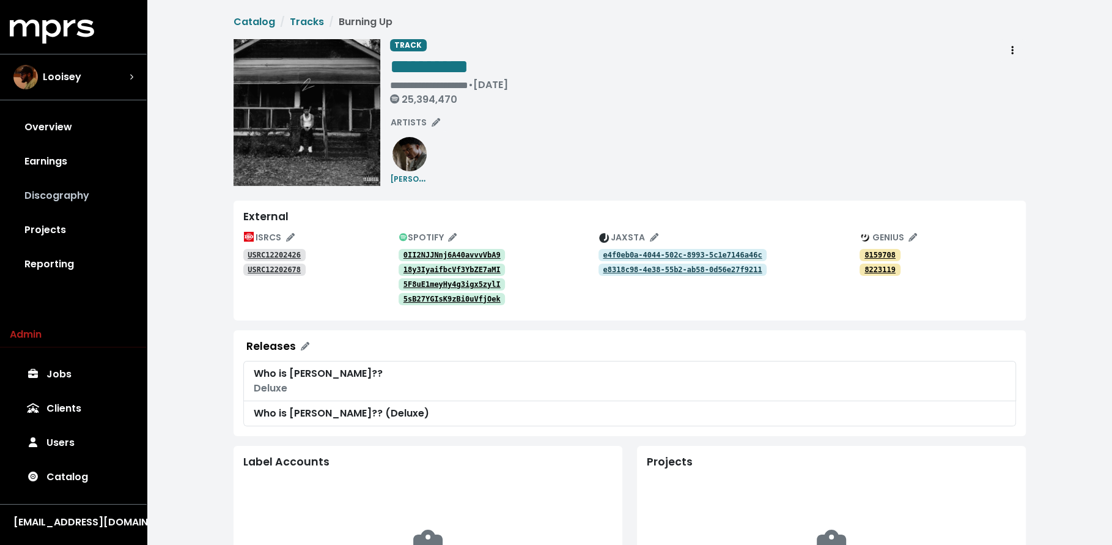
click at [84, 191] on link "Discography" at bounding box center [73, 196] width 127 height 34
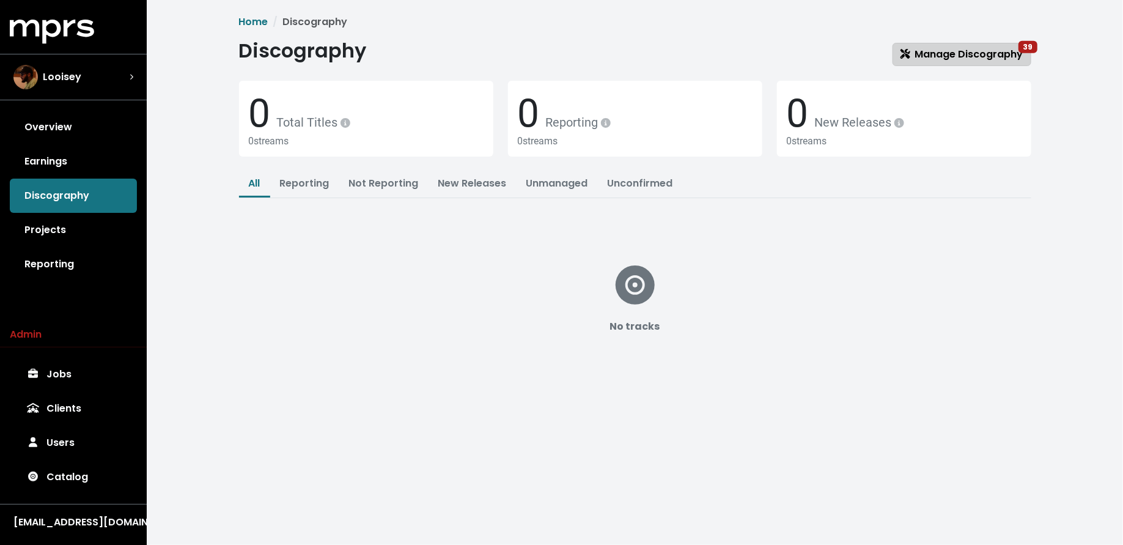
click at [902, 45] on link "Manage Discography 39" at bounding box center [962, 54] width 139 height 23
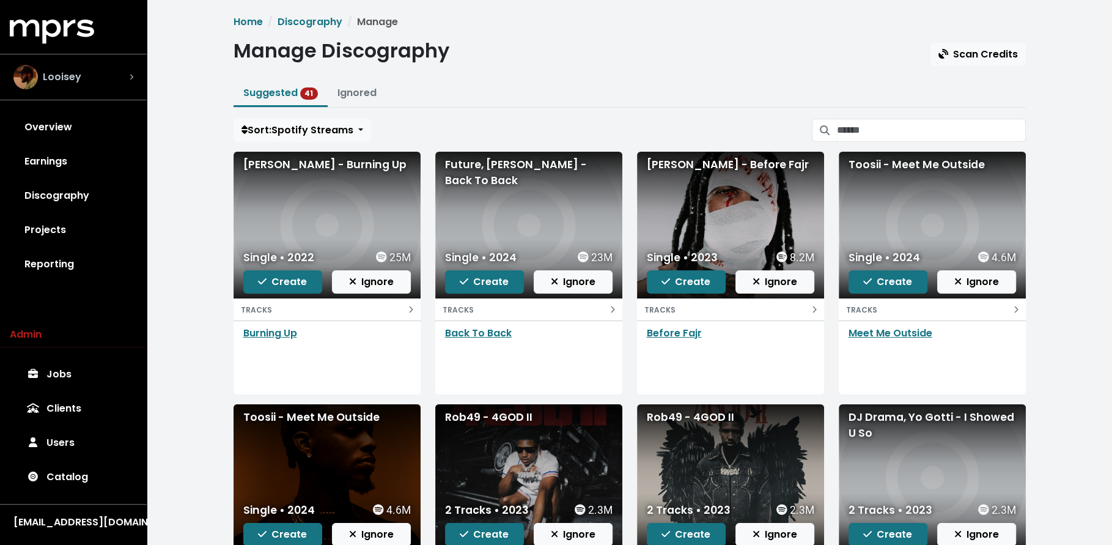
click at [90, 81] on div "Looisey" at bounding box center [73, 77] width 120 height 24
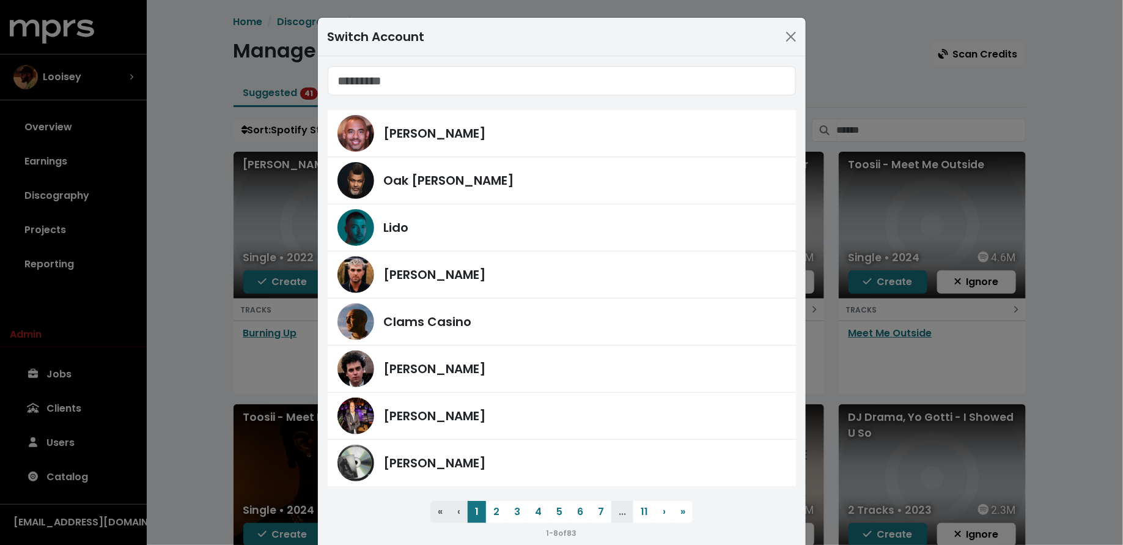
click at [86, 380] on div "Switch Account [PERSON_NAME] [PERSON_NAME] Lido [PERSON_NAME] Clams Casino [PER…" at bounding box center [561, 272] width 1123 height 545
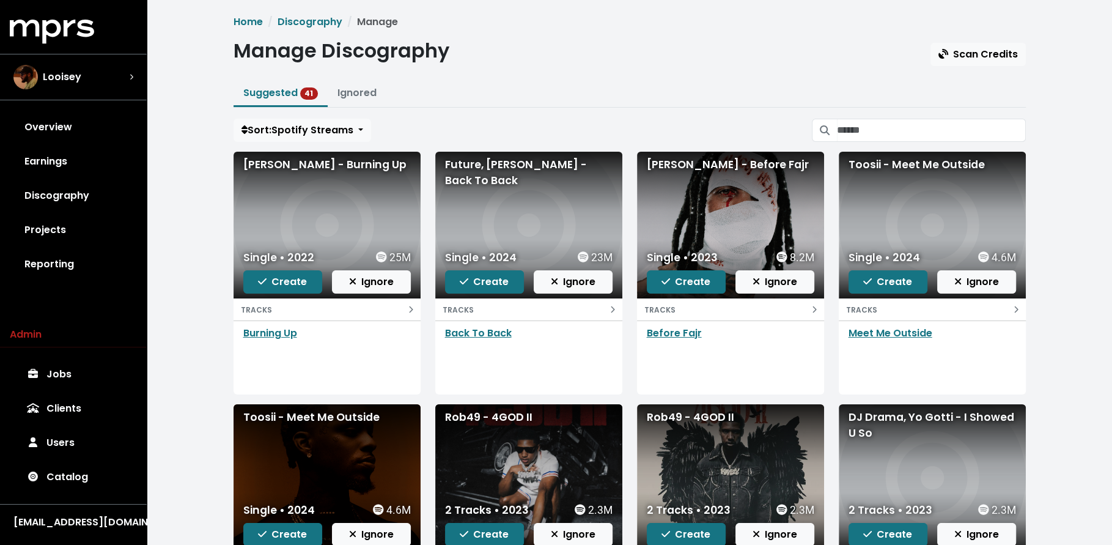
click at [82, 376] on link "Jobs" at bounding box center [73, 374] width 127 height 34
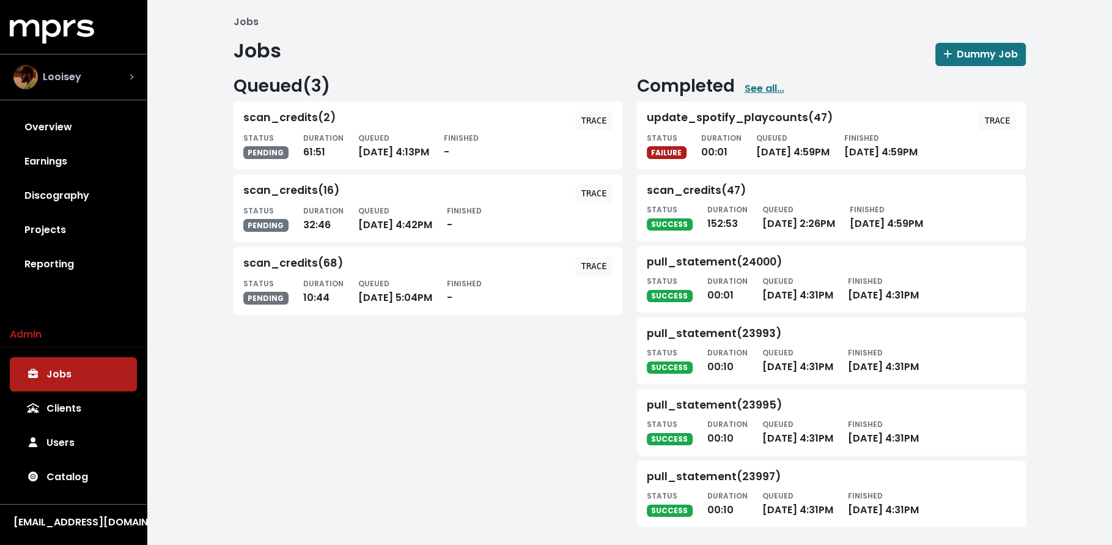
click at [86, 70] on div "Looisey" at bounding box center [73, 77] width 120 height 24
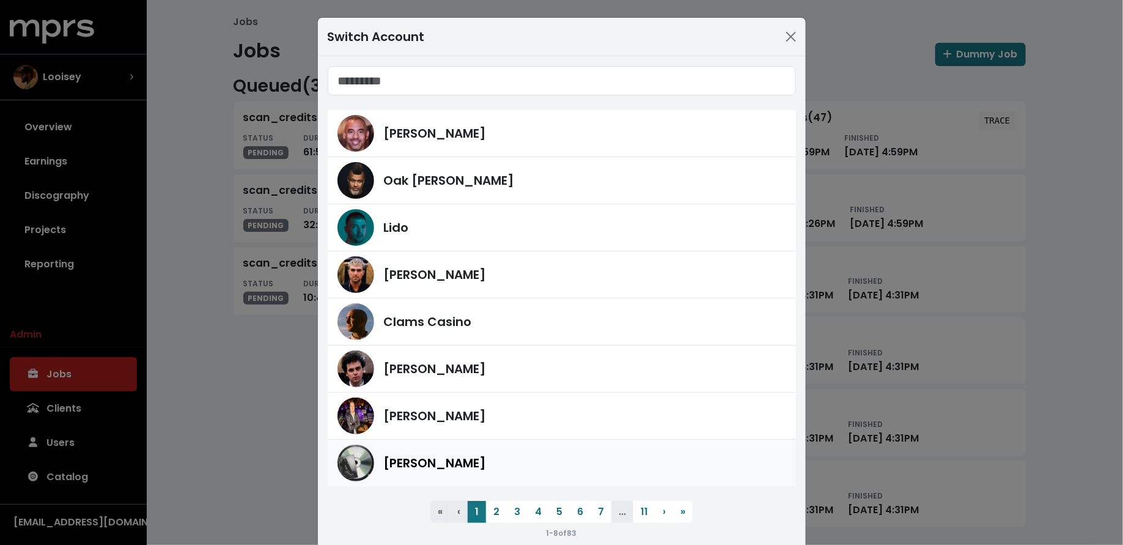
click at [384, 461] on span "[PERSON_NAME]" at bounding box center [435, 463] width 103 height 18
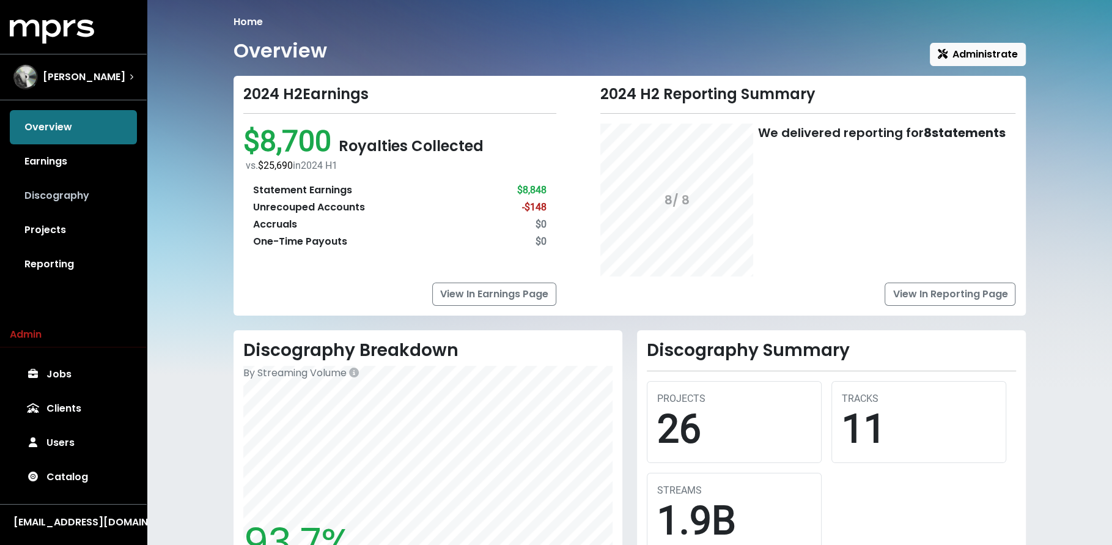
click at [64, 196] on link "Discography" at bounding box center [73, 196] width 127 height 34
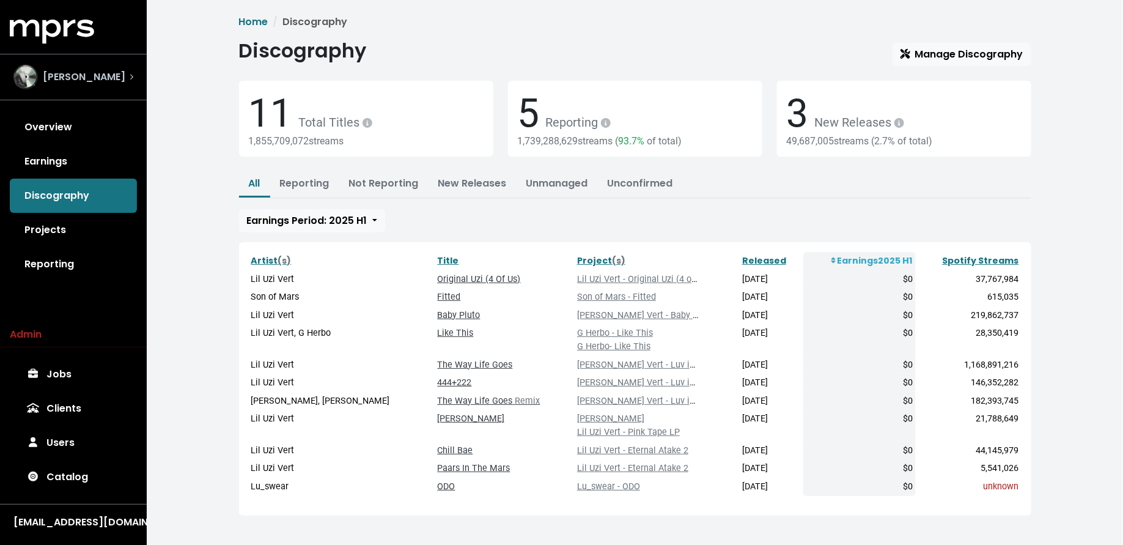
click at [72, 88] on div "[PERSON_NAME]" at bounding box center [69, 77] width 112 height 24
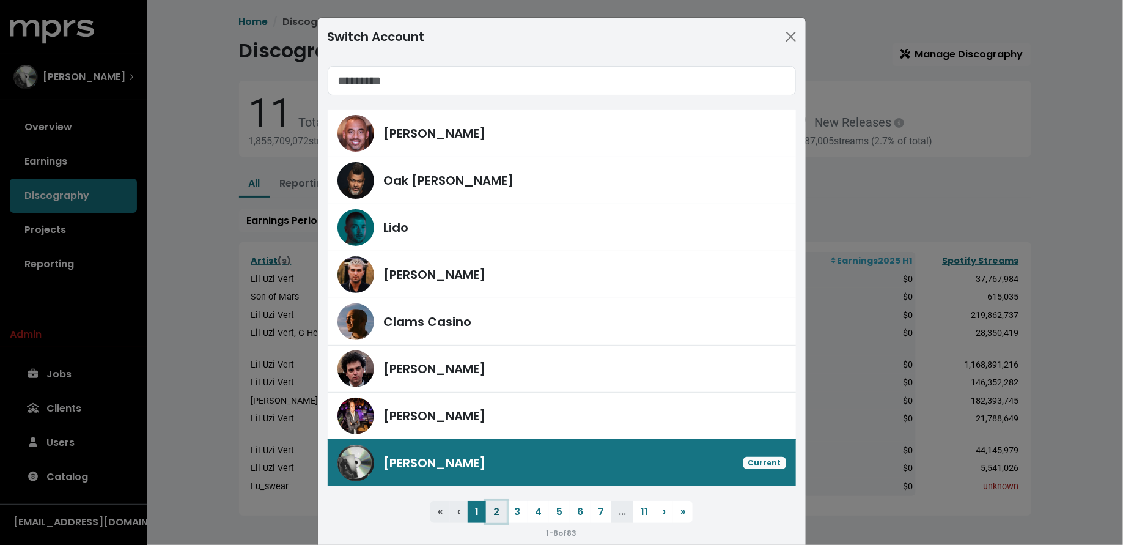
click at [490, 511] on button "2" at bounding box center [496, 512] width 21 height 22
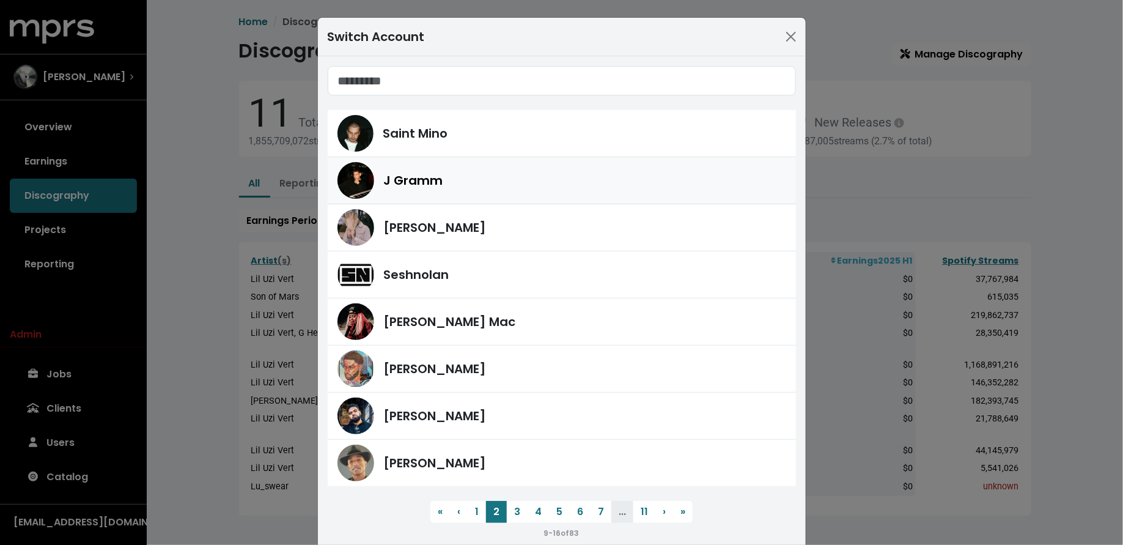
click at [465, 171] on div "J Gramm" at bounding box center [585, 180] width 402 height 18
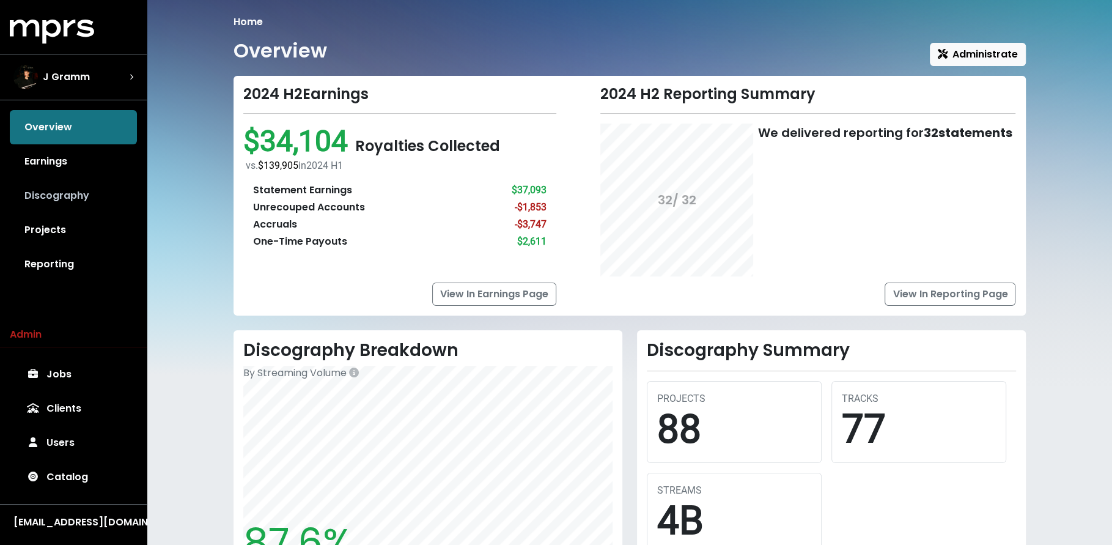
click at [42, 194] on link "Discography" at bounding box center [73, 196] width 127 height 34
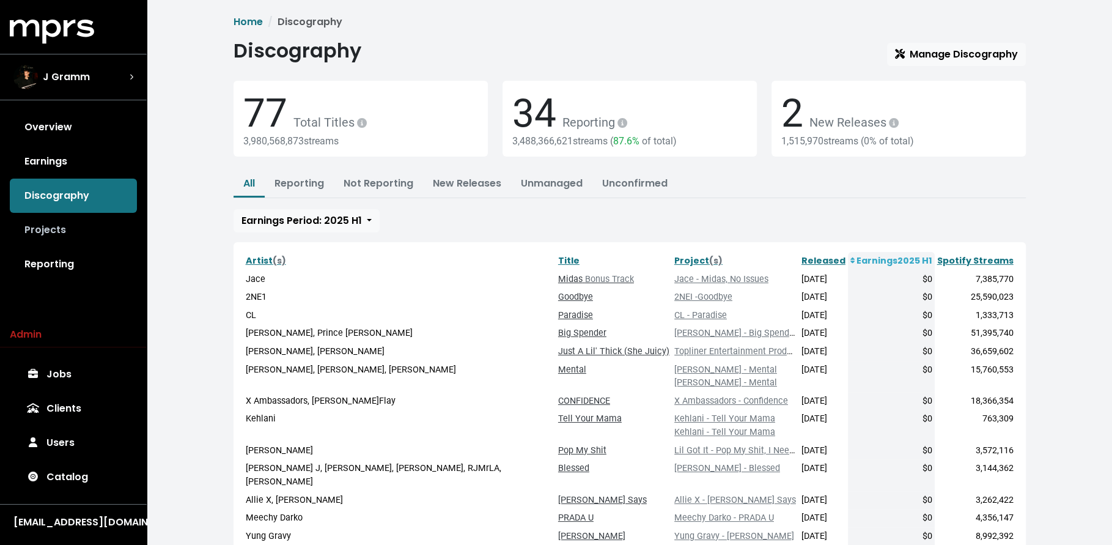
click at [53, 228] on link "Projects" at bounding box center [73, 230] width 127 height 34
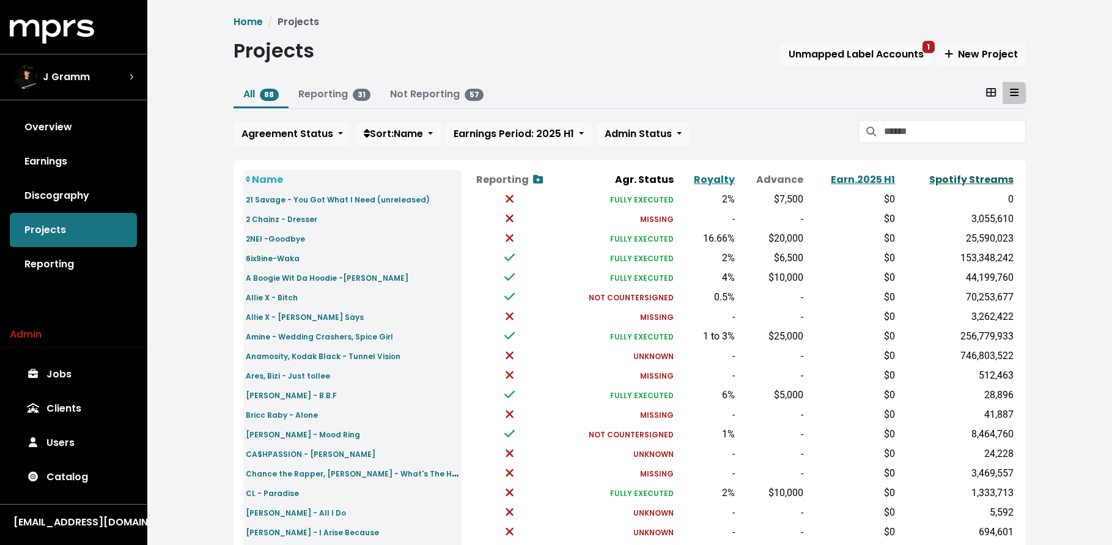
click at [982, 172] on link "Spotify Streams" at bounding box center [971, 179] width 84 height 14
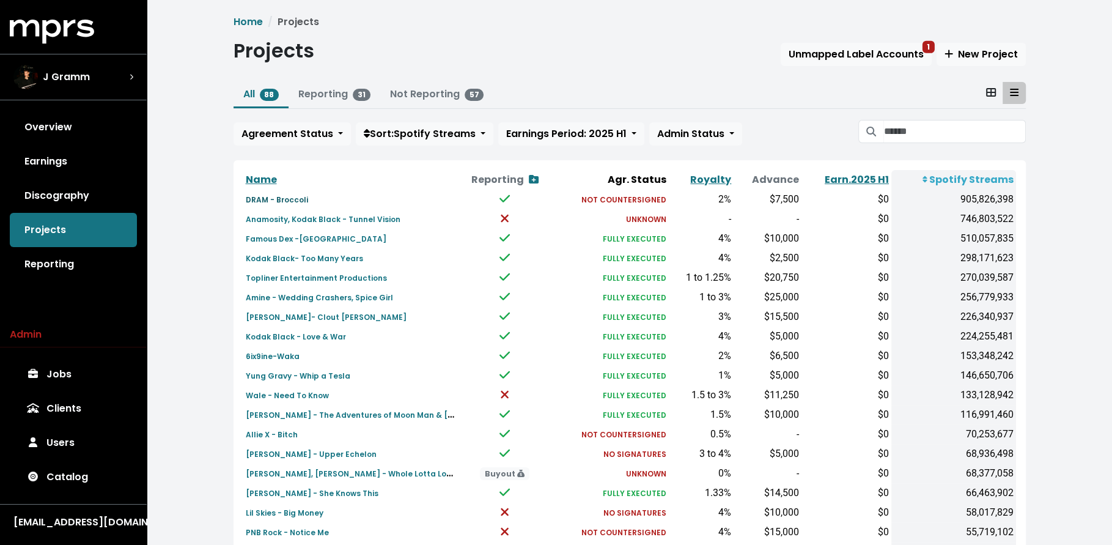
click at [281, 199] on small "DRAM - Broccoli" at bounding box center [277, 199] width 62 height 10
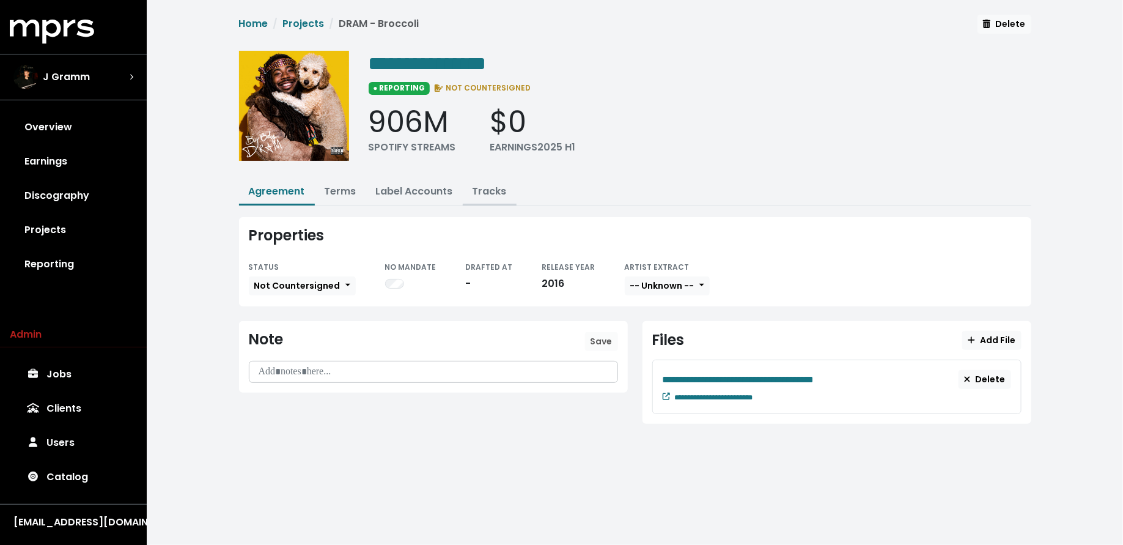
click at [486, 193] on link "Tracks" at bounding box center [490, 191] width 34 height 14
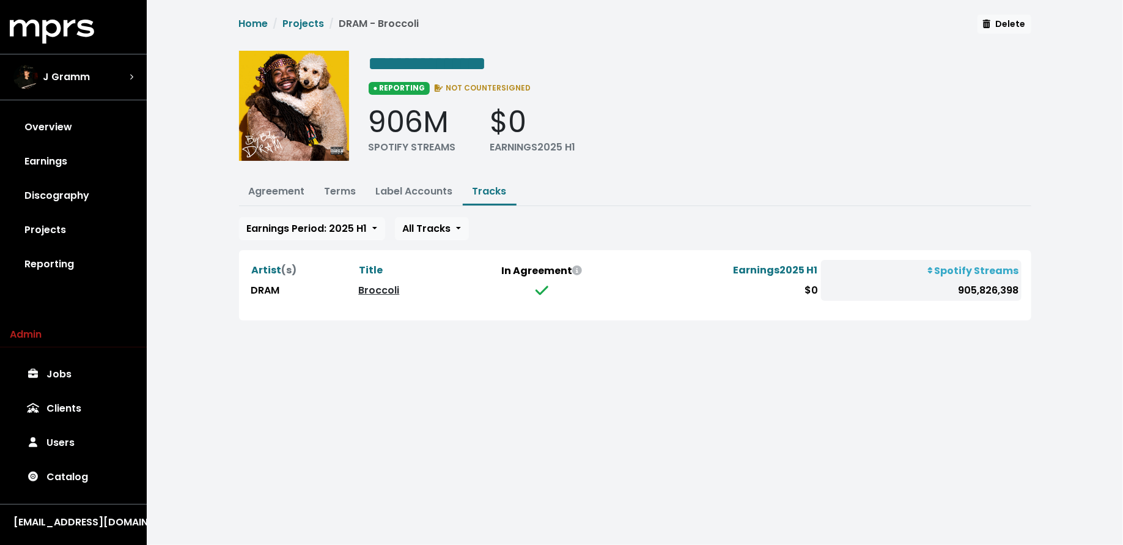
click at [366, 287] on link "Broccoli" at bounding box center [378, 290] width 41 height 14
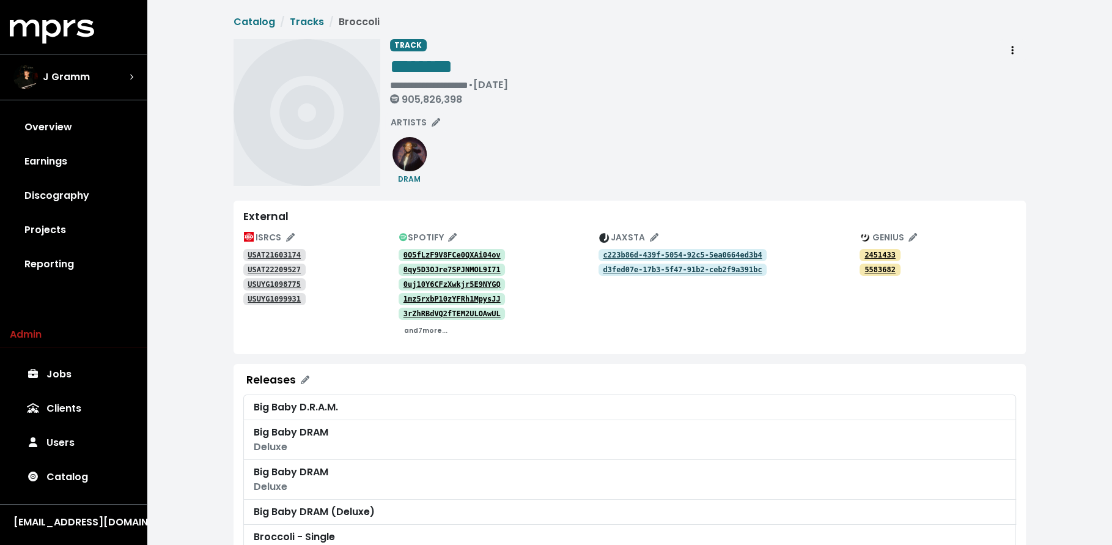
click at [427, 333] on small "and 7 more..." at bounding box center [425, 330] width 43 height 9
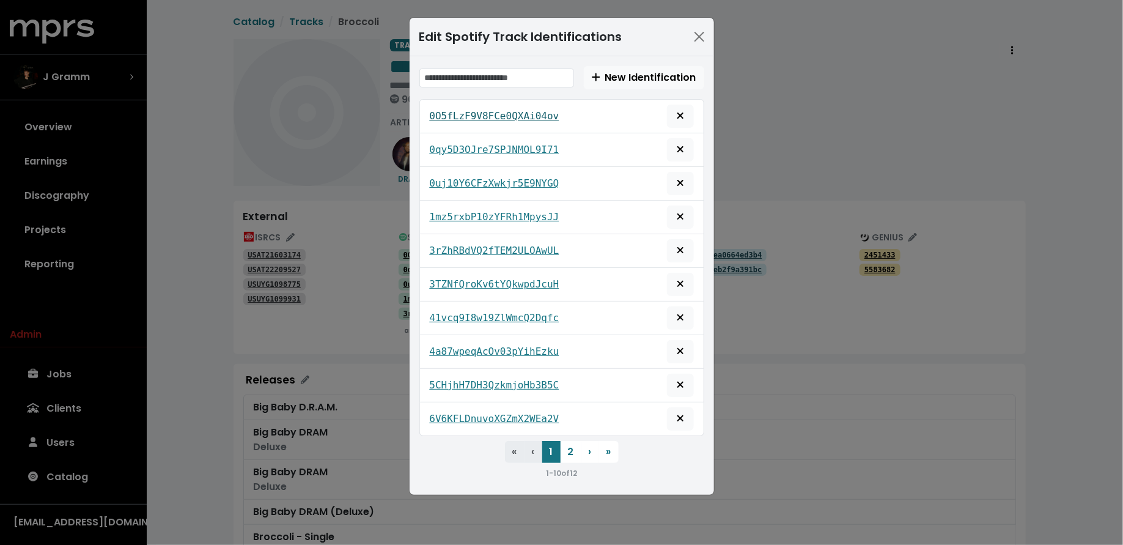
click at [471, 112] on tt "0O5fLzF9V8FCe0QXAi04ov" at bounding box center [495, 116] width 130 height 12
click at [470, 139] on div "0qy5D3OJre7SPJNMOL9I71" at bounding box center [562, 149] width 264 height 23
click at [471, 157] on div "0qy5D3OJre7SPJNMOL9I71" at bounding box center [562, 149] width 264 height 23
click at [473, 150] on tt "0qy5D3OJre7SPJNMOL9I71" at bounding box center [495, 150] width 130 height 12
click at [474, 180] on tt "0uj10Y6CFzXwkjr5E9NYGQ" at bounding box center [495, 183] width 130 height 12
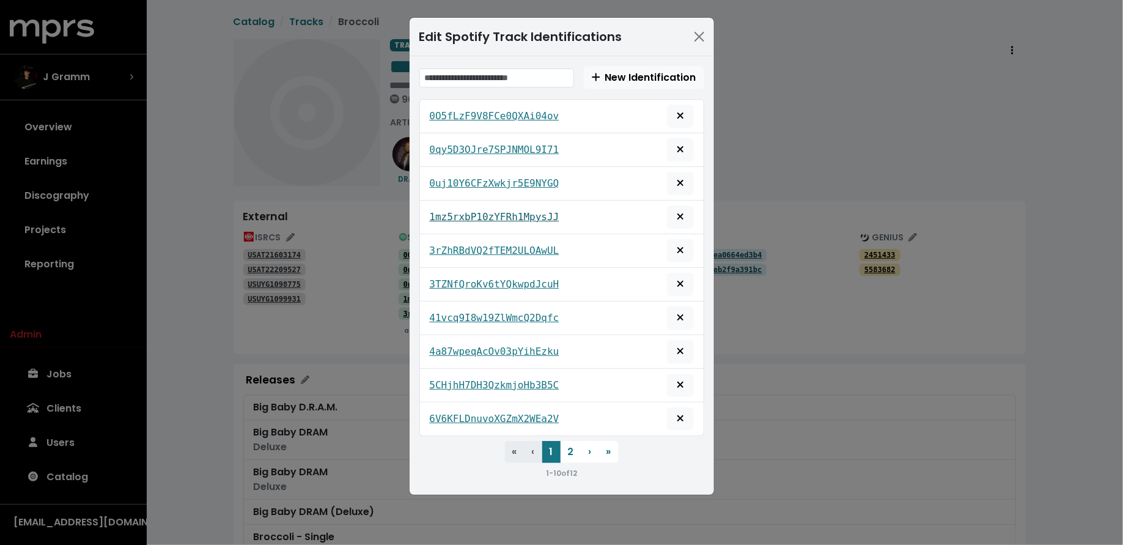
click at [468, 211] on tt "1mz5rxbP10zYFRh1MpysJJ" at bounding box center [495, 217] width 130 height 12
click at [463, 245] on tt "3rZhRBdVQ2fTEM2ULOAwUL" at bounding box center [495, 251] width 130 height 12
click at [470, 278] on tt "3TZNfQroKv6tYQkwpdJcuH" at bounding box center [495, 284] width 130 height 12
click at [477, 314] on tt "41vcq9I8w19ZlWmcQ2Dqfc" at bounding box center [495, 318] width 130 height 12
click at [481, 347] on tt "4a87wpeqAcOv03pYihEzku" at bounding box center [495, 351] width 130 height 12
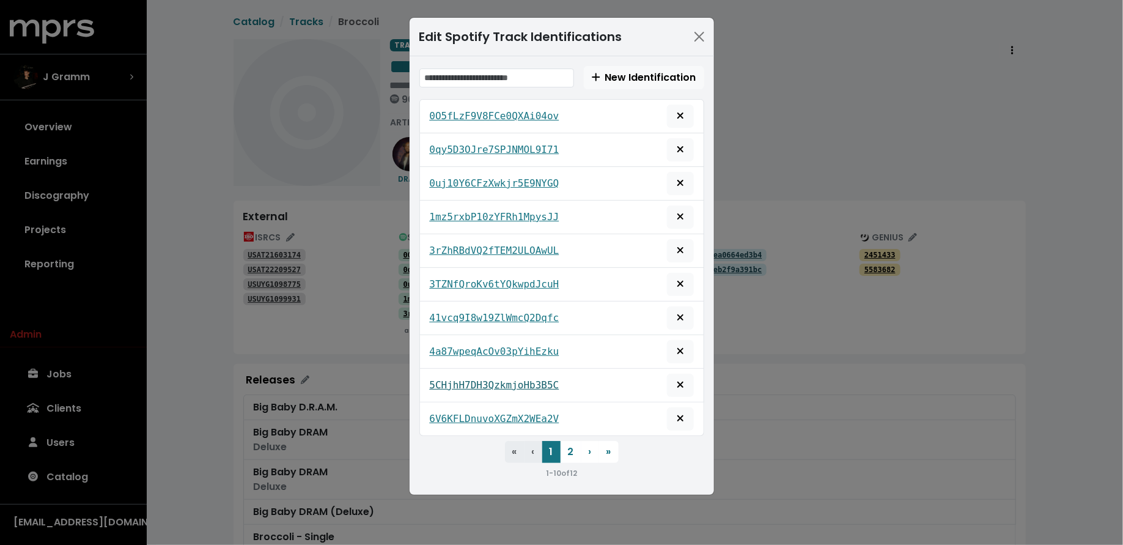
click at [484, 385] on link "5CHjhH7DH3QzkmjoHb3B5C" at bounding box center [495, 385] width 130 height 15
click at [481, 413] on tt "6V6KFLDnuvoXGZmX2WEa2V" at bounding box center [495, 419] width 130 height 12
click at [567, 448] on button "2" at bounding box center [571, 452] width 21 height 22
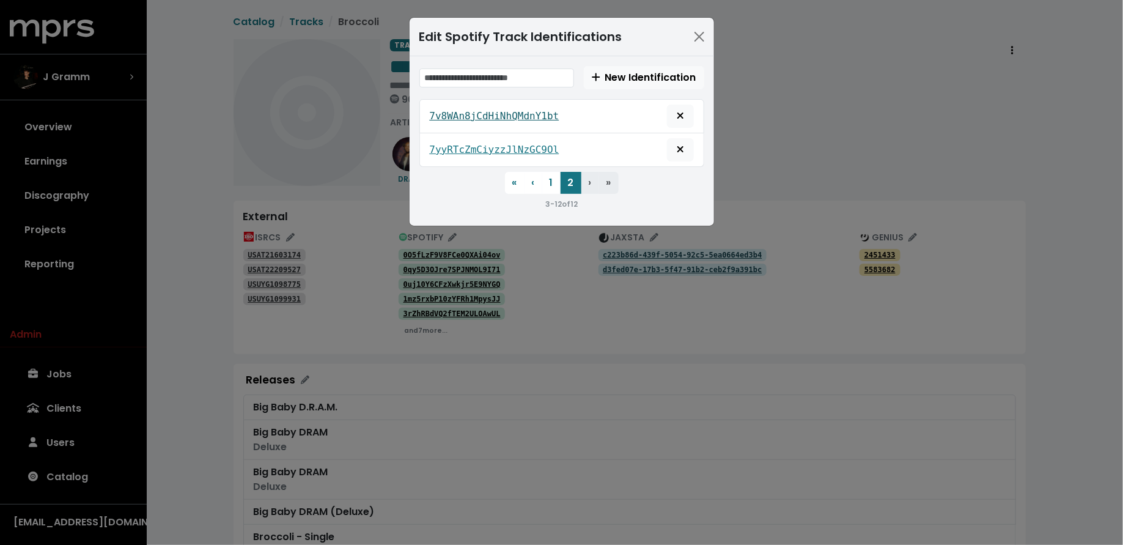
click at [511, 116] on tt "7v8WAn8jCdHiNhQMdnY1bt" at bounding box center [495, 116] width 130 height 12
click at [482, 147] on tt "7yyRTcZmCiyzzJlNzGC9Ol" at bounding box center [495, 150] width 130 height 12
click at [397, 357] on div "Edit Spotify Track Identifications New Identification 7v8WAn8jCdHiNhQMdnY1bt 7y…" at bounding box center [561, 272] width 1123 height 545
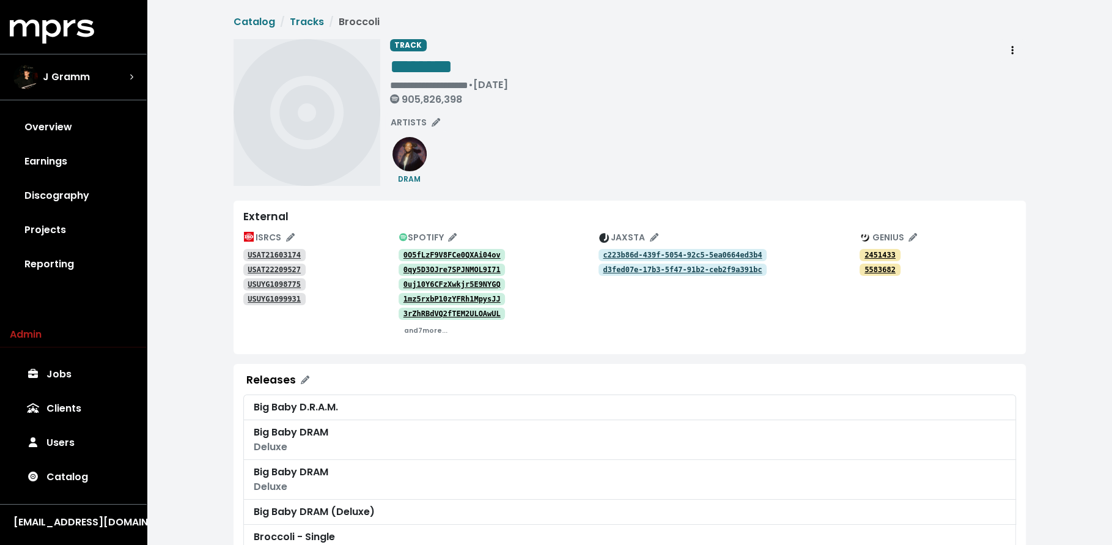
click at [266, 256] on tt "USAT21603174" at bounding box center [274, 255] width 53 height 9
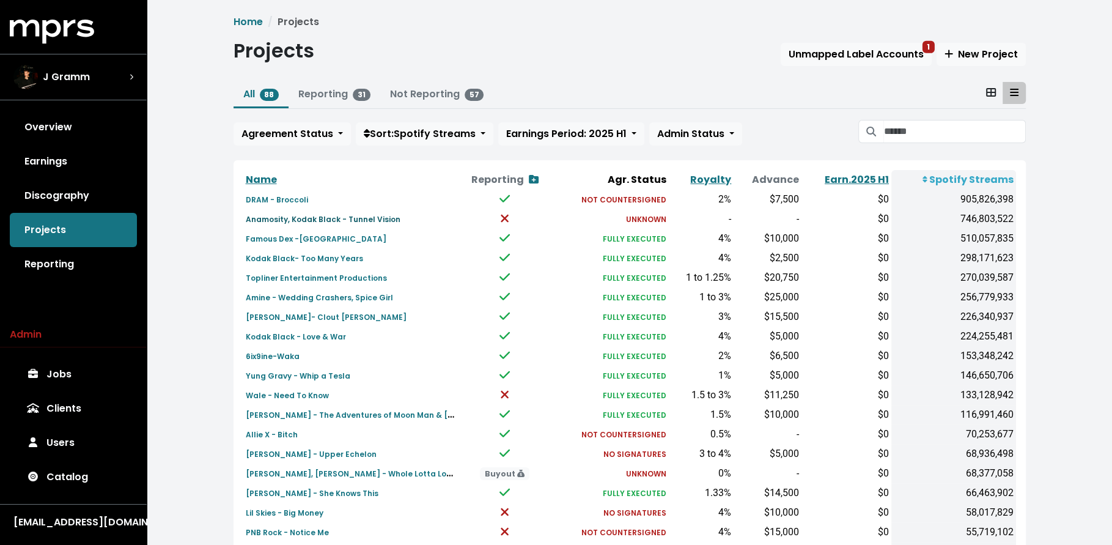
click at [292, 222] on small "Anamosity, Kodak Black - Tunnel Vision" at bounding box center [323, 219] width 155 height 10
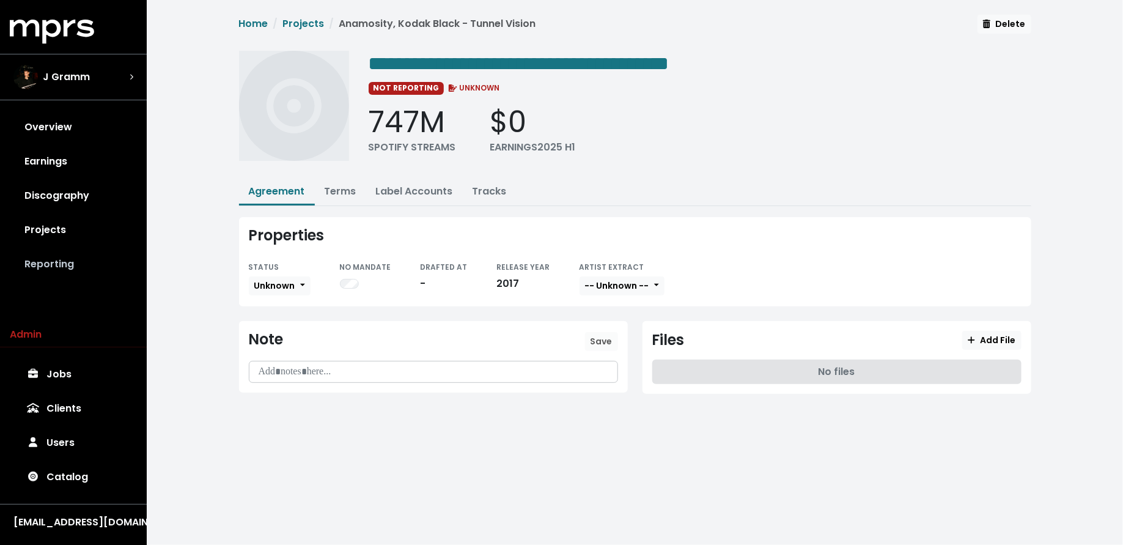
click at [56, 248] on link "Reporting" at bounding box center [73, 264] width 127 height 34
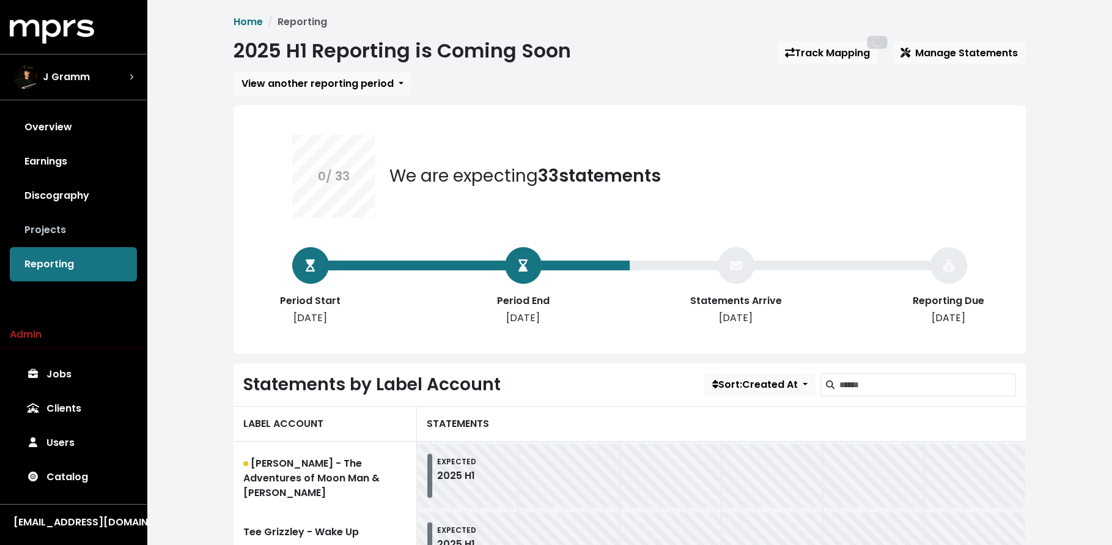
click at [57, 238] on link "Projects" at bounding box center [73, 230] width 127 height 34
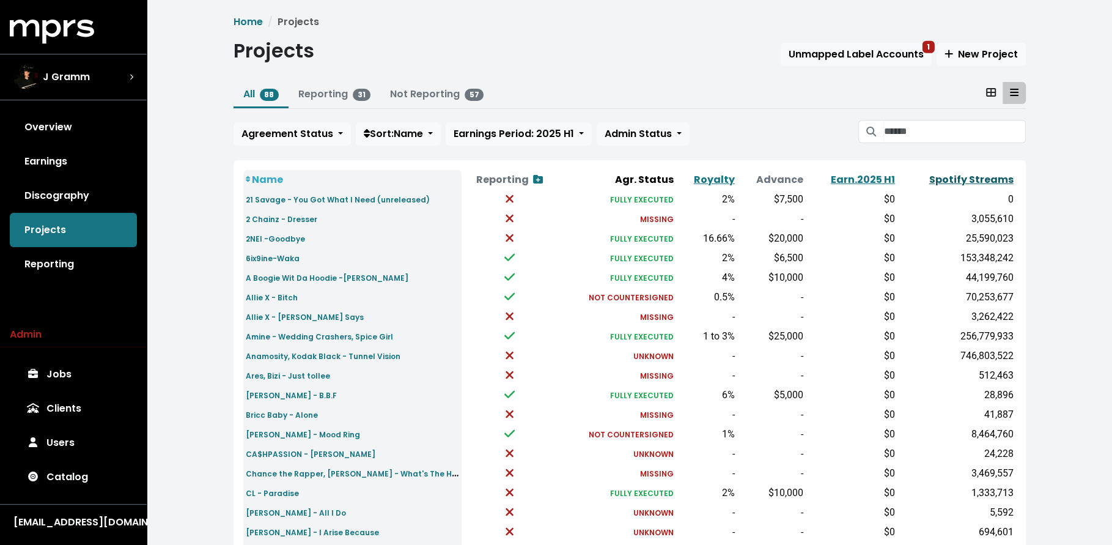
click at [940, 181] on link "Spotify Streams" at bounding box center [971, 179] width 84 height 14
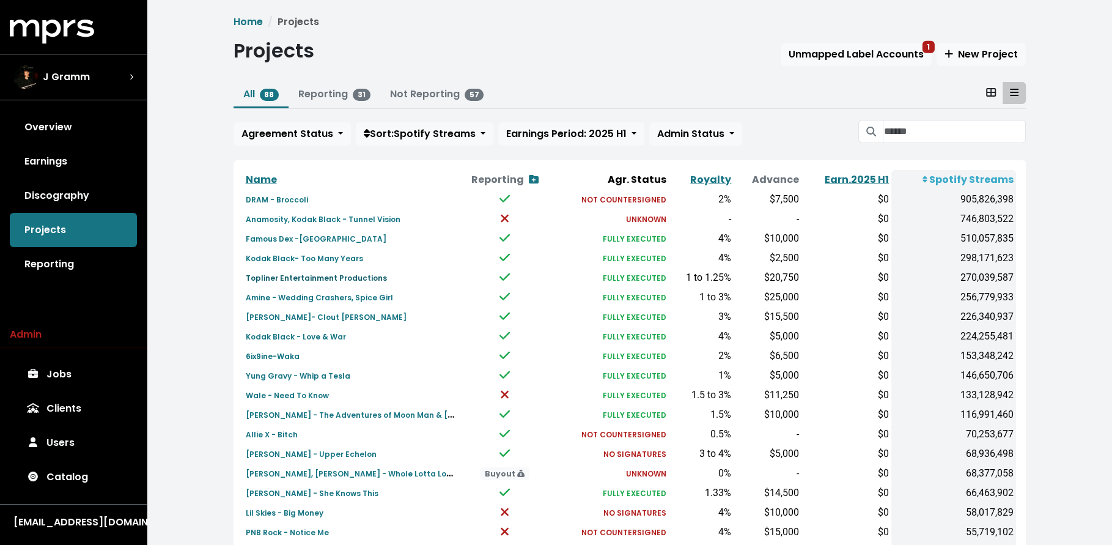
click at [282, 280] on small "Topliner Entertainment Productions" at bounding box center [316, 278] width 141 height 10
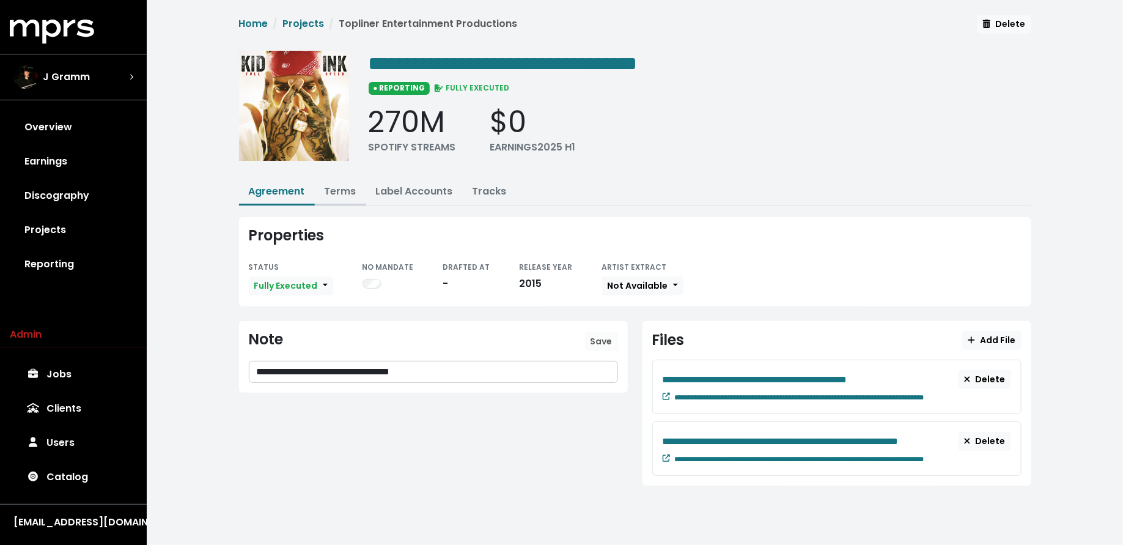
click at [347, 190] on link "Terms" at bounding box center [341, 191] width 32 height 14
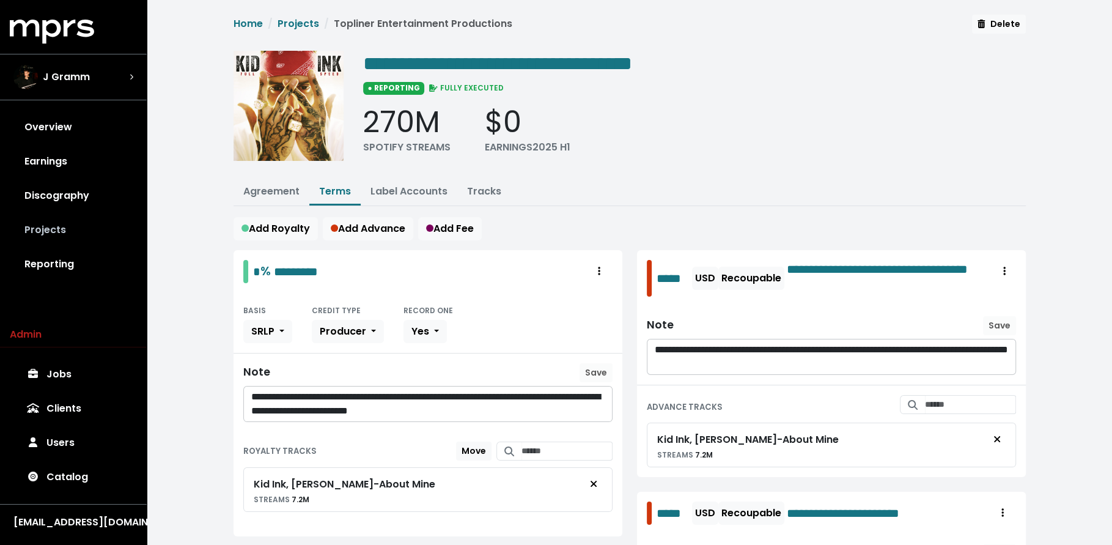
click at [97, 217] on link "Projects" at bounding box center [73, 230] width 127 height 34
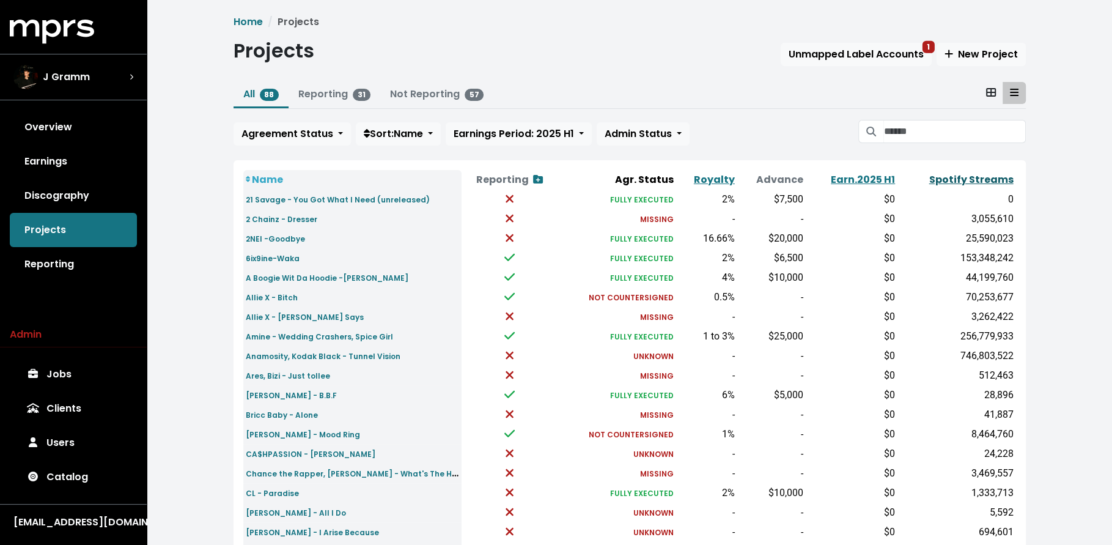
click at [1006, 174] on link "Spotify Streams" at bounding box center [971, 179] width 84 height 14
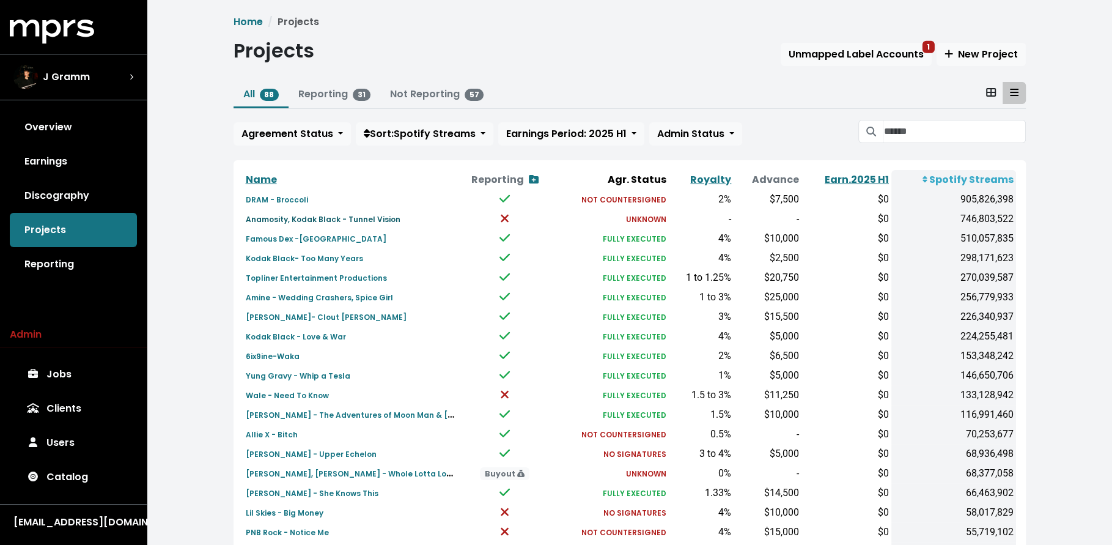
click at [311, 215] on small "Anamosity, Kodak Black - Tunnel Vision" at bounding box center [323, 219] width 155 height 10
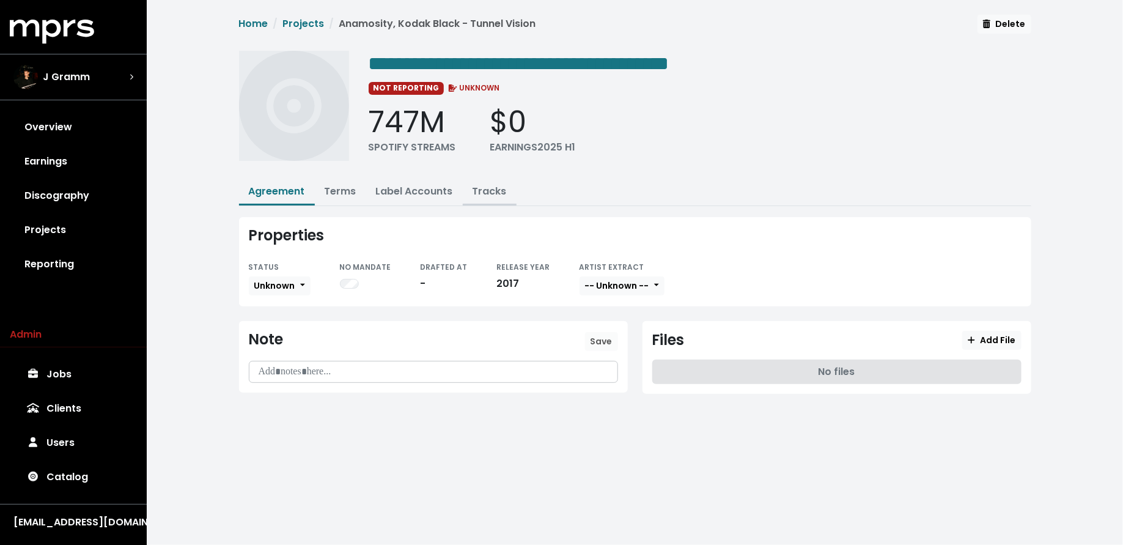
click at [489, 187] on link "Tracks" at bounding box center [490, 191] width 34 height 14
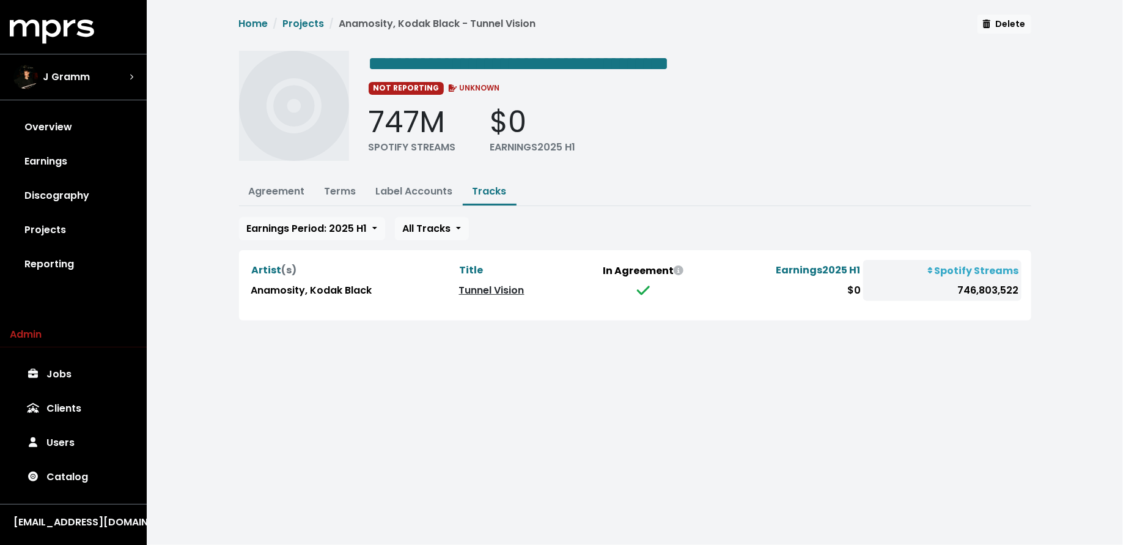
click at [495, 284] on link "Tunnel Vision" at bounding box center [491, 290] width 65 height 14
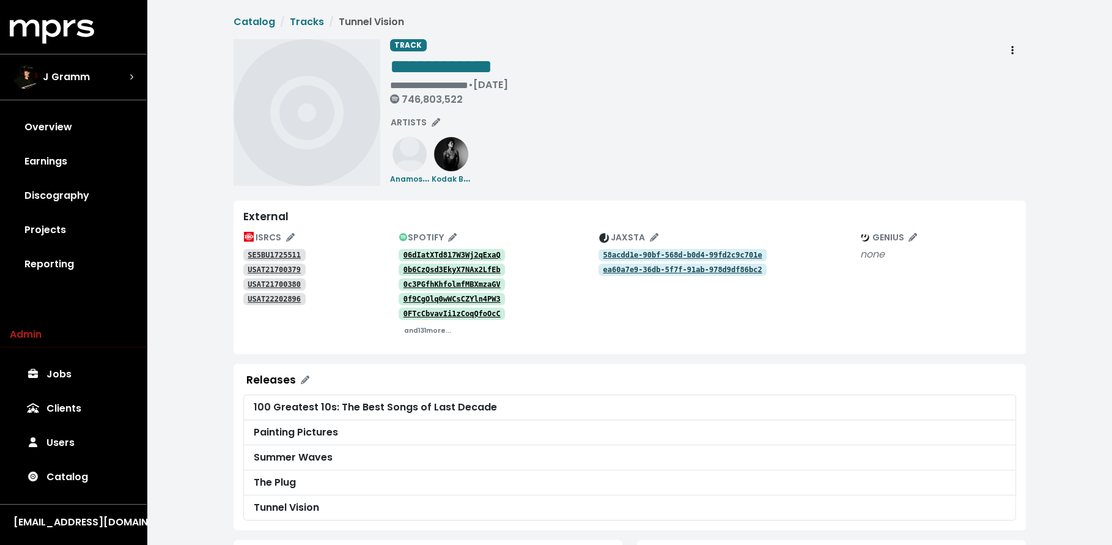
click at [430, 253] on tt "06dIatXTd817W3Wj2qExaQ" at bounding box center [452, 255] width 97 height 9
click at [415, 269] on tt "0b6CzQsd3EkyX7NAx2LfEb" at bounding box center [452, 269] width 97 height 9
click at [419, 282] on tt "0c3PGfhKhfolmfMBXmzaGV" at bounding box center [452, 284] width 97 height 9
click at [420, 330] on small "and 131 more..." at bounding box center [427, 330] width 47 height 9
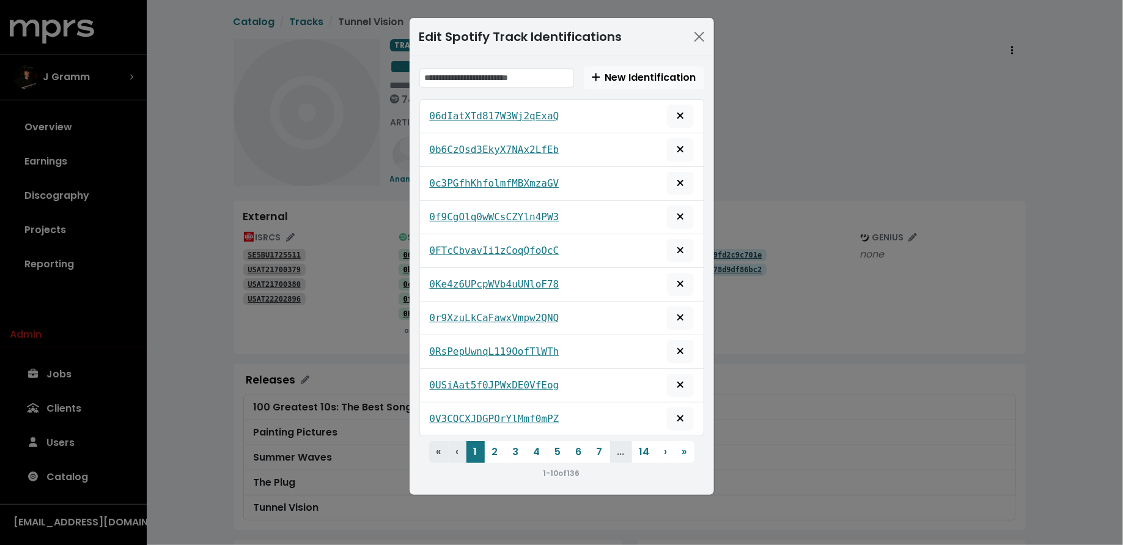
click at [316, 348] on div "Edit Spotify Track Identifications New Identification 06dIatXTd817W3Wj2qExaQ 0b…" at bounding box center [561, 272] width 1123 height 545
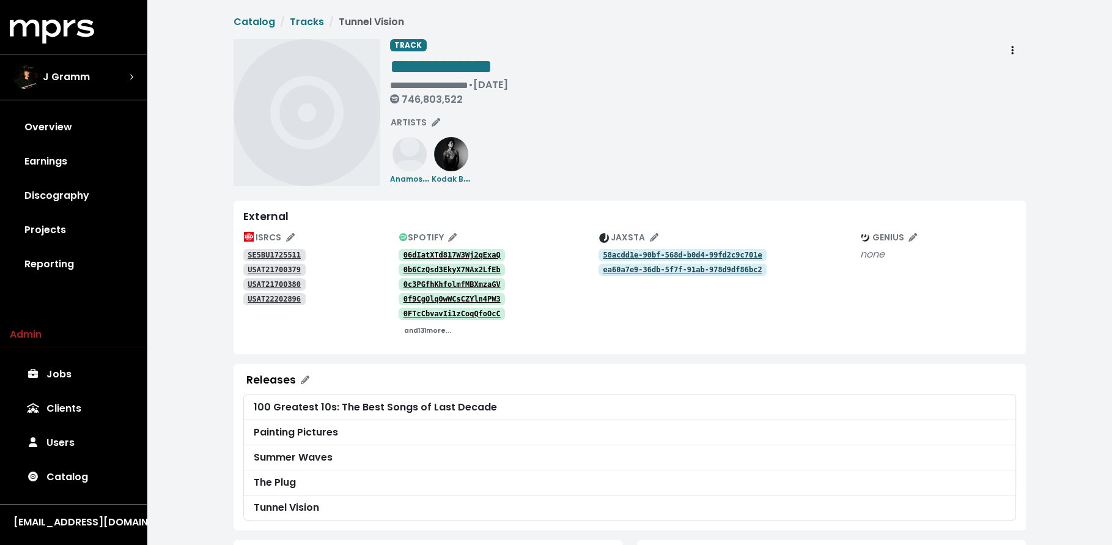
click at [424, 326] on small "and 131 more..." at bounding box center [427, 330] width 47 height 9
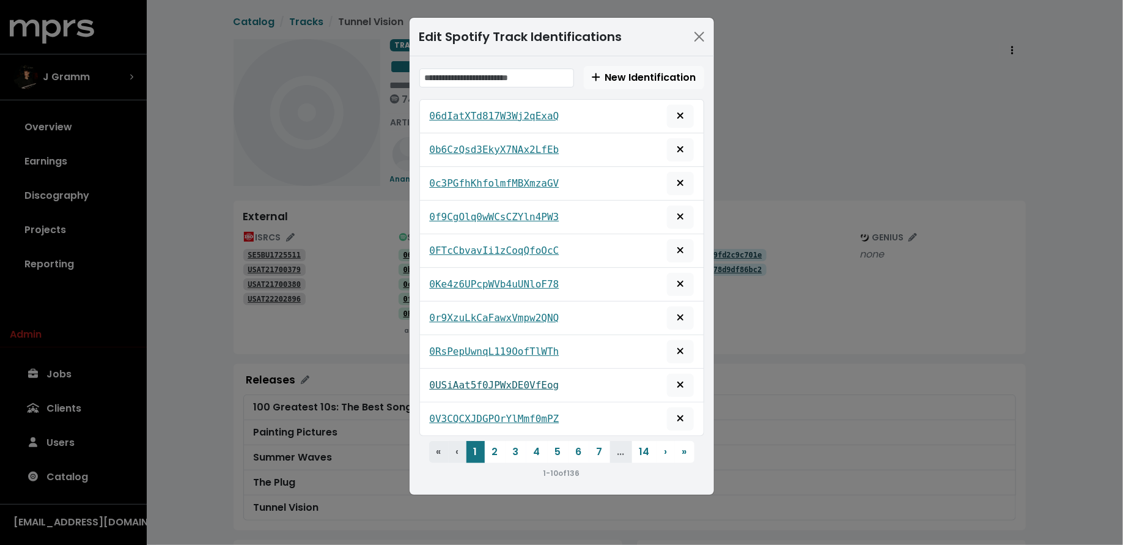
click at [510, 379] on tt "0USiAat5f0JPWxDE0VfEog" at bounding box center [495, 385] width 130 height 12
click at [587, 443] on button "6" at bounding box center [579, 452] width 21 height 22
click at [530, 294] on div "3fbYwTwBDpj9DX1MgbRbUo" at bounding box center [561, 285] width 285 height 34
click at [529, 312] on tt "3FZqr7gmSSQ3YYxRtBi3Hh" at bounding box center [495, 318] width 130 height 12
click at [533, 183] on tt "38FqO7x8T7OnMnnBVYFAS3" at bounding box center [495, 183] width 130 height 12
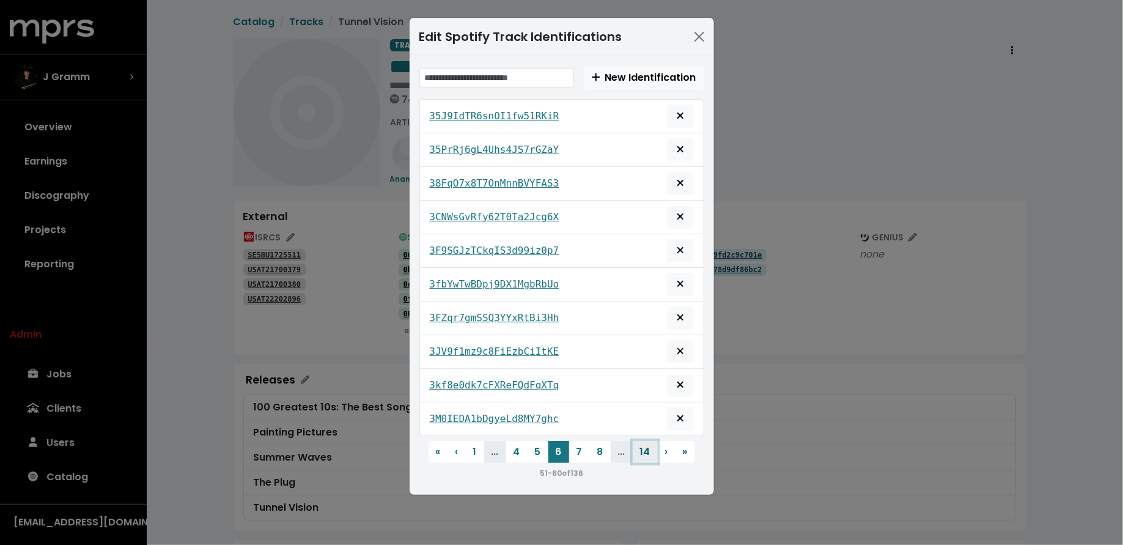
click at [642, 445] on button "14" at bounding box center [645, 452] width 25 height 22
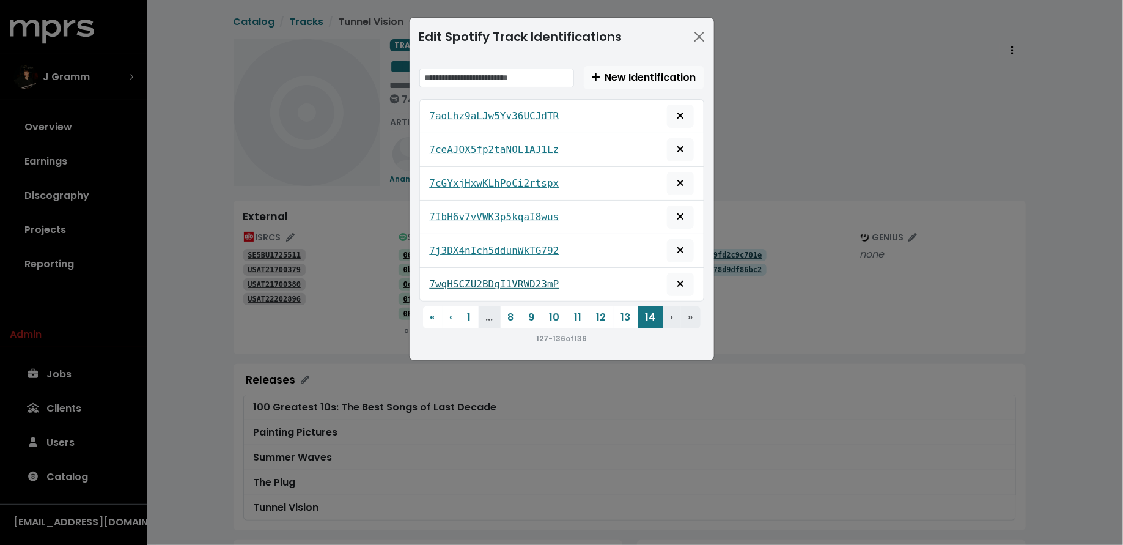
click at [525, 284] on tt "7wqHSCZU2BDgI1VRWD23mP" at bounding box center [495, 284] width 130 height 12
click at [511, 155] on div "7ceAJOX5fp2taNOL1AJ1Lz" at bounding box center [562, 149] width 264 height 23
click at [509, 148] on tt "7ceAJOX5fp2taNOL1AJ1Lz" at bounding box center [495, 150] width 130 height 12
click at [577, 308] on button "11" at bounding box center [578, 317] width 22 height 22
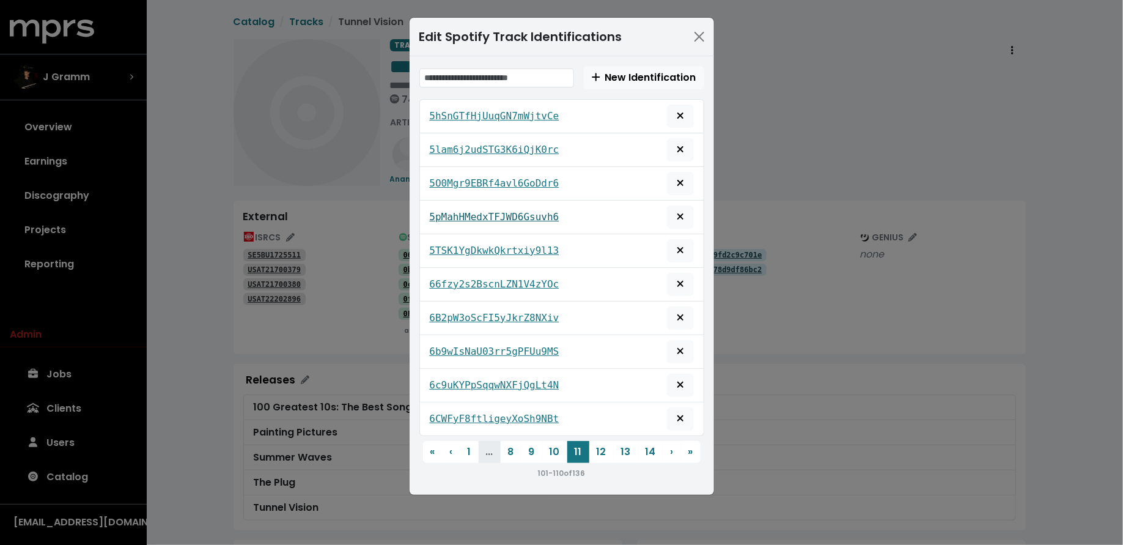
click at [513, 211] on tt "5pMahHMedxTFJWD6Gsuvh6" at bounding box center [495, 217] width 130 height 12
click at [298, 304] on div "Edit Spotify Track Identifications New Identification 5hSnGTfHjUuqGN7mWjtvCe 5l…" at bounding box center [561, 272] width 1123 height 545
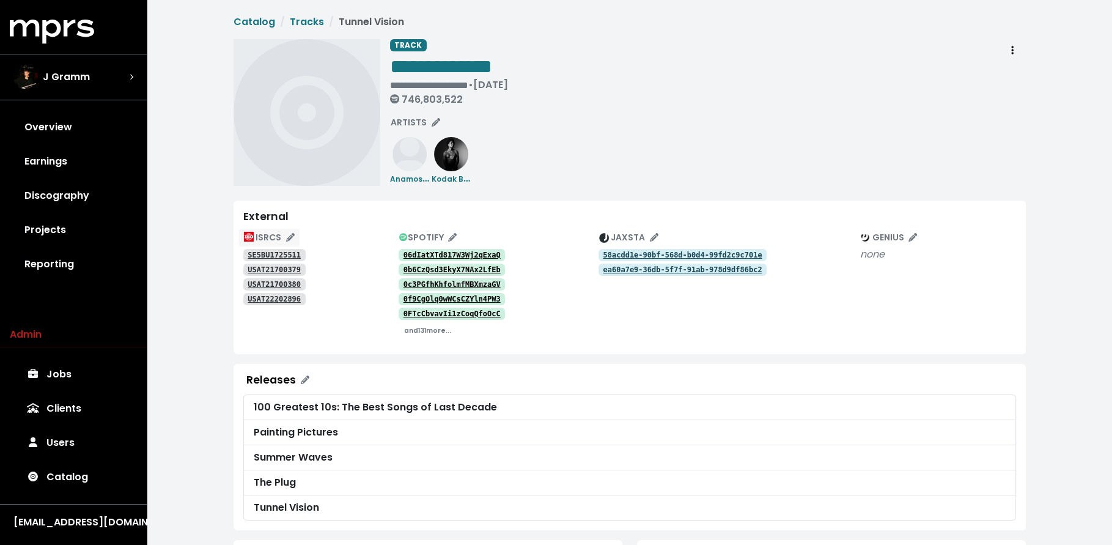
click at [267, 245] on button "ISRCS" at bounding box center [269, 237] width 62 height 19
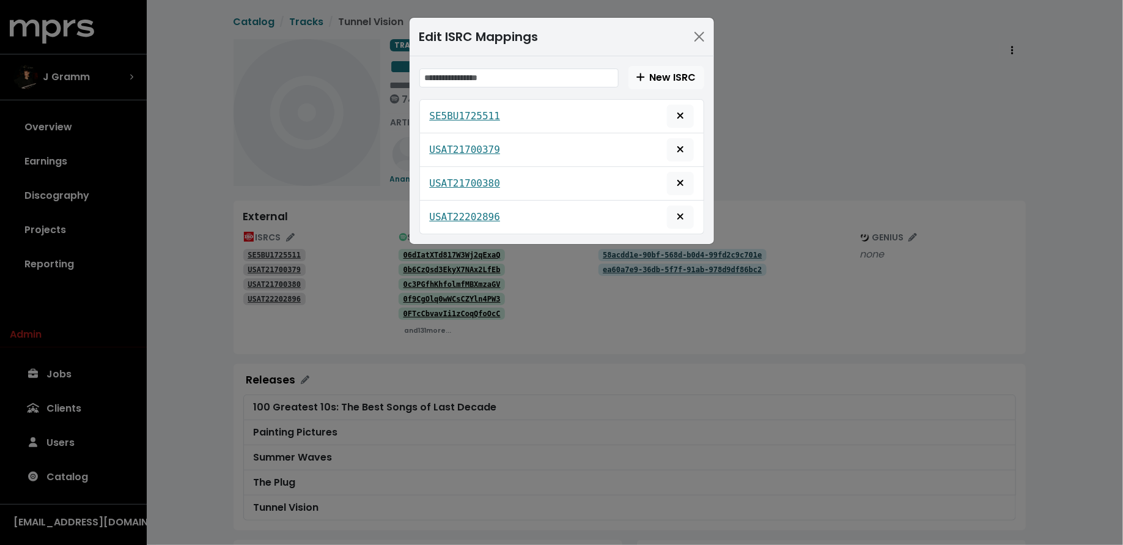
click at [267, 249] on div "Edit ISRC Mappings New ISRC SE5BU1725511 USAT21700379 USAT21700380 USAT22202896" at bounding box center [561, 272] width 1123 height 545
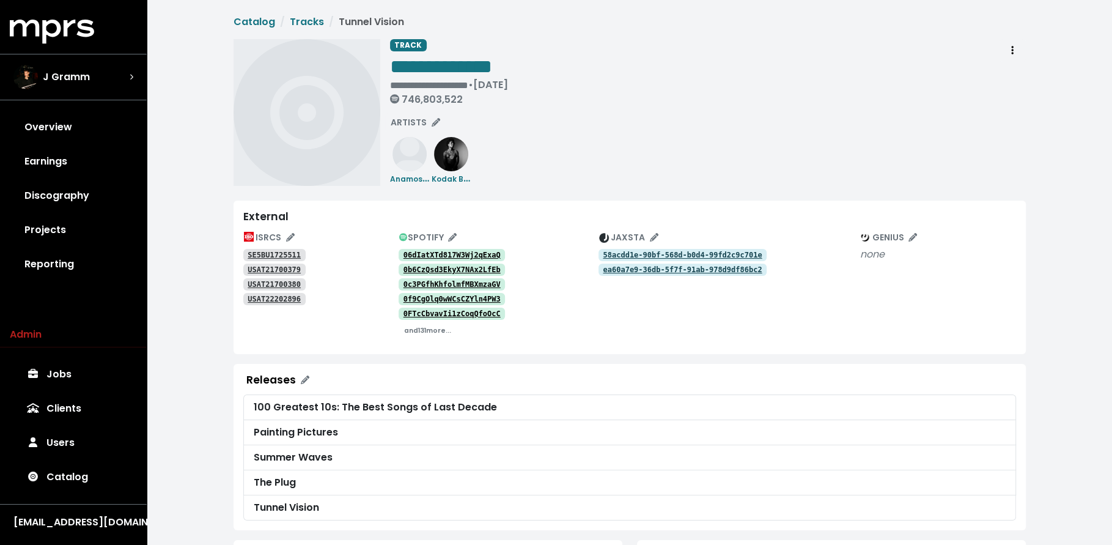
click at [270, 252] on tt "SE5BU1725511" at bounding box center [274, 255] width 53 height 9
click at [278, 274] on link "USAT21700379" at bounding box center [274, 270] width 62 height 12
click at [278, 280] on tt "USAT21700380" at bounding box center [274, 284] width 53 height 9
click at [284, 298] on tt "USAT22202896" at bounding box center [274, 299] width 53 height 9
click at [653, 253] on tt "58acdd1e-90bf-568d-b0d4-99fd2c9c701e" at bounding box center [682, 255] width 159 height 9
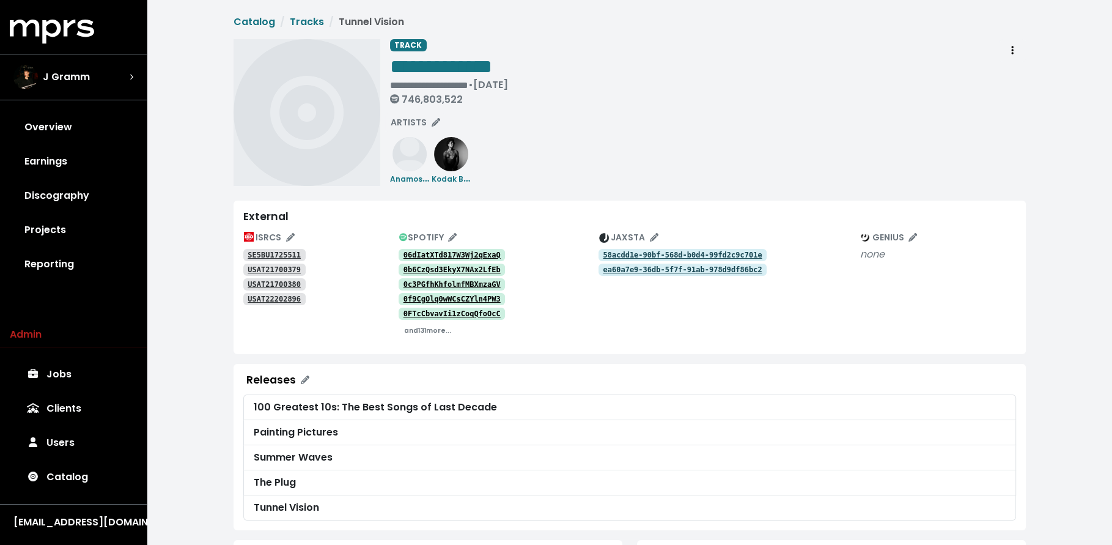
click at [625, 271] on tt "ea60a7e9-36db-5f7f-91ab-978d9df86bc2" at bounding box center [682, 269] width 159 height 9
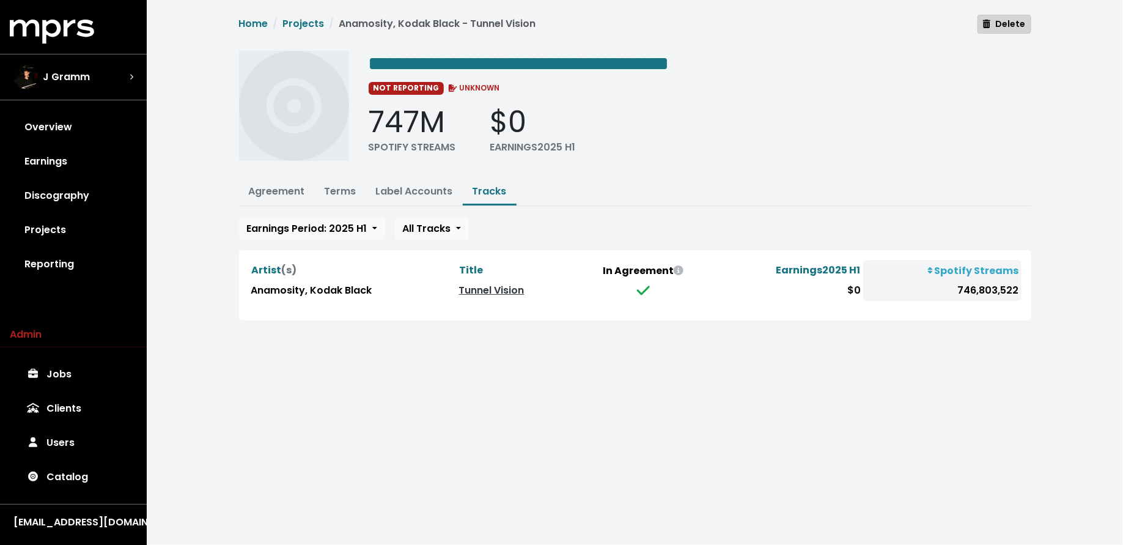
click at [1019, 26] on span "Delete" at bounding box center [1004, 24] width 42 height 12
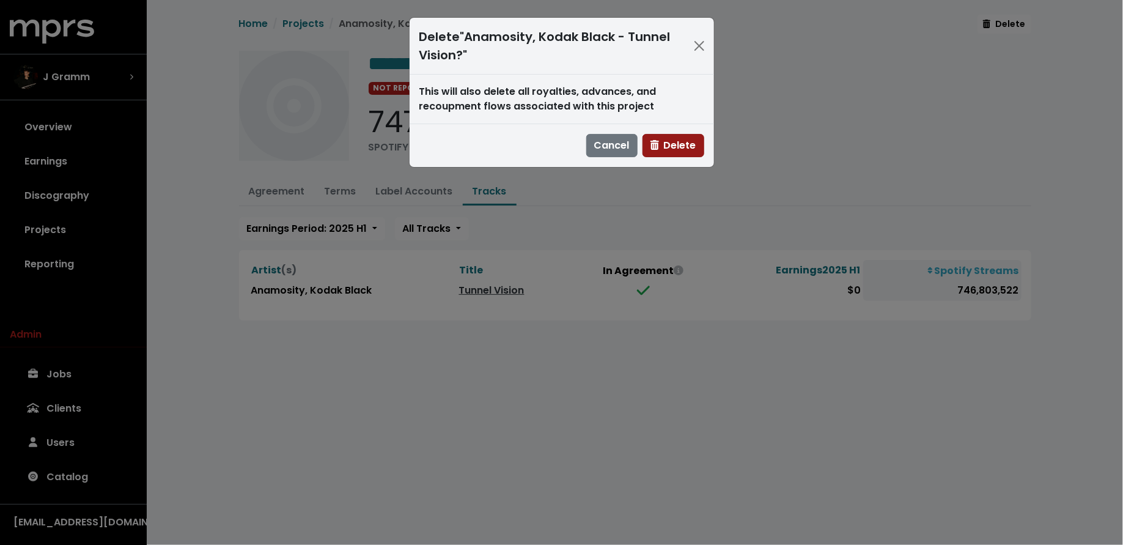
click at [698, 141] on button "Delete" at bounding box center [674, 145] width 62 height 23
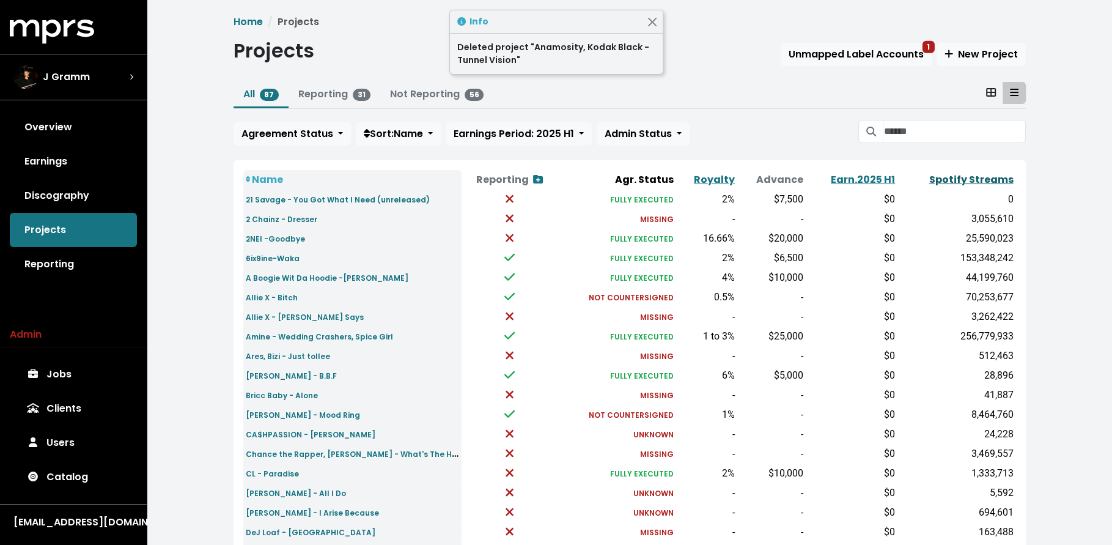
click at [972, 181] on link "Spotify Streams" at bounding box center [971, 179] width 84 height 14
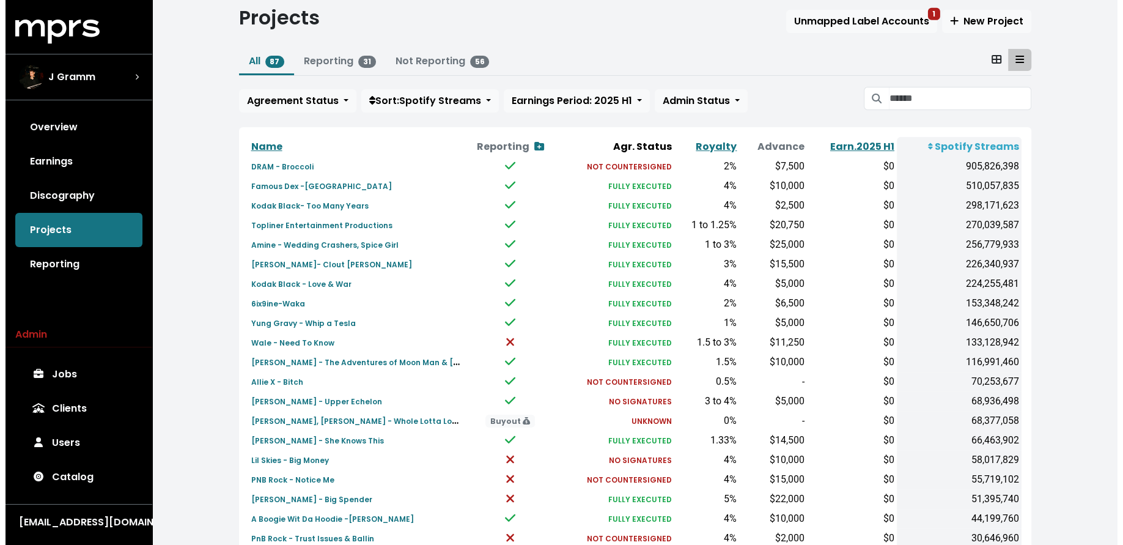
scroll to position [36, 0]
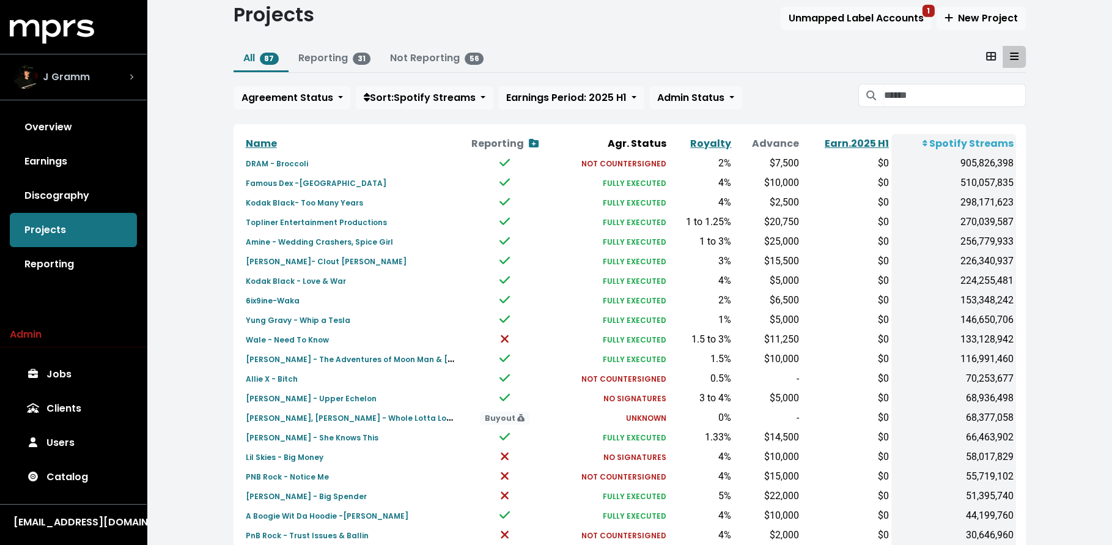
click at [76, 71] on span "J Gramm" at bounding box center [66, 77] width 47 height 15
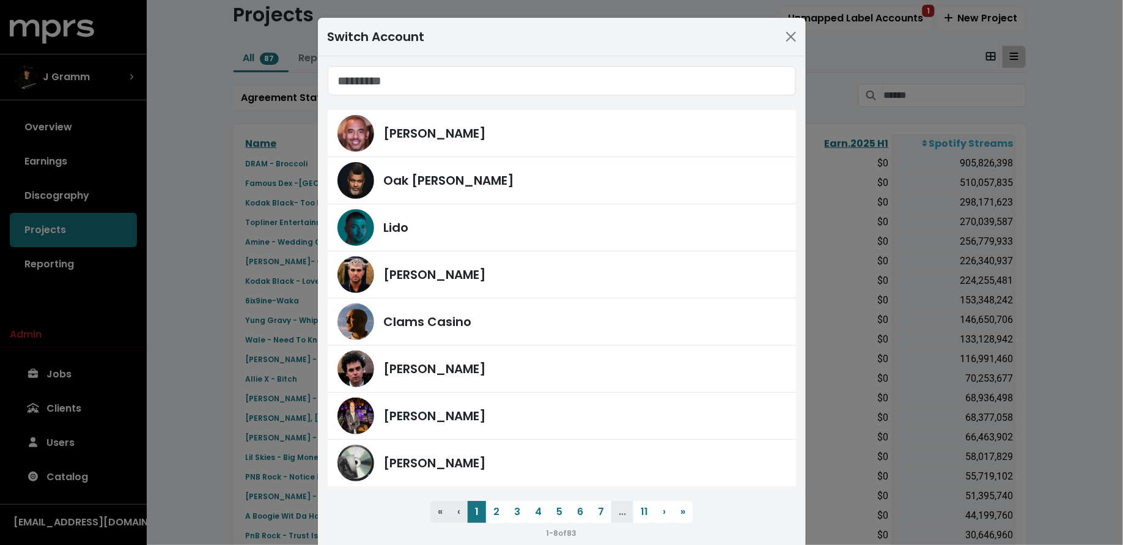
click at [512, 84] on input "Search accounts" at bounding box center [562, 80] width 468 height 29
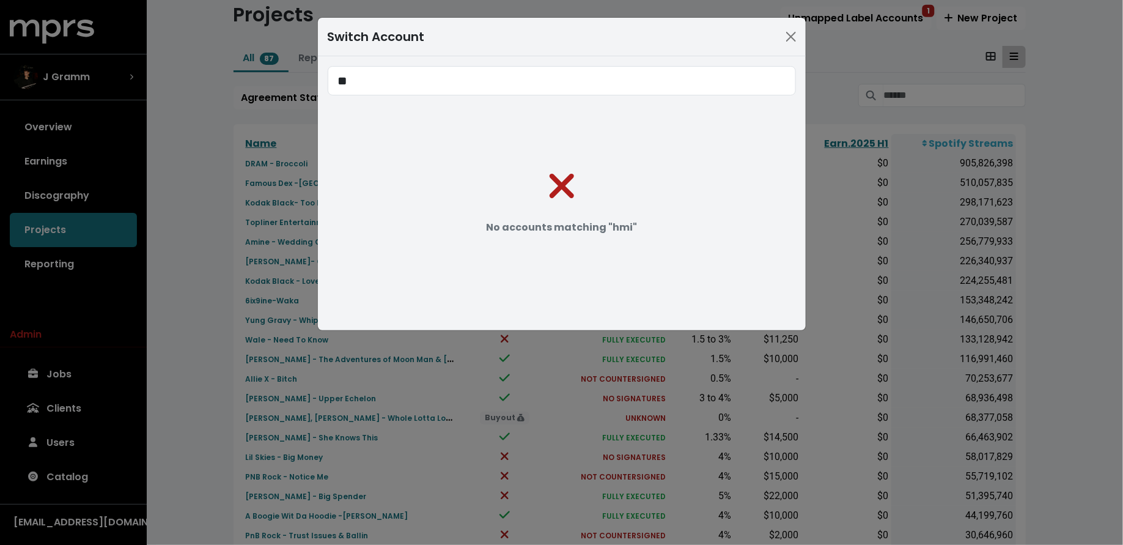
type input "*"
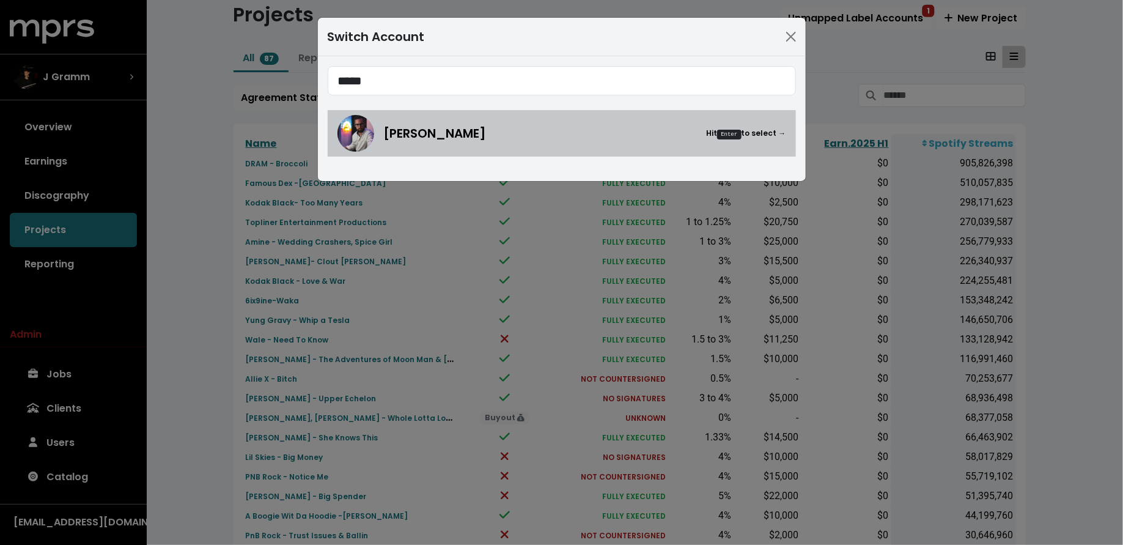
type input "*****"
click at [537, 141] on div "[PERSON_NAME] Hit Enter to select →" at bounding box center [585, 133] width 402 height 18
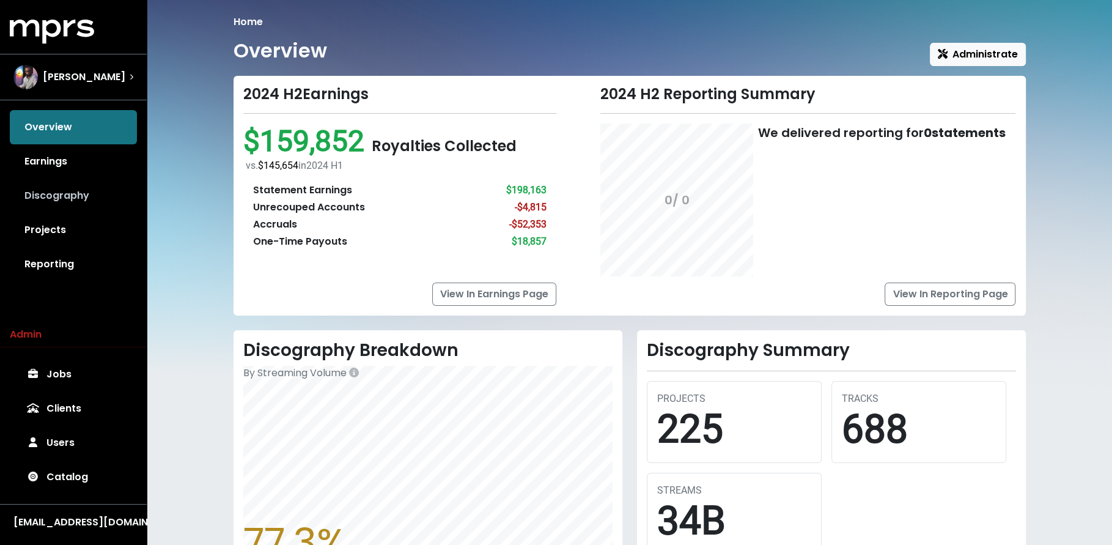
click at [101, 196] on link "Discography" at bounding box center [73, 196] width 127 height 34
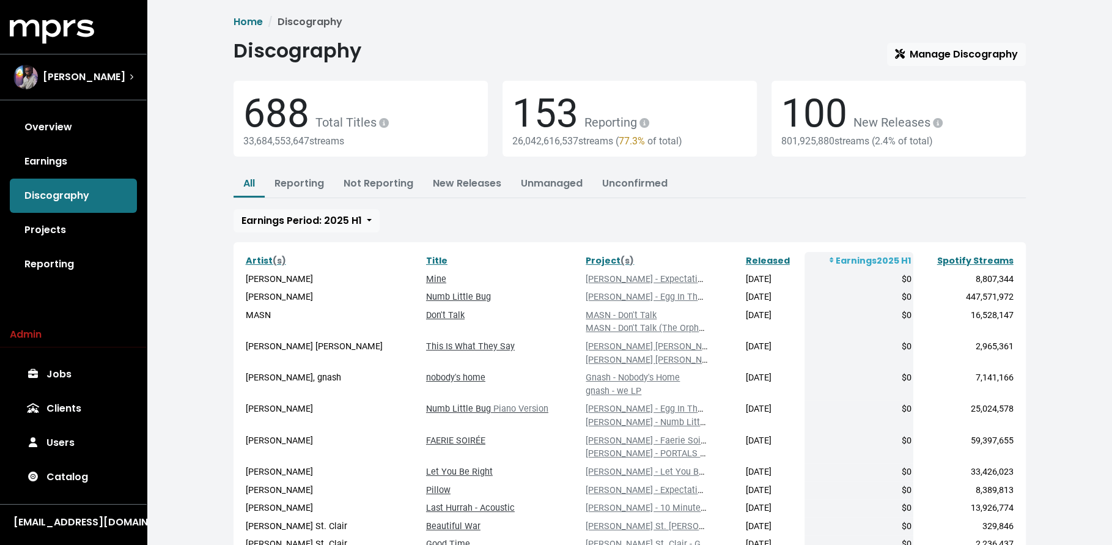
click at [1022, 256] on div "Artist (s) Title Project (s) Released Earnings 2025 H1 Spotify Streams [PERSON_…" at bounding box center [630, 468] width 792 height 452
click at [1002, 259] on link "Spotify Streams" at bounding box center [975, 260] width 76 height 12
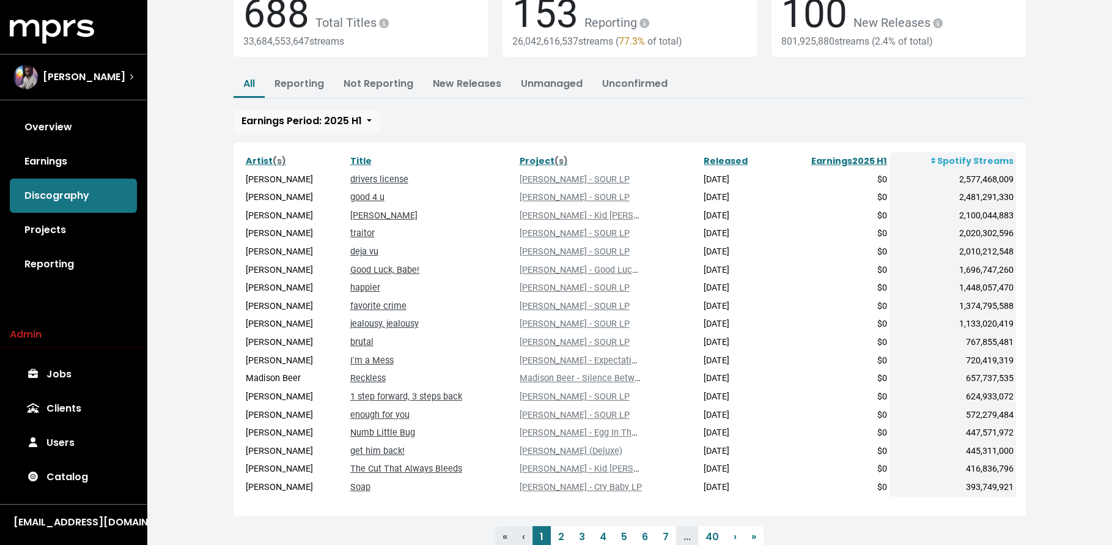
scroll to position [101, 0]
click at [389, 177] on link "drivers license" at bounding box center [379, 178] width 58 height 10
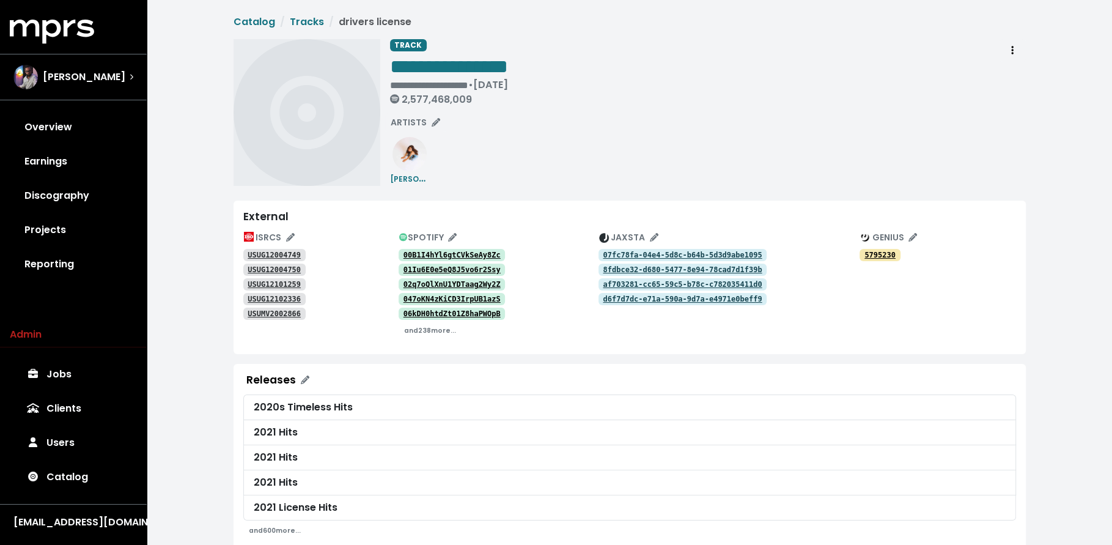
click at [437, 284] on tt "02q7oQlXnU1YDTaag2Wy2Z" at bounding box center [452, 284] width 97 height 9
click at [432, 329] on small "and 238 more..." at bounding box center [430, 330] width 52 height 9
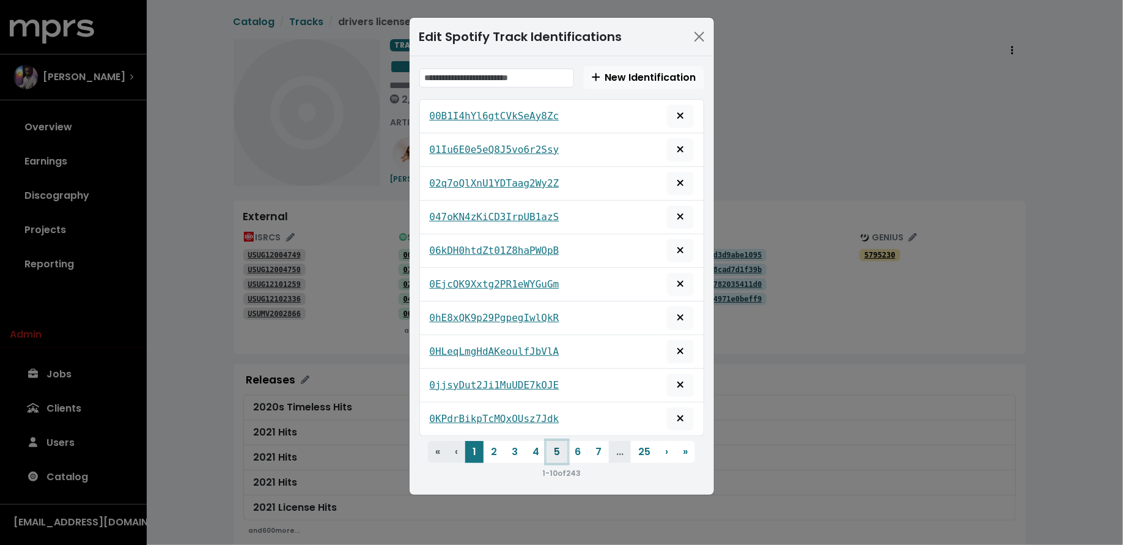
click at [556, 441] on button "5" at bounding box center [557, 452] width 21 height 22
click at [522, 351] on link "1hVGJI5zp2LVaTfIW82hKT" at bounding box center [495, 351] width 130 height 15
click at [599, 445] on button "7" at bounding box center [598, 452] width 21 height 22
click at [555, 249] on tt "1vi5yo02wLJwWaE3NyIM8n" at bounding box center [495, 251] width 130 height 12
click at [197, 87] on div "Edit Spotify Track Identifications New Identification 1pUCdGO7oVE0e5u2j2lLPi 1Q…" at bounding box center [561, 272] width 1123 height 545
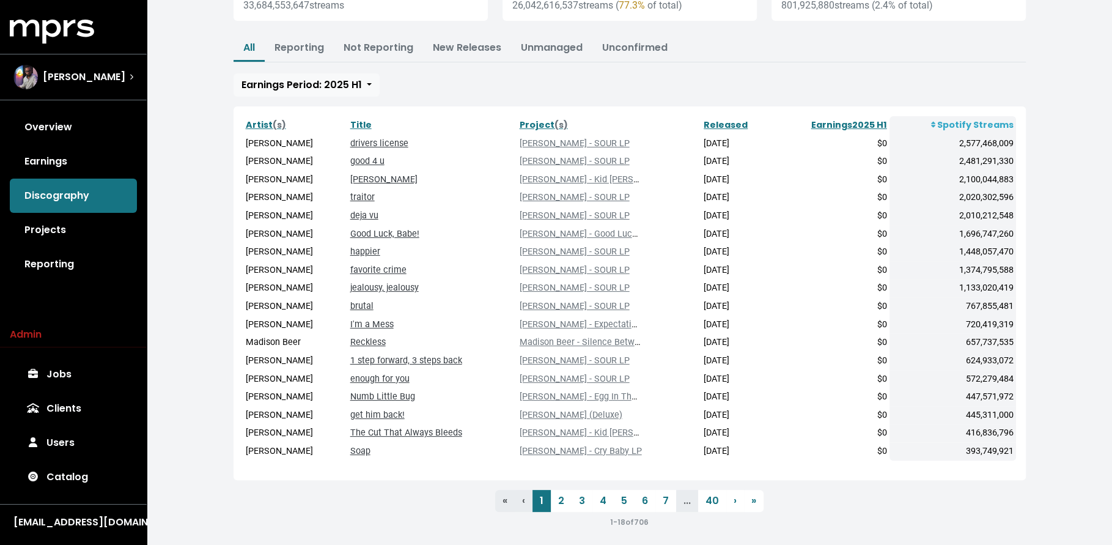
scroll to position [139, 0]
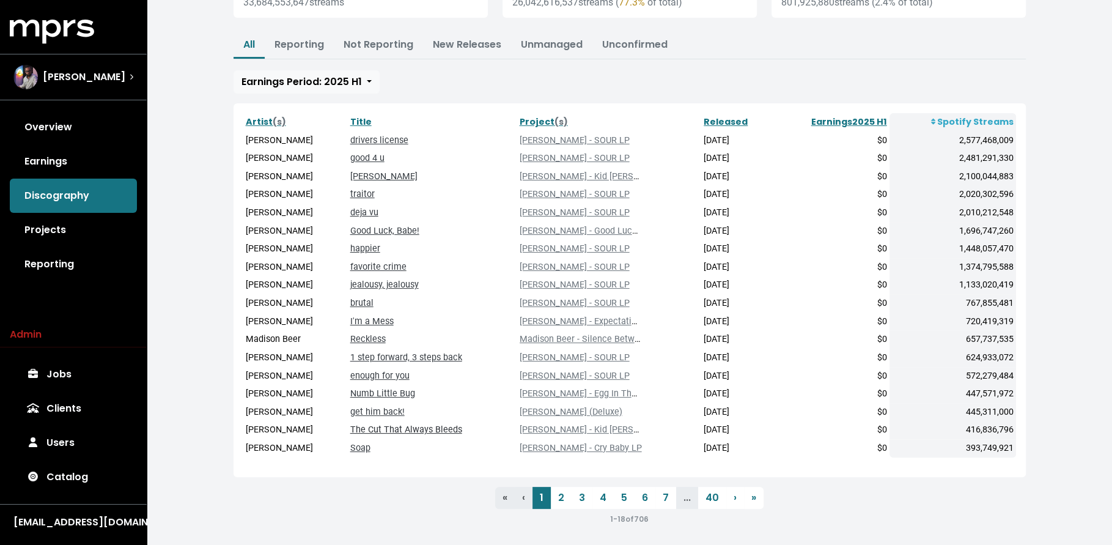
click at [428, 430] on link "The Cut That Always Bleeds" at bounding box center [406, 429] width 112 height 10
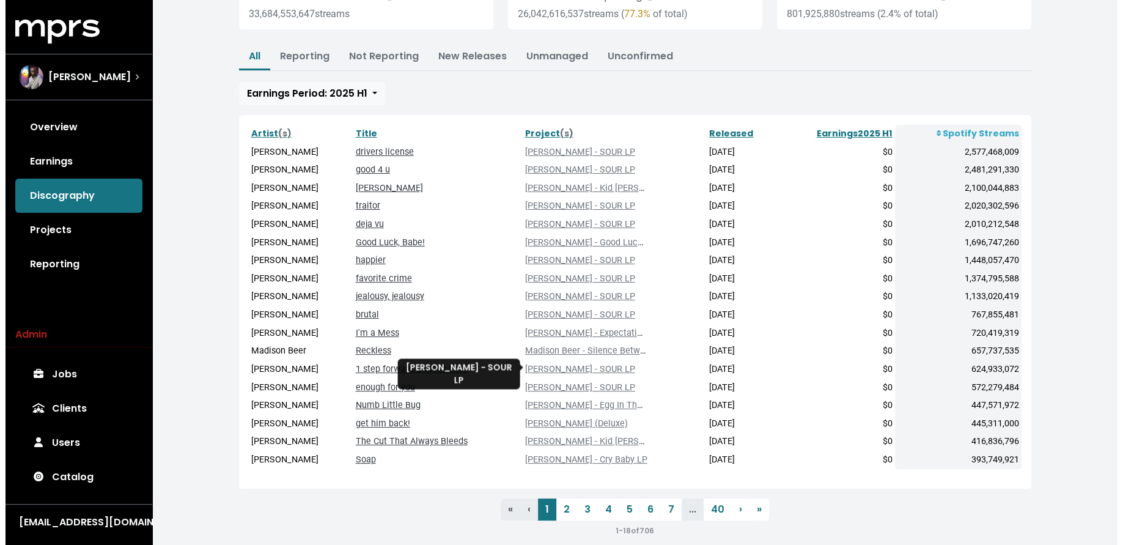
scroll to position [142, 0]
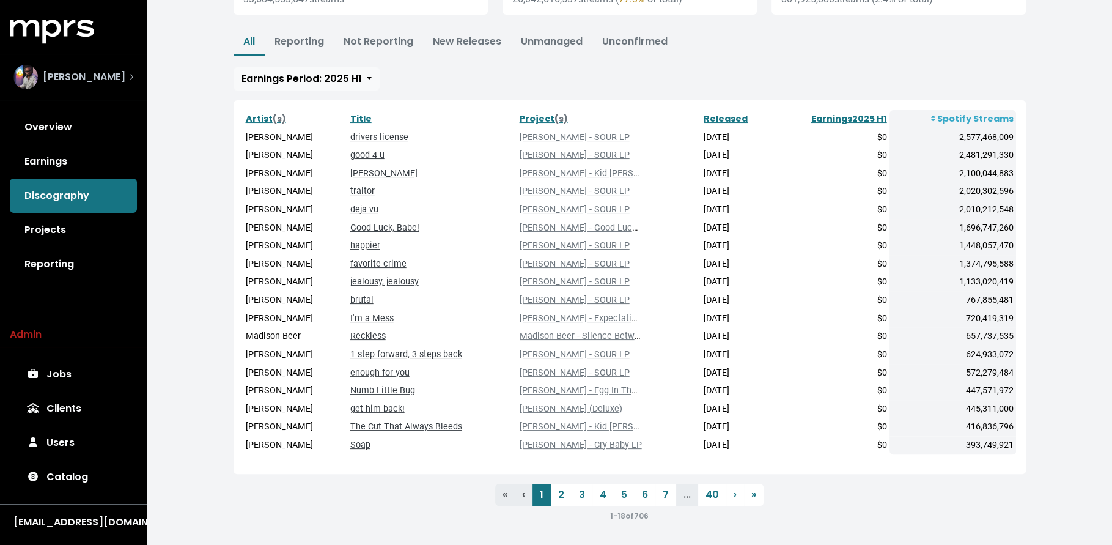
click at [92, 68] on div "[PERSON_NAME]" at bounding box center [69, 77] width 112 height 24
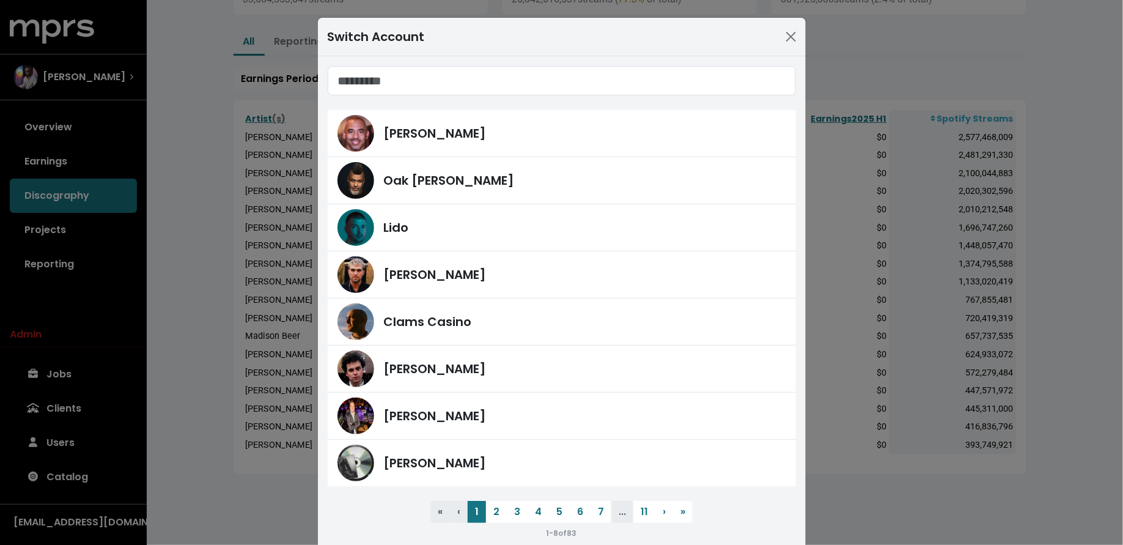
click at [611, 513] on li "..." at bounding box center [622, 512] width 22 height 22
click at [627, 513] on ul "« First ‹ Previous 1 2 3 4 5 6 7 ... 11 › Next » Last" at bounding box center [562, 512] width 468 height 22
click at [633, 513] on button "11" at bounding box center [644, 512] width 22 height 22
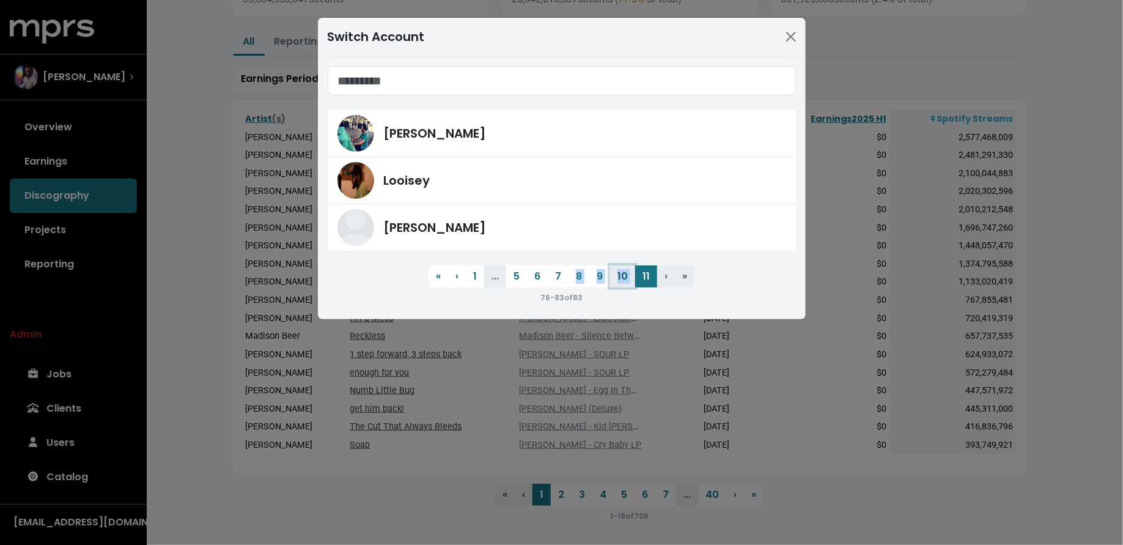
click at [617, 276] on button "10" at bounding box center [622, 276] width 25 height 22
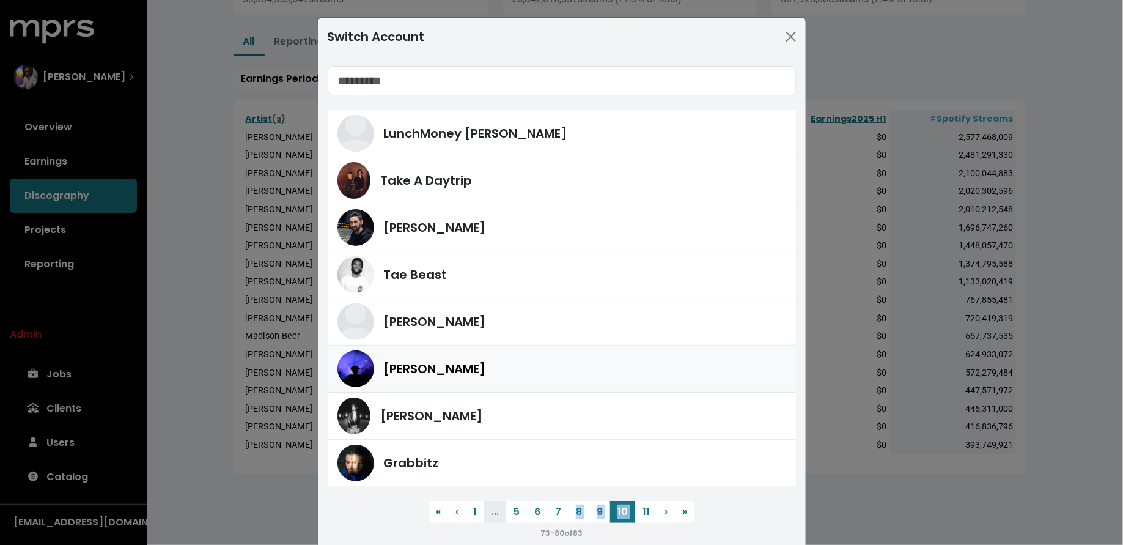
click at [592, 353] on div "[PERSON_NAME]" at bounding box center [561, 368] width 449 height 37
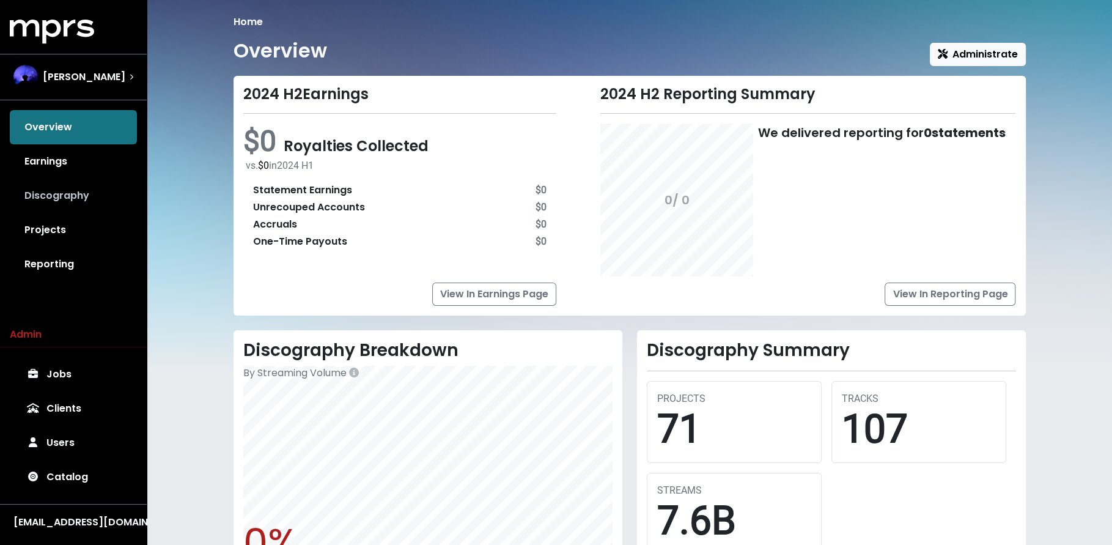
click at [101, 186] on link "Discography" at bounding box center [73, 196] width 127 height 34
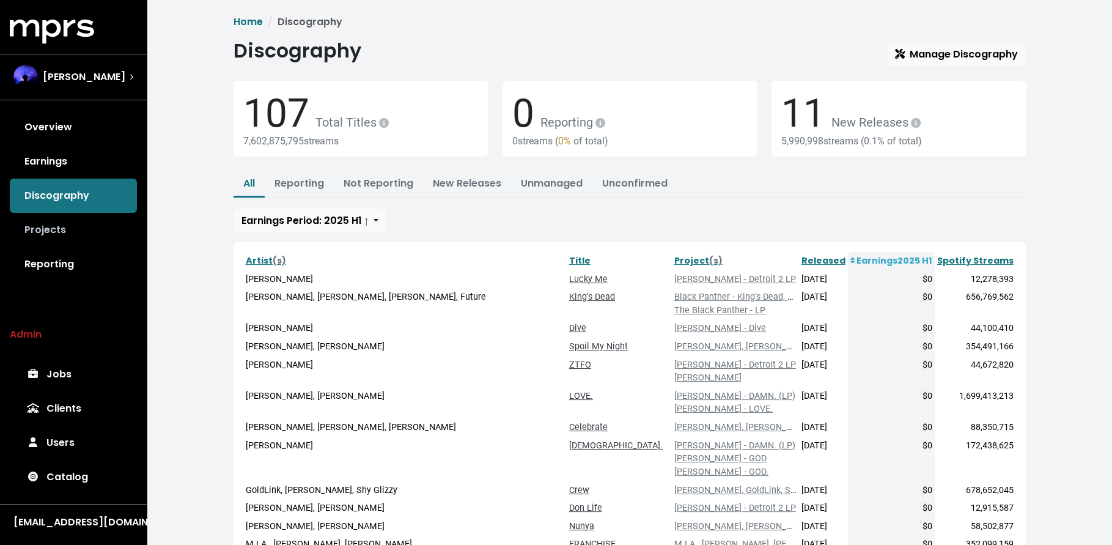
click at [82, 227] on link "Projects" at bounding box center [73, 230] width 127 height 34
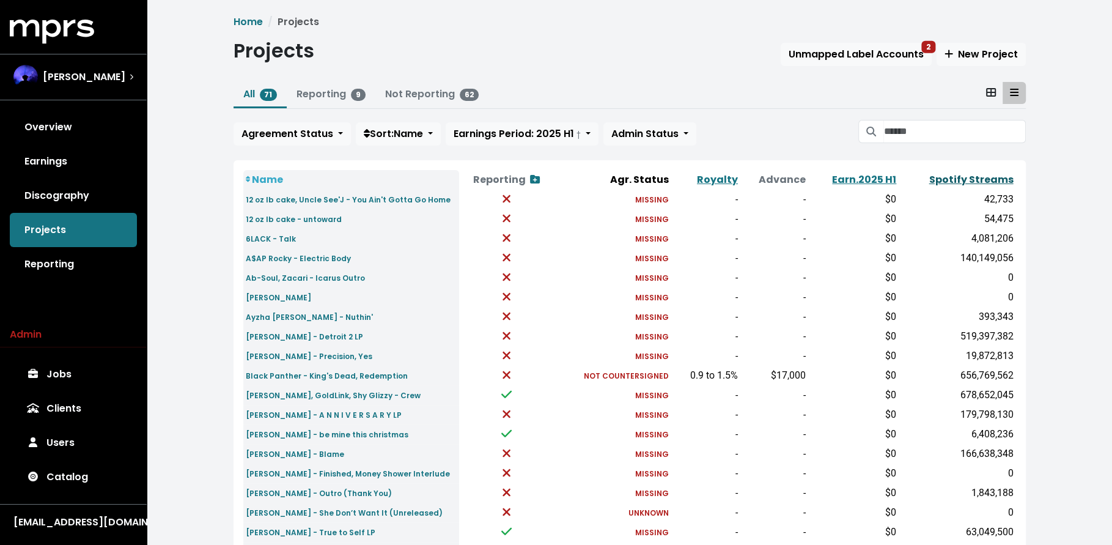
click at [949, 179] on link "Spotify Streams" at bounding box center [971, 179] width 84 height 14
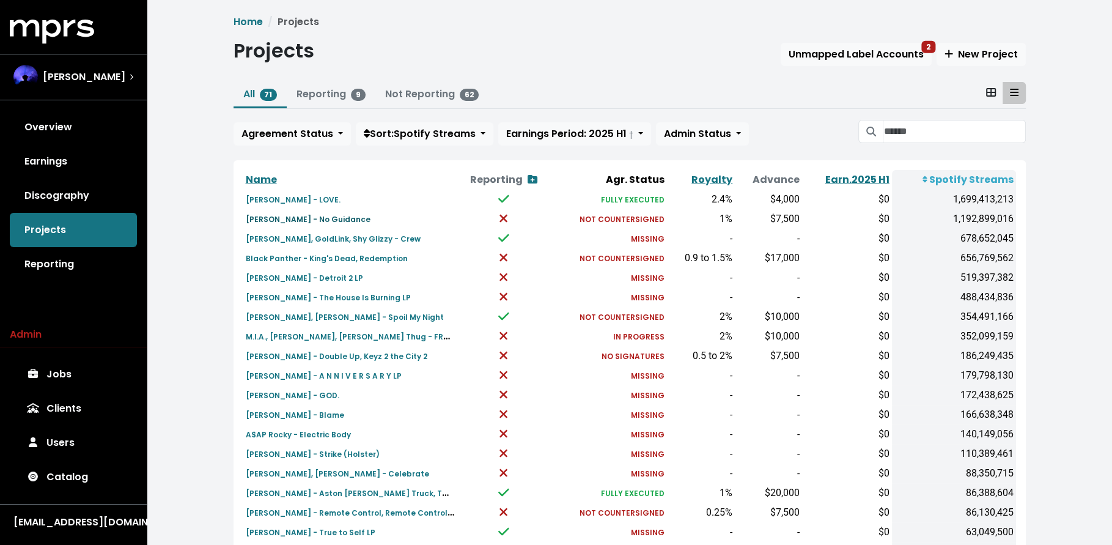
click at [321, 216] on small "[PERSON_NAME] - No Guidance" at bounding box center [308, 219] width 125 height 10
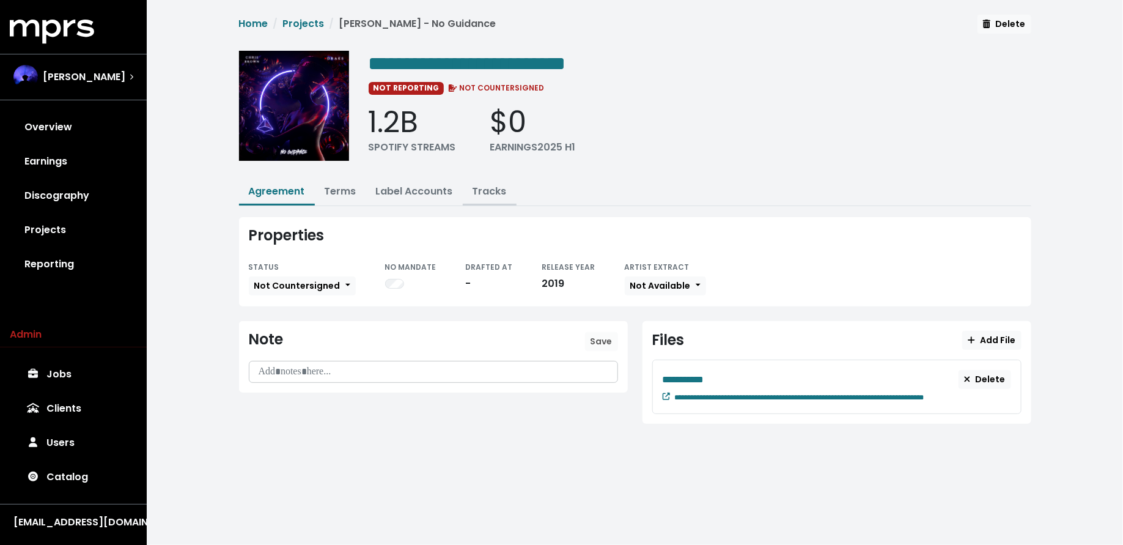
click at [483, 190] on link "Tracks" at bounding box center [490, 191] width 34 height 14
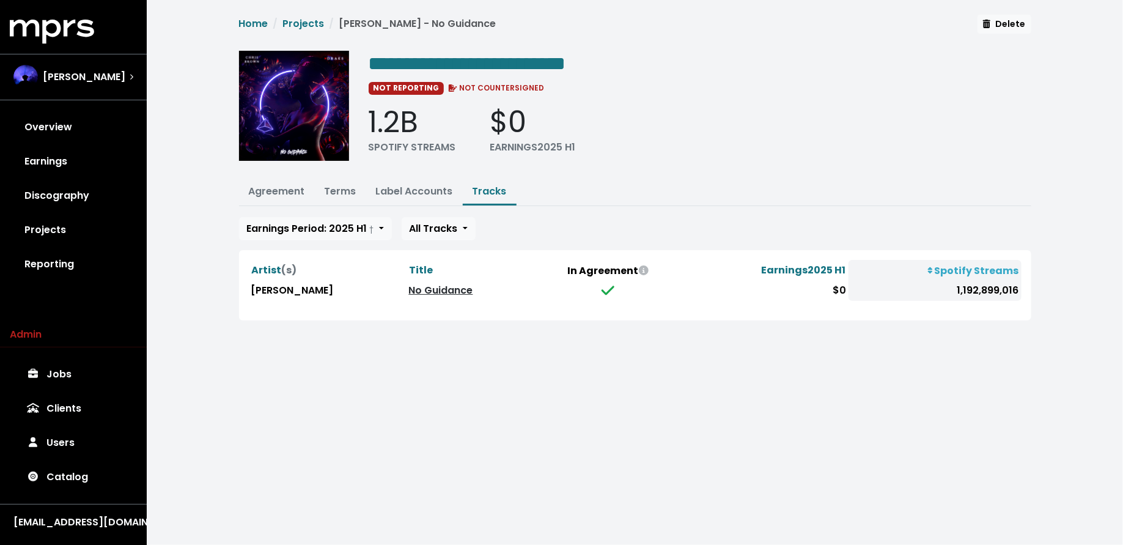
click at [409, 287] on link "No Guidance" at bounding box center [441, 290] width 64 height 14
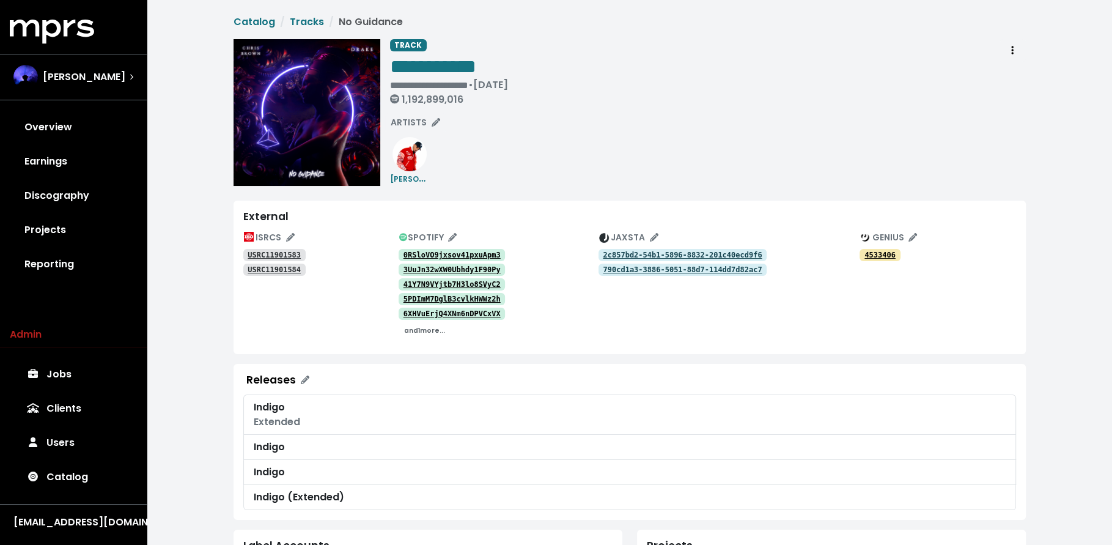
click at [426, 331] on small "and 1 more..." at bounding box center [424, 330] width 41 height 9
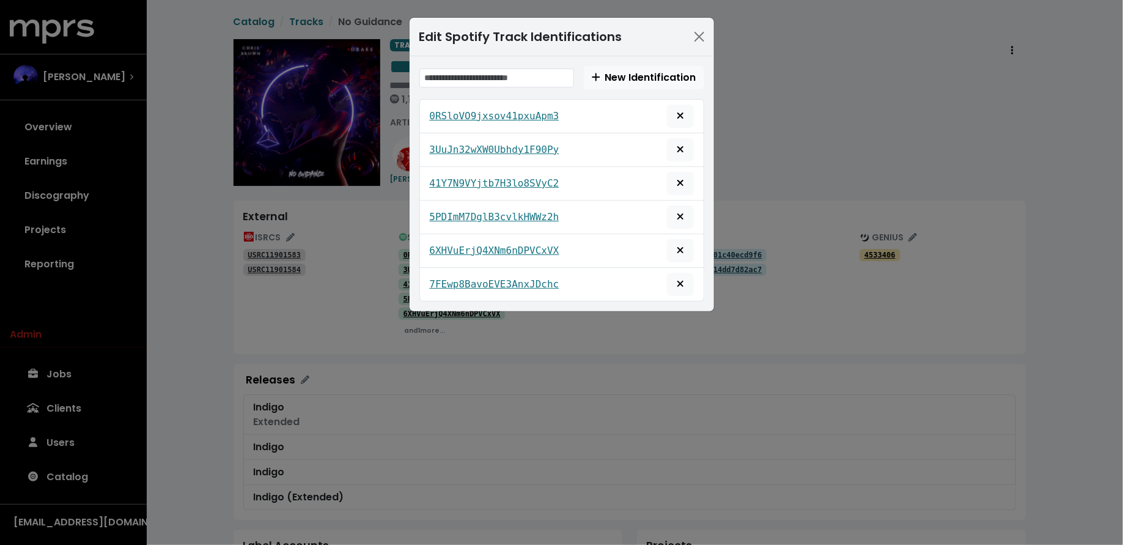
click at [479, 205] on div "5PDImM7DglB3cvlkHWWz2h" at bounding box center [562, 216] width 264 height 23
click at [479, 211] on tt "5PDImM7DglB3cvlkHWWz2h" at bounding box center [495, 217] width 130 height 12
click at [485, 186] on link "41Y7N9VYjtb7H3lo8SVyC2" at bounding box center [495, 183] width 130 height 15
click at [492, 116] on tt "0RSloVO9jxsov41pxuApm3" at bounding box center [495, 116] width 130 height 12
click at [353, 273] on div "Edit Spotify Track Identifications New Identification 0RSloVO9jxsov41pxuApm3 3U…" at bounding box center [561, 272] width 1123 height 545
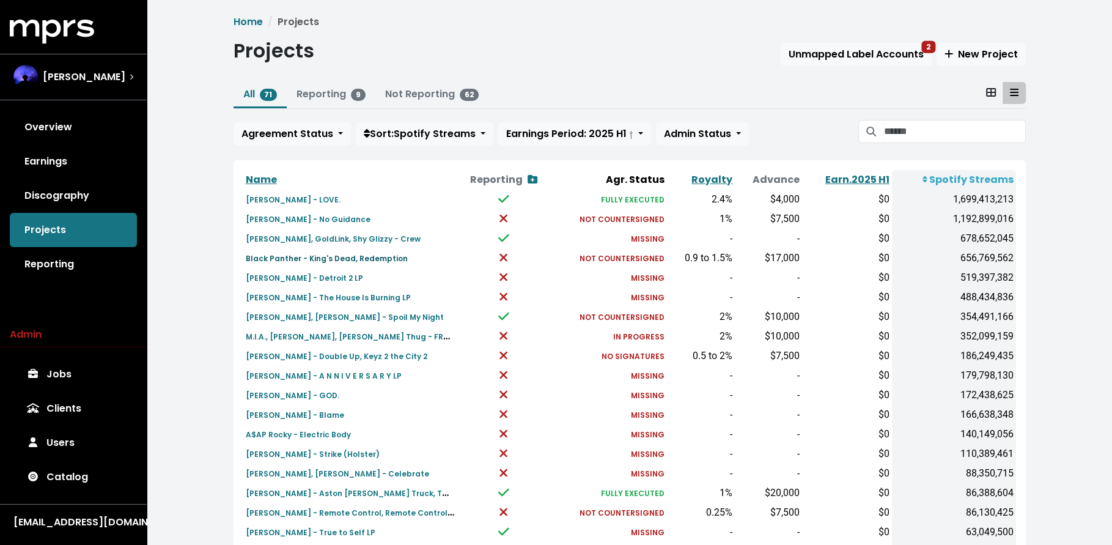
click at [336, 258] on small "Black Panther - King's Dead, Redemption" at bounding box center [327, 258] width 162 height 10
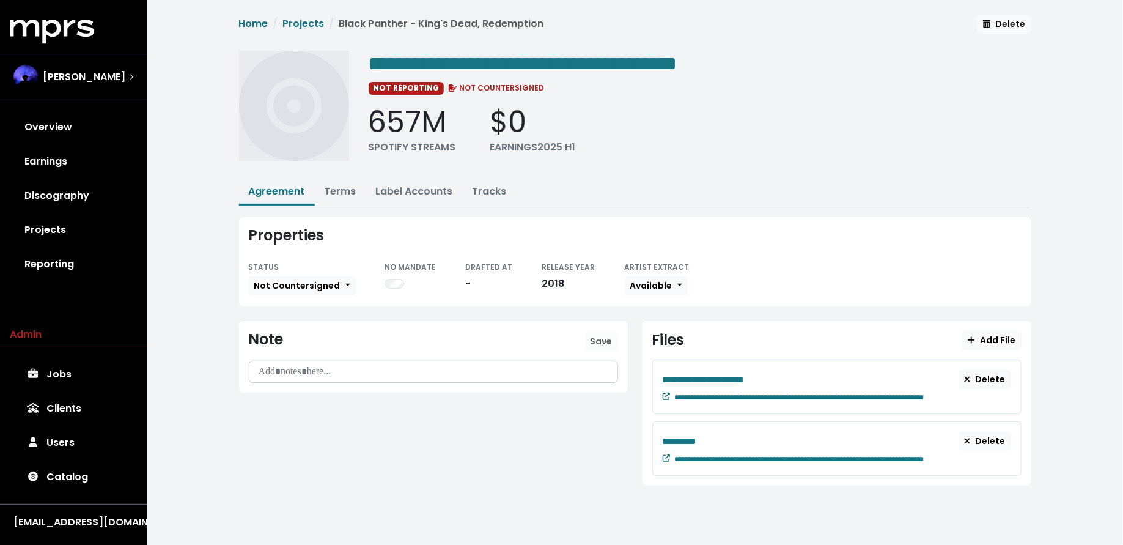
click at [667, 393] on icon at bounding box center [666, 396] width 7 height 7
click at [663, 455] on icon at bounding box center [666, 457] width 7 height 7
click at [61, 243] on link "Projects" at bounding box center [73, 230] width 127 height 34
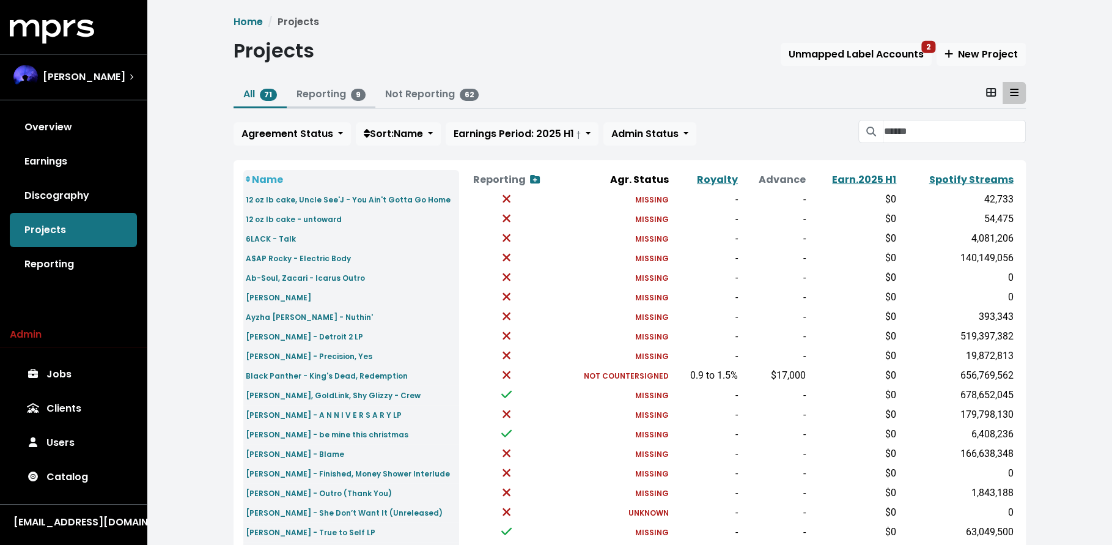
click at [300, 97] on link "Reporting 9" at bounding box center [331, 94] width 69 height 14
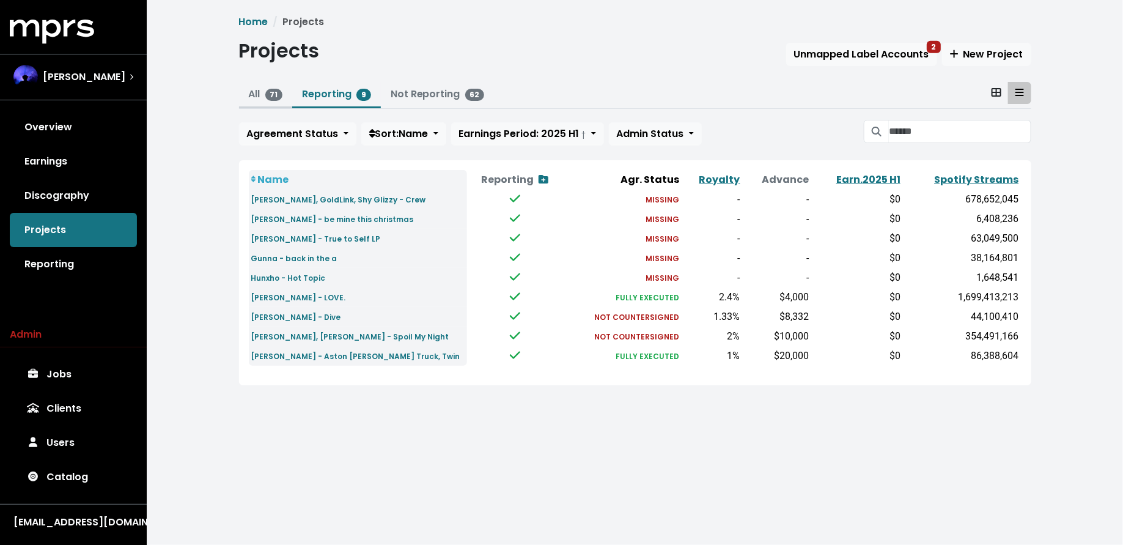
click at [249, 92] on link "All 71" at bounding box center [266, 94] width 34 height 14
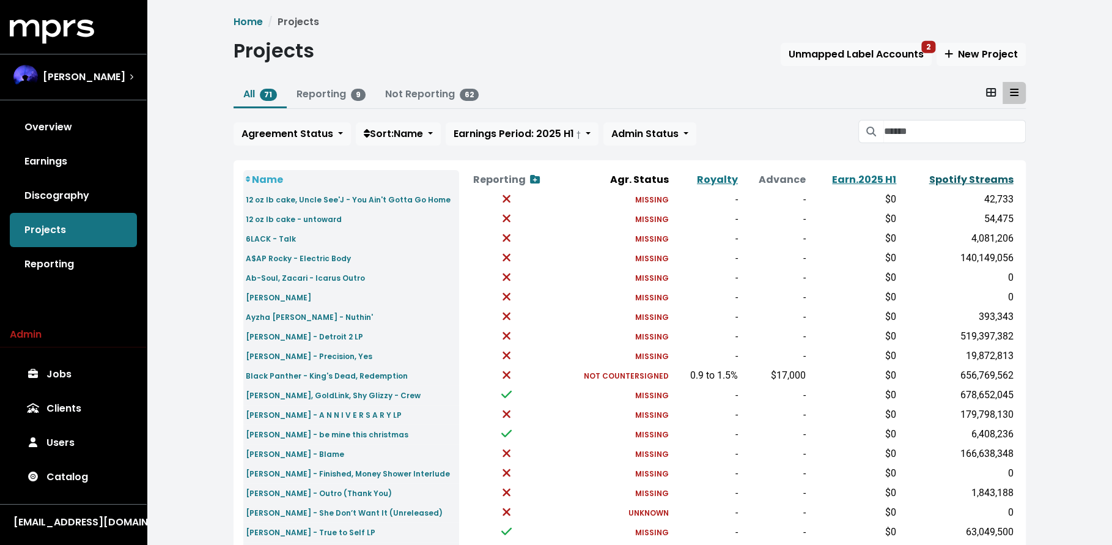
click at [962, 184] on link "Spotify Streams" at bounding box center [971, 179] width 84 height 14
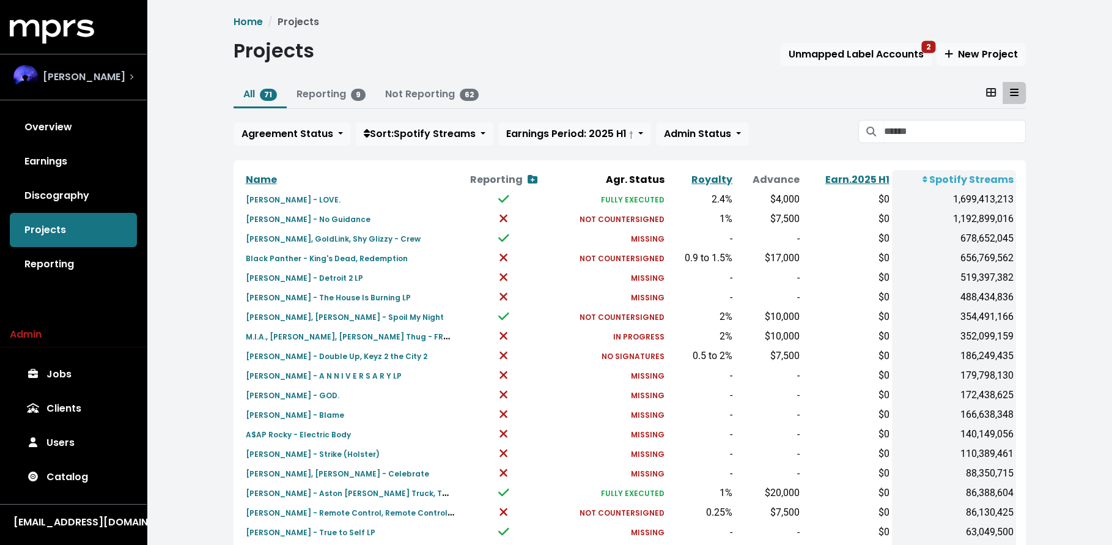
click at [117, 73] on div "[PERSON_NAME]" at bounding box center [73, 77] width 120 height 24
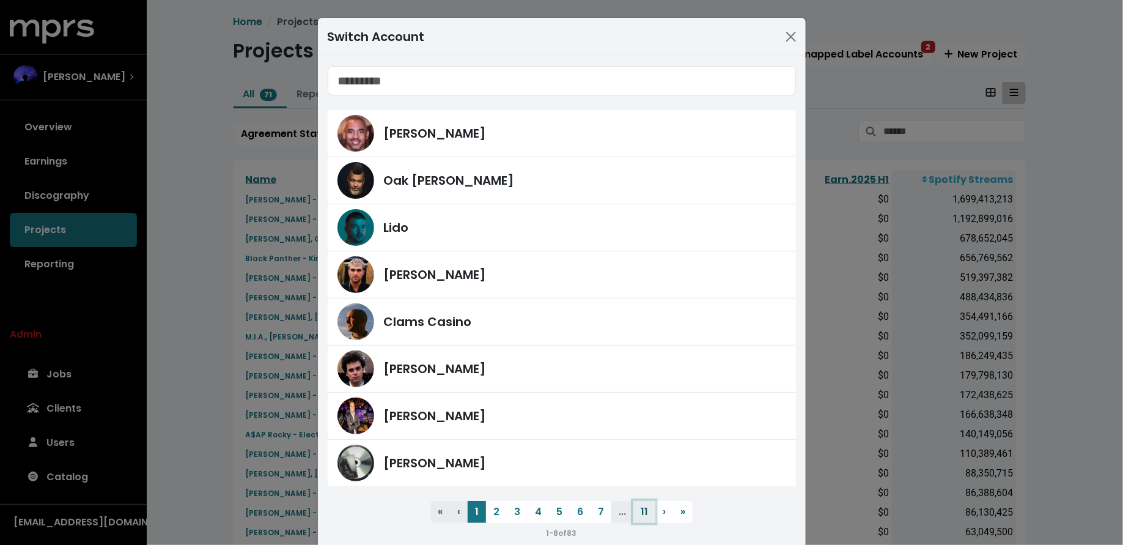
click at [642, 511] on button "11" at bounding box center [644, 512] width 22 height 22
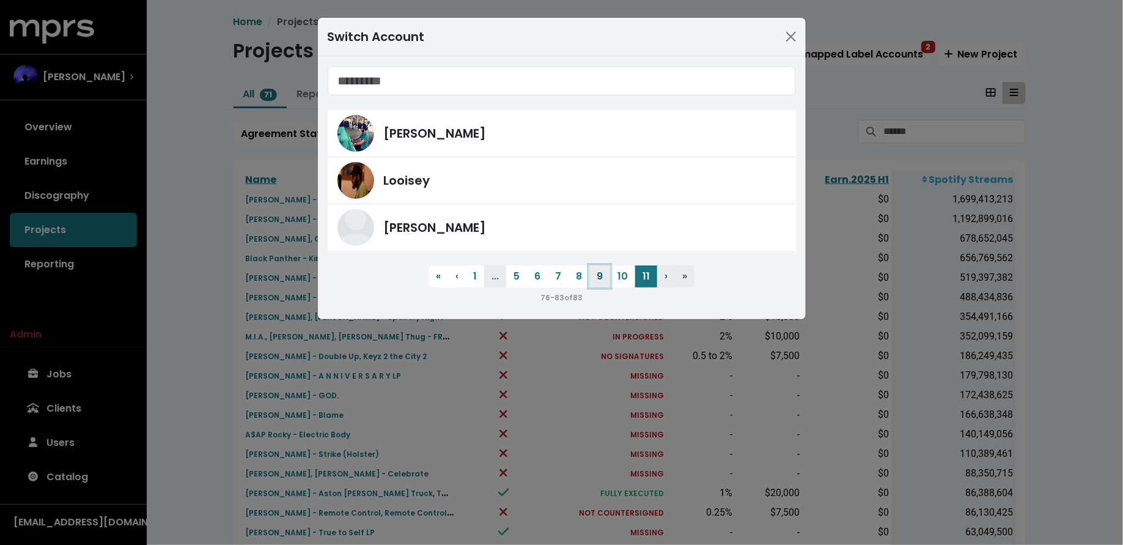
click at [597, 278] on button "9" at bounding box center [599, 276] width 21 height 22
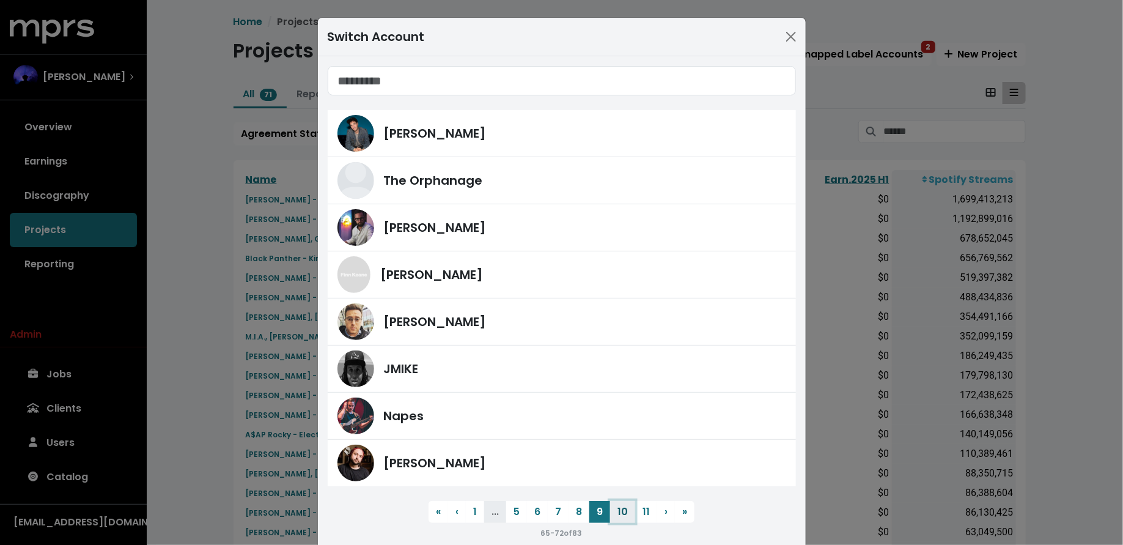
click at [622, 509] on button "10" at bounding box center [622, 512] width 25 height 22
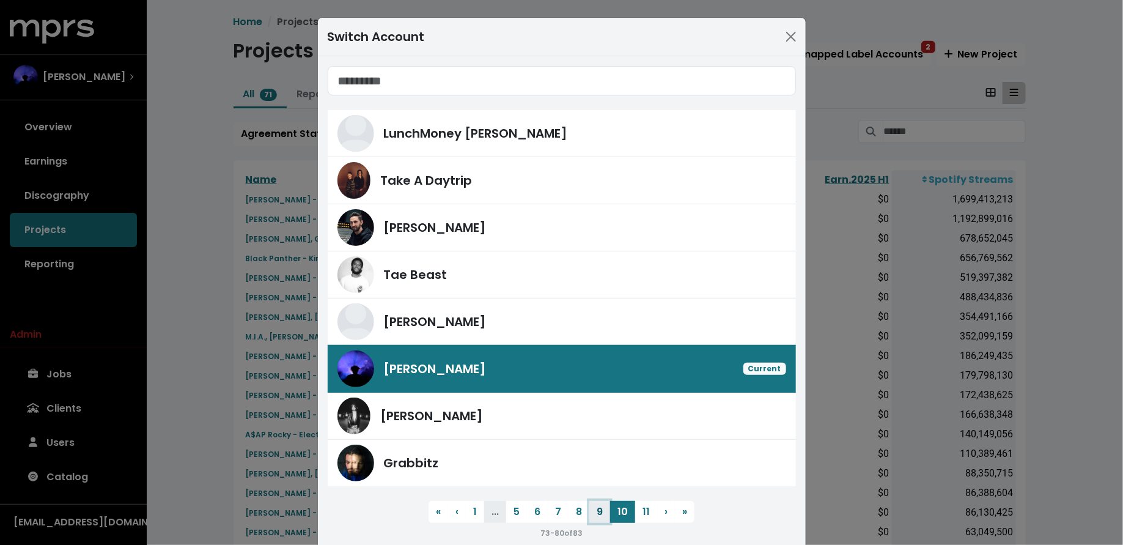
click at [589, 512] on button "9" at bounding box center [599, 512] width 21 height 22
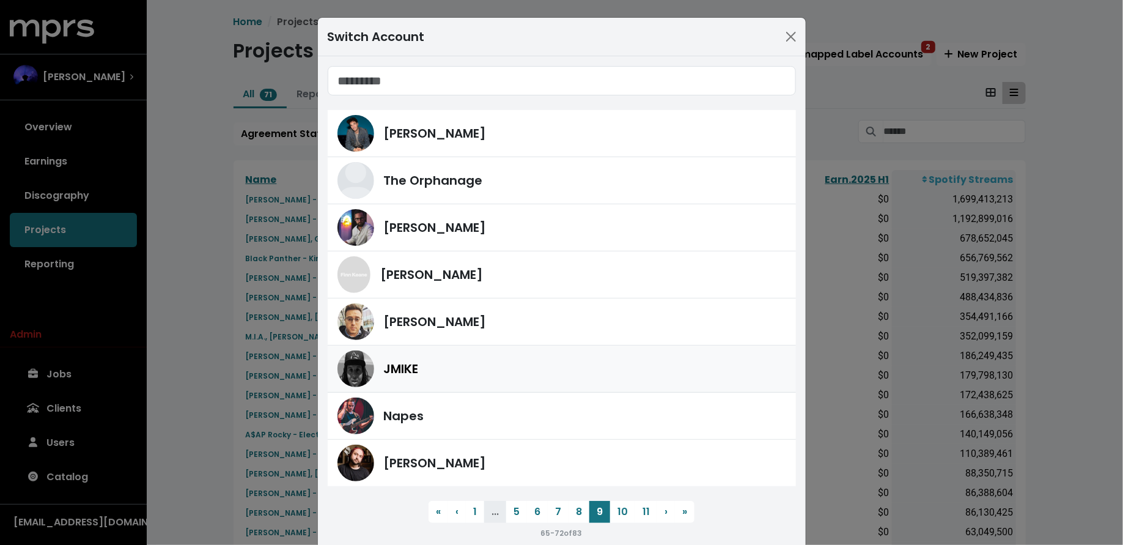
click at [479, 376] on div "JMIKE" at bounding box center [585, 368] width 402 height 18
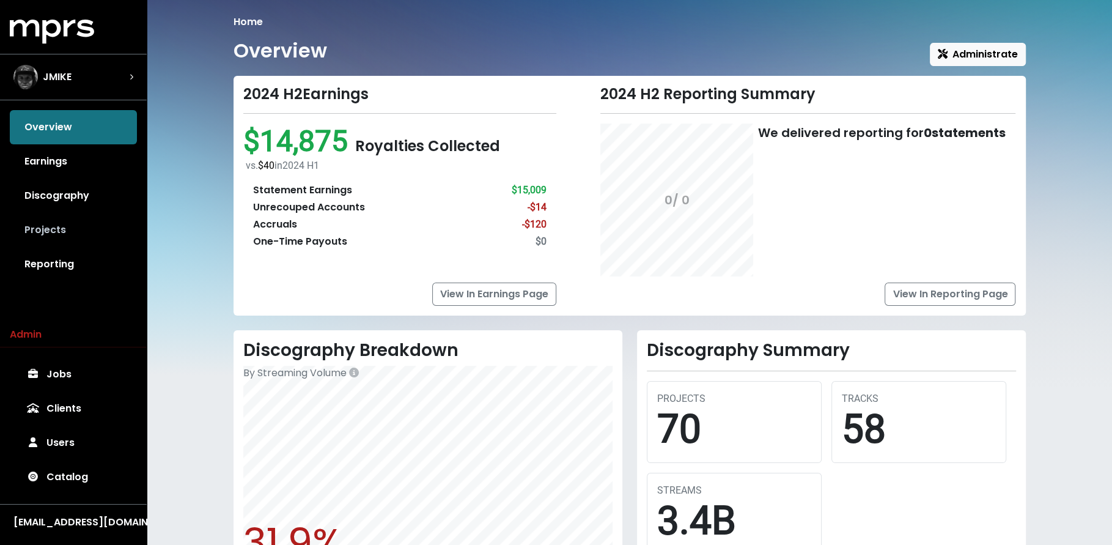
click at [95, 235] on link "Projects" at bounding box center [73, 230] width 127 height 34
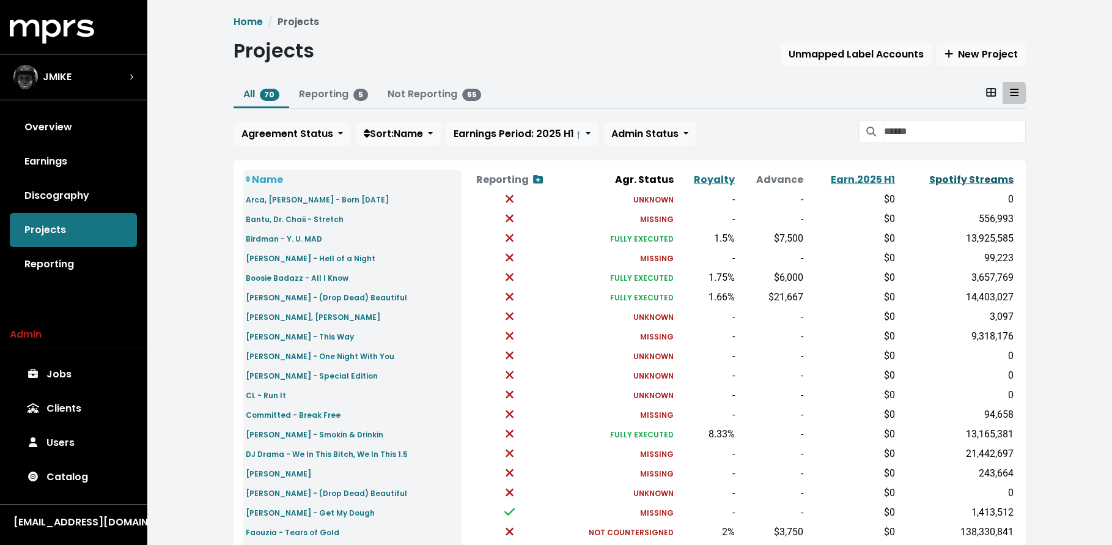
click at [946, 185] on link "Spotify Streams" at bounding box center [971, 179] width 84 height 14
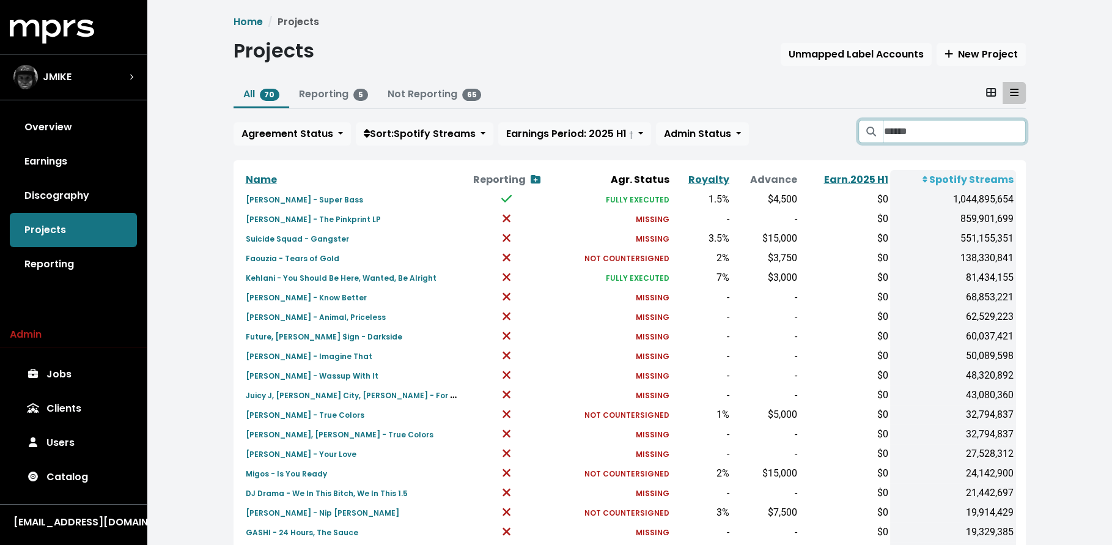
click at [924, 136] on input "Search projects" at bounding box center [954, 131] width 142 height 23
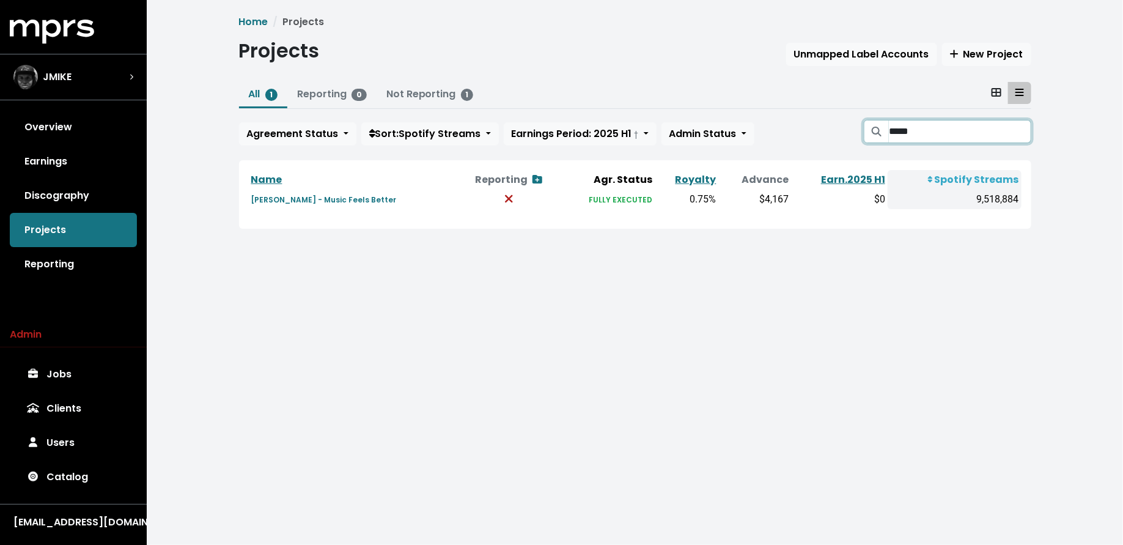
type input "*****"
click at [1019, 131] on input "*****" at bounding box center [960, 131] width 142 height 23
